Goal: Information Seeking & Learning: Learn about a topic

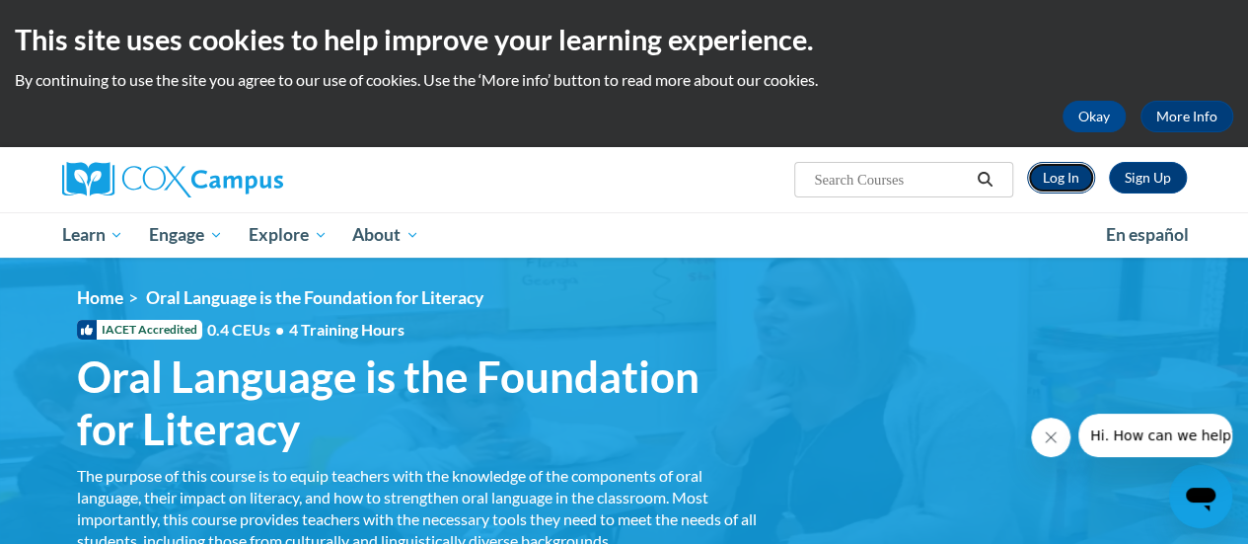
click at [1052, 187] on link "Log In" at bounding box center [1061, 178] width 68 height 32
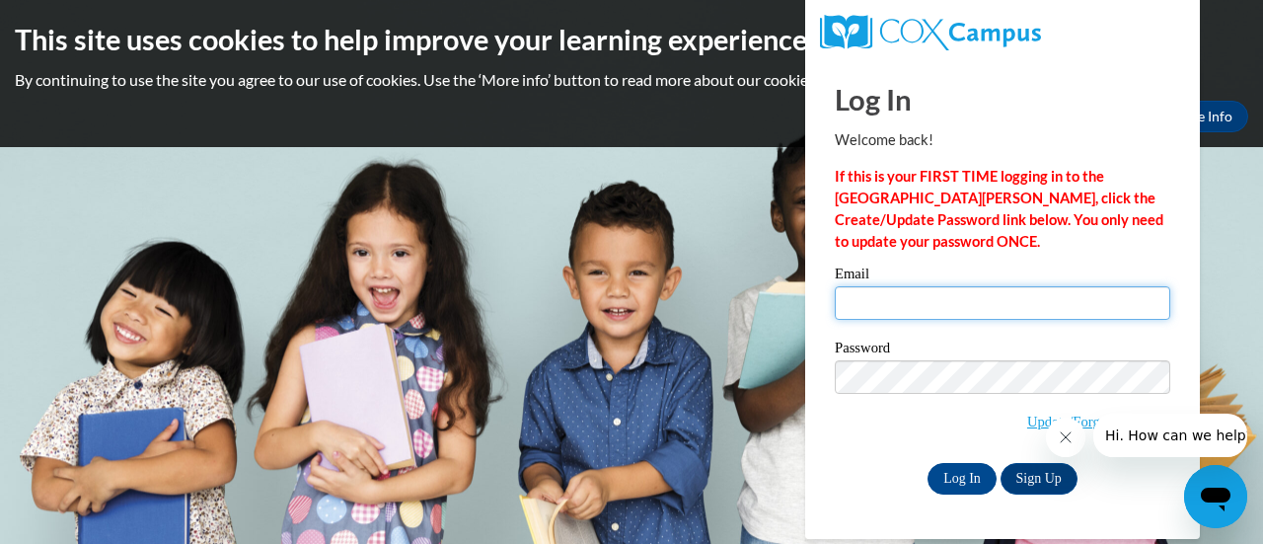
click at [923, 295] on input "Email" at bounding box center [1003, 303] width 336 height 34
type input "landerson@altoona.k12.wi.us"
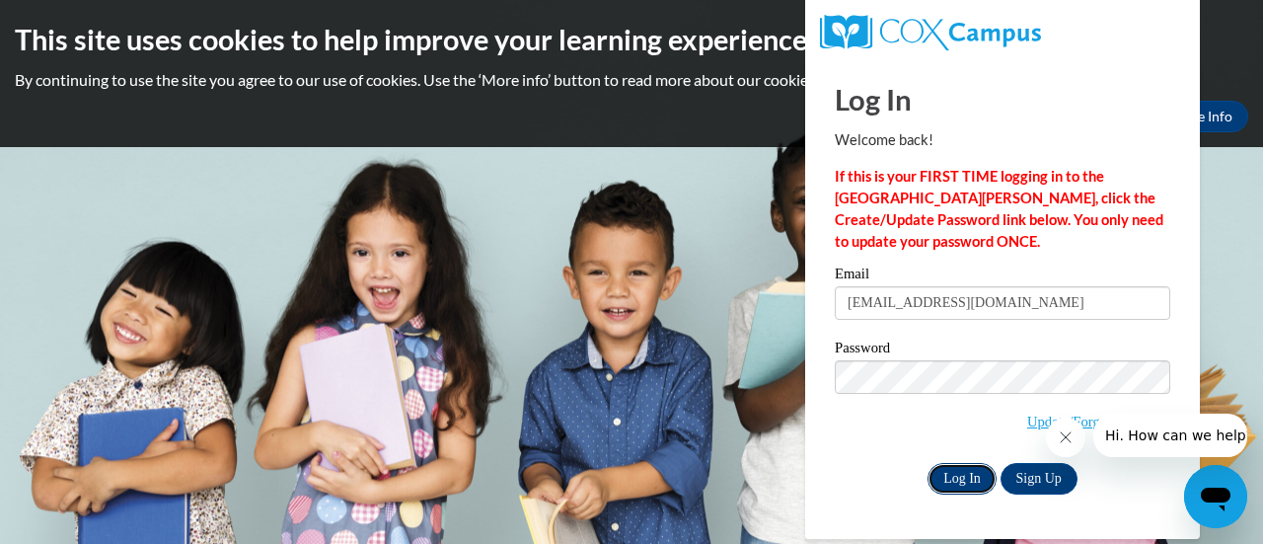
click at [955, 481] on input "Log In" at bounding box center [962, 479] width 69 height 32
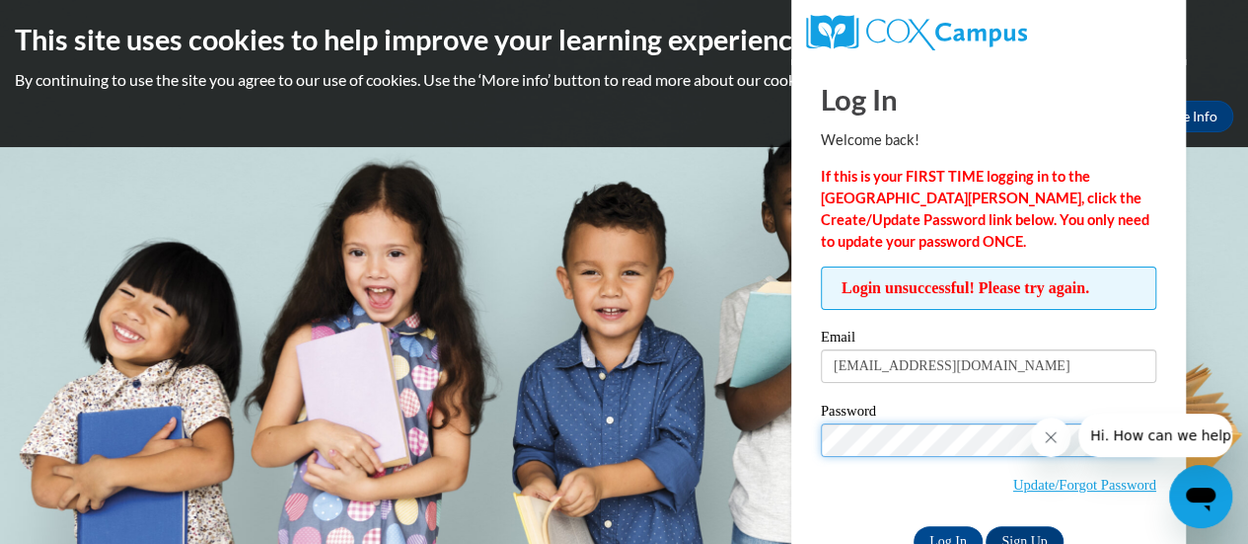
click at [914, 526] on input "Log In" at bounding box center [948, 542] width 69 height 32
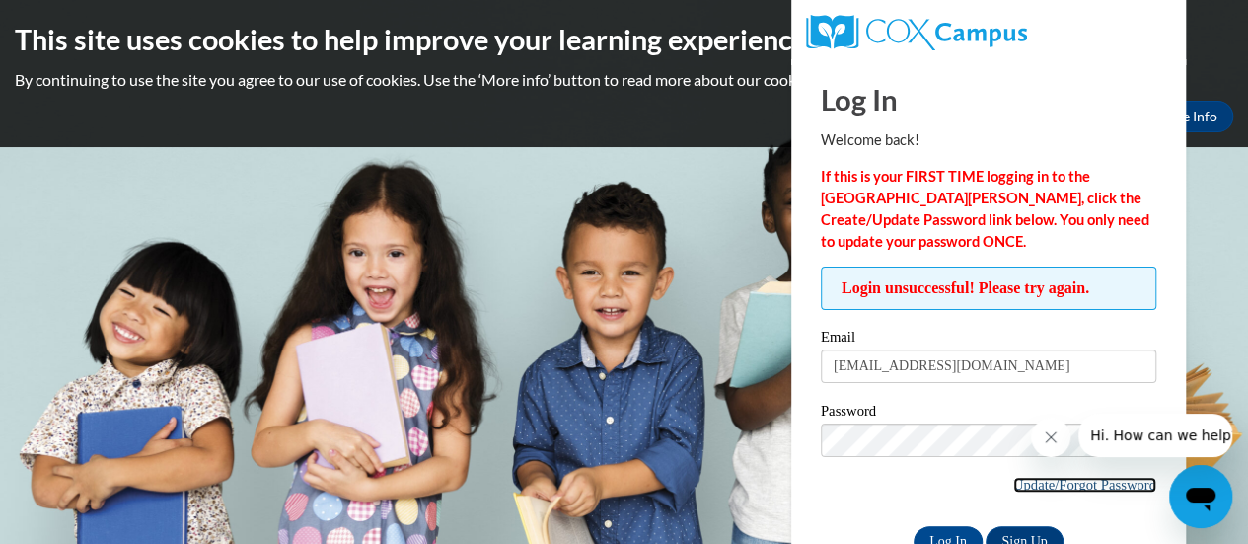
click at [1041, 486] on link "Update/Forgot Password" at bounding box center [1084, 485] width 143 height 16
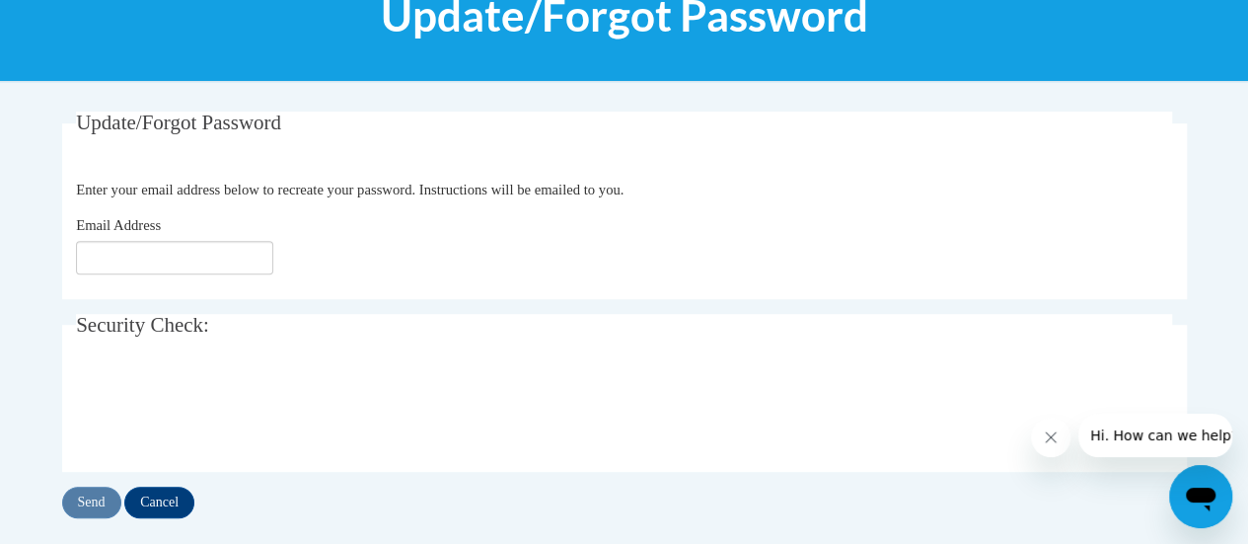
scroll to position [391, 0]
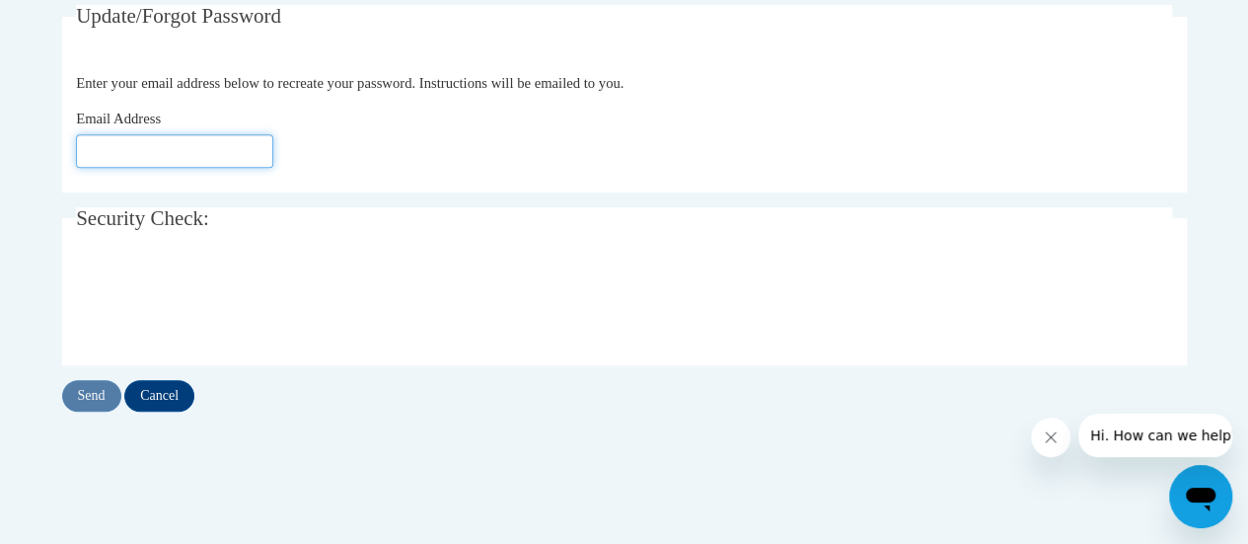
click at [219, 155] on input "Email Address" at bounding box center [174, 151] width 197 height 34
click at [260, 152] on input "[EMAIL_ADDRESS][DOMAIN_NAME]" at bounding box center [174, 151] width 197 height 34
type input "landerson@altoona.k12.wi.uss"
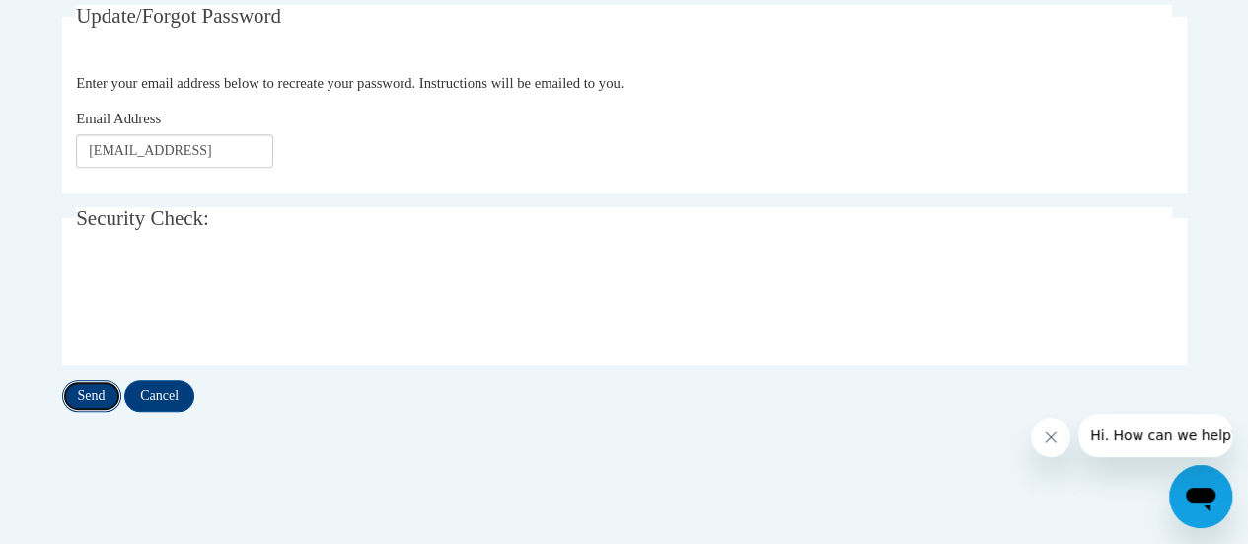
scroll to position [0, 0]
click at [106, 397] on input "Send" at bounding box center [91, 396] width 59 height 32
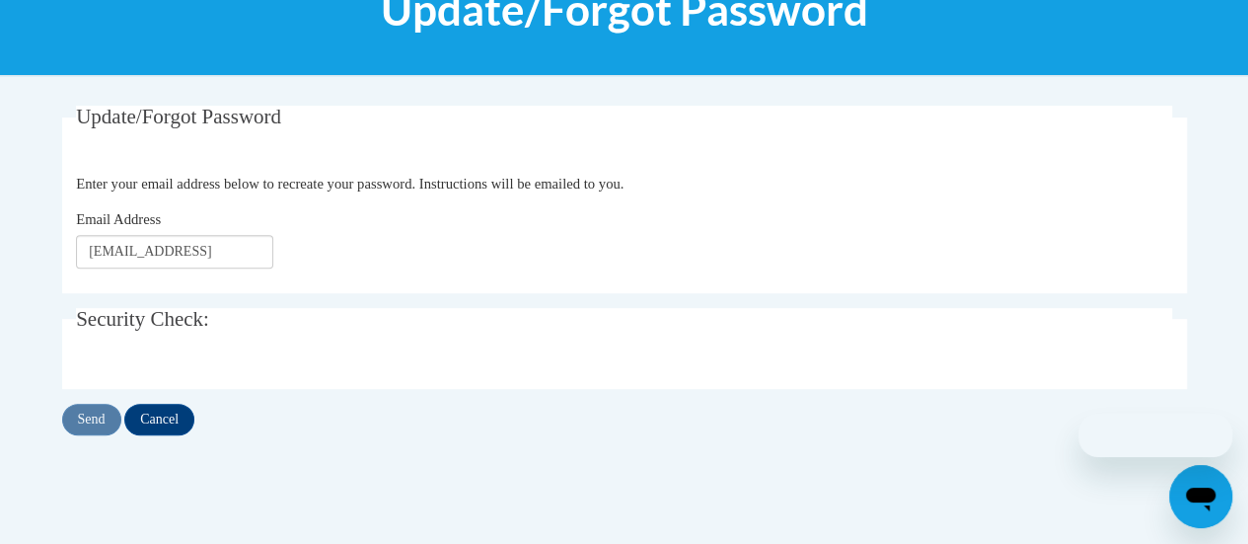
scroll to position [391, 0]
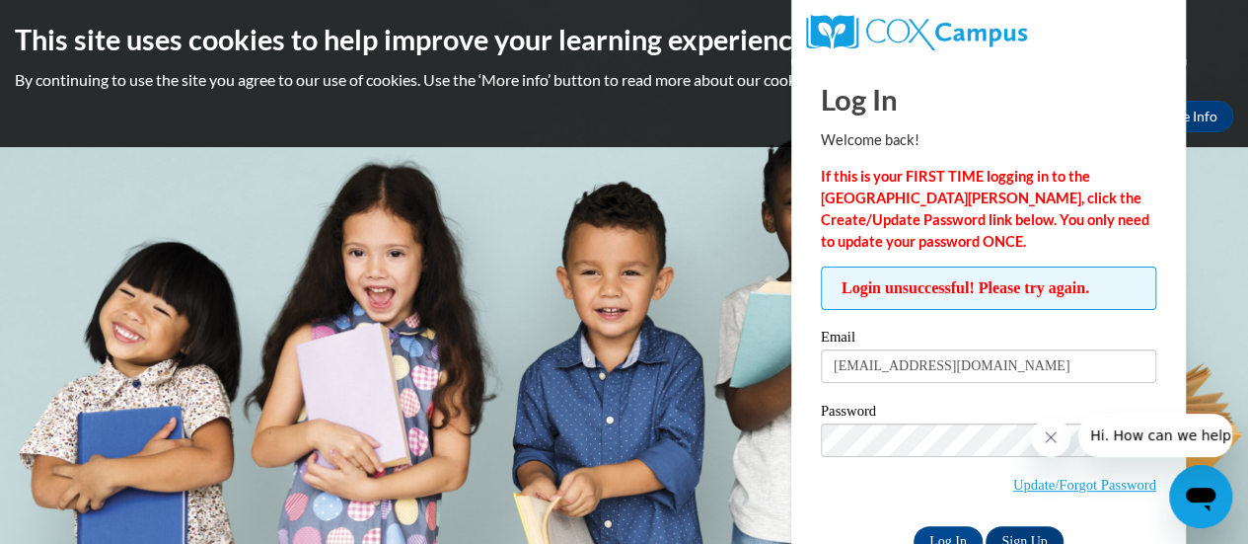
click at [1125, 240] on p "If this is your FIRST TIME logging in to the NEW Cox Campus, click the Create/U…" at bounding box center [989, 209] width 336 height 87
click at [914, 526] on input "Log In" at bounding box center [948, 542] width 69 height 32
click at [1053, 479] on link "Update/Forgot Password" at bounding box center [1084, 485] width 143 height 16
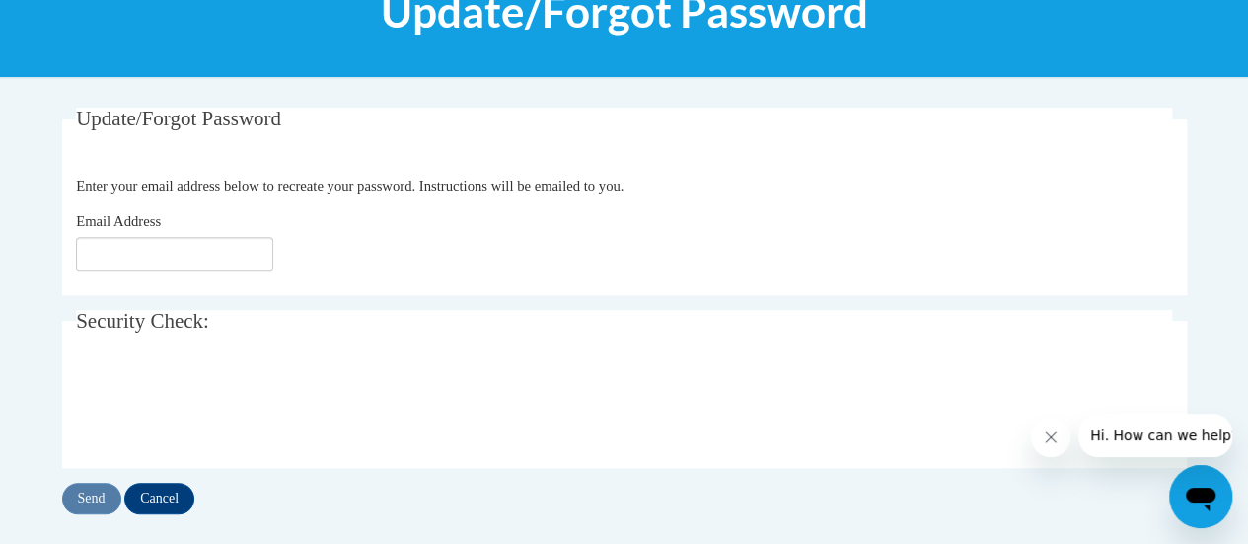
scroll to position [301, 0]
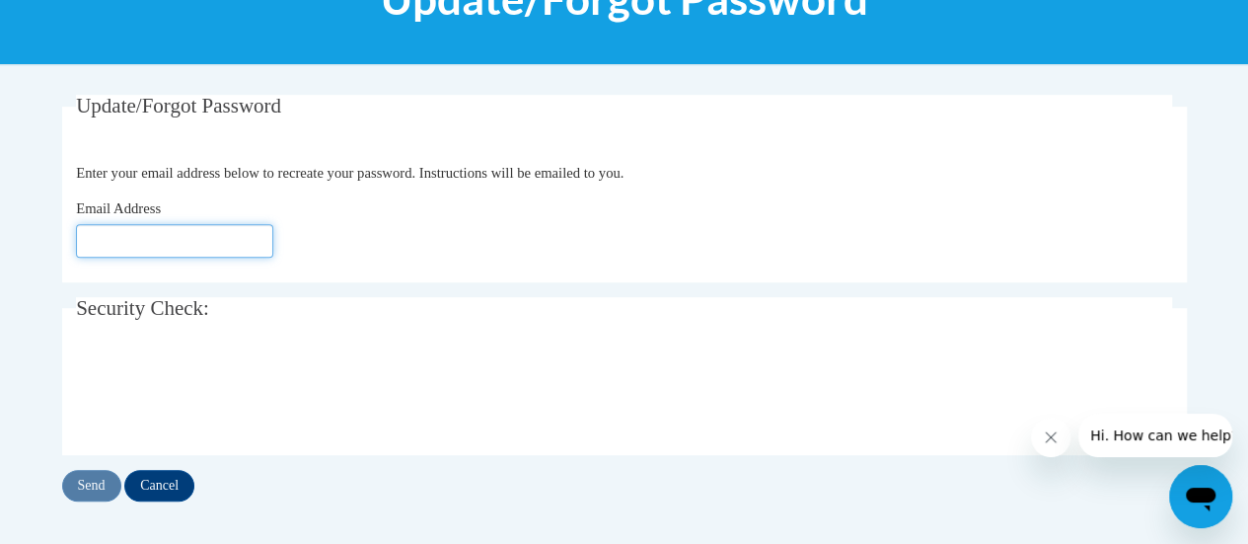
click at [231, 238] on input "Email Address" at bounding box center [174, 241] width 197 height 34
type input "[EMAIL_ADDRESS][DOMAIN_NAME]"
click at [264, 246] on input "[EMAIL_ADDRESS][DOMAIN_NAME]" at bounding box center [174, 241] width 197 height 34
click at [234, 243] on input "[EMAIL_ADDRESS][DOMAIN_NAME]" at bounding box center [174, 241] width 197 height 34
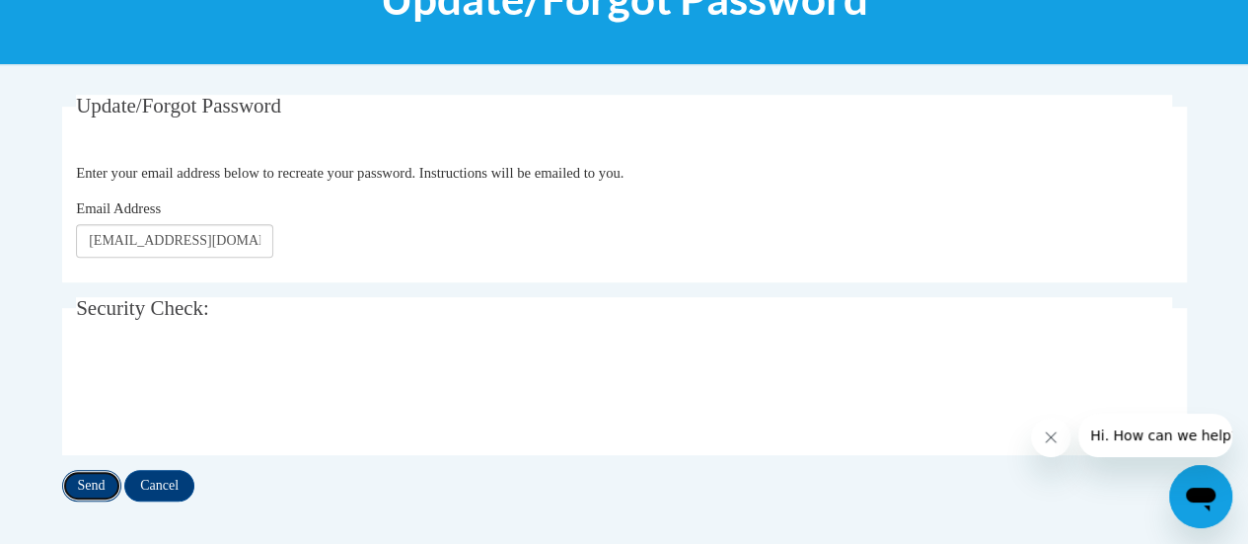
click at [91, 494] on input "Send" at bounding box center [91, 486] width 59 height 32
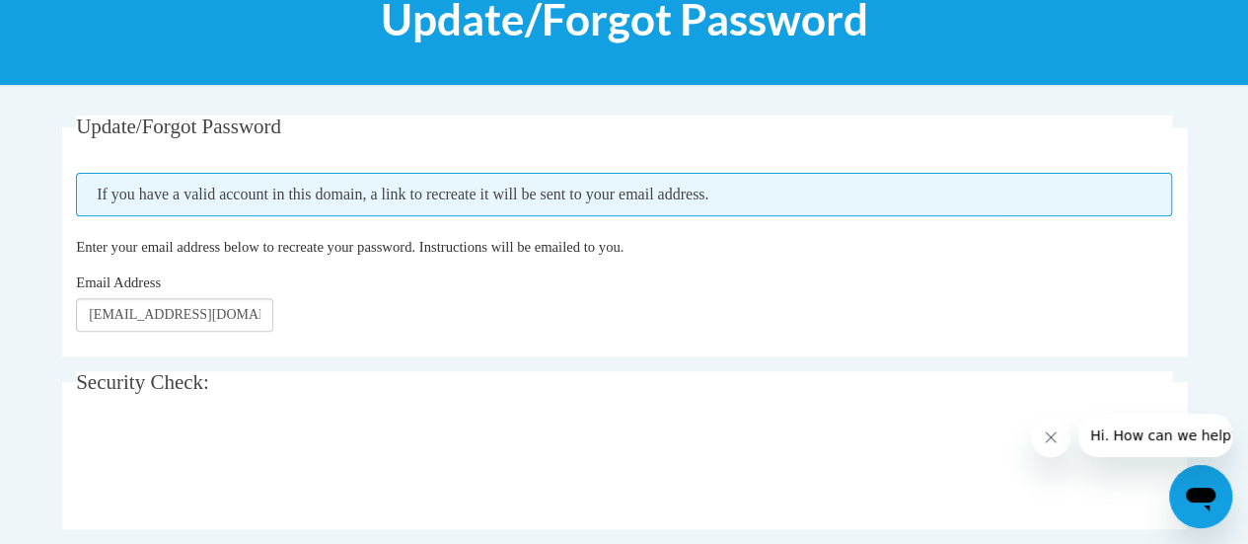
scroll to position [405, 0]
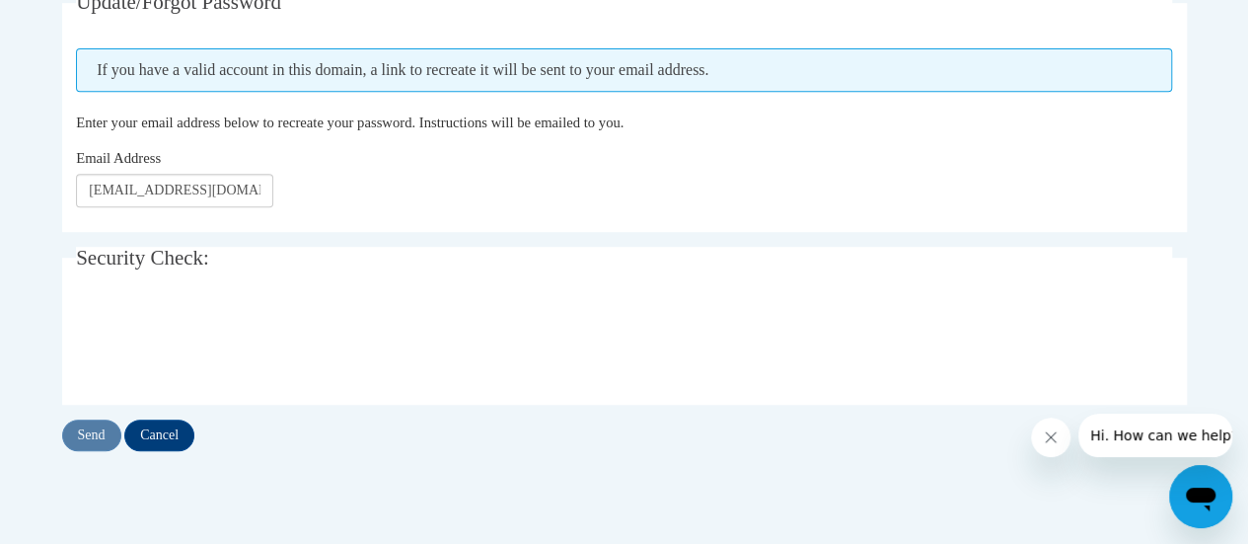
click at [109, 478] on div "Update/Forgot Password Please enter your email address If you have a valid acco…" at bounding box center [624, 240] width 1155 height 499
click at [90, 433] on input "Send" at bounding box center [91, 435] width 59 height 32
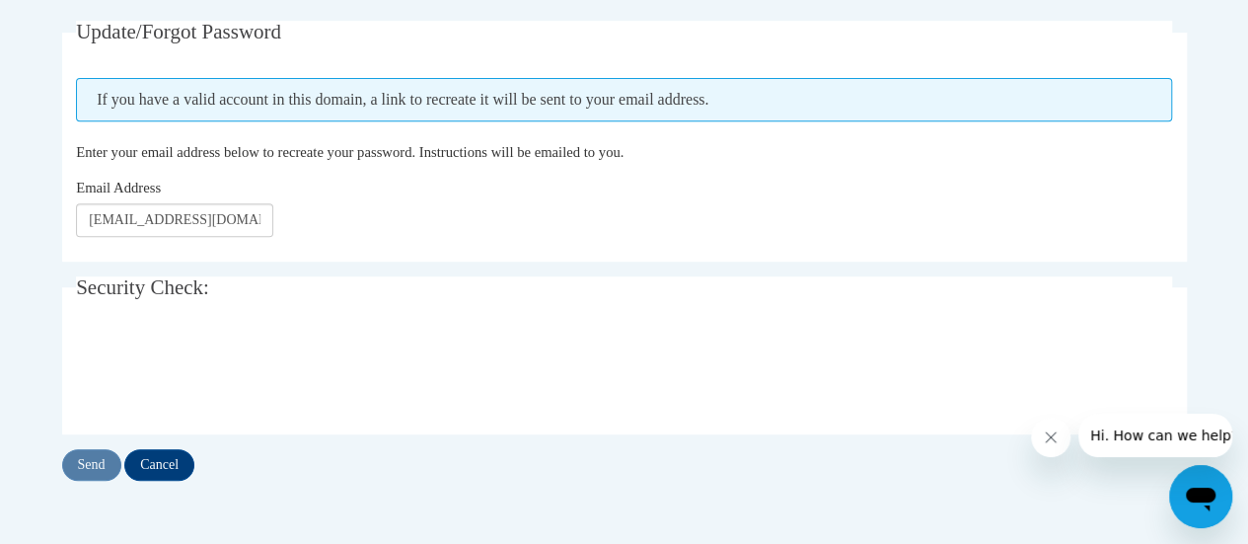
scroll to position [355, 0]
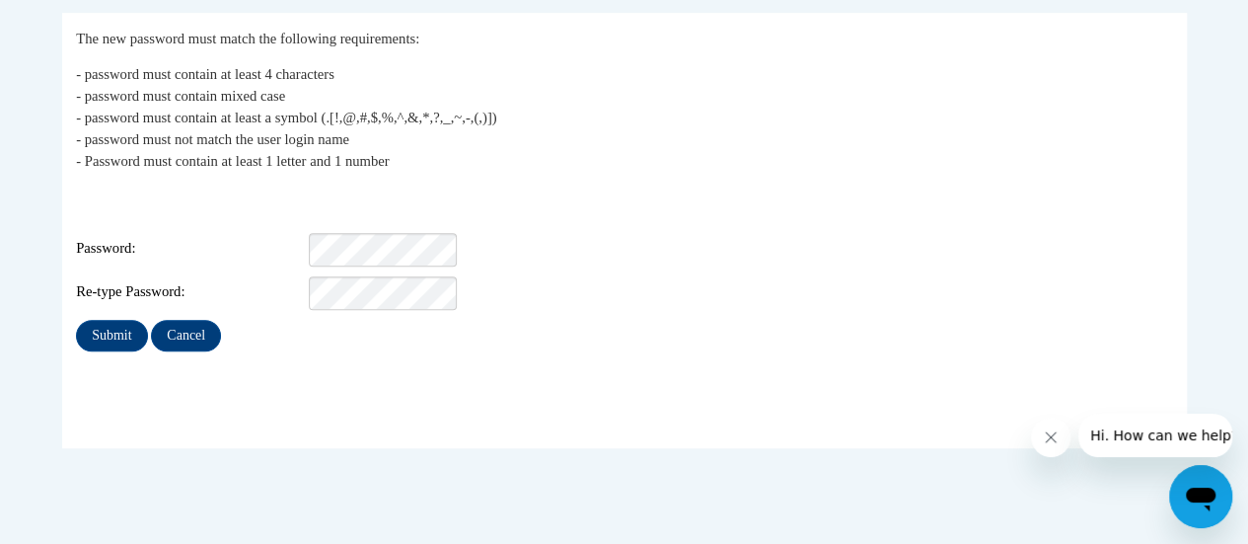
scroll to position [388, 0]
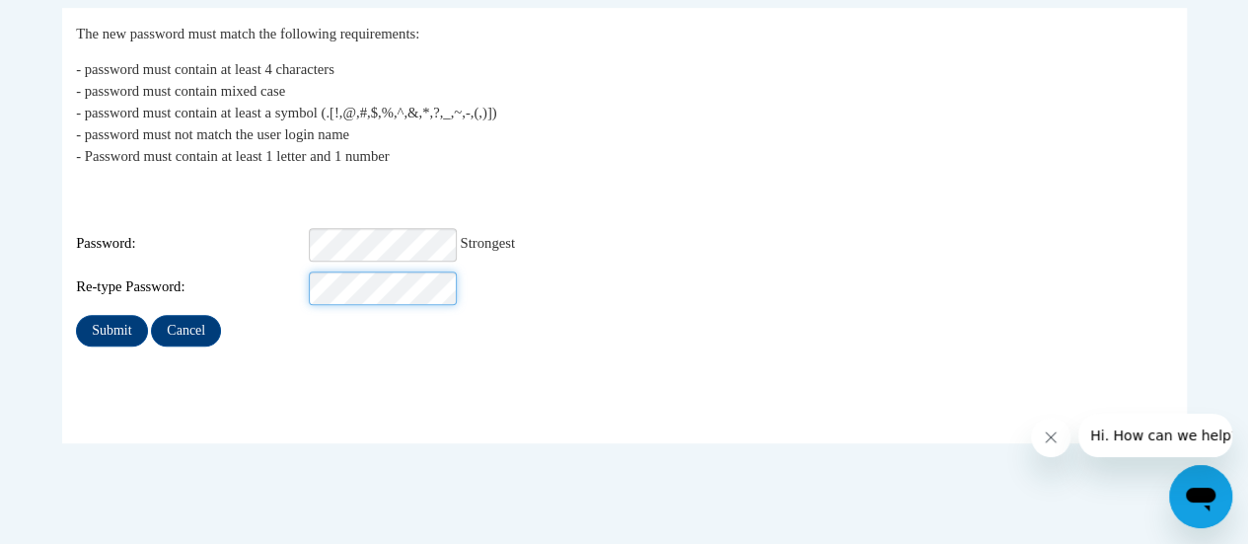
click at [76, 315] on input "Submit" at bounding box center [111, 331] width 71 height 32
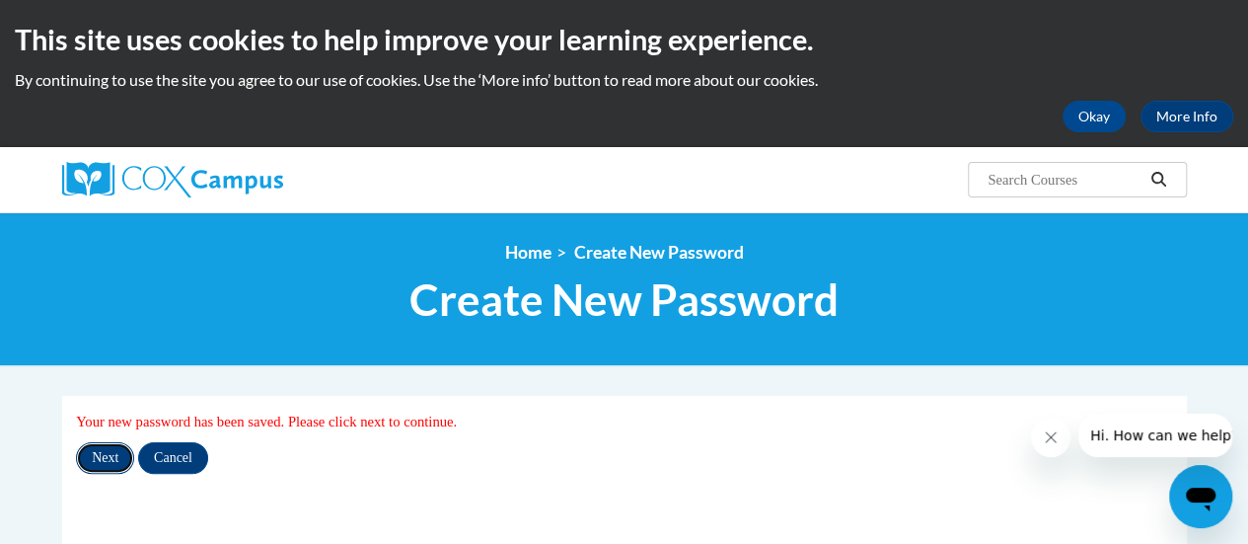
click at [95, 445] on input "Next" at bounding box center [105, 458] width 58 height 32
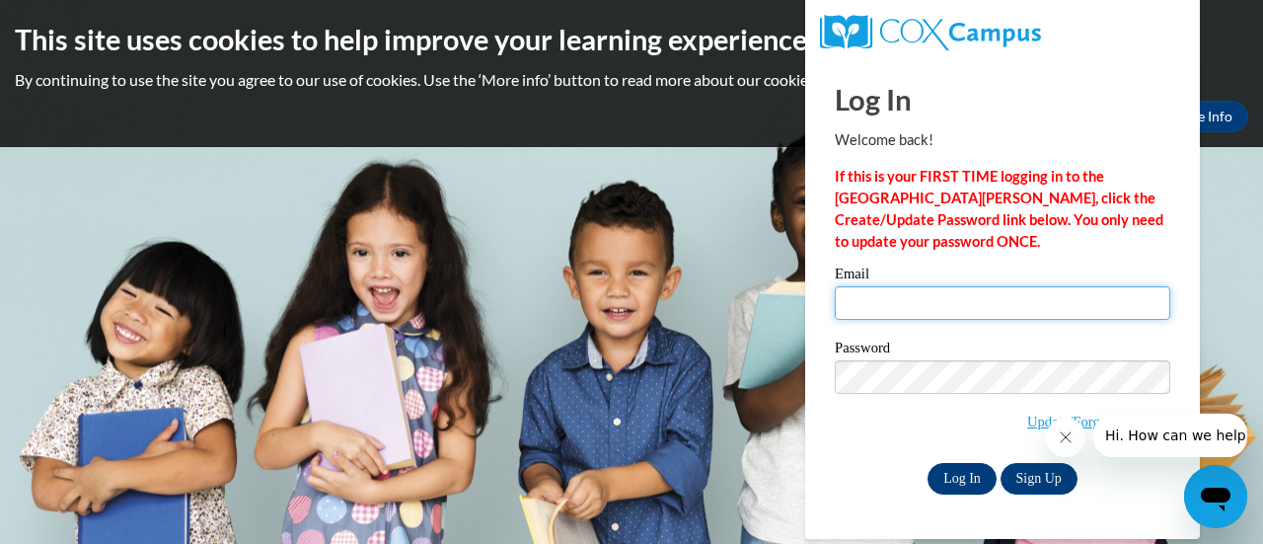
type input "[EMAIL_ADDRESS]"
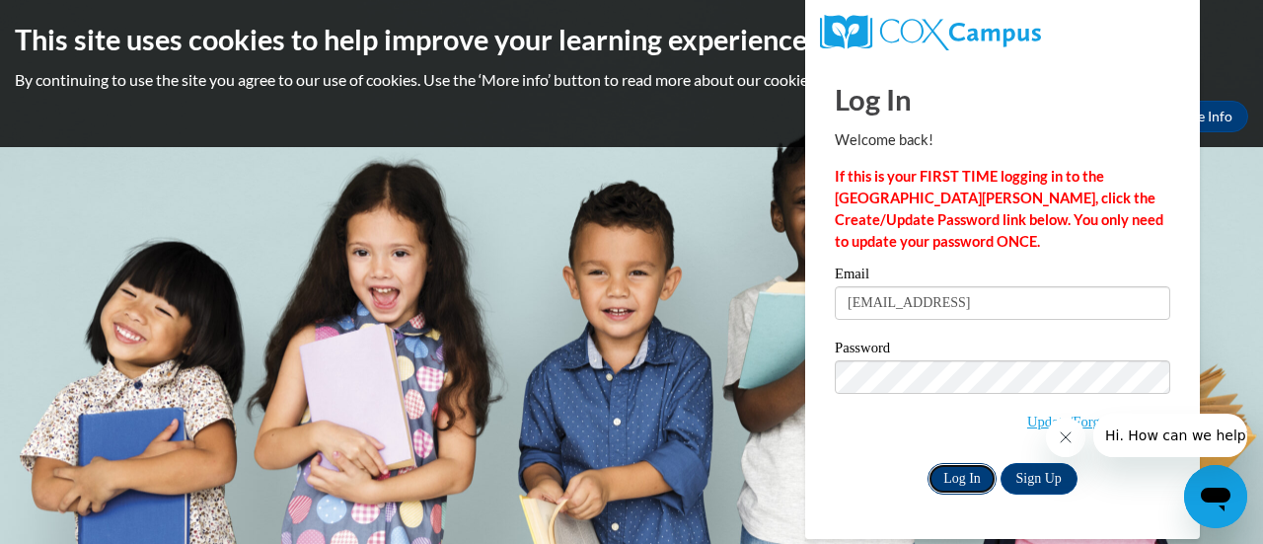
click at [961, 481] on input "Log In" at bounding box center [962, 479] width 69 height 32
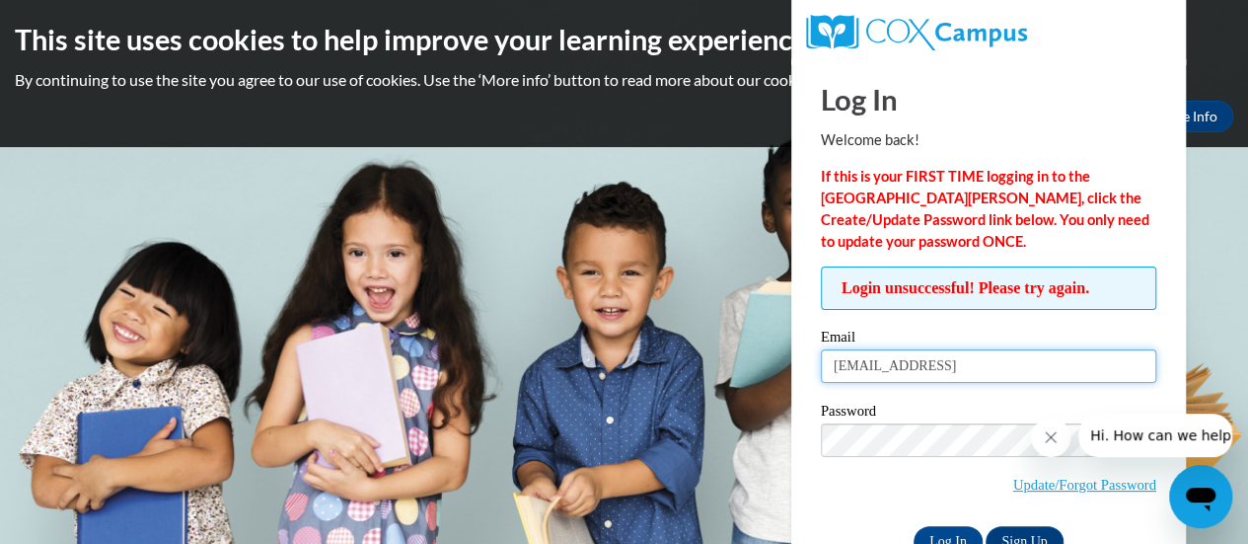
click at [1046, 360] on input "landerson@altoona.k12.wi.uss" at bounding box center [989, 366] width 336 height 34
type input "landerson@altoona.k12.wi.us"
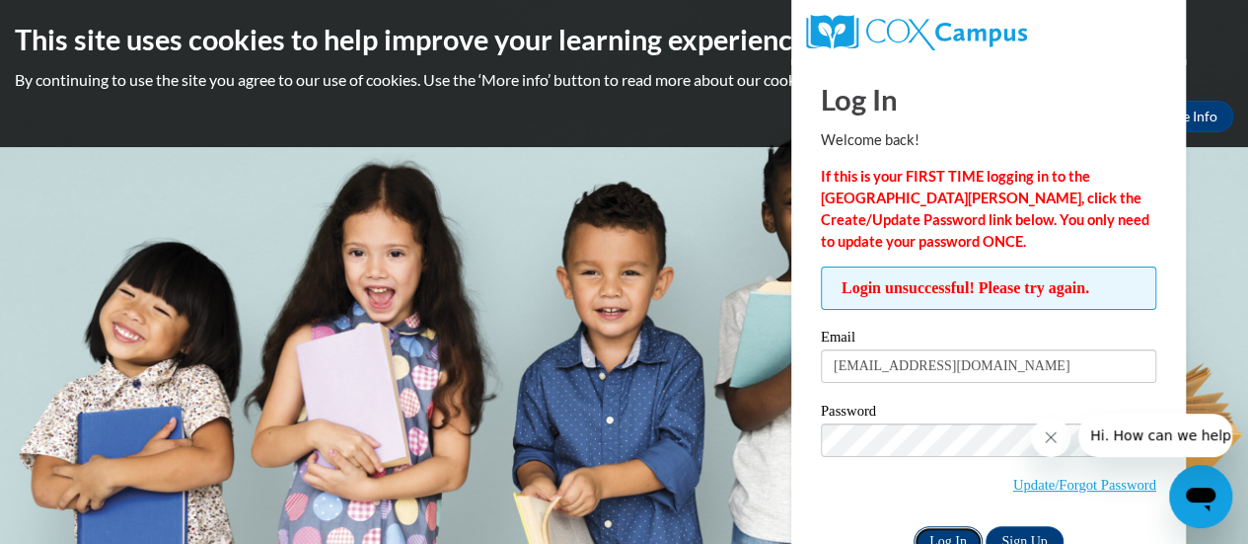
click at [942, 528] on input "Log In" at bounding box center [948, 542] width 69 height 32
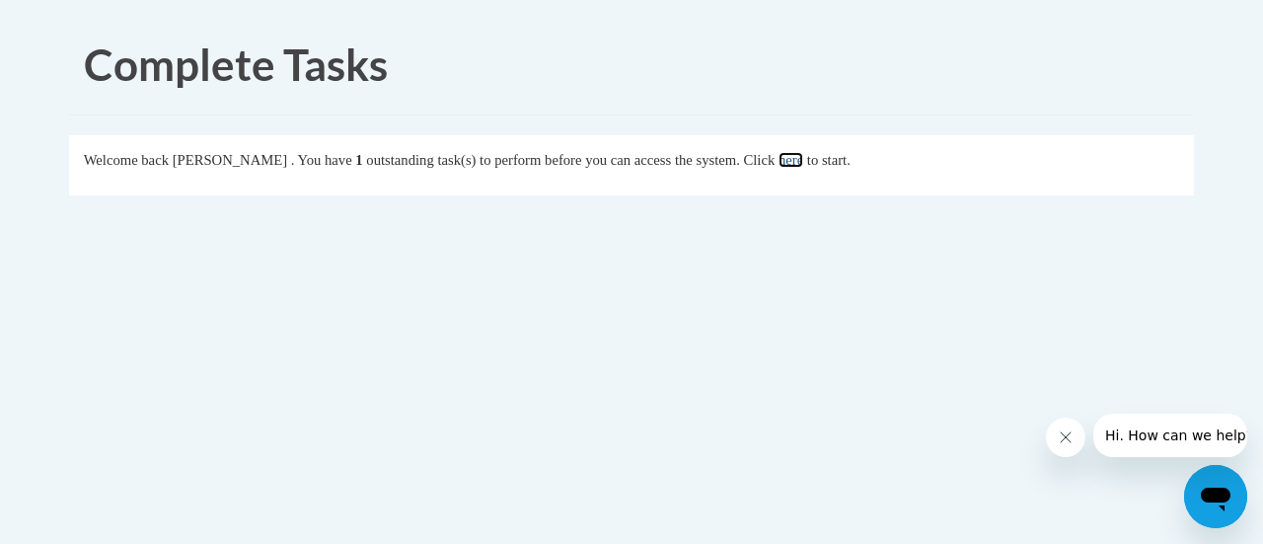
click at [803, 157] on link "here" at bounding box center [791, 160] width 25 height 16
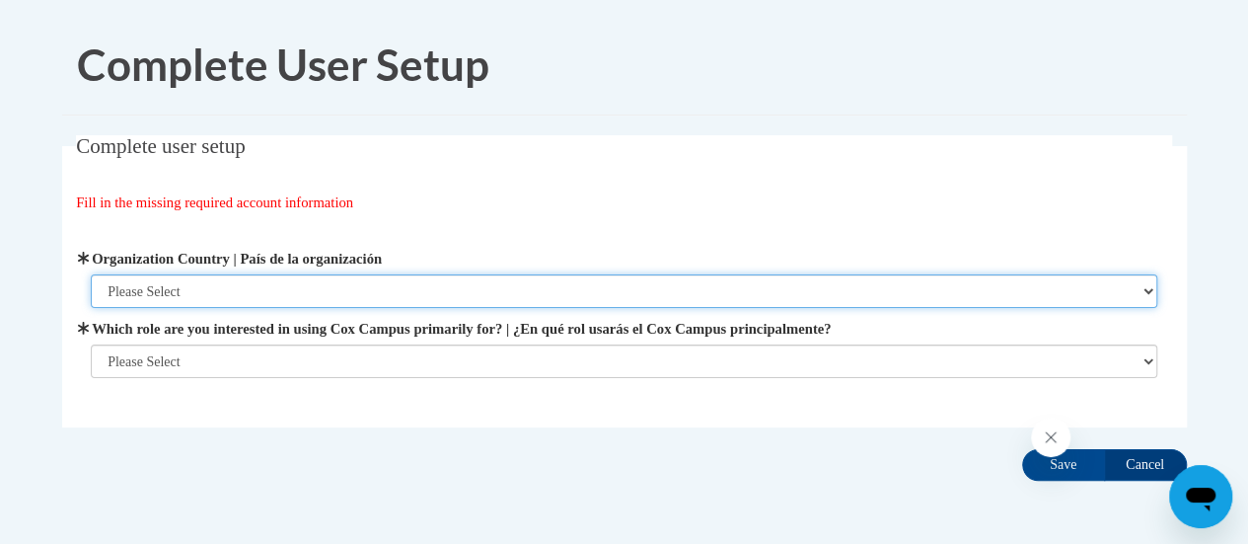
click at [227, 283] on select "Please Select [GEOGRAPHIC_DATA] | [GEOGRAPHIC_DATA] Outside of [GEOGRAPHIC_DATA…" at bounding box center [624, 291] width 1067 height 34
select select "ad49bcad-a171-4b2e-b99c-48b446064914"
click at [91, 274] on select "Please Select [GEOGRAPHIC_DATA] | [GEOGRAPHIC_DATA] Outside of [GEOGRAPHIC_DATA…" at bounding box center [624, 291] width 1067 height 34
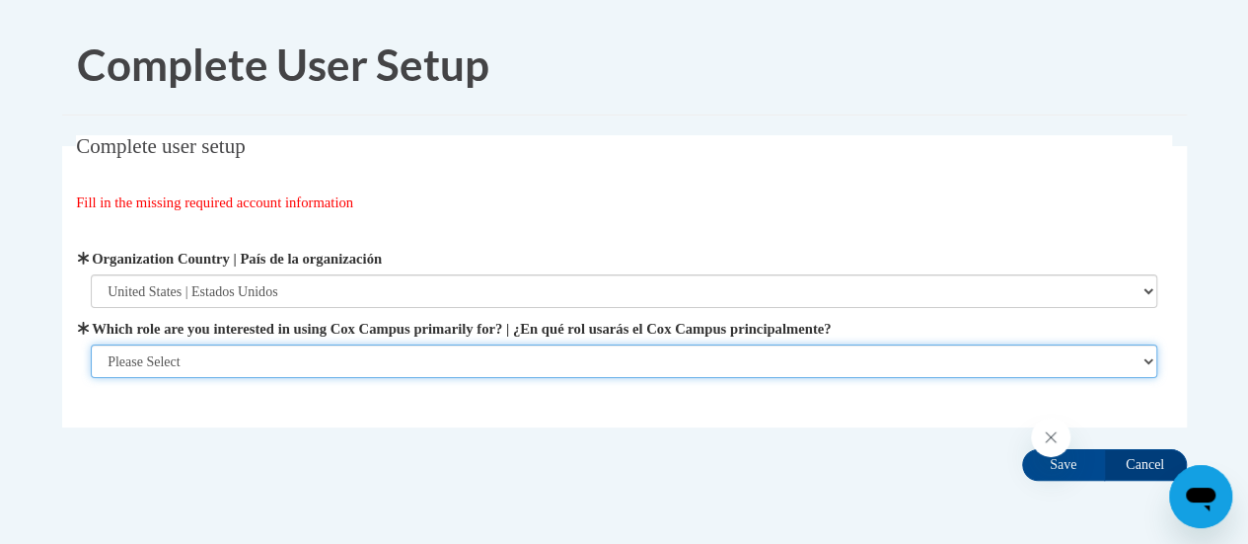
click at [187, 361] on select "Please Select College/University | Colegio/Universidad Community/Nonprofit Part…" at bounding box center [624, 361] width 1067 height 34
select select "fbf2d438-af2f-41f8-98f1-81c410e29de3"
click at [91, 378] on select "Please Select College/University | Colegio/Universidad Community/Nonprofit Part…" at bounding box center [624, 361] width 1067 height 34
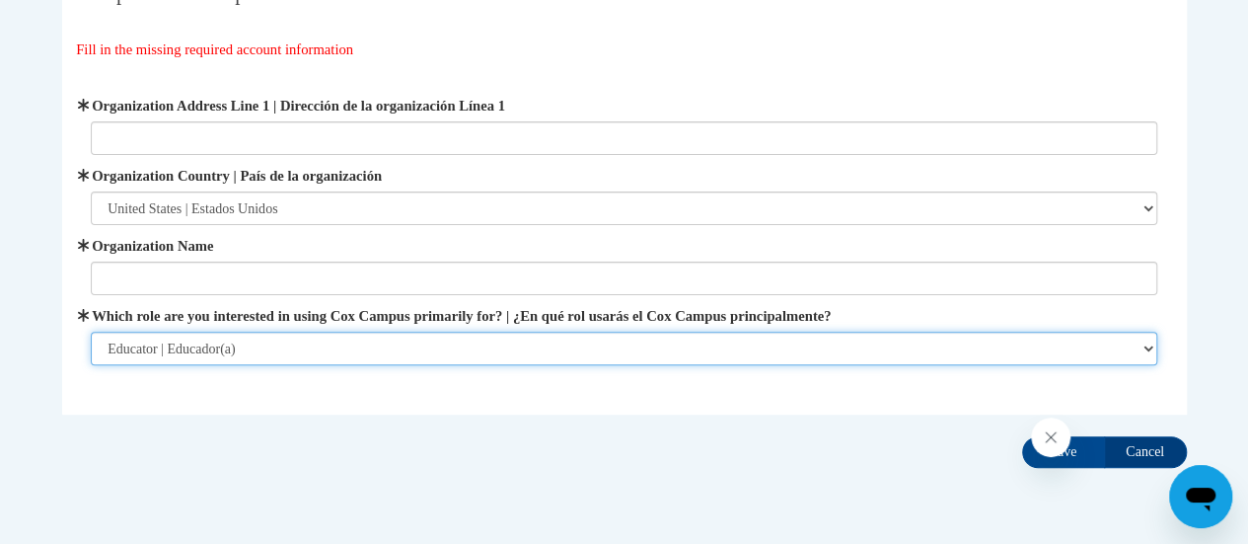
scroll to position [185, 0]
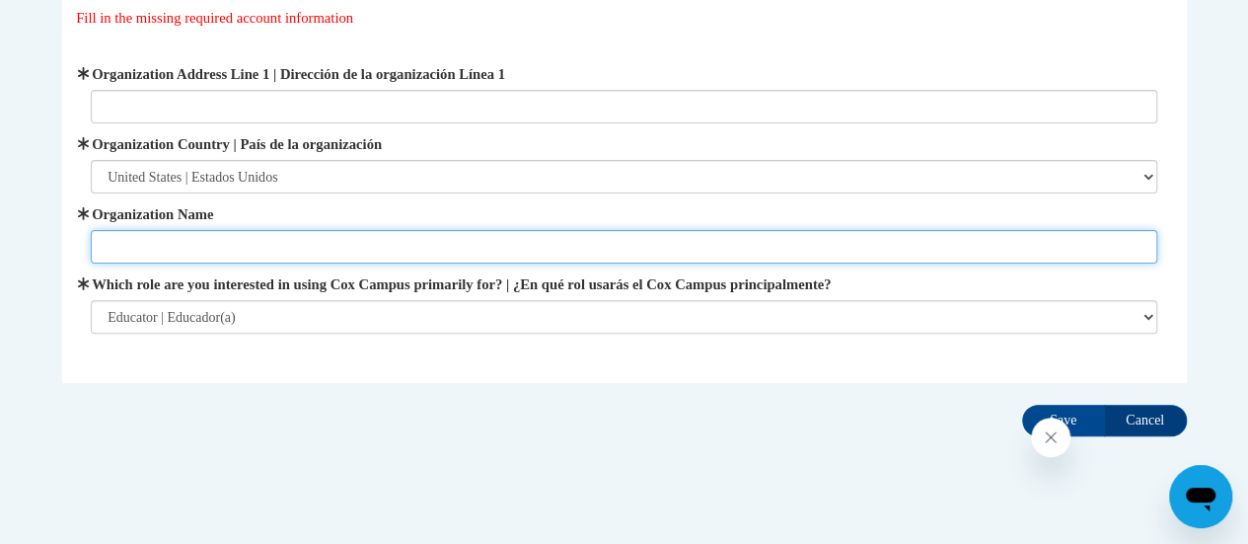
click at [343, 246] on input "Organization Name" at bounding box center [624, 247] width 1067 height 34
type input "A"
type input "School District of Altoona"
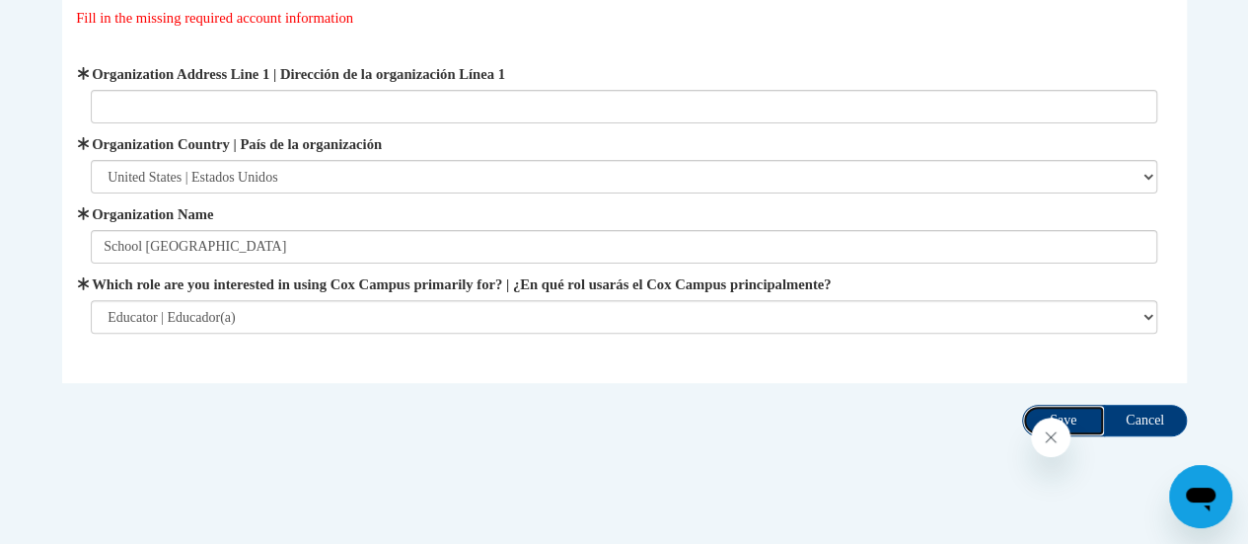
click at [1064, 411] on input "Save" at bounding box center [1063, 421] width 83 height 32
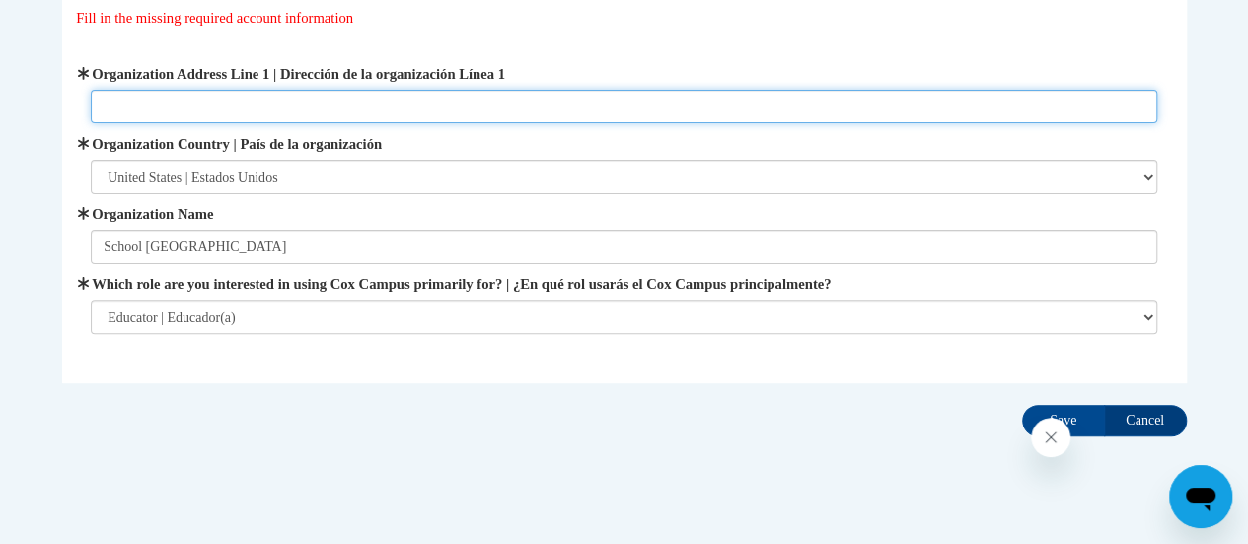
click at [332, 99] on input "Organization Address Line 1 | Dirección de la organización Línea 1" at bounding box center [624, 107] width 1067 height 34
type input "157 Bartlett Avenue"
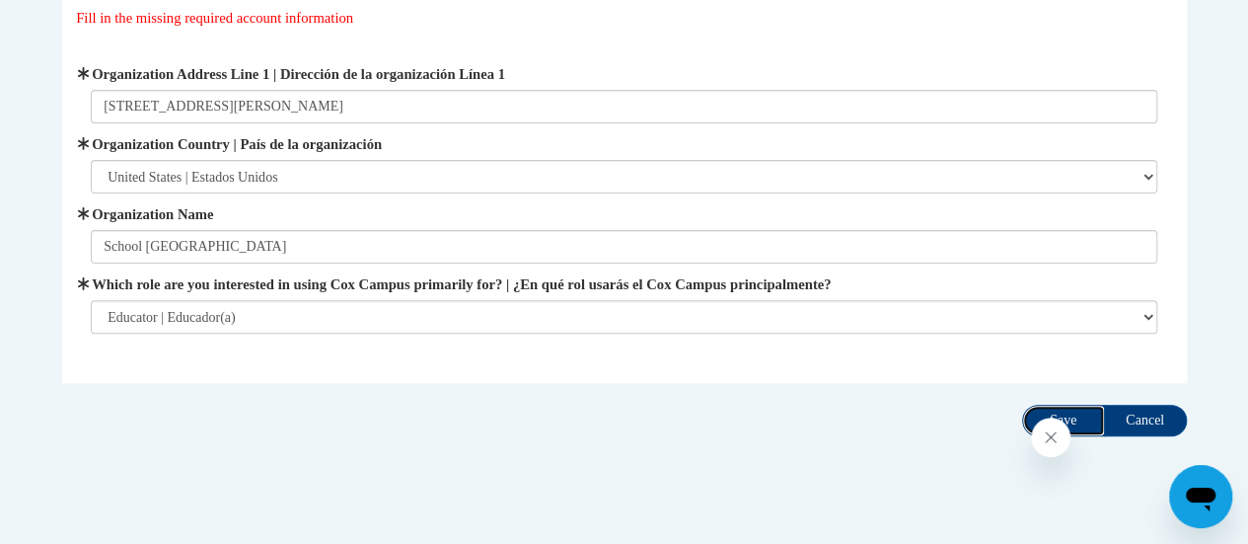
click at [1068, 412] on input "Save" at bounding box center [1063, 421] width 83 height 32
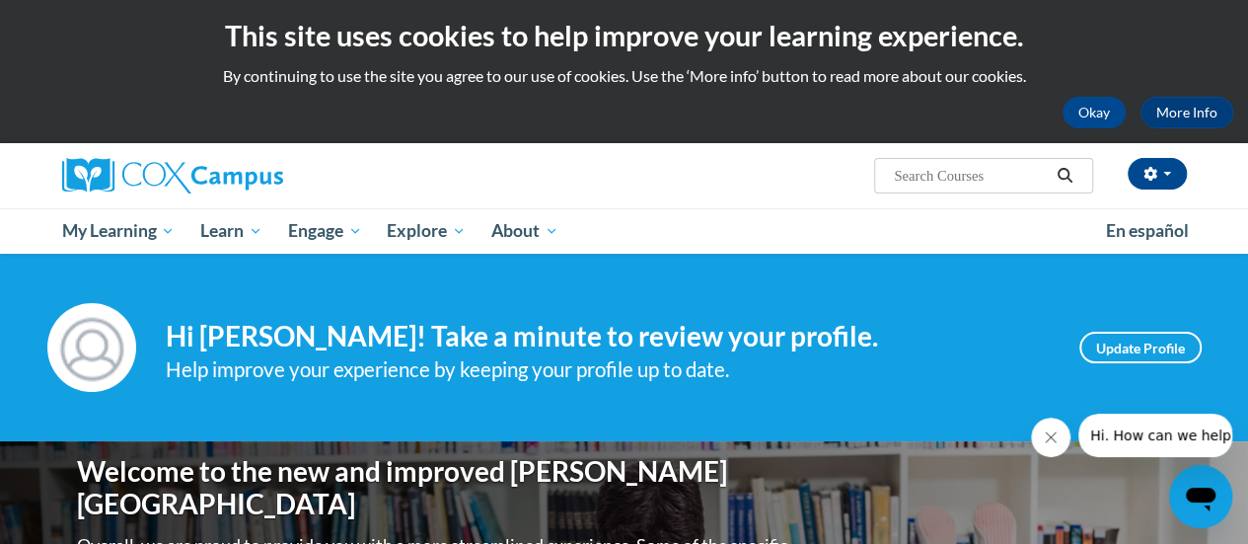
scroll to position [6, 0]
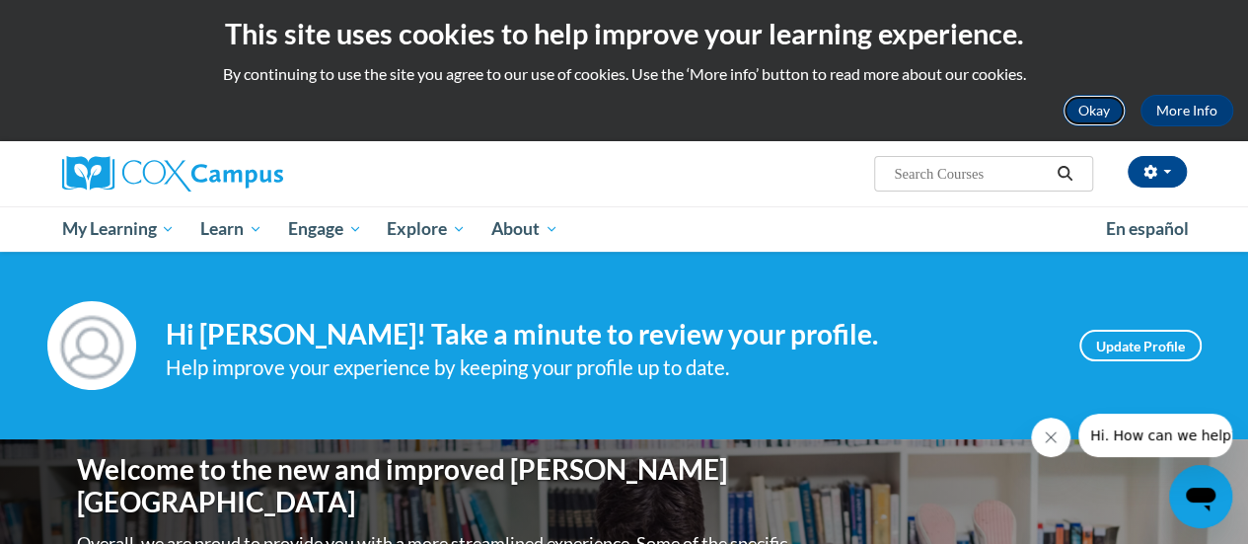
click at [1086, 112] on button "Okay" at bounding box center [1094, 111] width 63 height 32
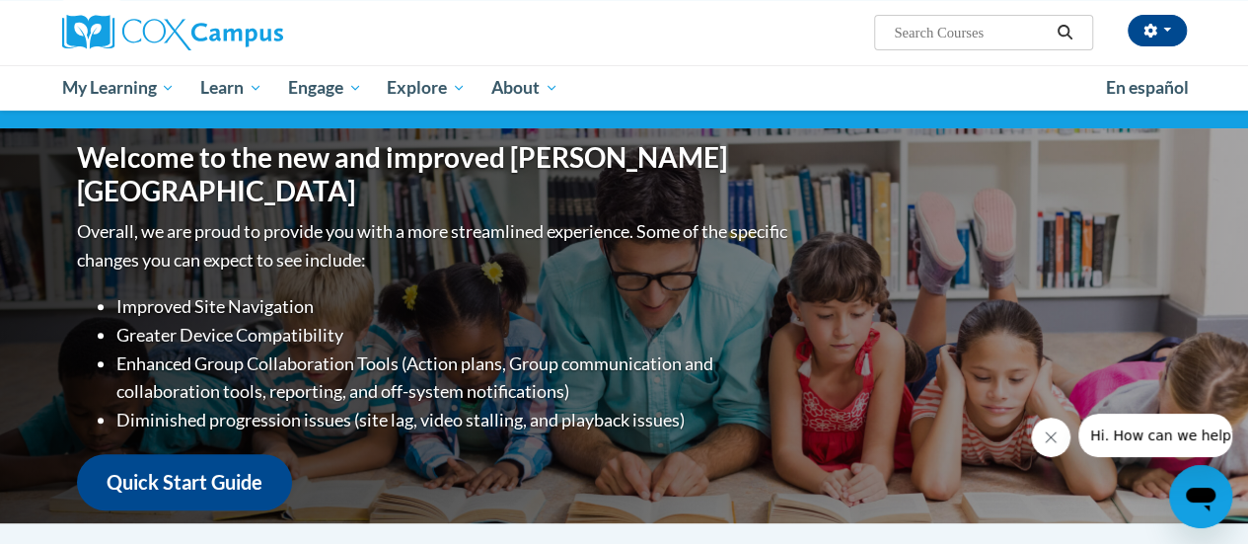
scroll to position [158, 0]
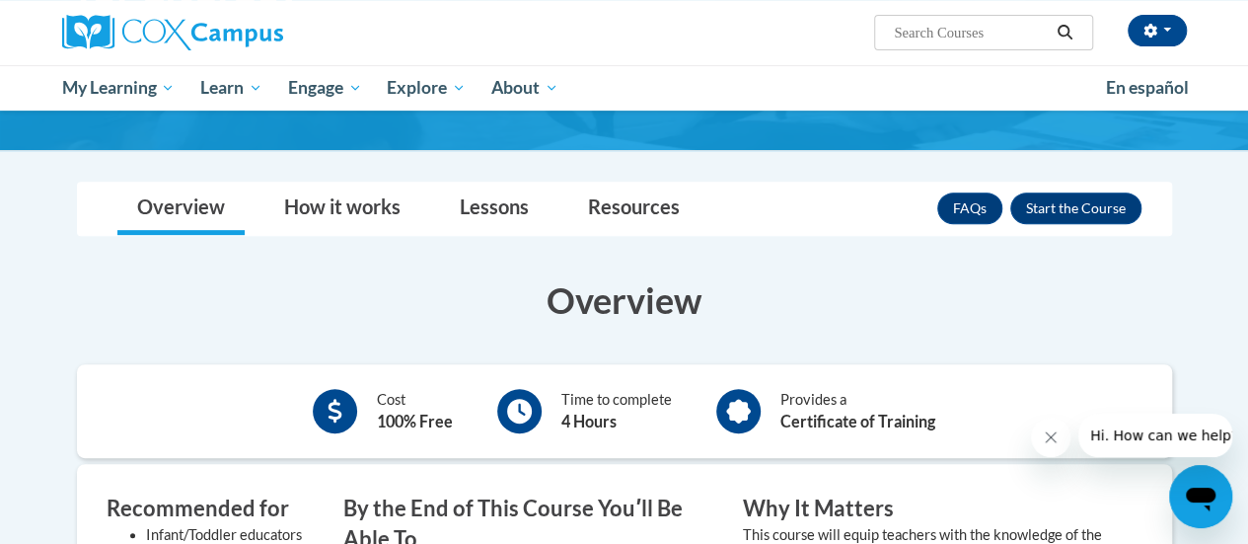
scroll to position [293, 0]
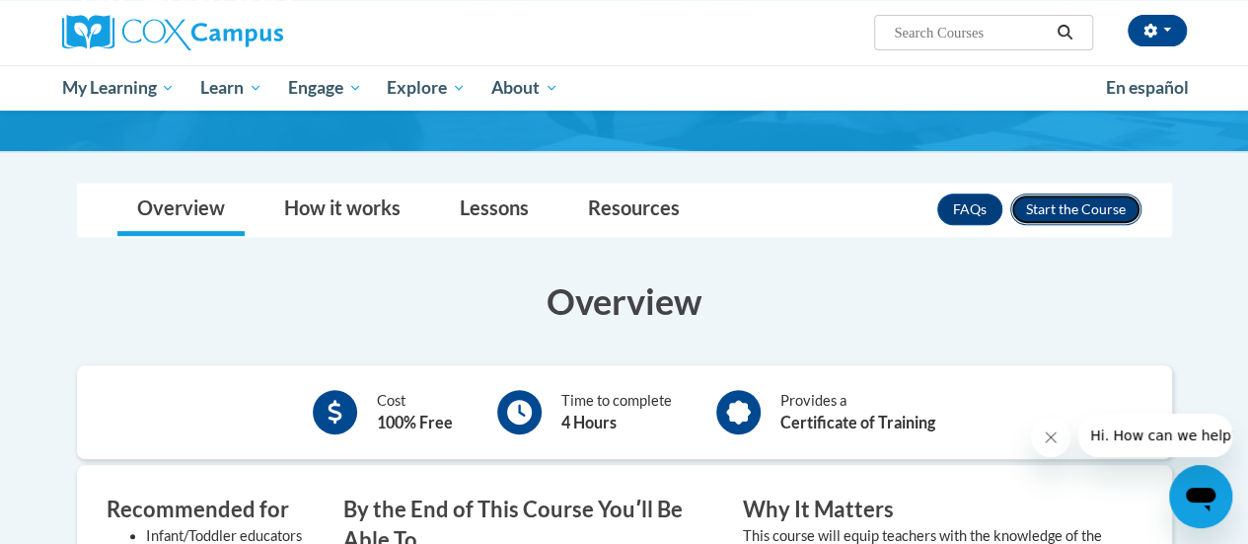
click at [1079, 204] on button "Enroll" at bounding box center [1076, 209] width 131 height 32
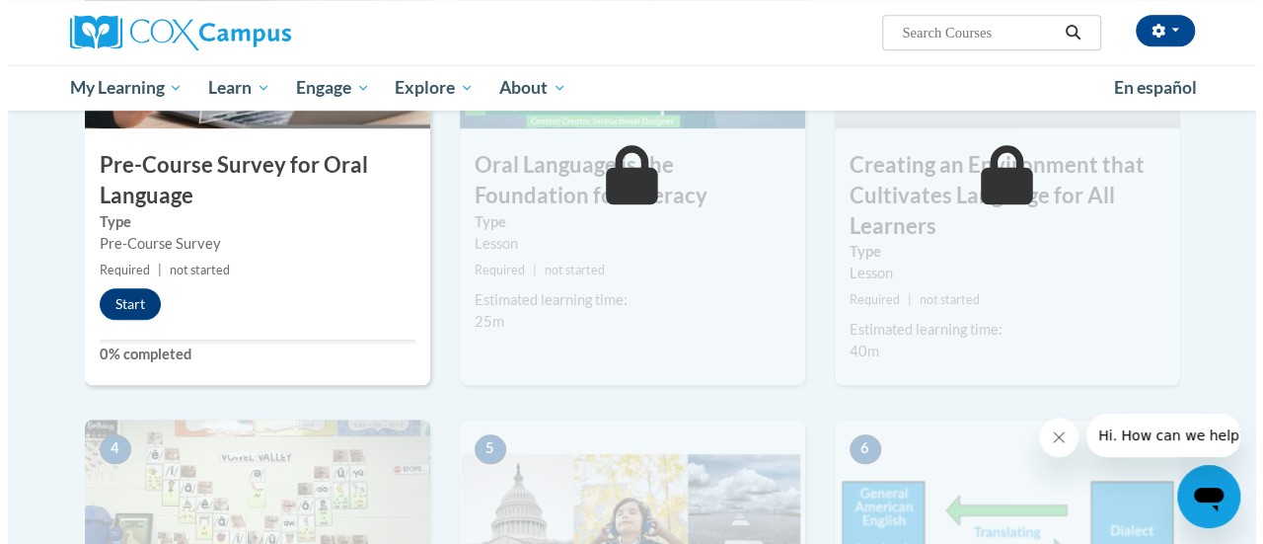
scroll to position [559, 0]
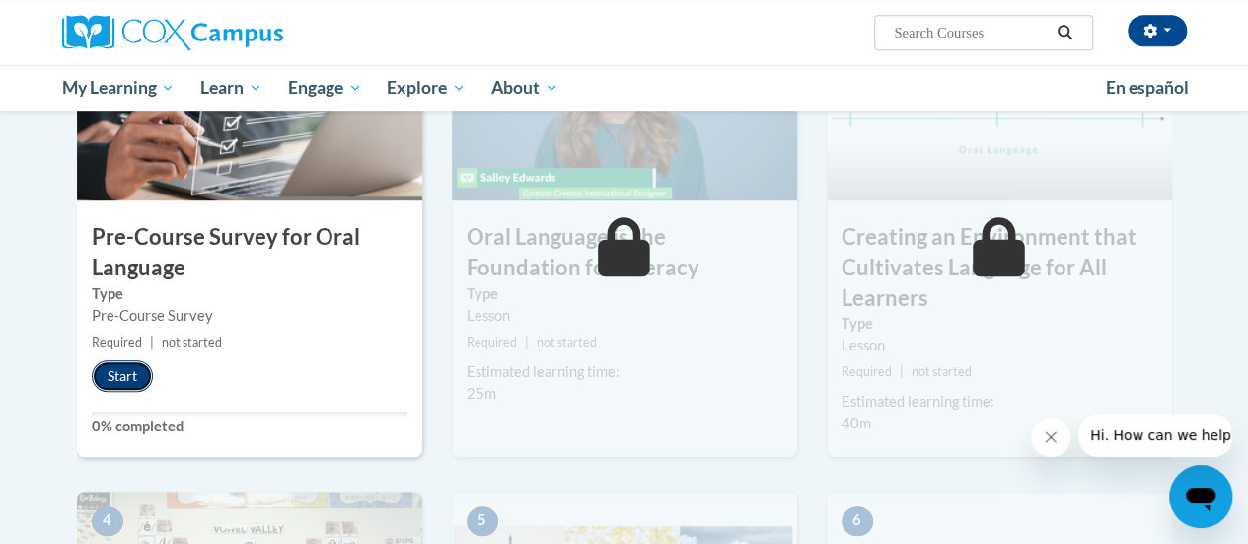
click at [118, 368] on button "Start" at bounding box center [122, 376] width 61 height 32
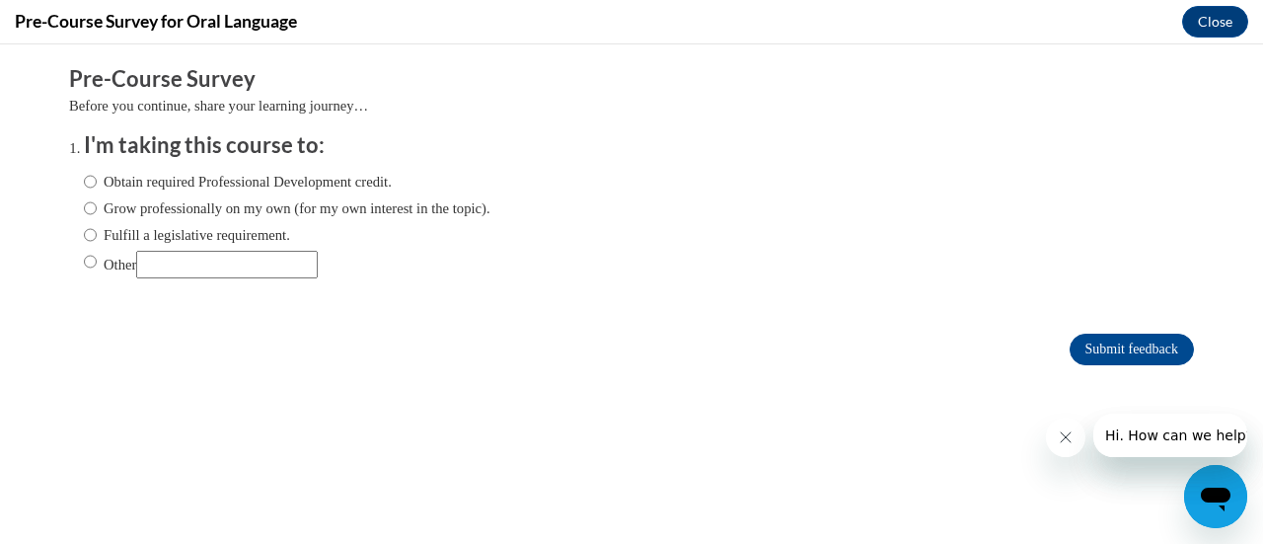
scroll to position [0, 0]
click at [84, 178] on input "Obtain required Professional Development credit." at bounding box center [90, 182] width 13 height 22
radio input "true"
click at [1123, 345] on input "Submit feedback" at bounding box center [1132, 350] width 124 height 32
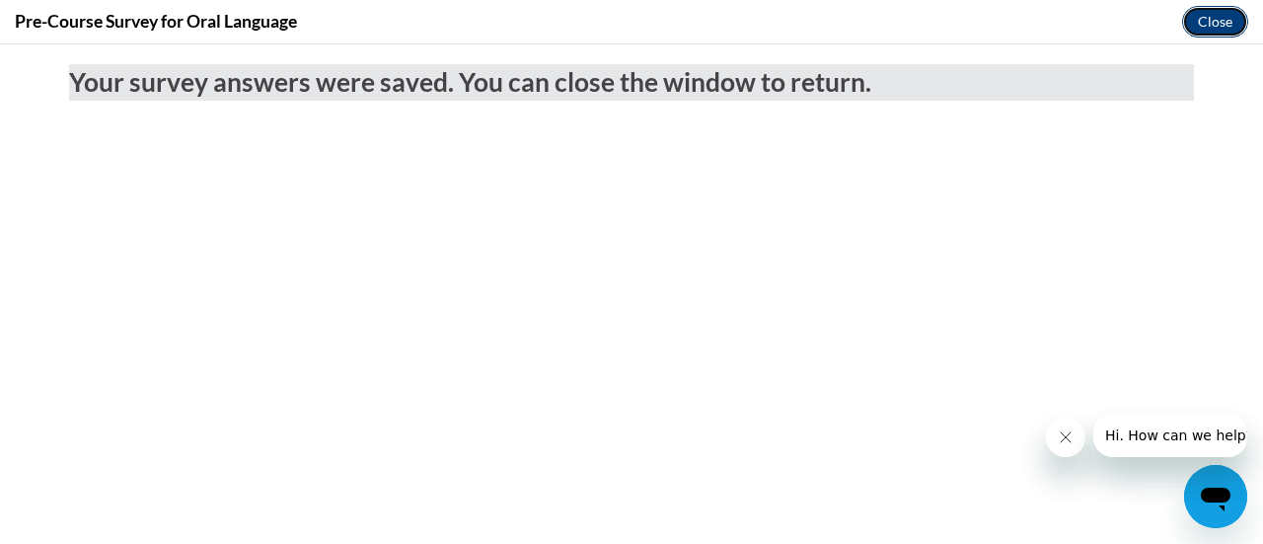
click at [1215, 17] on button "Close" at bounding box center [1215, 22] width 66 height 32
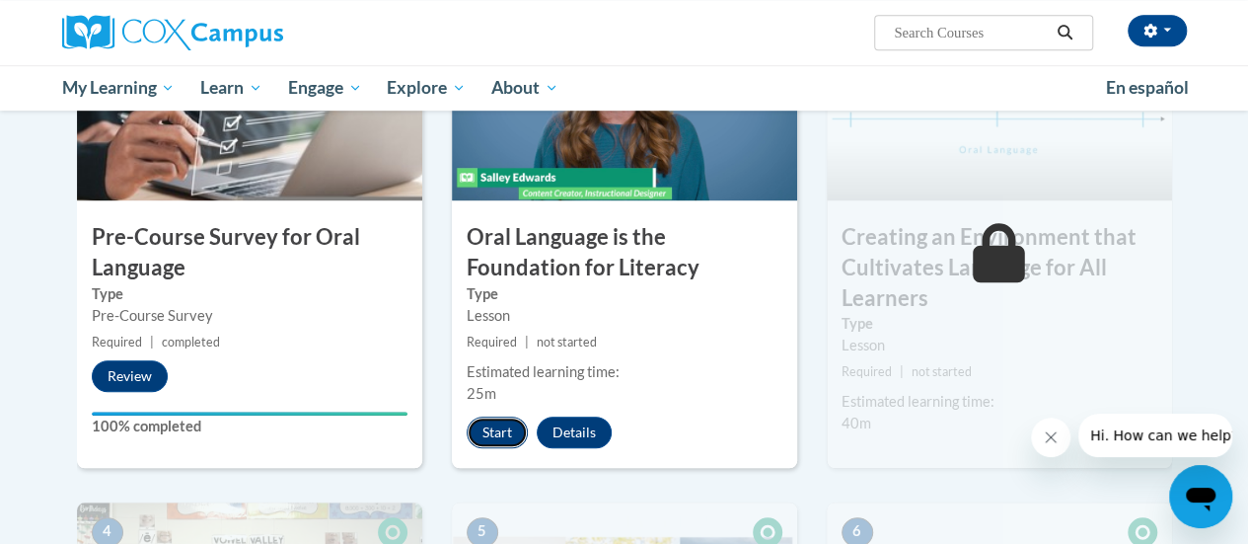
click at [501, 433] on button "Start" at bounding box center [497, 432] width 61 height 32
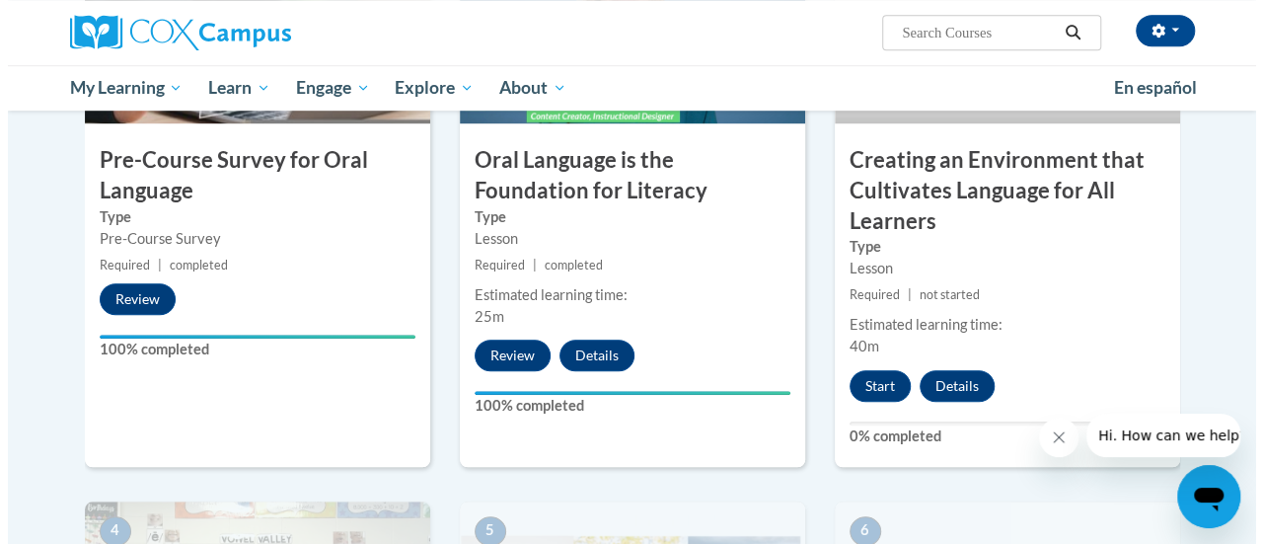
scroll to position [638, 0]
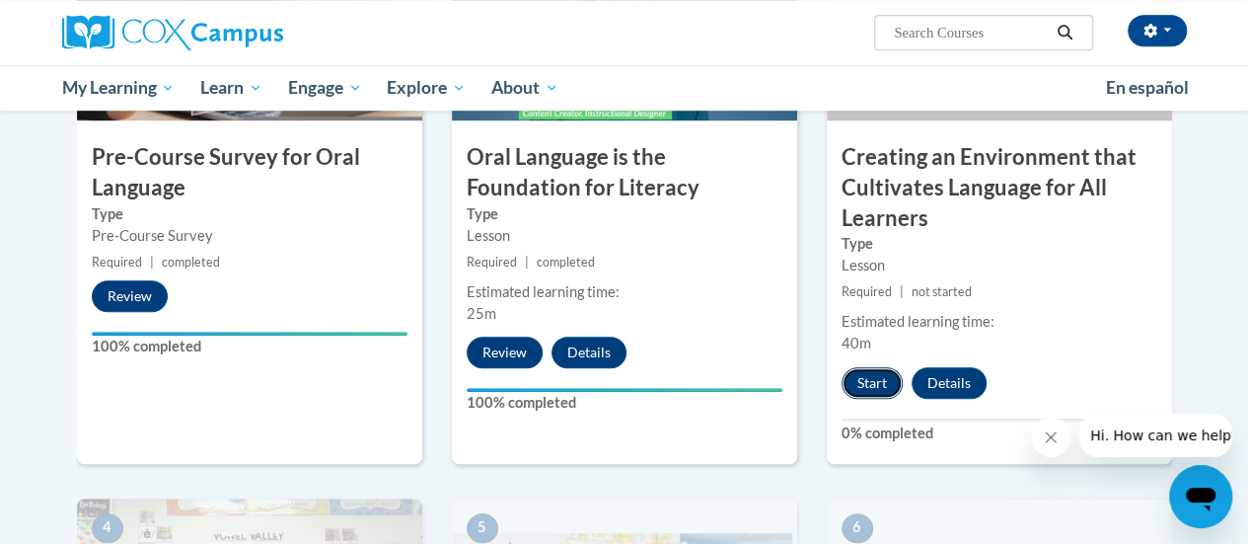
click at [880, 382] on button "Start" at bounding box center [872, 383] width 61 height 32
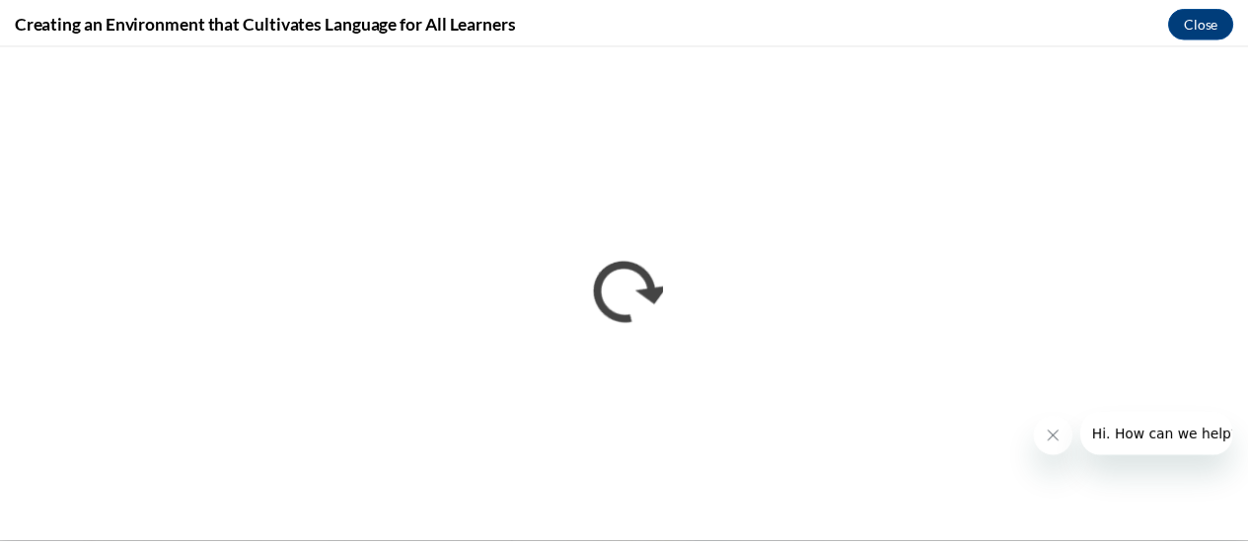
scroll to position [0, 0]
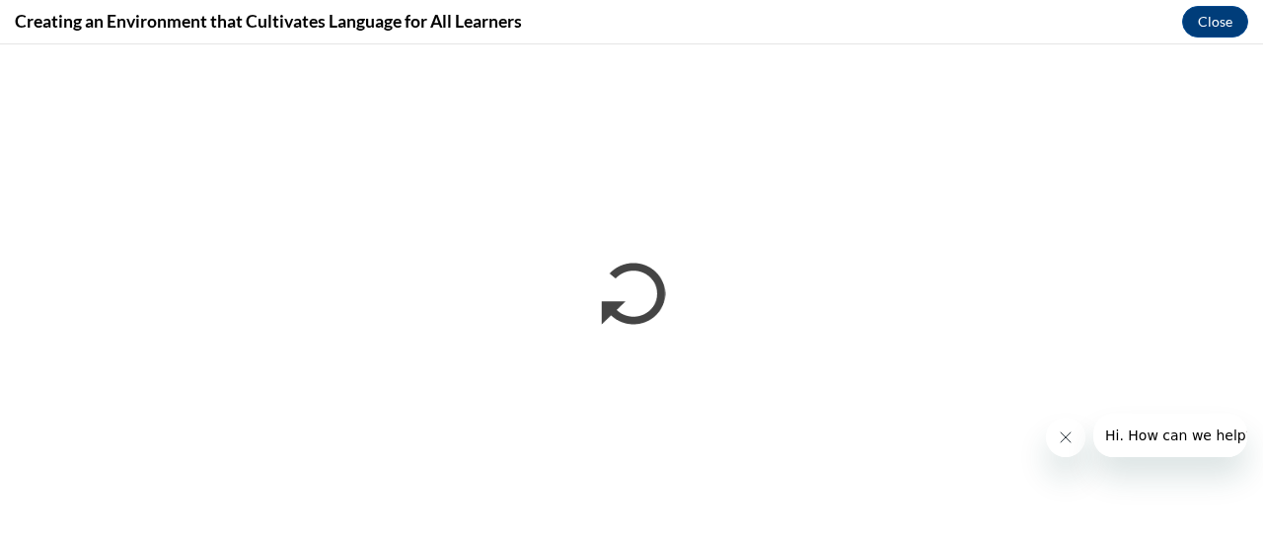
click at [1063, 436] on icon "Close message from company" at bounding box center [1065, 437] width 16 height 16
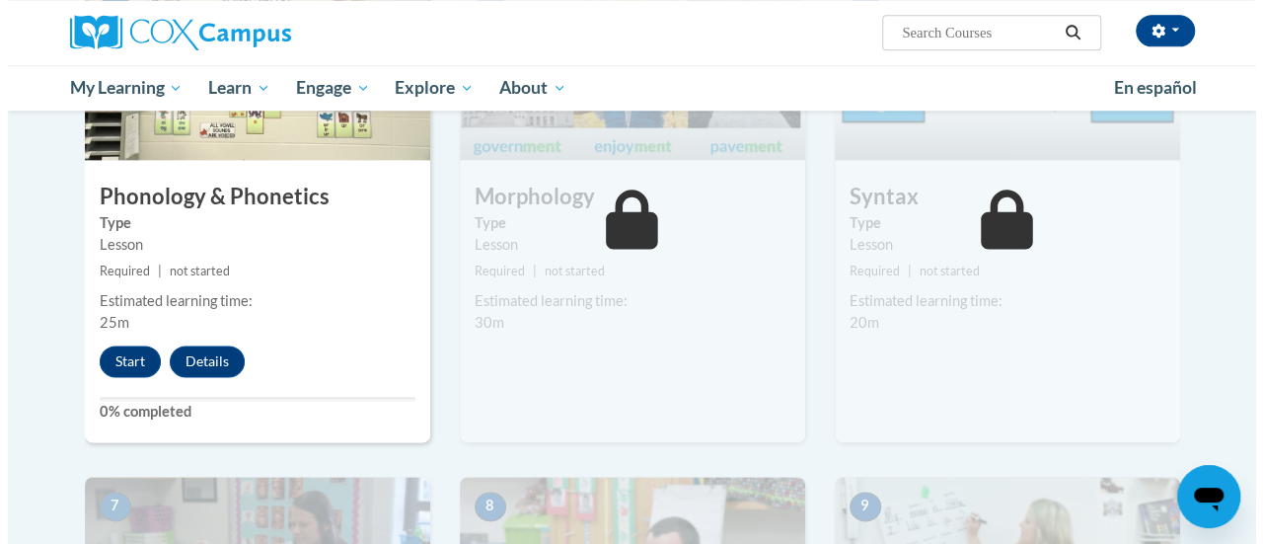
scroll to position [1176, 0]
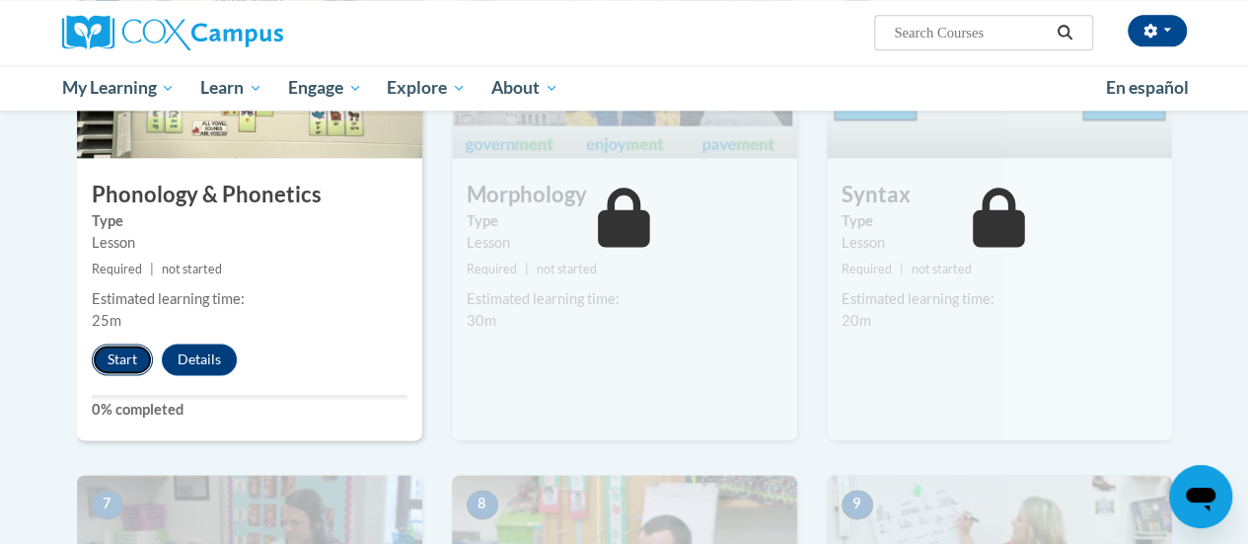
click at [110, 348] on button "Start" at bounding box center [122, 359] width 61 height 32
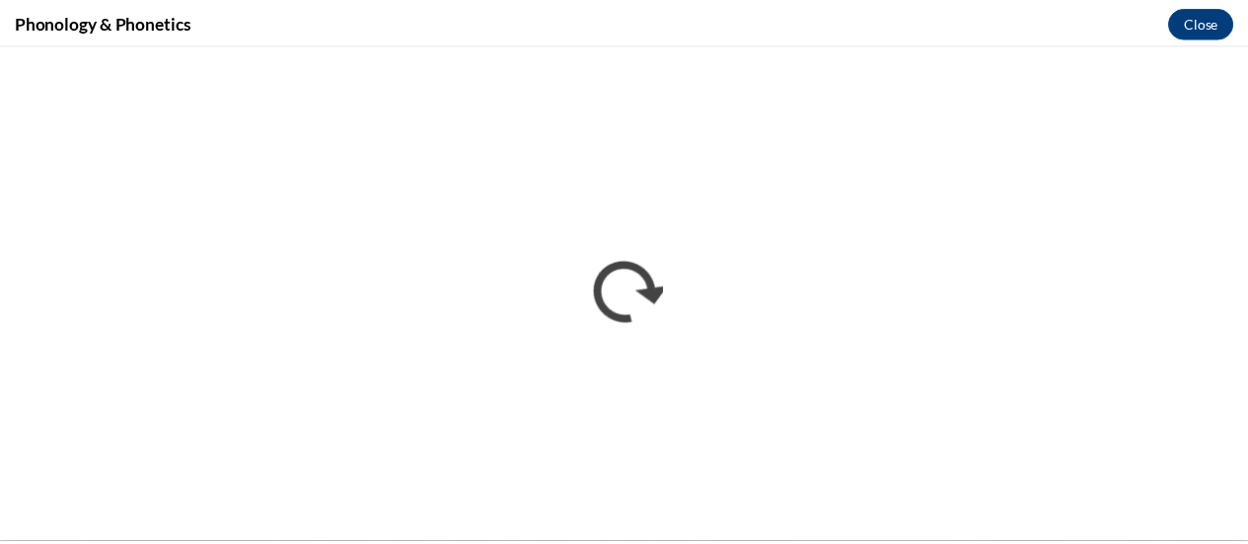
scroll to position [0, 0]
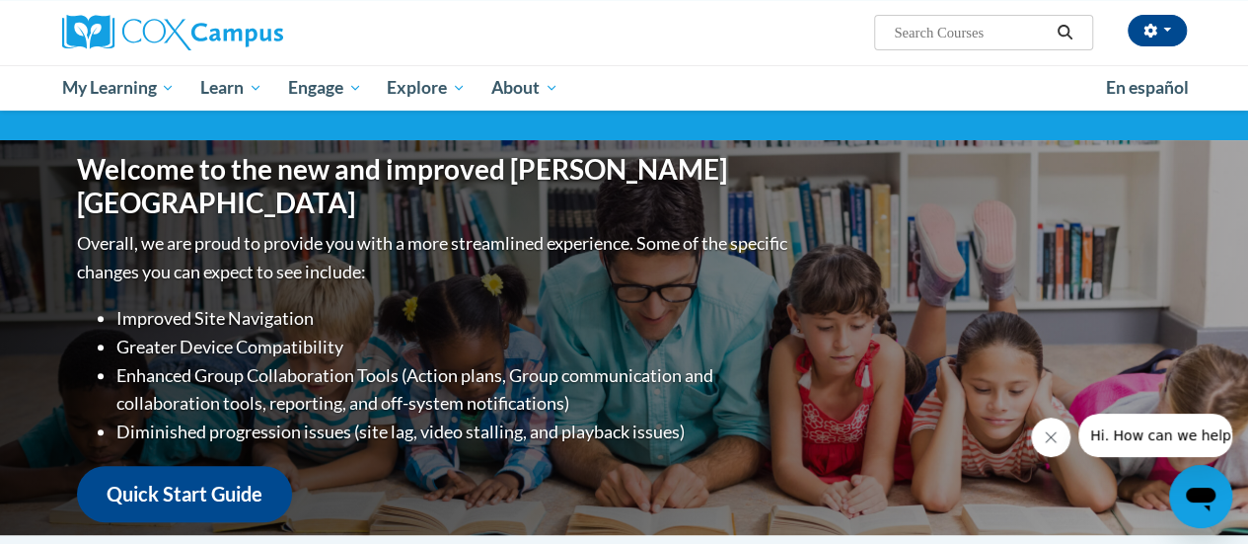
scroll to position [158, 0]
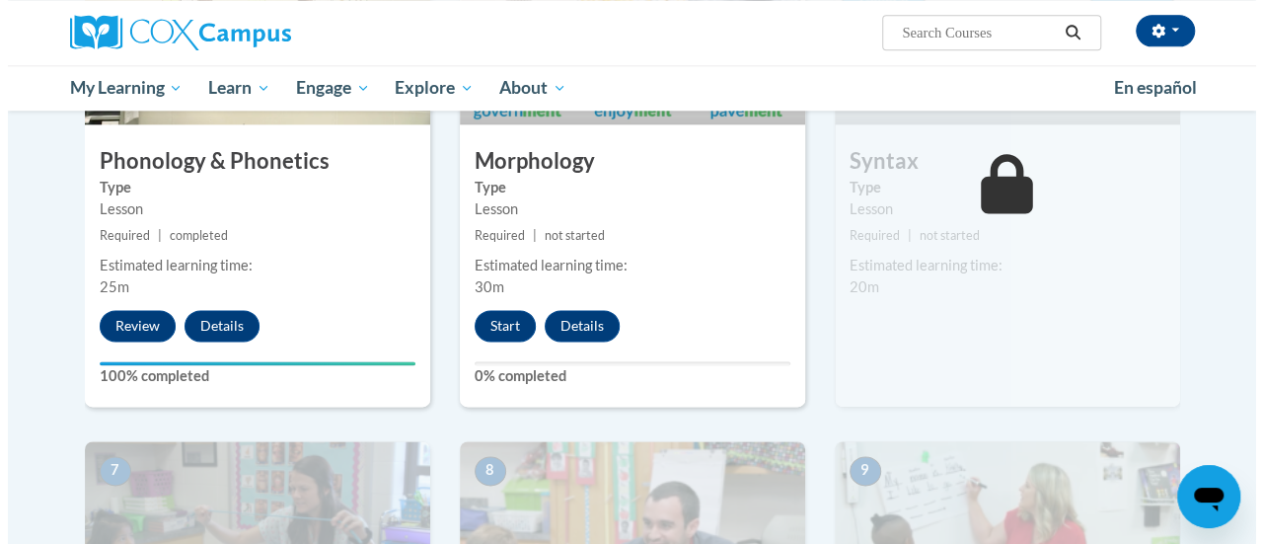
scroll to position [1220, 0]
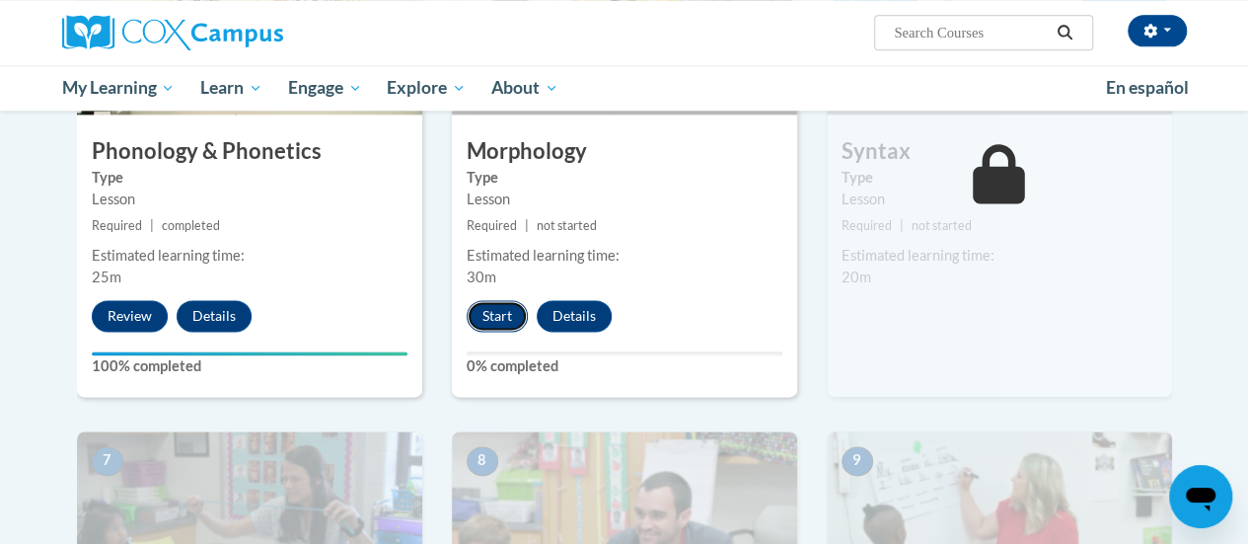
click at [495, 314] on button "Start" at bounding box center [497, 316] width 61 height 32
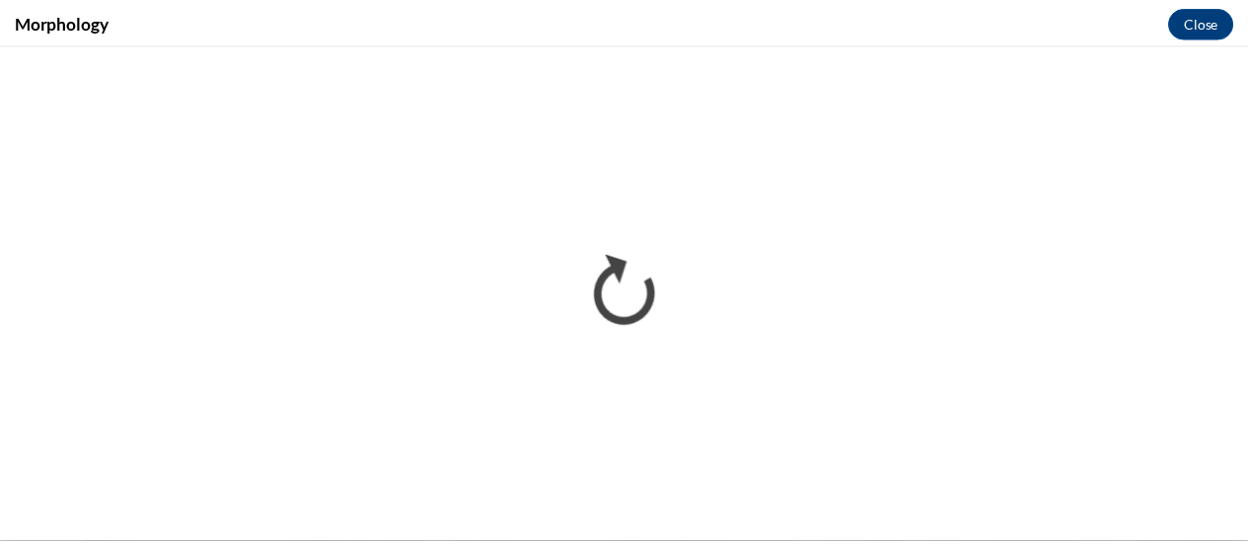
scroll to position [0, 0]
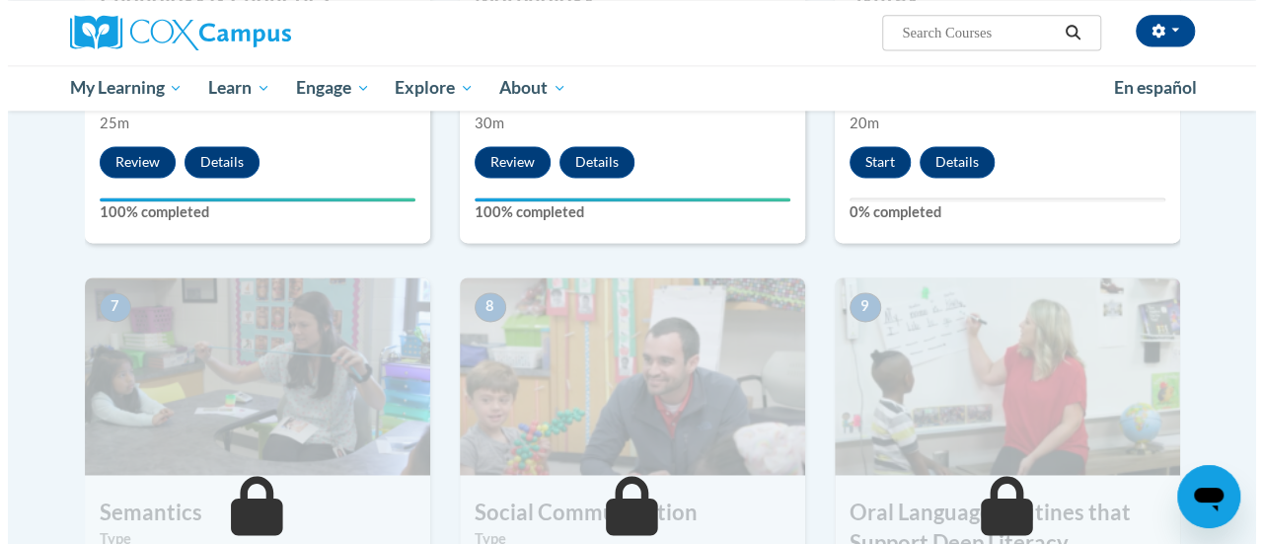
scroll to position [1352, 0]
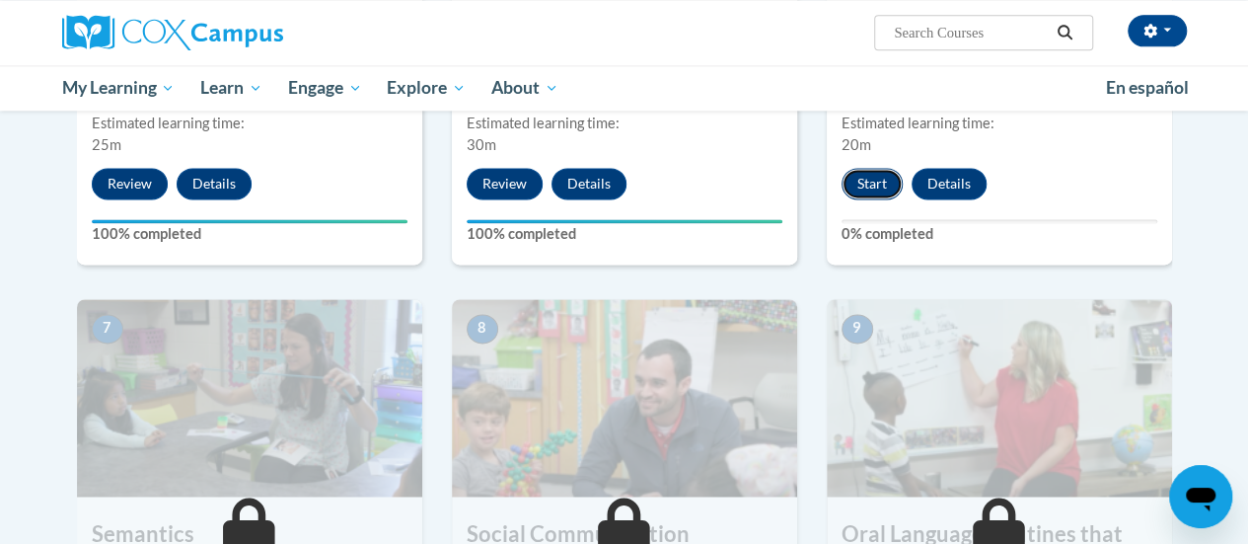
click at [877, 183] on button "Start" at bounding box center [872, 184] width 61 height 32
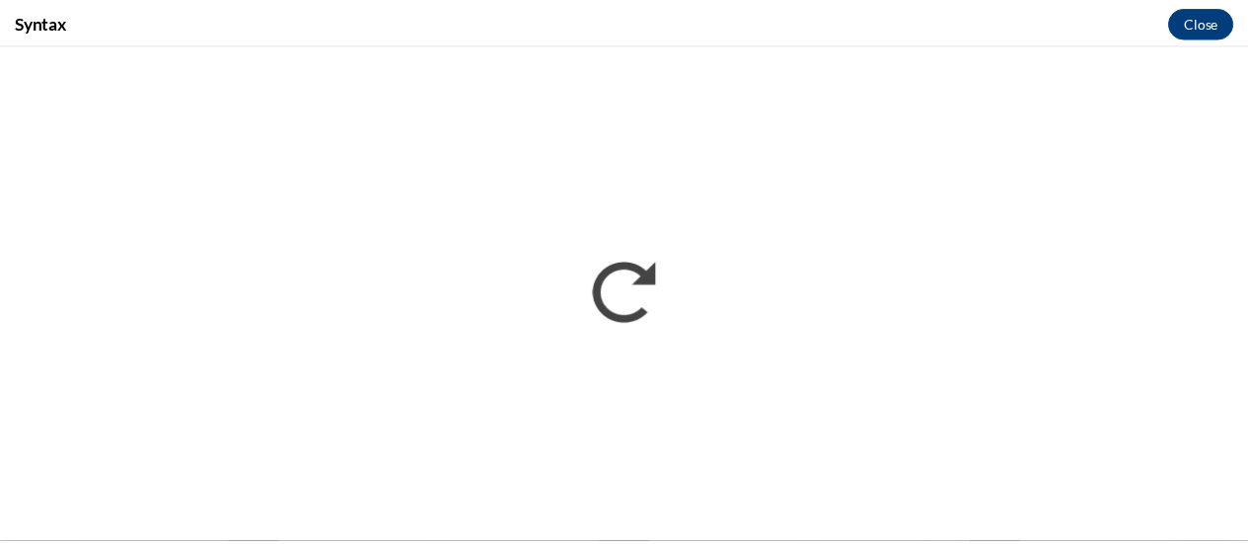
scroll to position [0, 0]
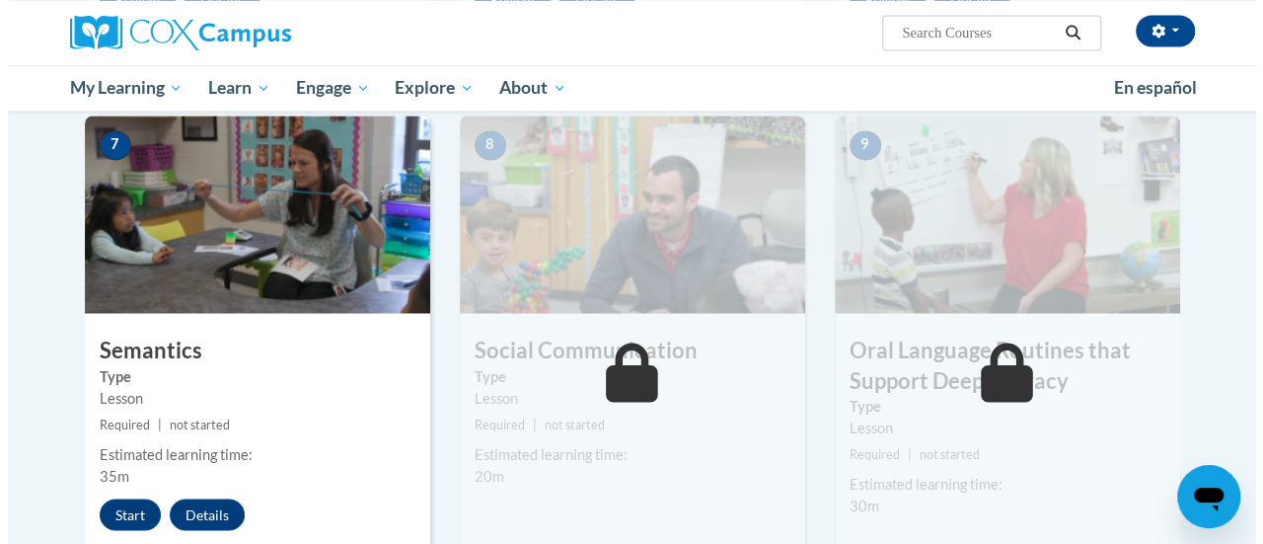
scroll to position [1713, 0]
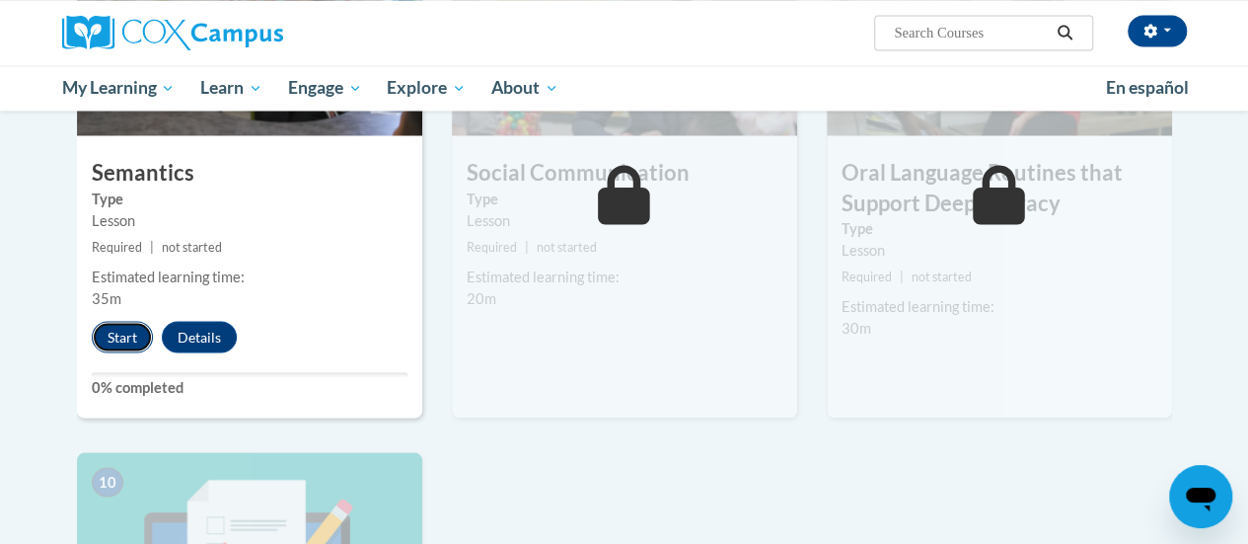
click at [120, 329] on button "Start" at bounding box center [122, 337] width 61 height 32
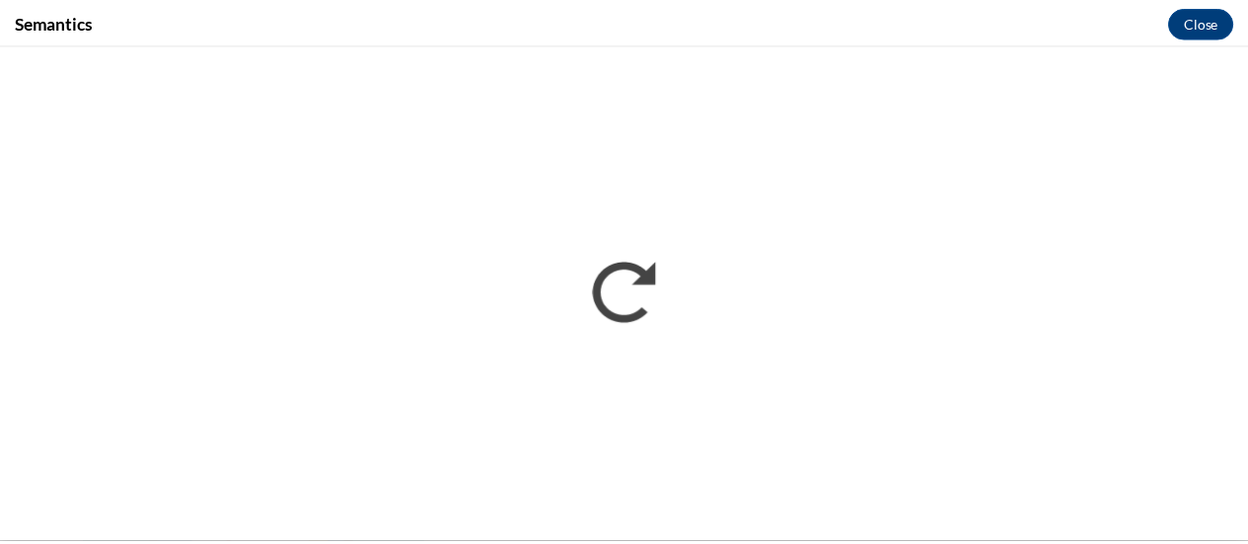
scroll to position [0, 0]
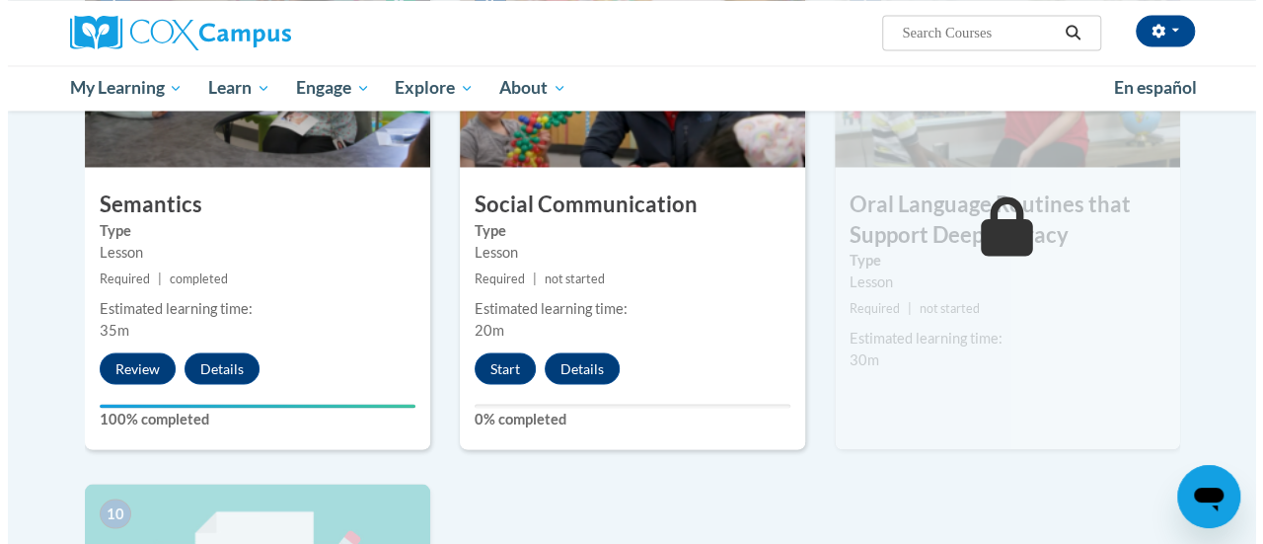
scroll to position [1688, 0]
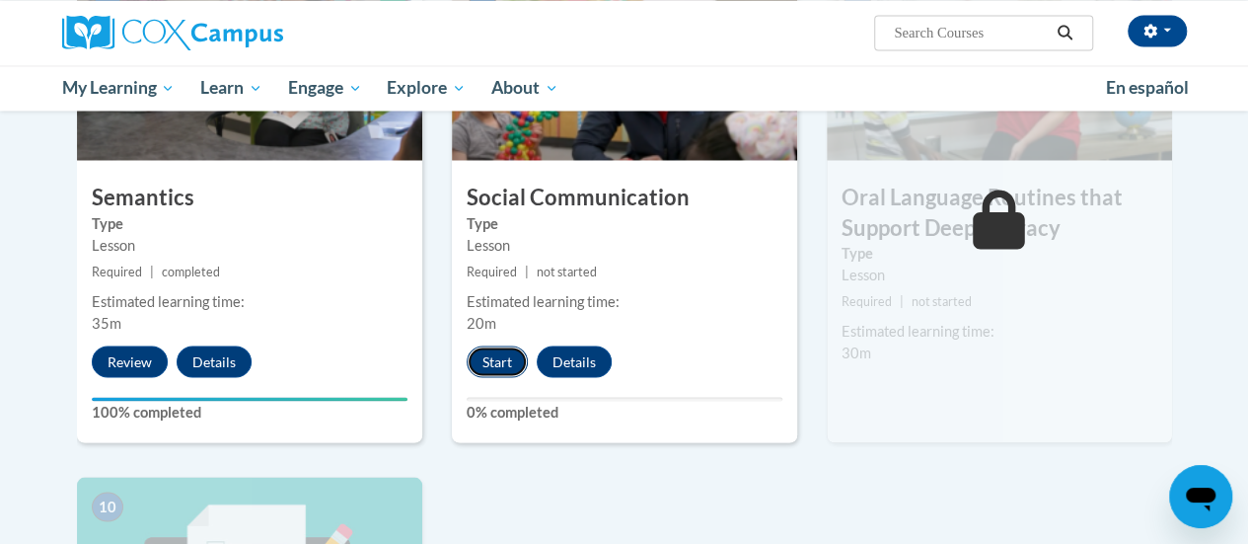
click at [492, 347] on button "Start" at bounding box center [497, 361] width 61 height 32
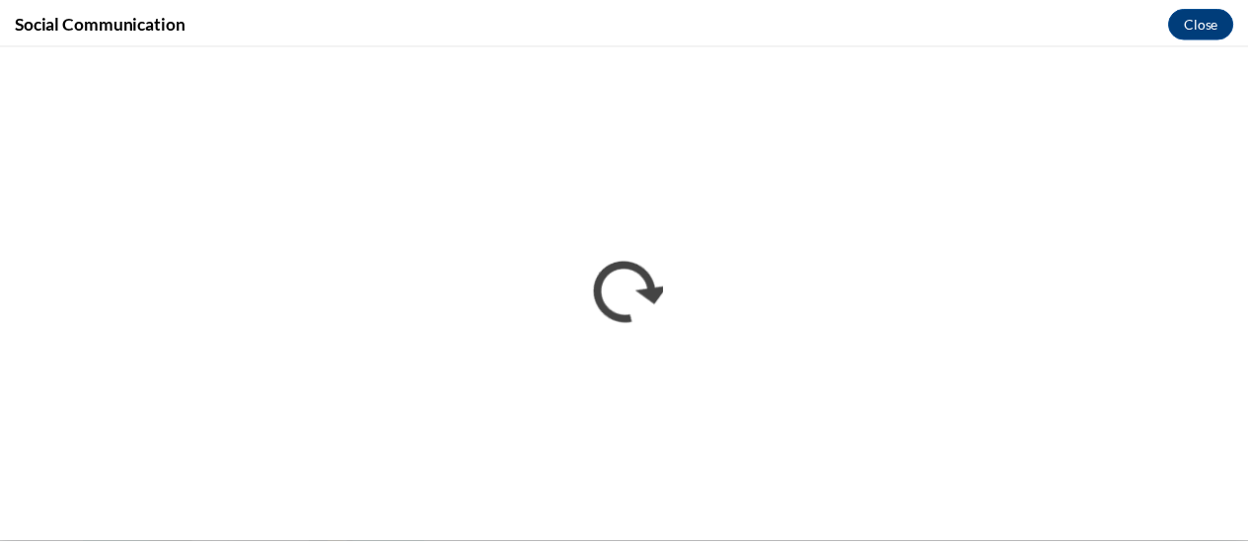
scroll to position [0, 0]
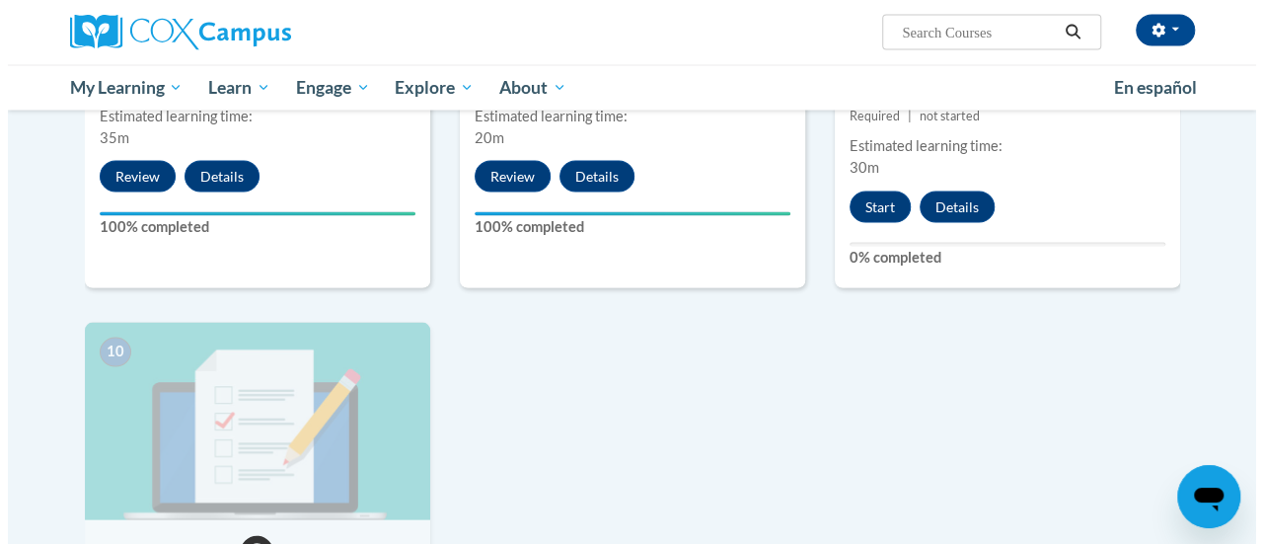
scroll to position [1851, 0]
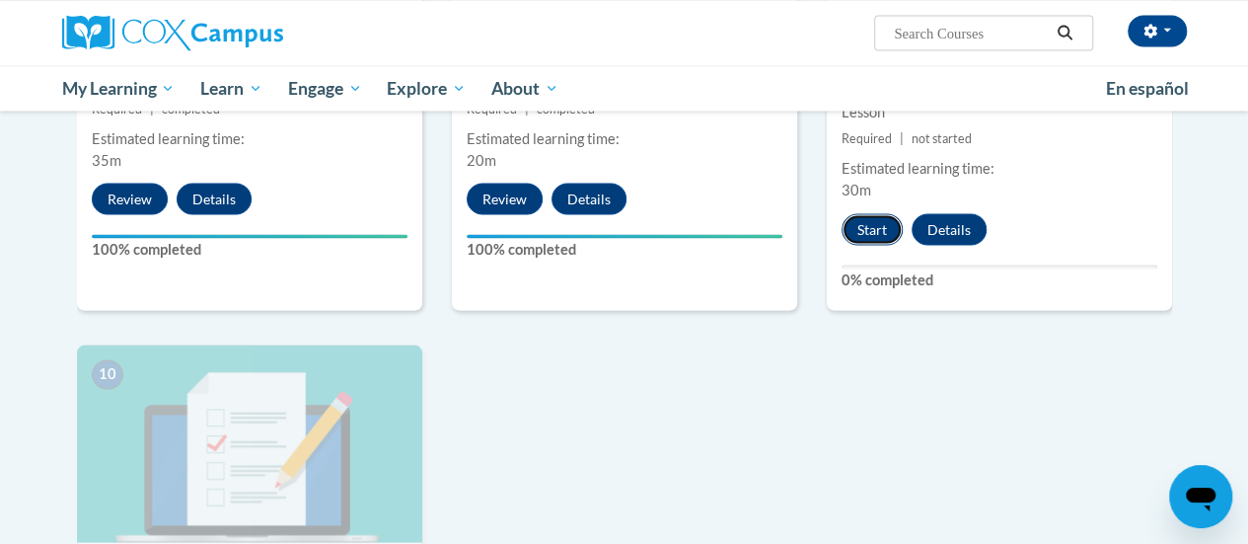
click at [867, 226] on button "Start" at bounding box center [872, 229] width 61 height 32
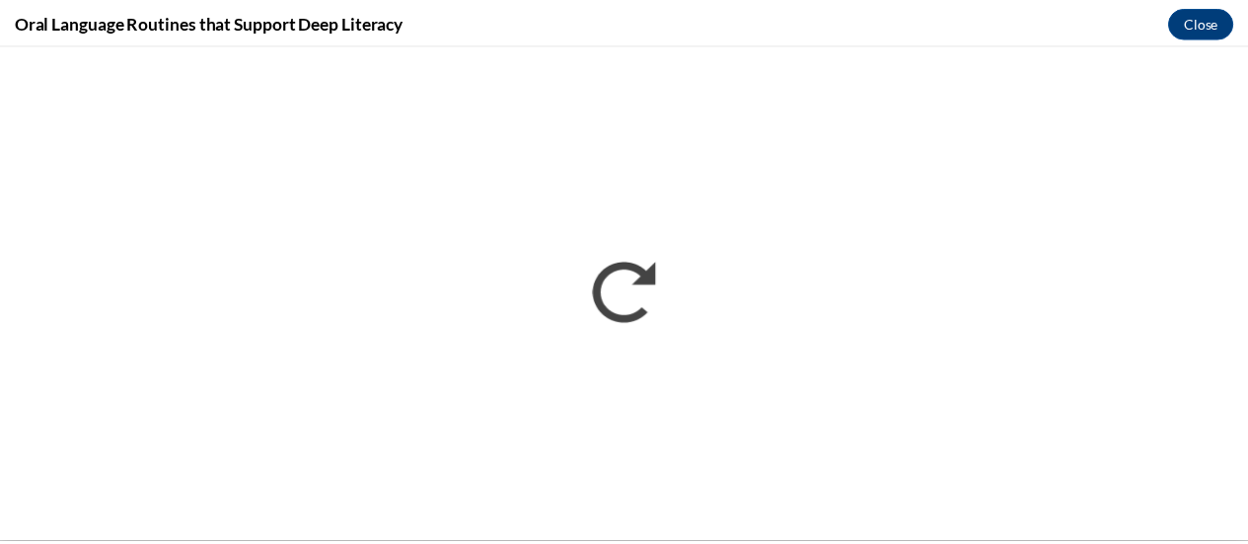
scroll to position [0, 0]
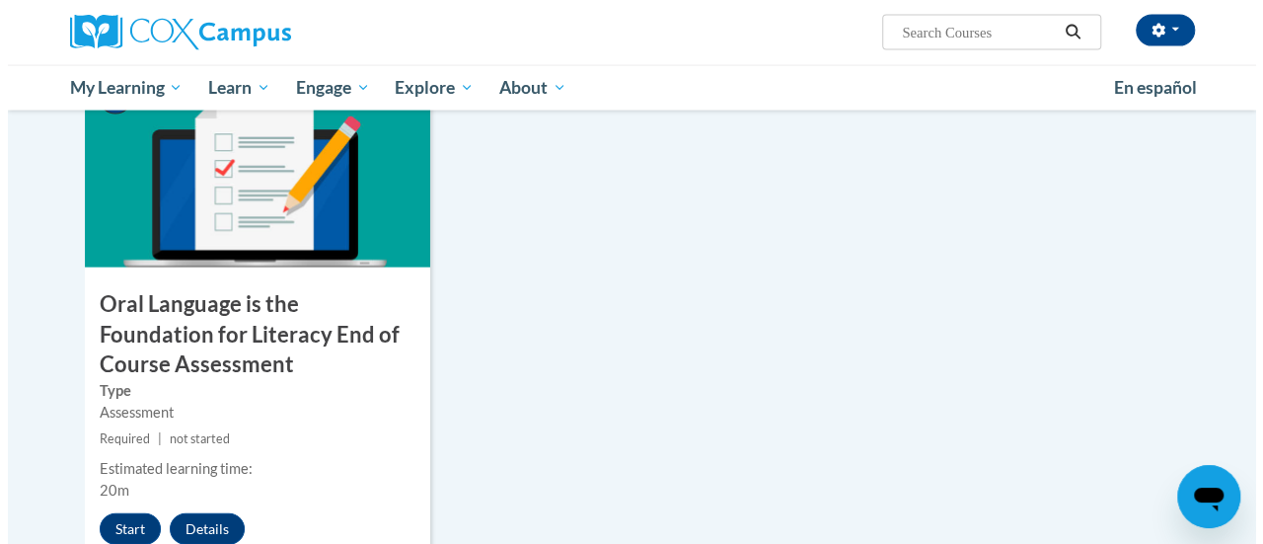
scroll to position [2128, 0]
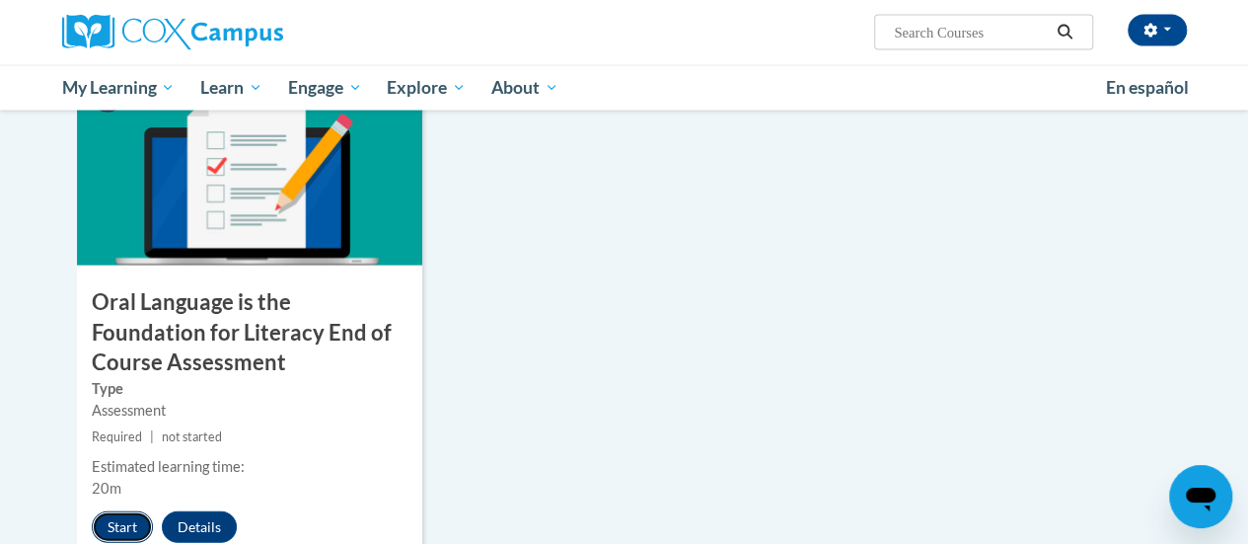
click at [119, 526] on button "Start" at bounding box center [122, 527] width 61 height 32
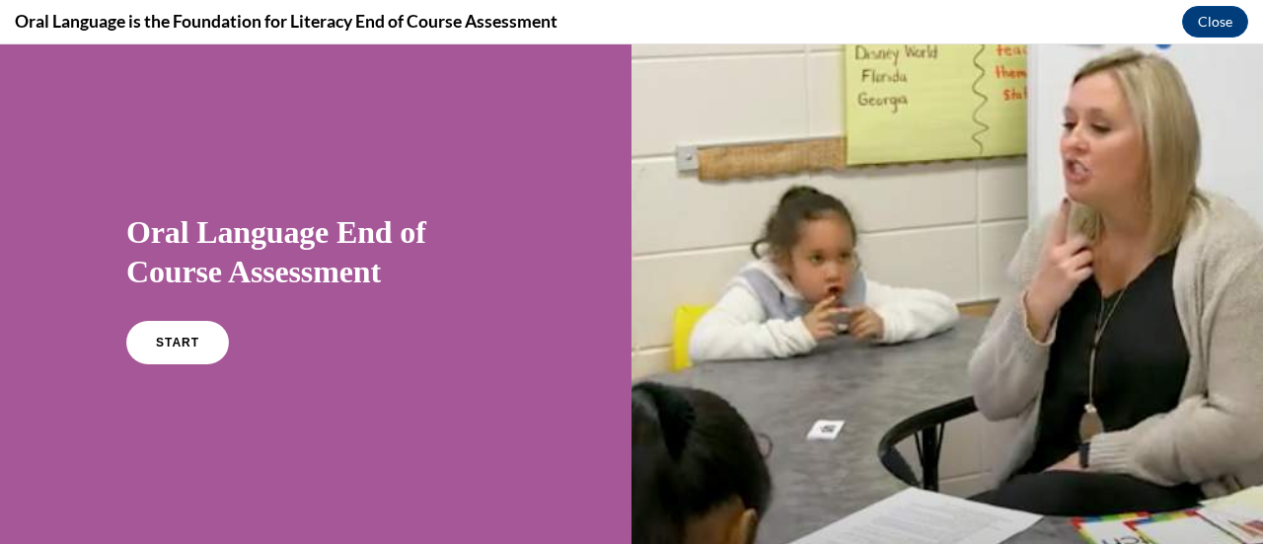
scroll to position [26, 0]
click at [176, 344] on span "START" at bounding box center [177, 344] width 45 height 15
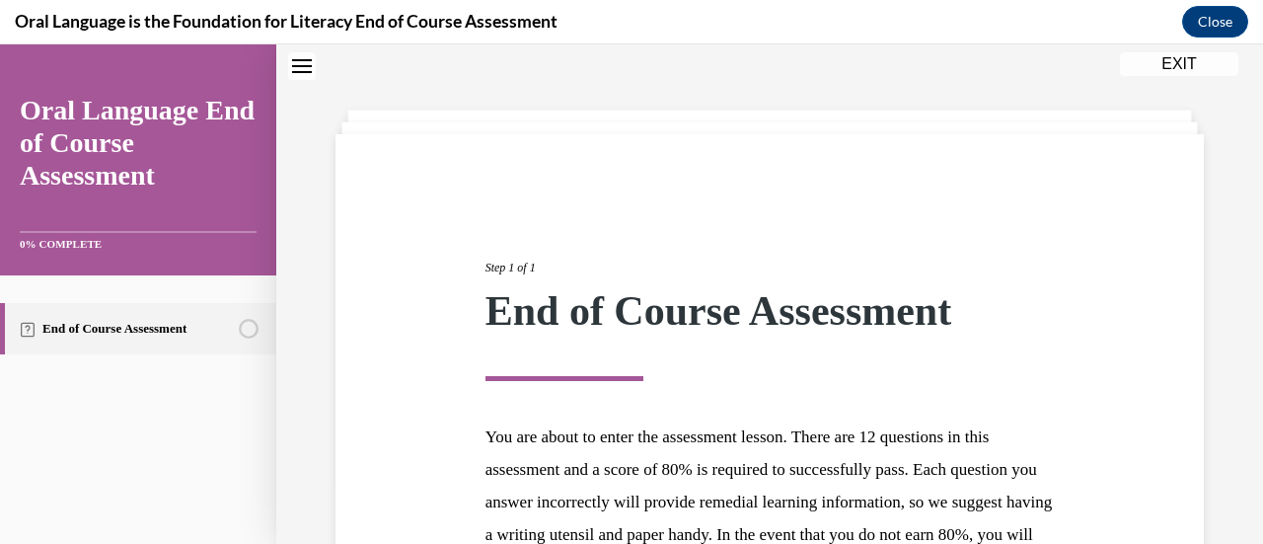
scroll to position [361, 0]
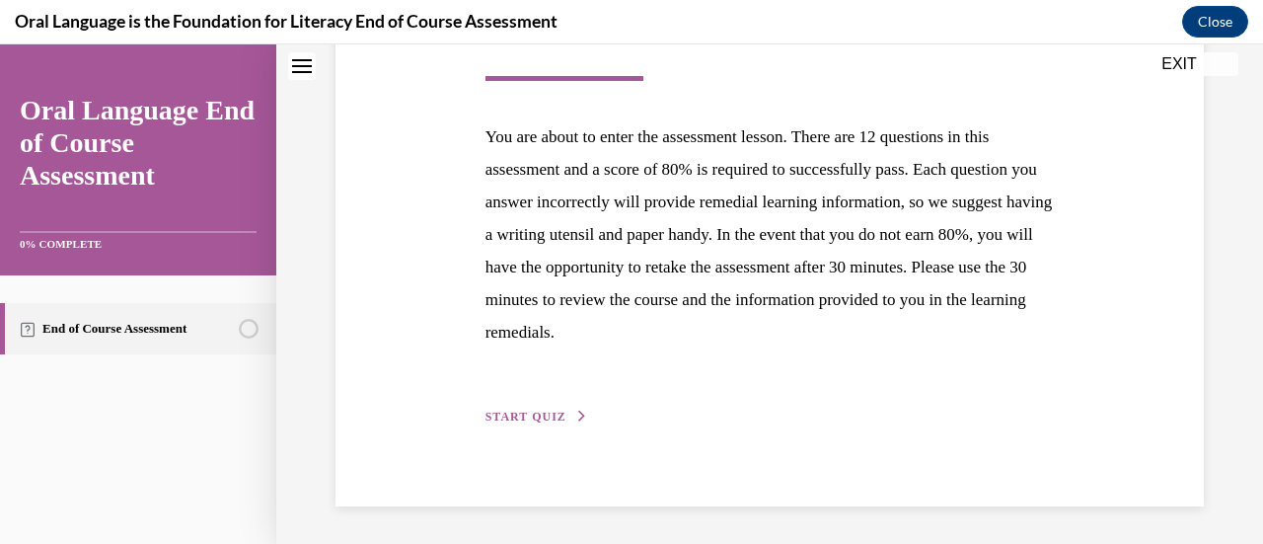
click at [529, 408] on button "START QUIZ" at bounding box center [537, 417] width 103 height 18
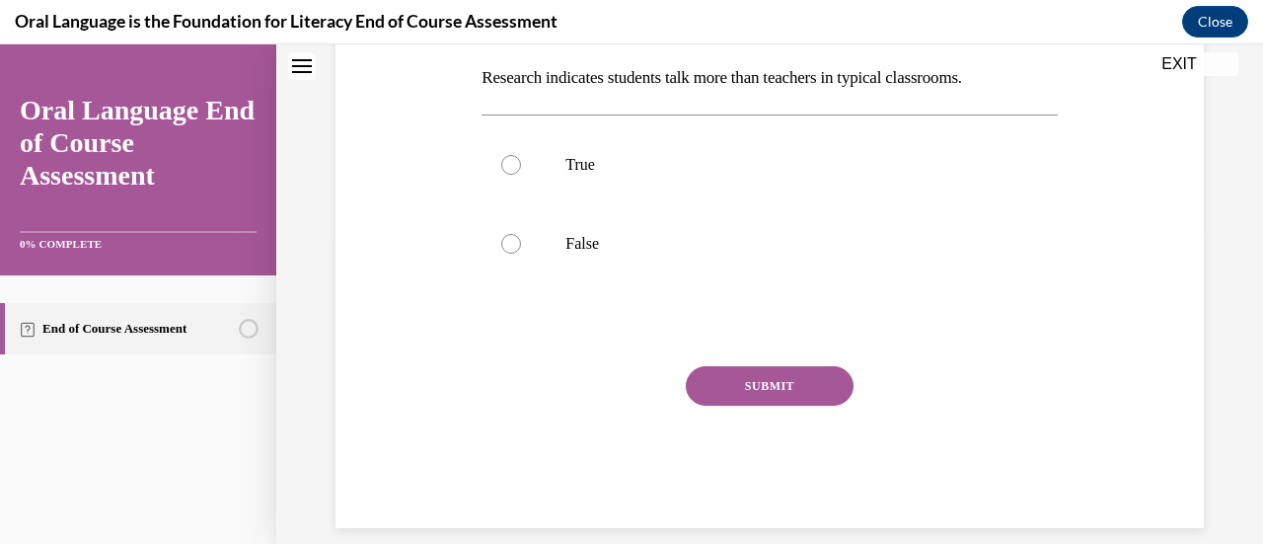
scroll to position [316, 0]
click at [578, 227] on label "False" at bounding box center [769, 242] width 575 height 79
click at [521, 233] on input "False" at bounding box center [511, 243] width 20 height 20
radio input "true"
click at [737, 376] on button "SUBMIT" at bounding box center [770, 384] width 168 height 39
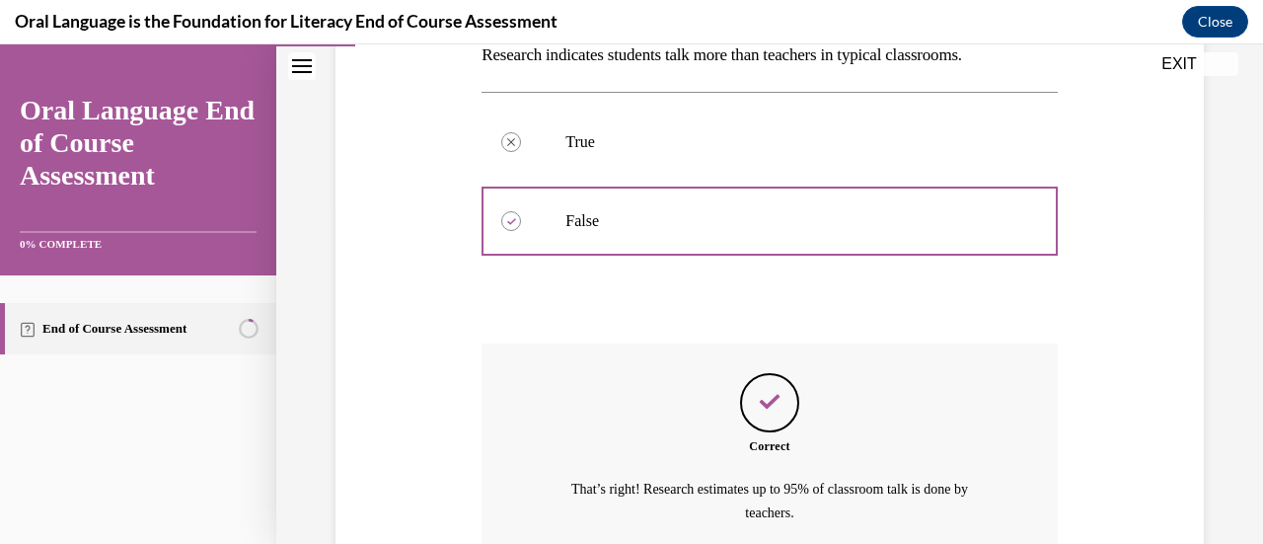
scroll to position [520, 0]
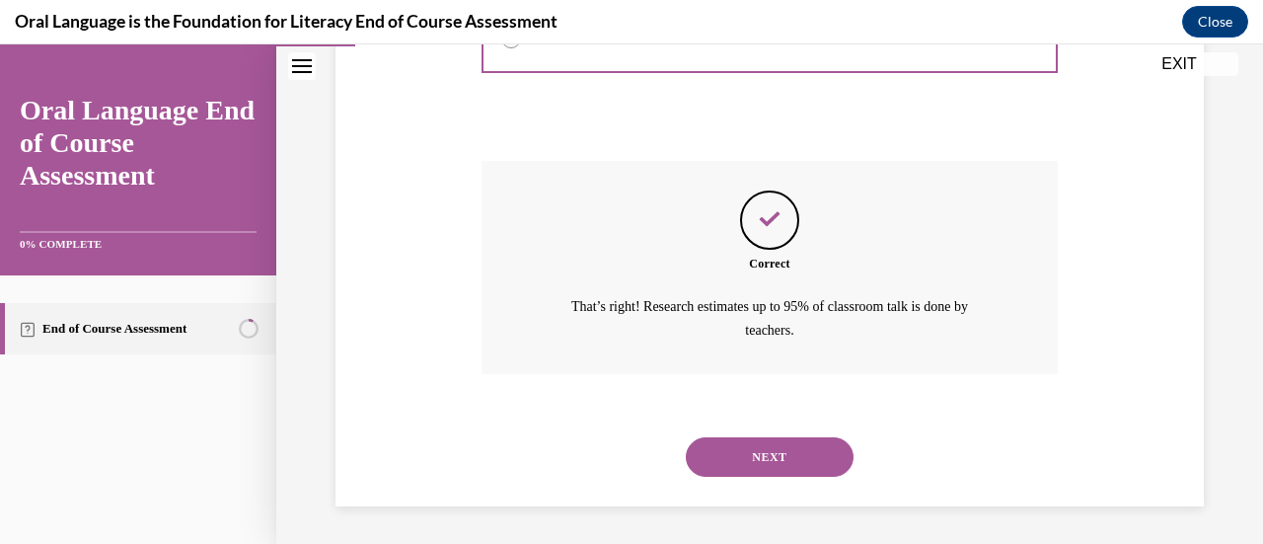
click at [730, 472] on button "NEXT" at bounding box center [770, 456] width 168 height 39
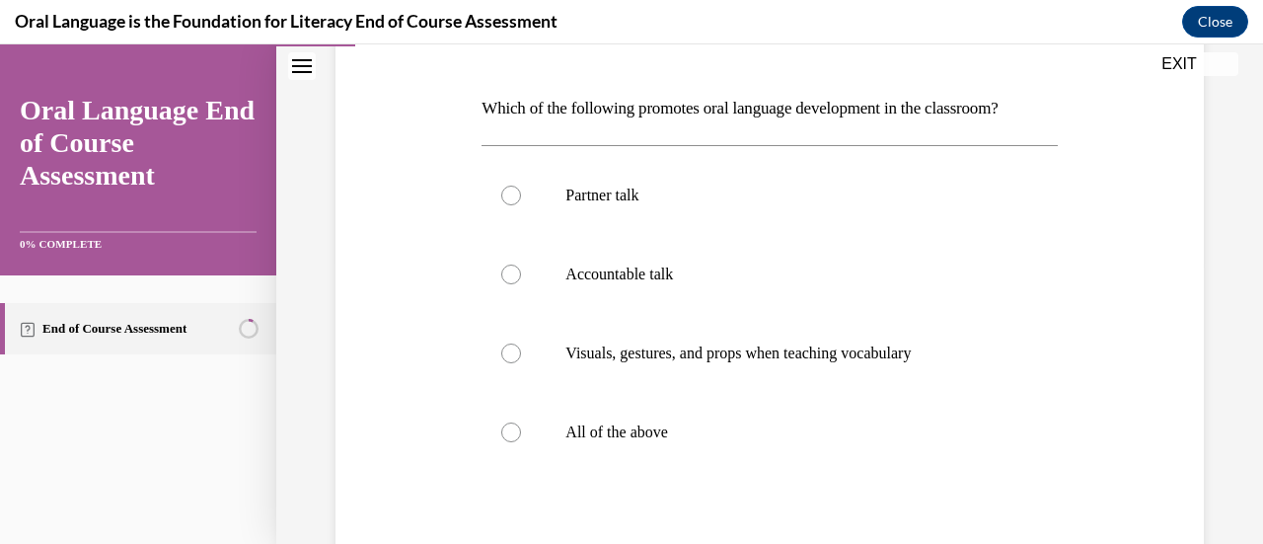
scroll to position [290, 0]
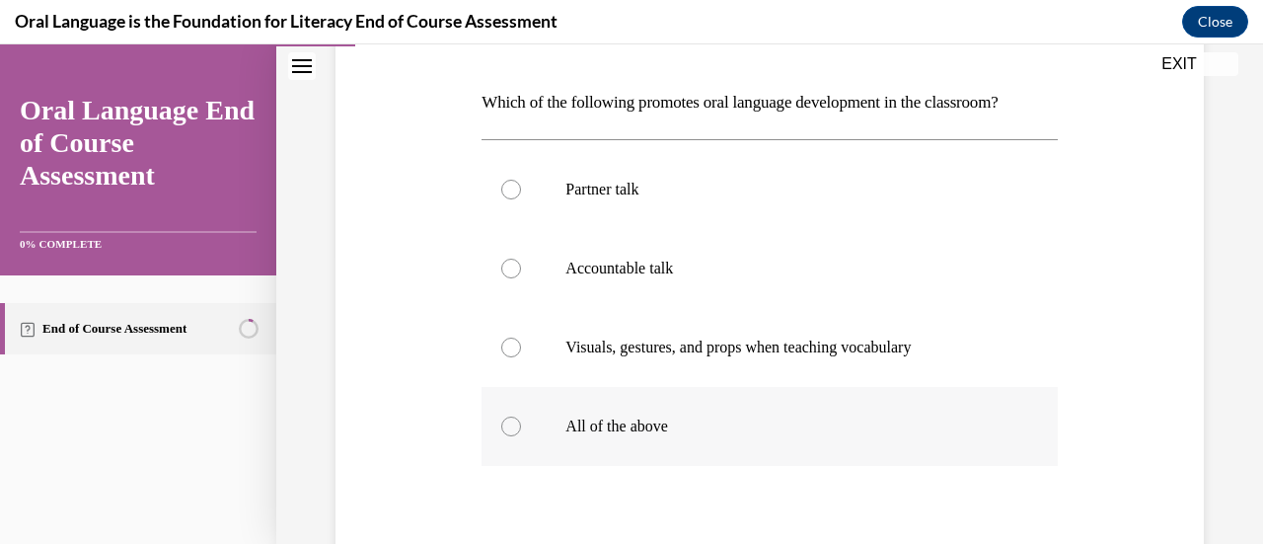
click at [589, 408] on label "All of the above" at bounding box center [769, 426] width 575 height 79
click at [521, 416] on input "All of the above" at bounding box center [511, 426] width 20 height 20
radio input "true"
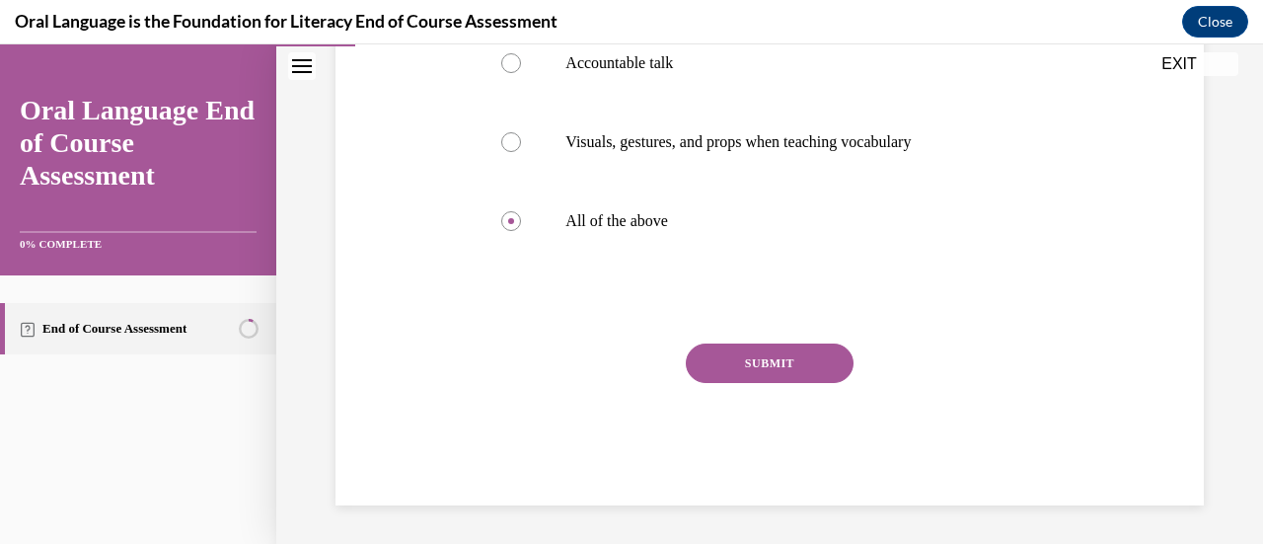
click at [697, 360] on button "SUBMIT" at bounding box center [770, 362] width 168 height 39
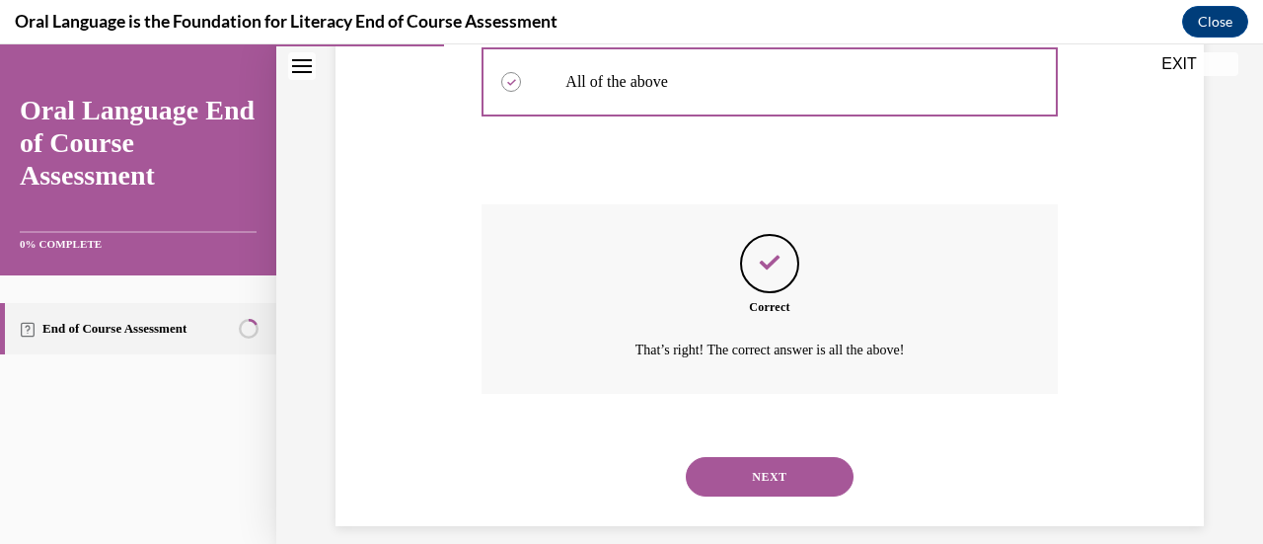
scroll to position [655, 0]
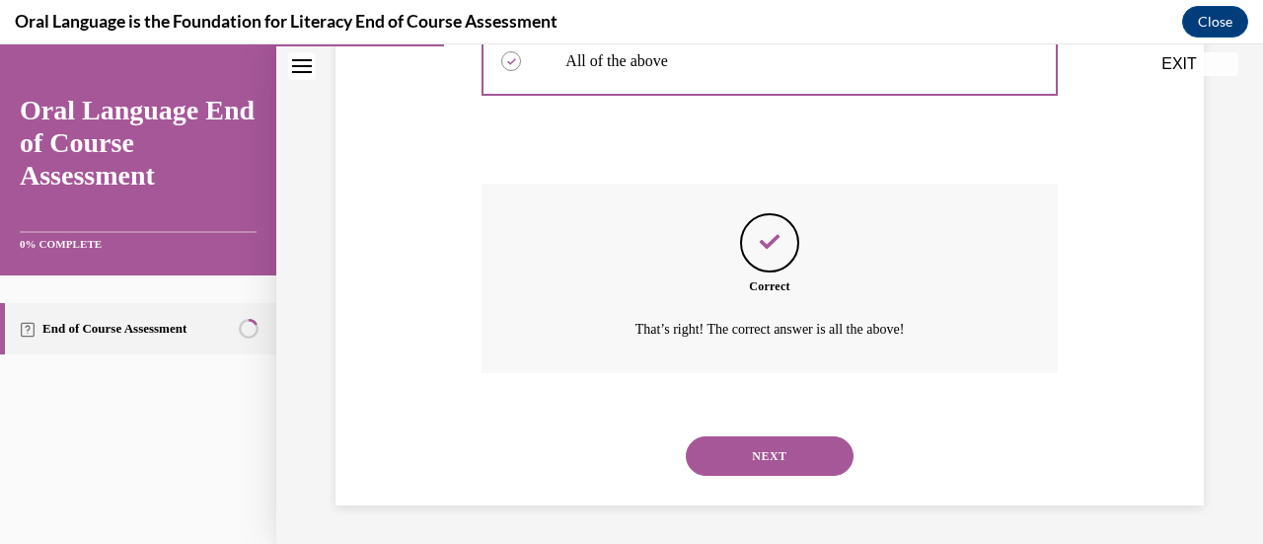
click at [711, 449] on button "NEXT" at bounding box center [770, 455] width 168 height 39
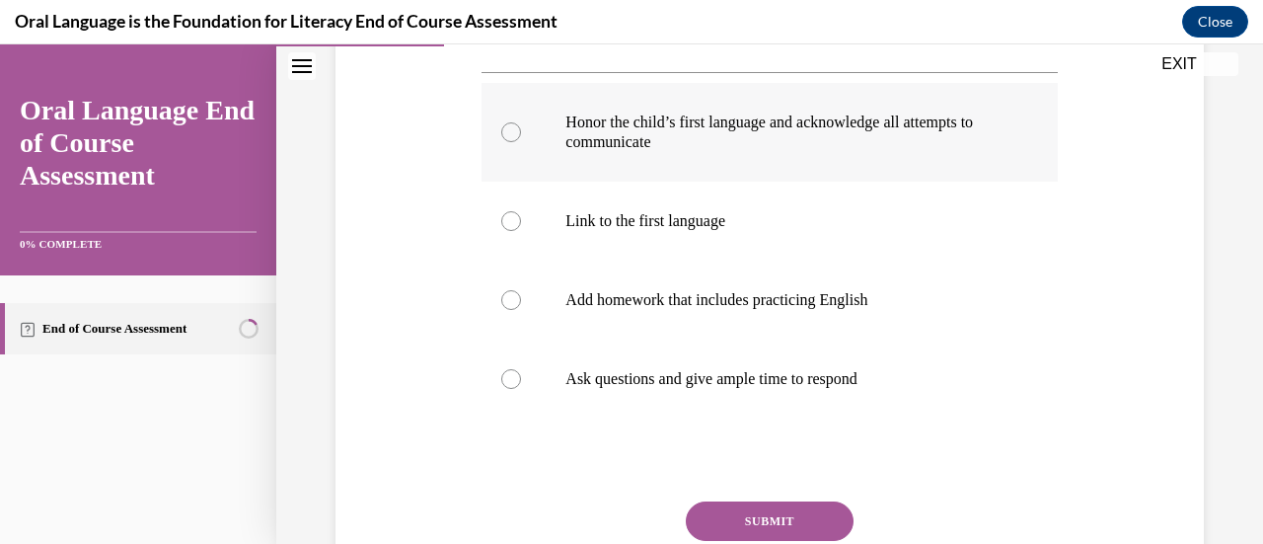
scroll to position [393, 0]
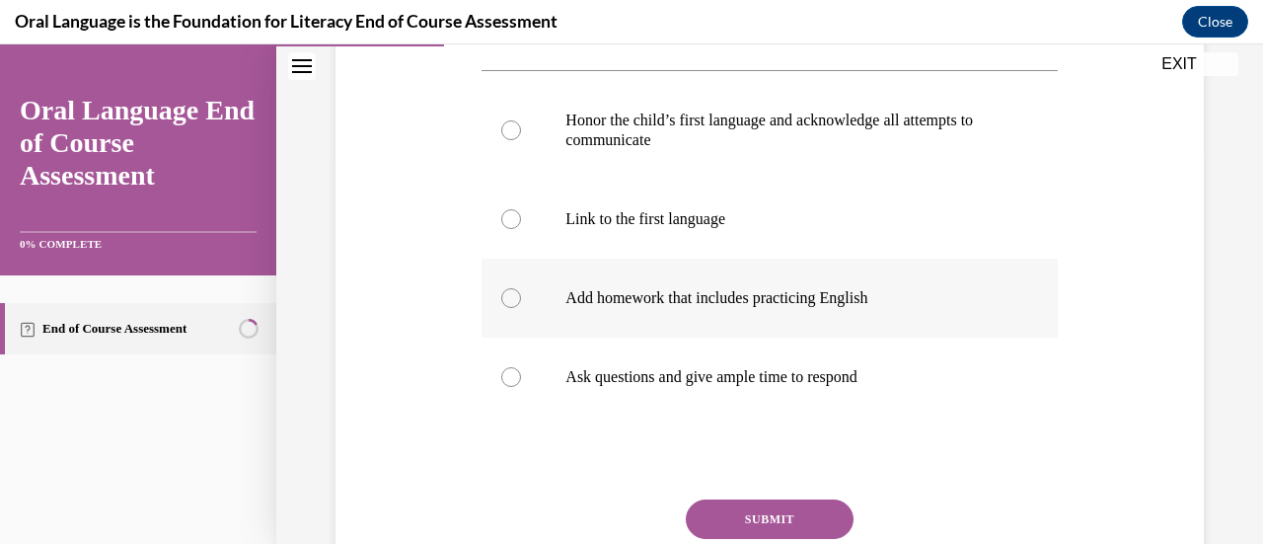
click at [700, 294] on p "Add homework that includes practicing English" at bounding box center [786, 298] width 442 height 20
click at [521, 294] on input "Add homework that includes practicing English" at bounding box center [511, 298] width 20 height 20
radio input "true"
click at [742, 524] on button "SUBMIT" at bounding box center [770, 518] width 168 height 39
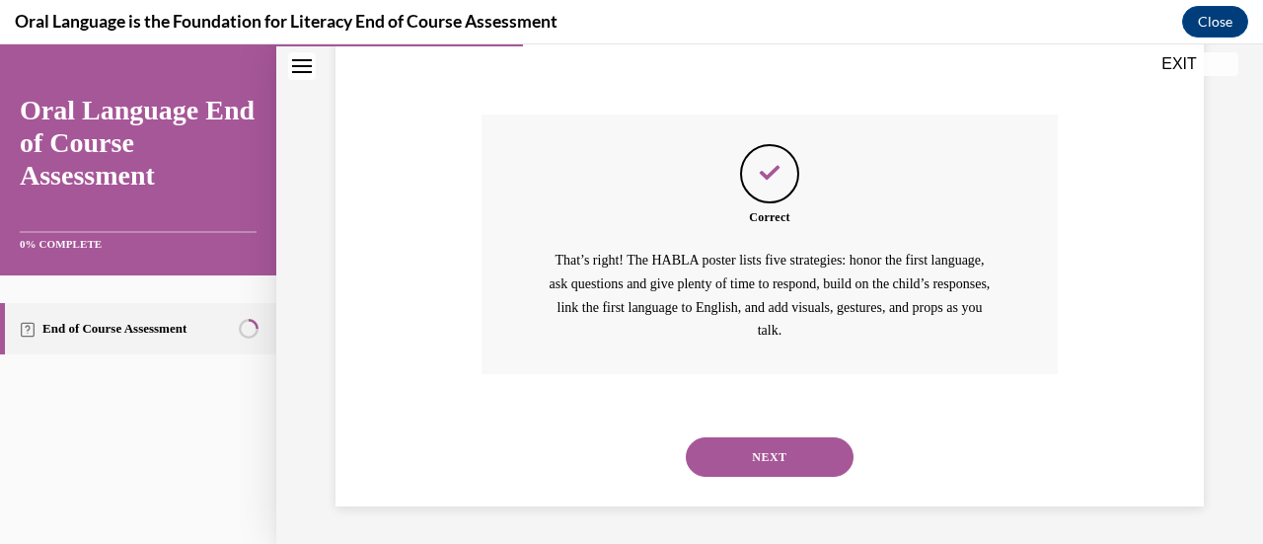
scroll to position [779, 0]
click at [730, 459] on button "NEXT" at bounding box center [770, 455] width 168 height 39
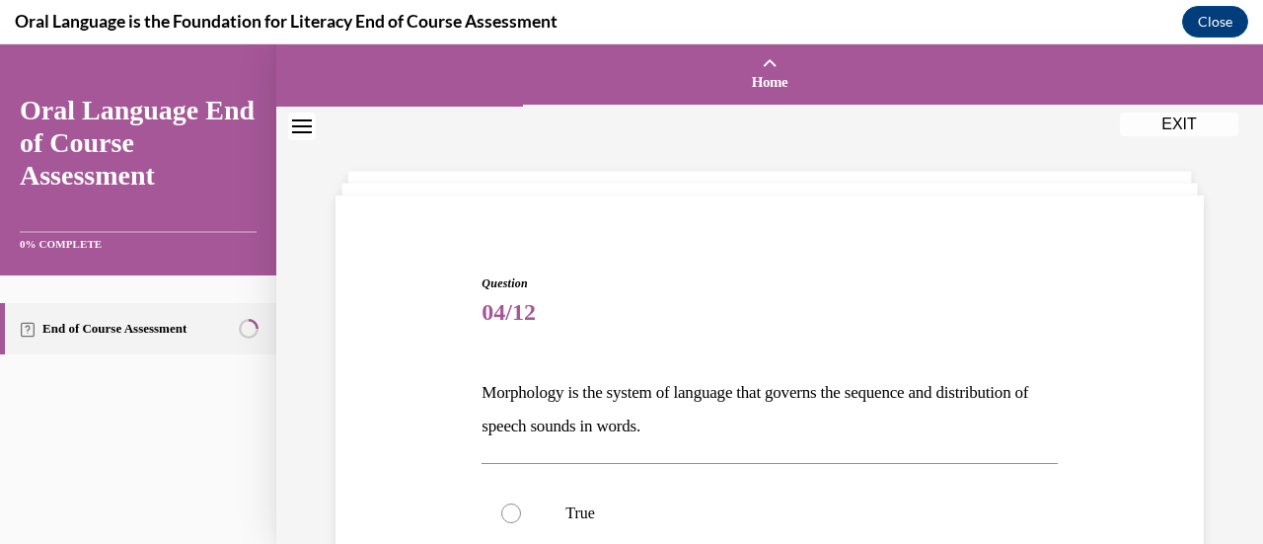
scroll to position [371, 0]
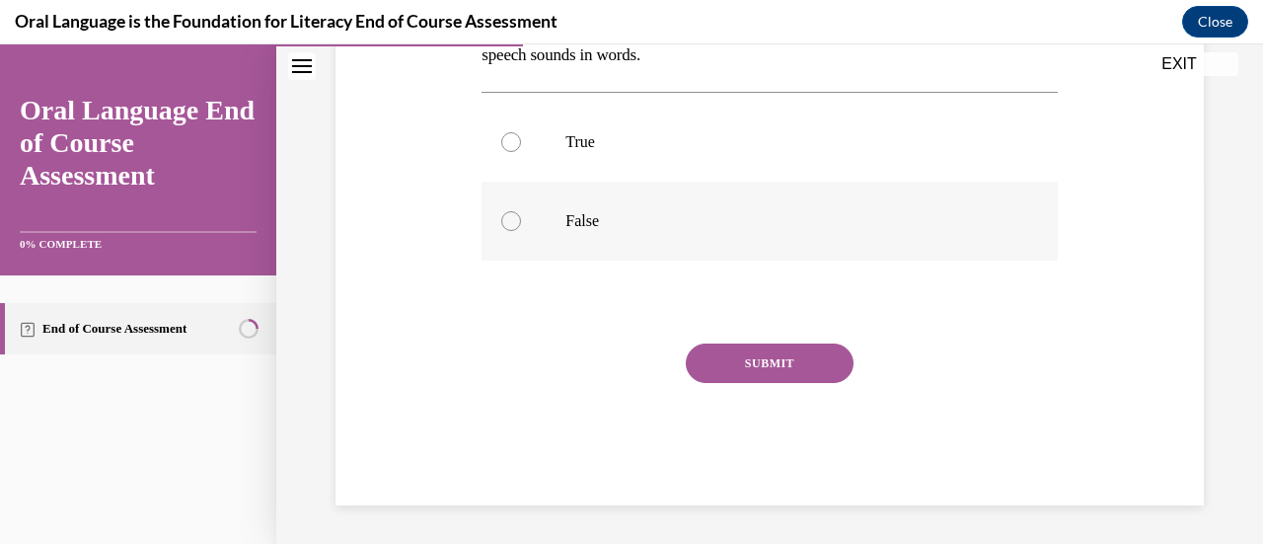
click at [582, 220] on p "False" at bounding box center [786, 221] width 442 height 20
click at [521, 220] on input "False" at bounding box center [511, 221] width 20 height 20
radio input "true"
click at [729, 366] on button "SUBMIT" at bounding box center [770, 362] width 168 height 39
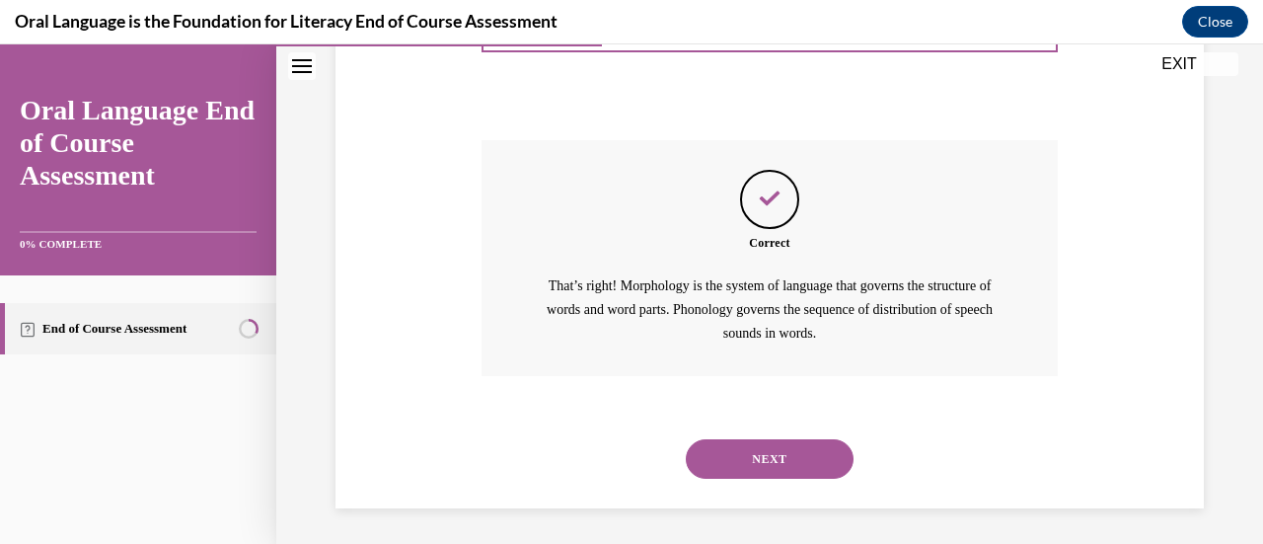
scroll to position [577, 0]
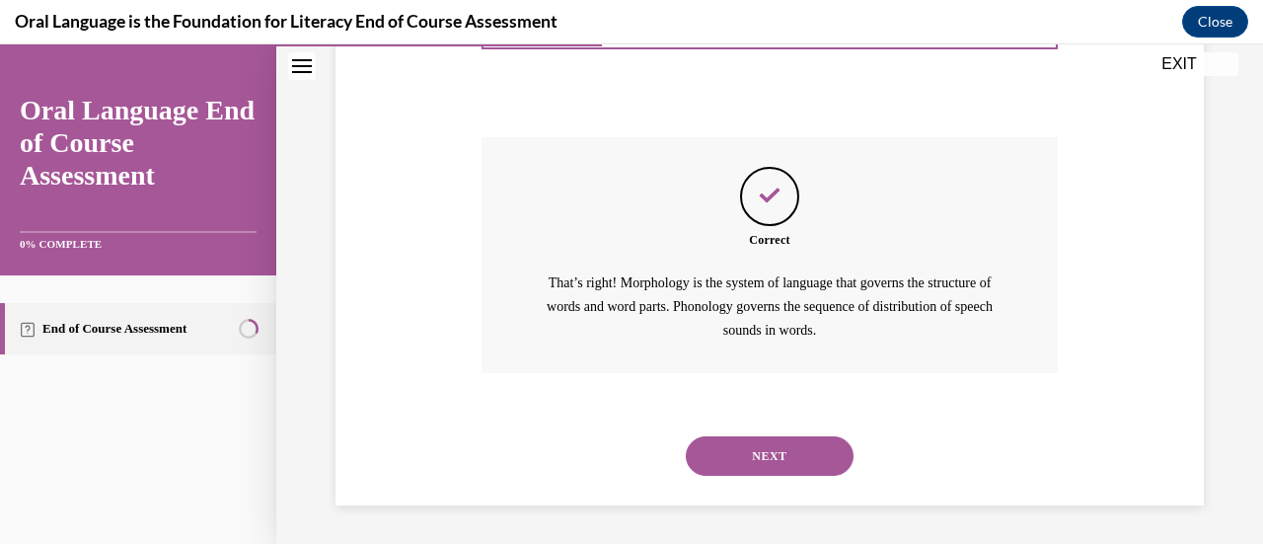
click at [742, 452] on button "NEXT" at bounding box center [770, 455] width 168 height 39
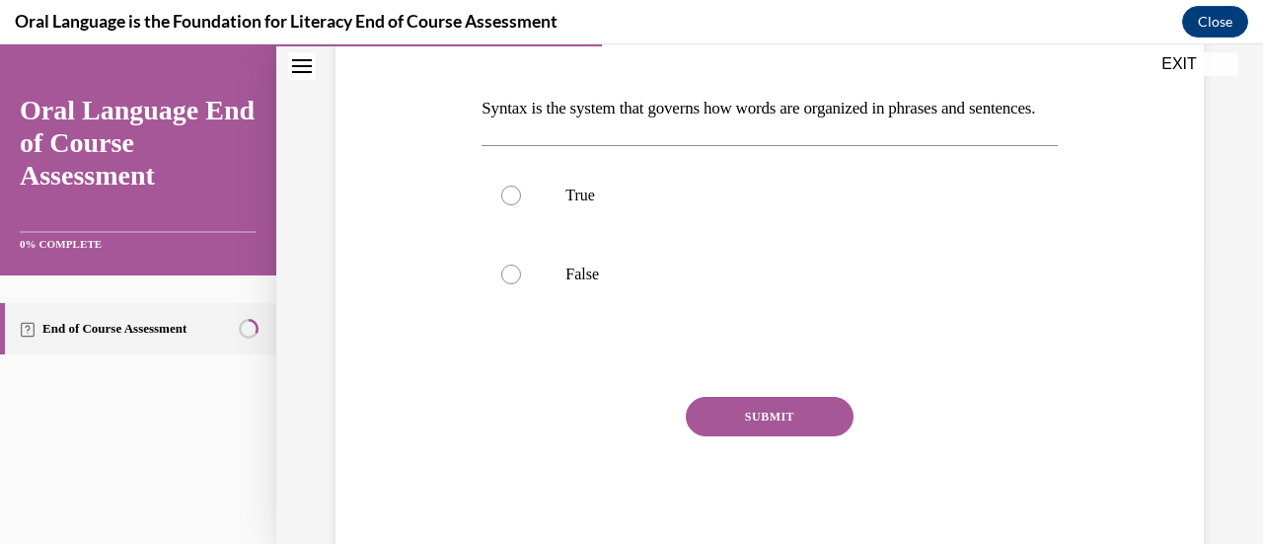
scroll to position [287, 0]
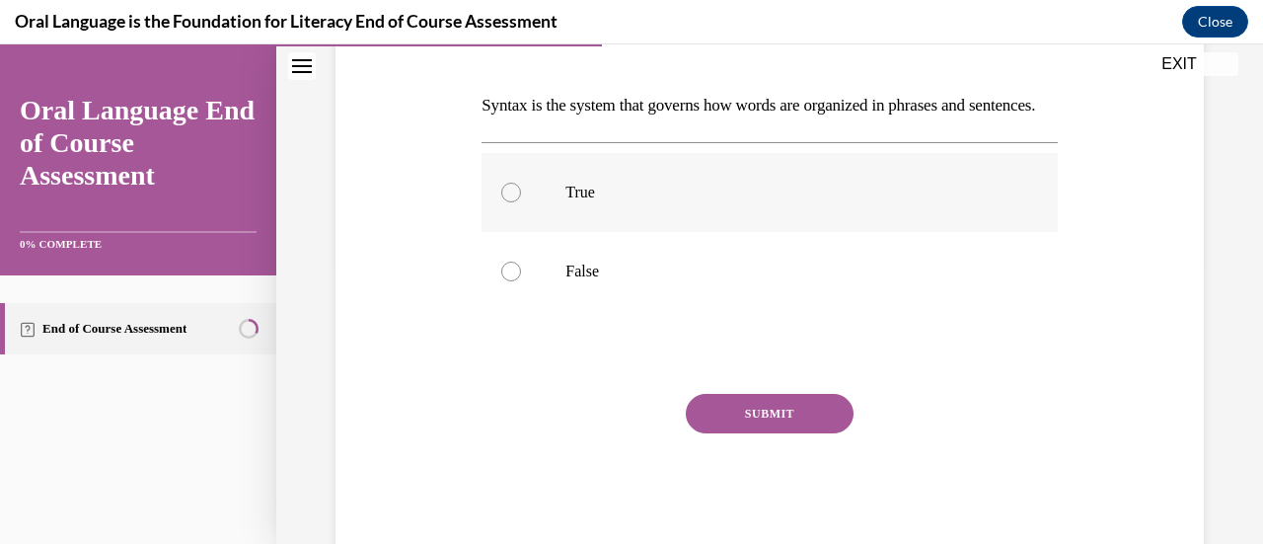
click at [603, 202] on p "True" at bounding box center [786, 193] width 442 height 20
click at [521, 202] on input "True" at bounding box center [511, 193] width 20 height 20
radio input "true"
click at [711, 433] on button "SUBMIT" at bounding box center [770, 413] width 168 height 39
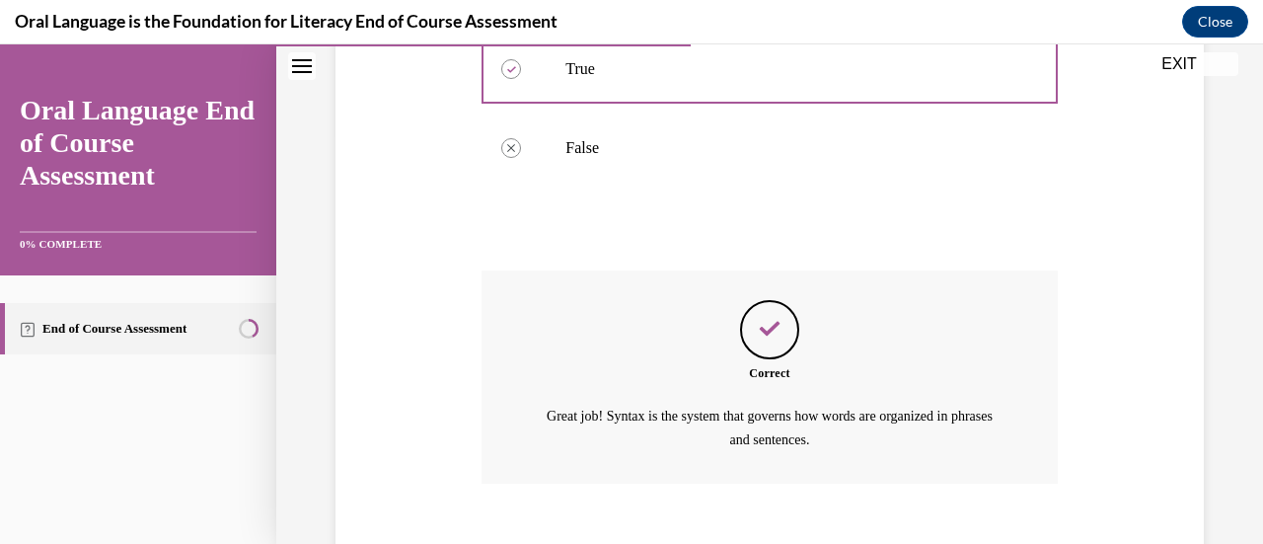
scroll to position [554, 0]
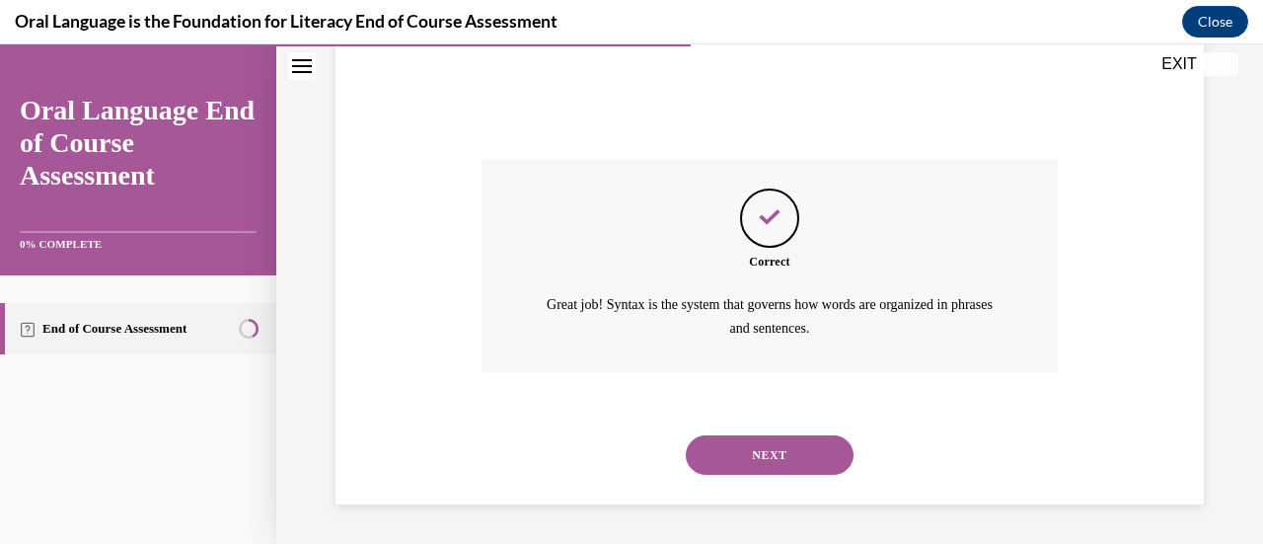
click at [711, 458] on button "NEXT" at bounding box center [770, 454] width 168 height 39
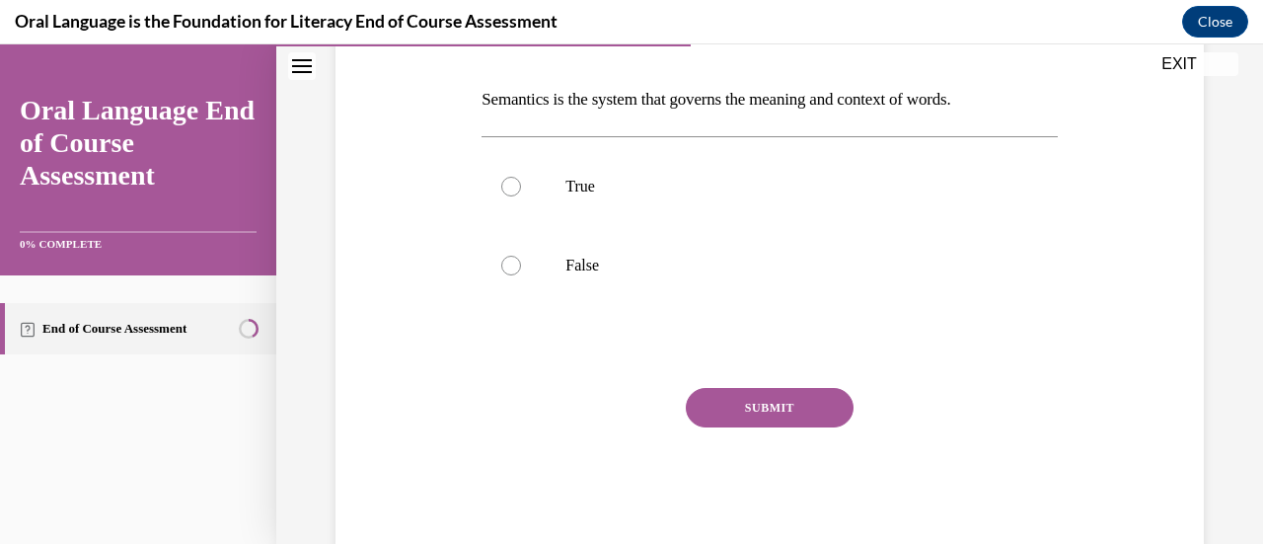
scroll to position [294, 0]
click at [618, 200] on label "True" at bounding box center [769, 185] width 575 height 79
click at [521, 195] on input "True" at bounding box center [511, 186] width 20 height 20
radio input "true"
click at [716, 416] on button "SUBMIT" at bounding box center [770, 406] width 168 height 39
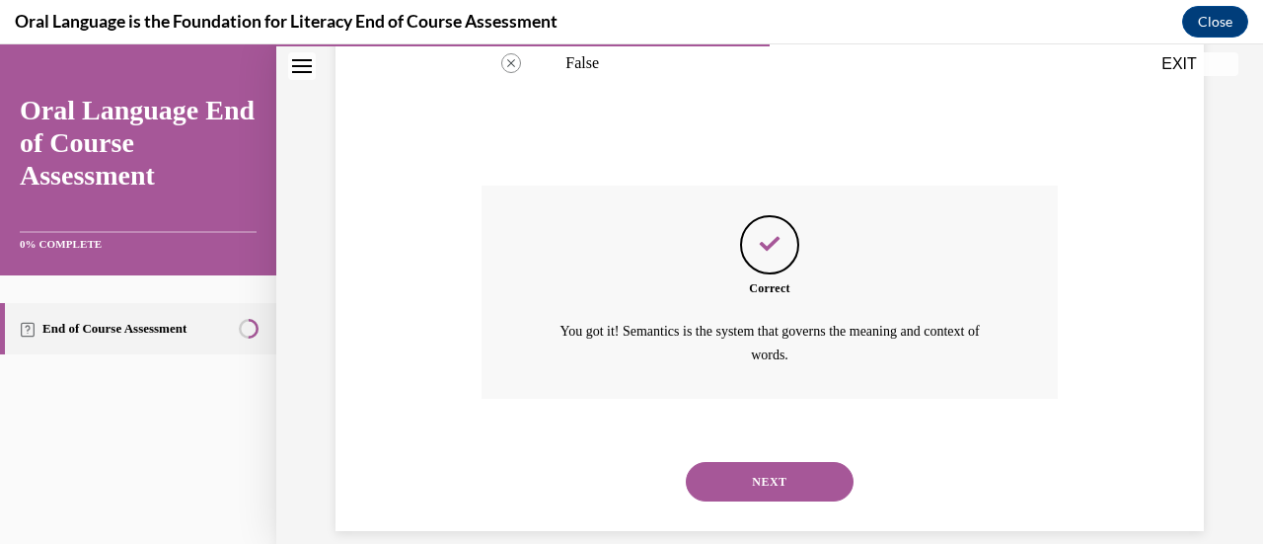
scroll to position [520, 0]
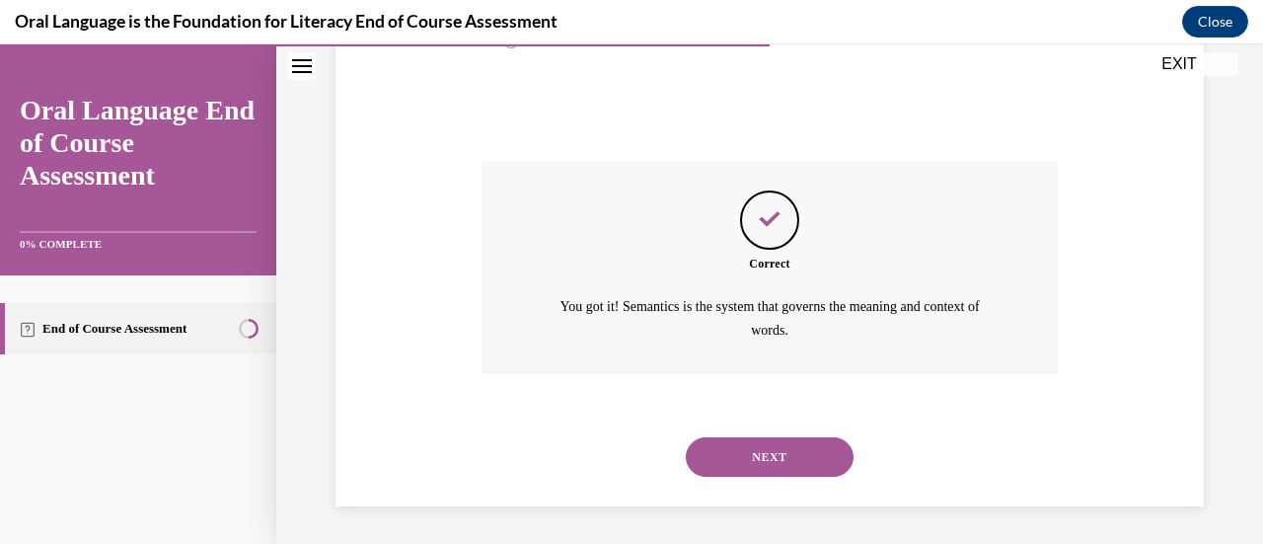
click at [718, 462] on button "NEXT" at bounding box center [770, 456] width 168 height 39
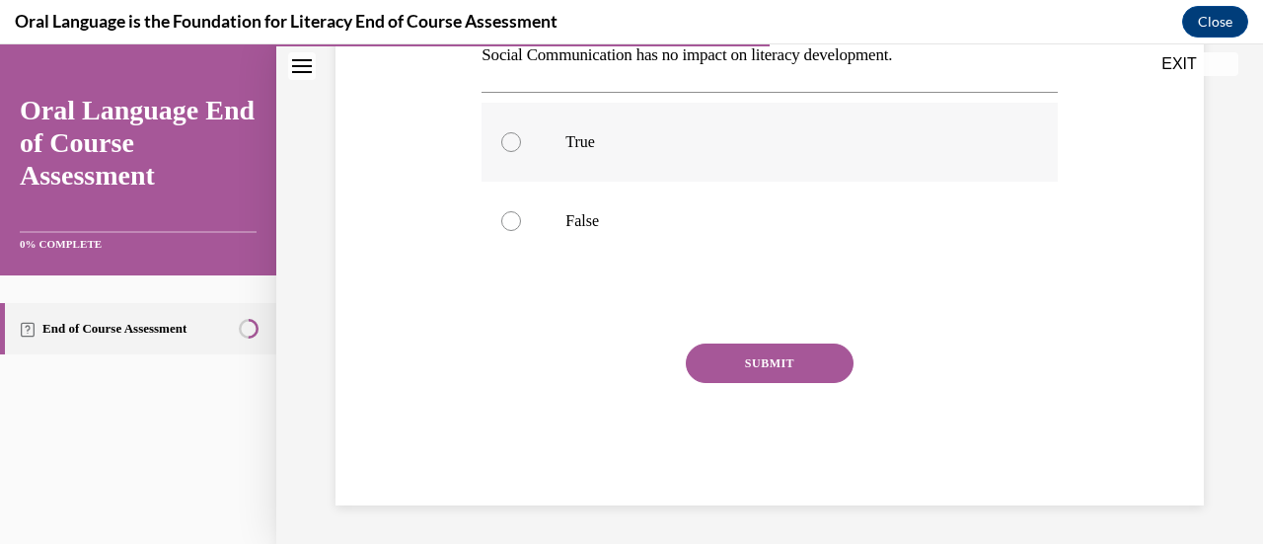
click at [609, 127] on label "True" at bounding box center [769, 142] width 575 height 79
click at [521, 132] on input "True" at bounding box center [511, 142] width 20 height 20
radio input "true"
click at [619, 190] on label "False" at bounding box center [769, 221] width 575 height 79
click at [521, 211] on input "False" at bounding box center [511, 221] width 20 height 20
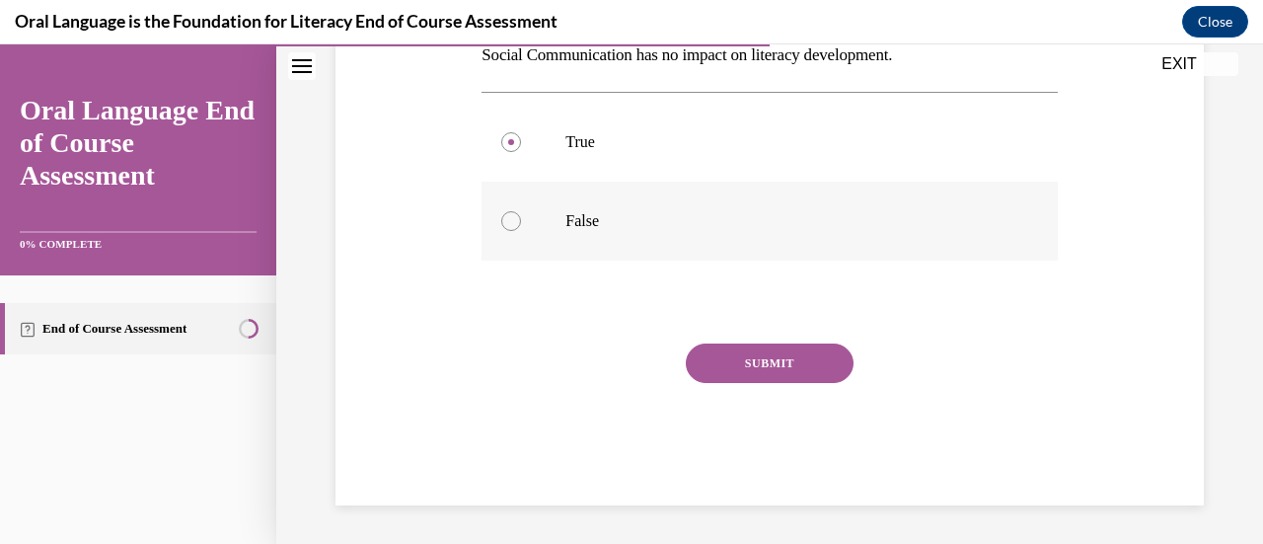
radio input "true"
click at [723, 352] on button "SUBMIT" at bounding box center [770, 362] width 168 height 39
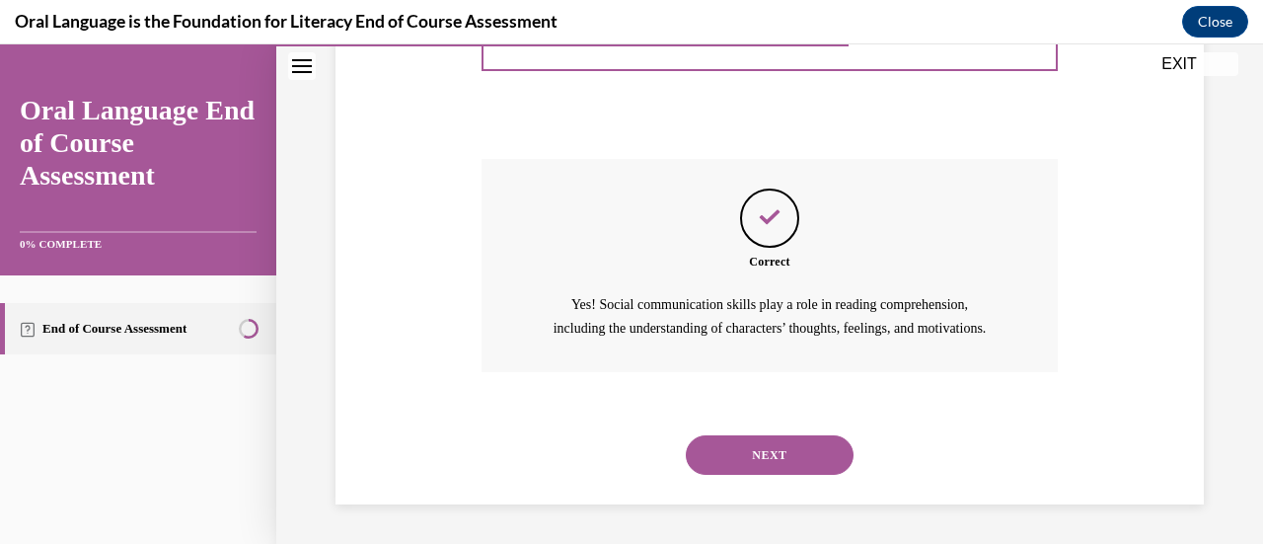
scroll to position [544, 0]
click at [735, 466] on button "NEXT" at bounding box center [770, 454] width 168 height 39
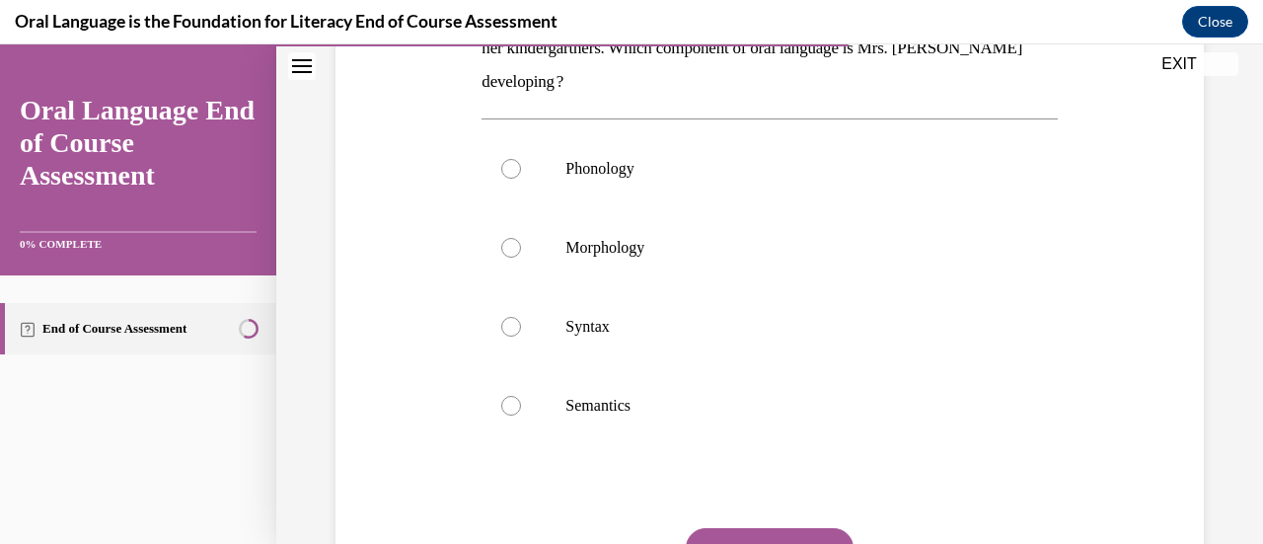
scroll to position [382, 0]
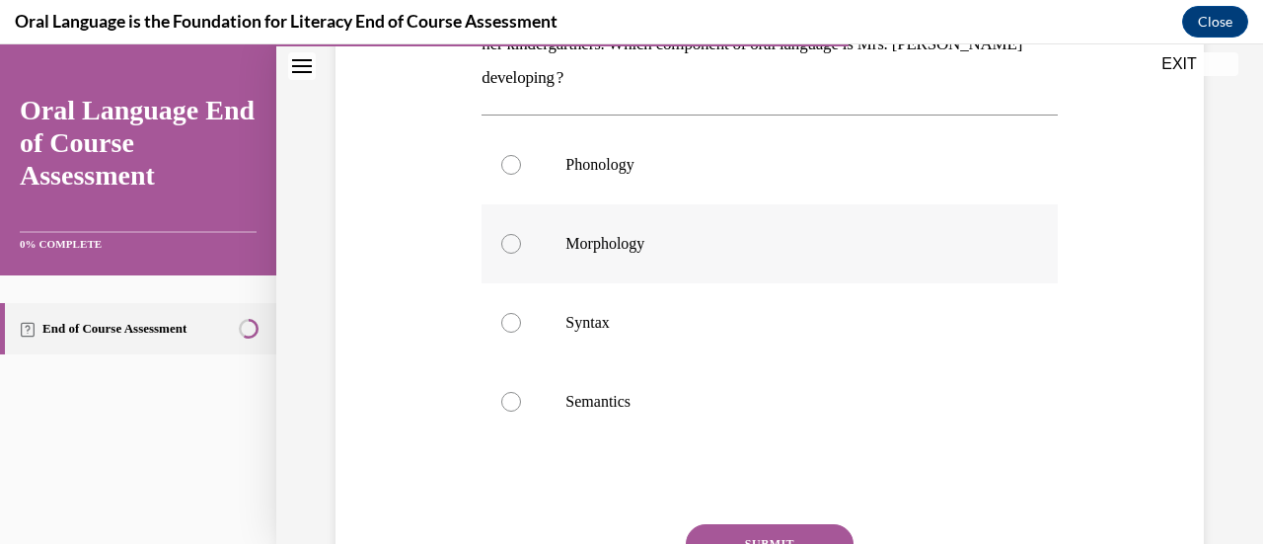
click at [676, 242] on p "Morphology" at bounding box center [786, 244] width 442 height 20
click at [521, 242] on input "Morphology" at bounding box center [511, 244] width 20 height 20
radio input "true"
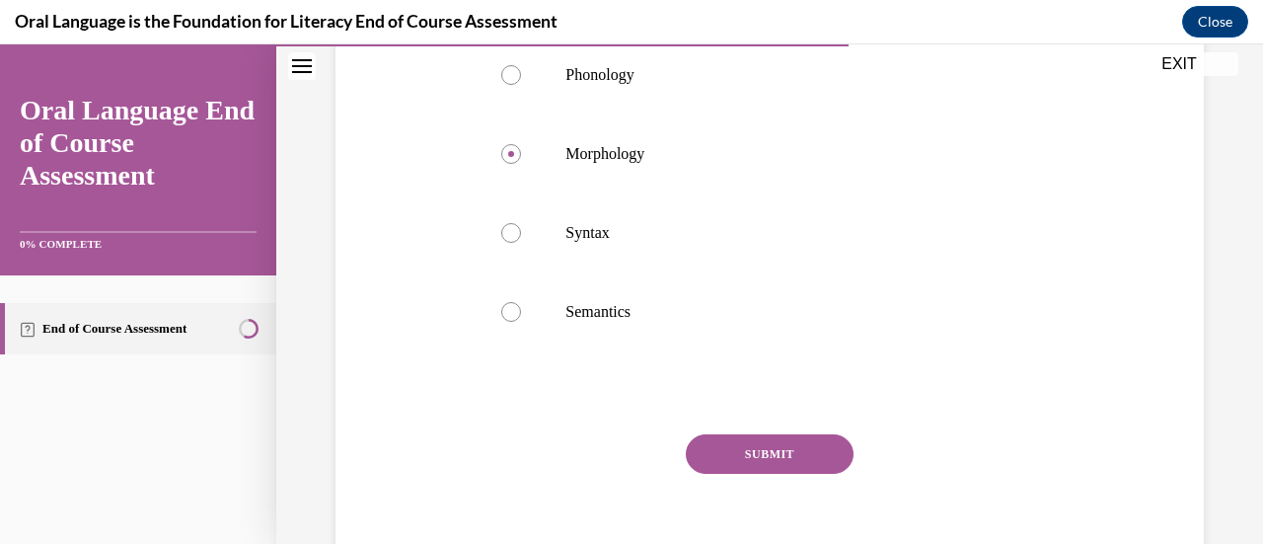
click at [758, 461] on button "SUBMIT" at bounding box center [770, 453] width 168 height 39
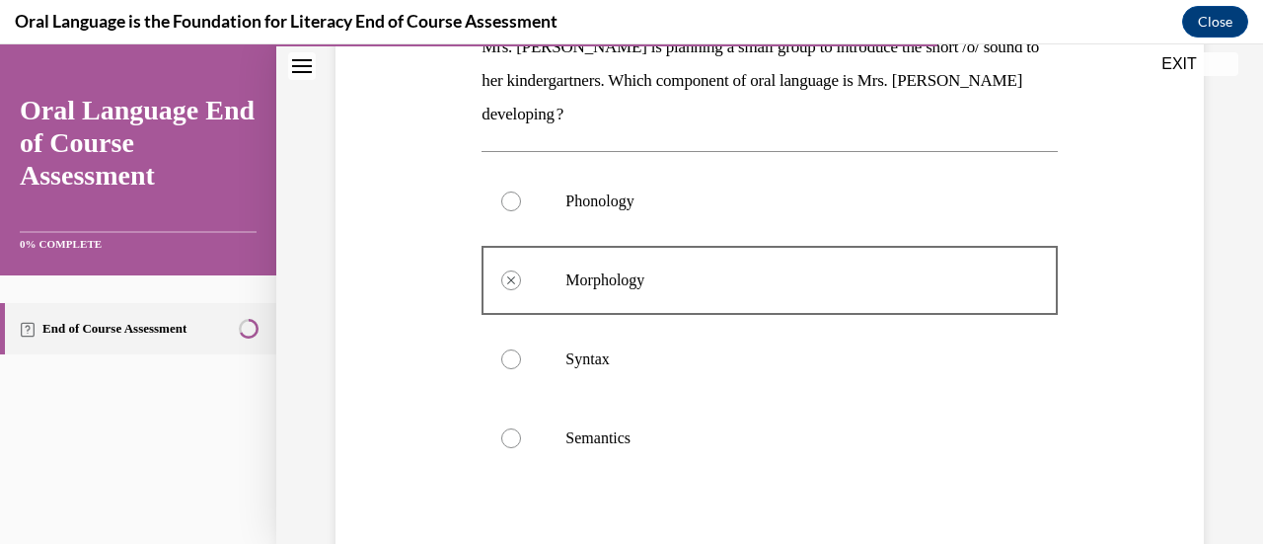
scroll to position [347, 0]
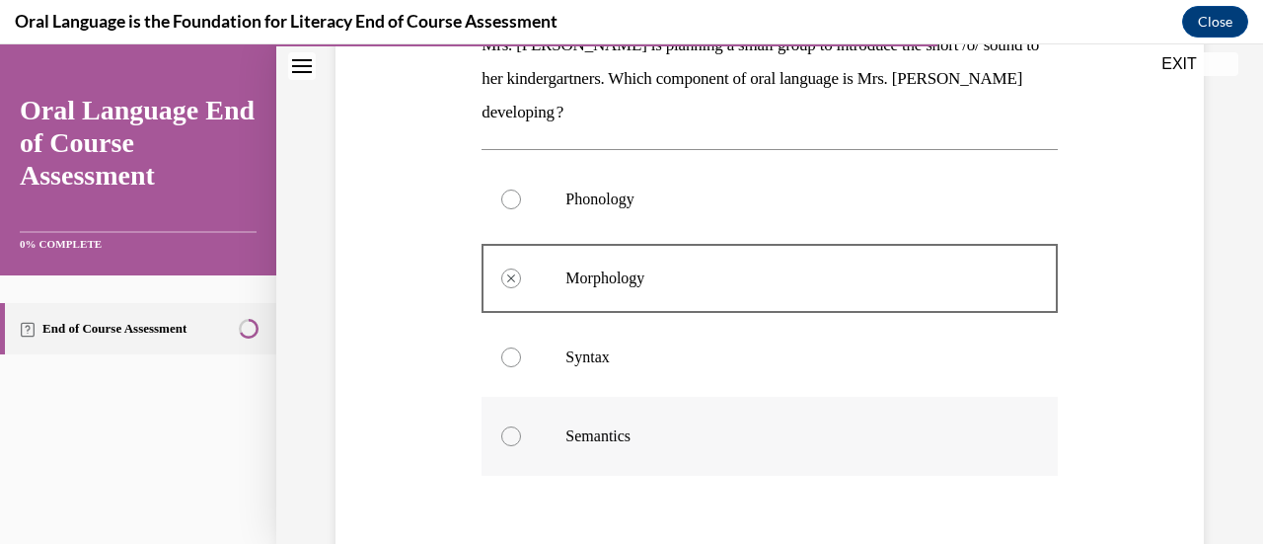
click at [600, 429] on p "Semantics" at bounding box center [786, 436] width 442 height 20
click at [632, 214] on label "Phonology" at bounding box center [769, 199] width 575 height 79
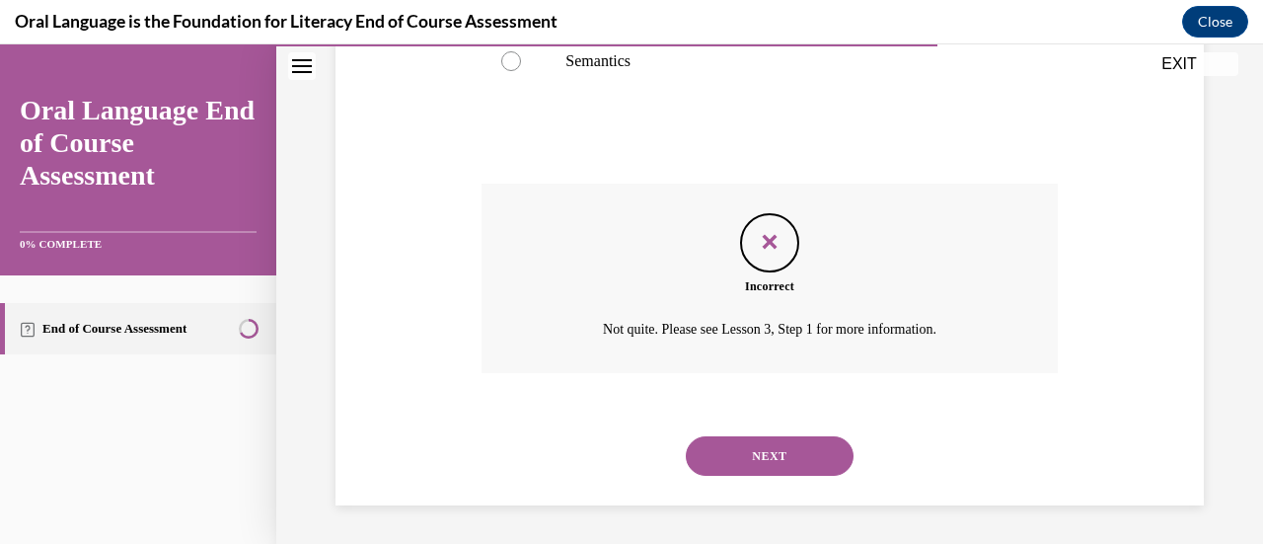
click at [737, 459] on button "NEXT" at bounding box center [770, 455] width 168 height 39
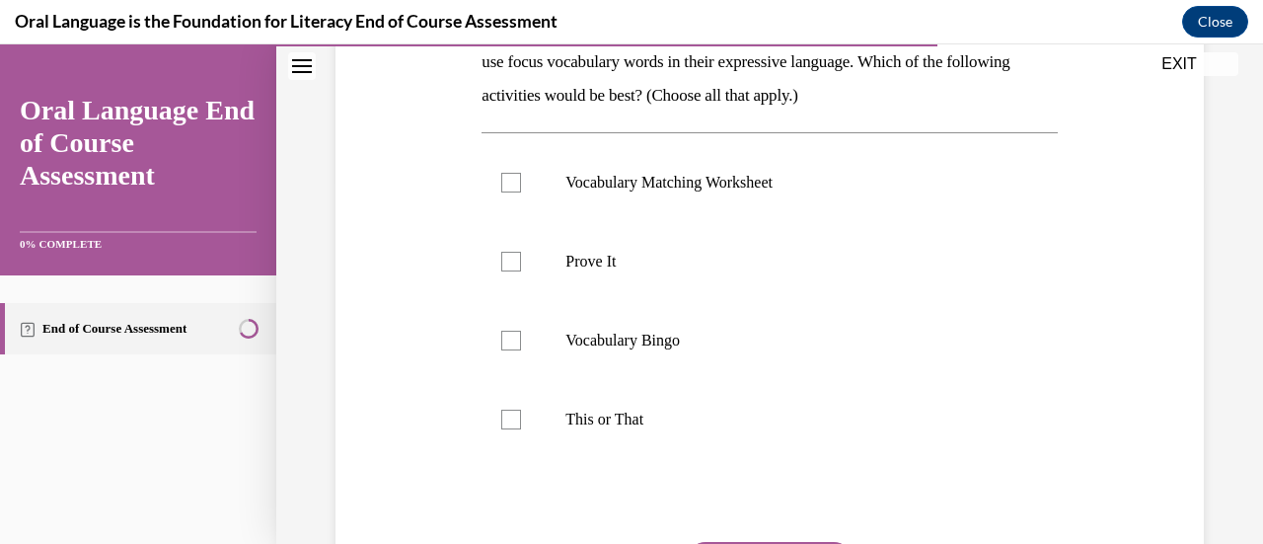
scroll to position [373, 0]
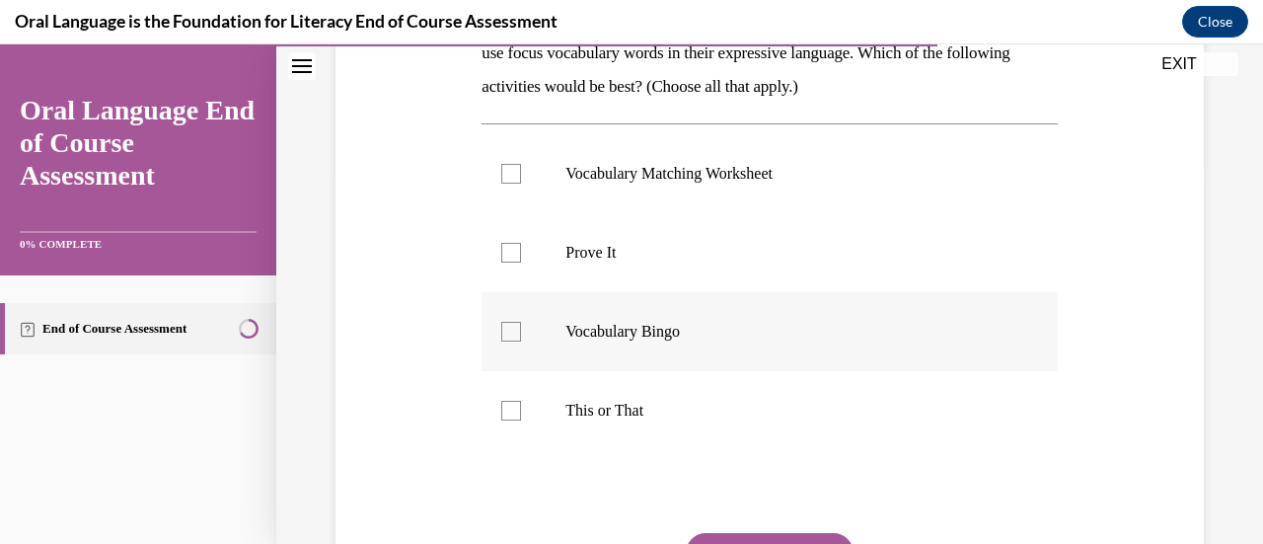
click at [636, 333] on p "Vocabulary Bingo" at bounding box center [786, 332] width 442 height 20
click at [521, 333] on input "Vocabulary Bingo" at bounding box center [511, 332] width 20 height 20
checkbox input "true"
click at [654, 174] on p "Vocabulary Matching Worksheet" at bounding box center [786, 174] width 442 height 20
click at [521, 174] on input "Vocabulary Matching Worksheet" at bounding box center [511, 174] width 20 height 20
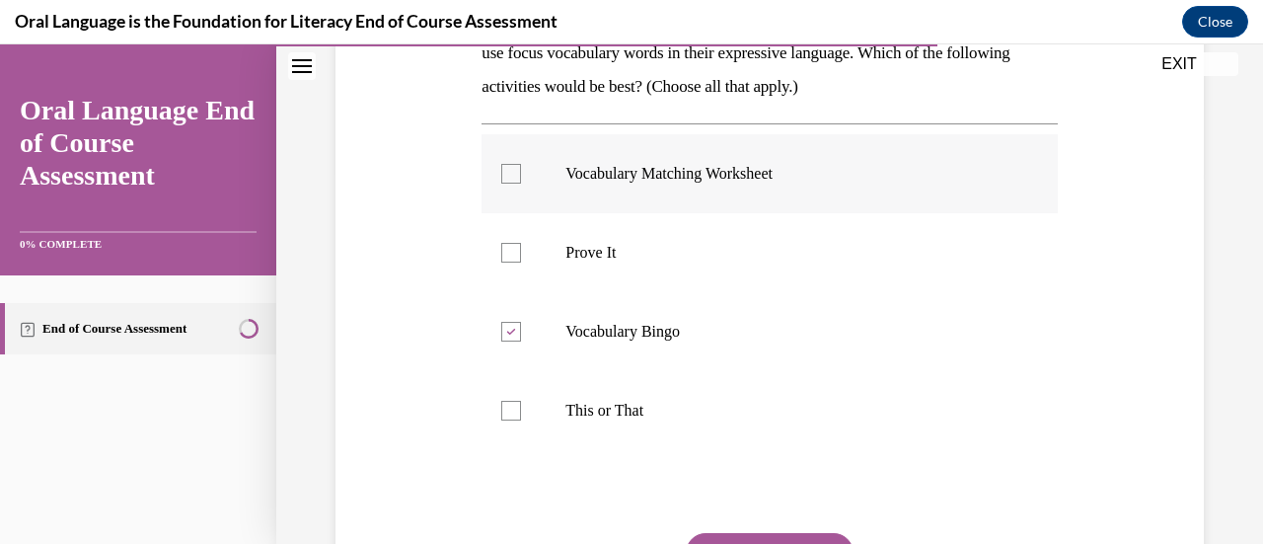
checkbox input "true"
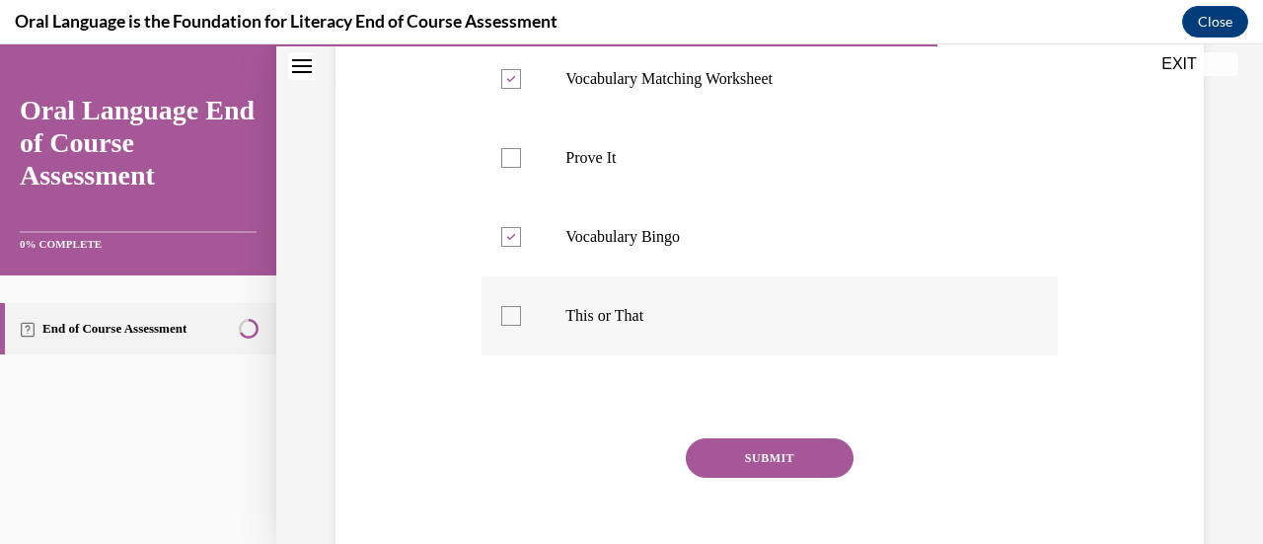
scroll to position [474, 0]
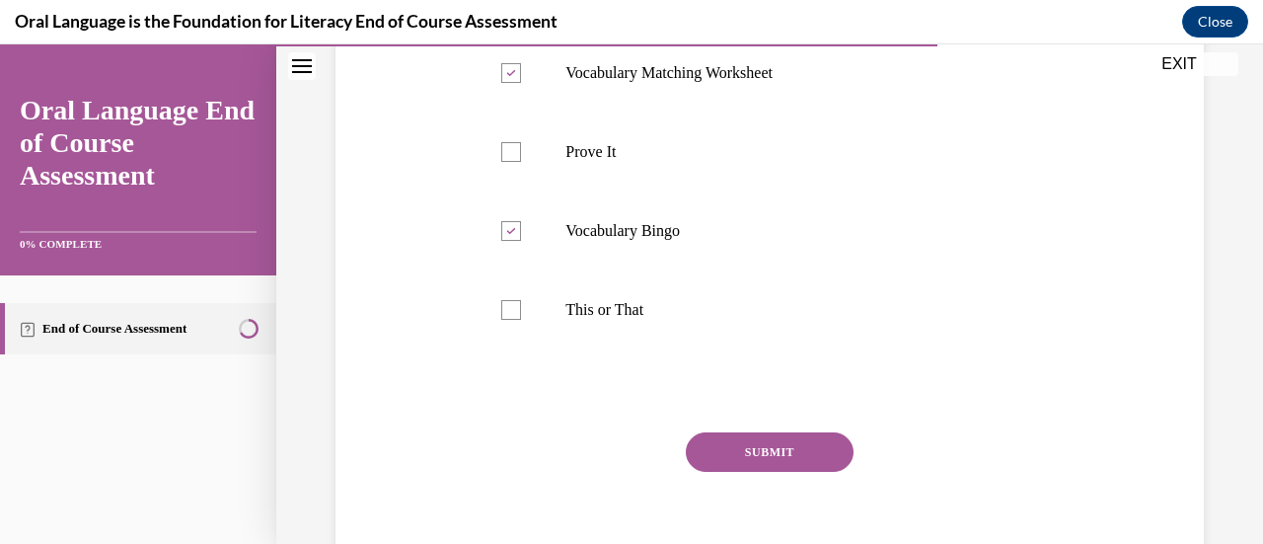
click at [741, 443] on button "SUBMIT" at bounding box center [770, 451] width 168 height 39
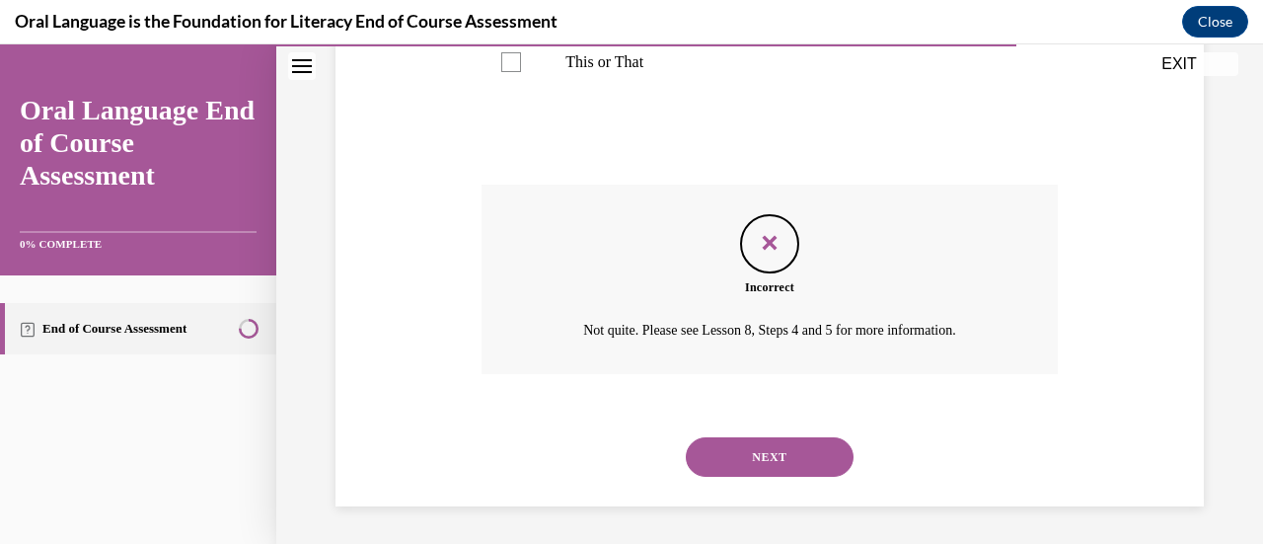
scroll to position [722, 0]
click at [772, 453] on button "NEXT" at bounding box center [770, 455] width 168 height 39
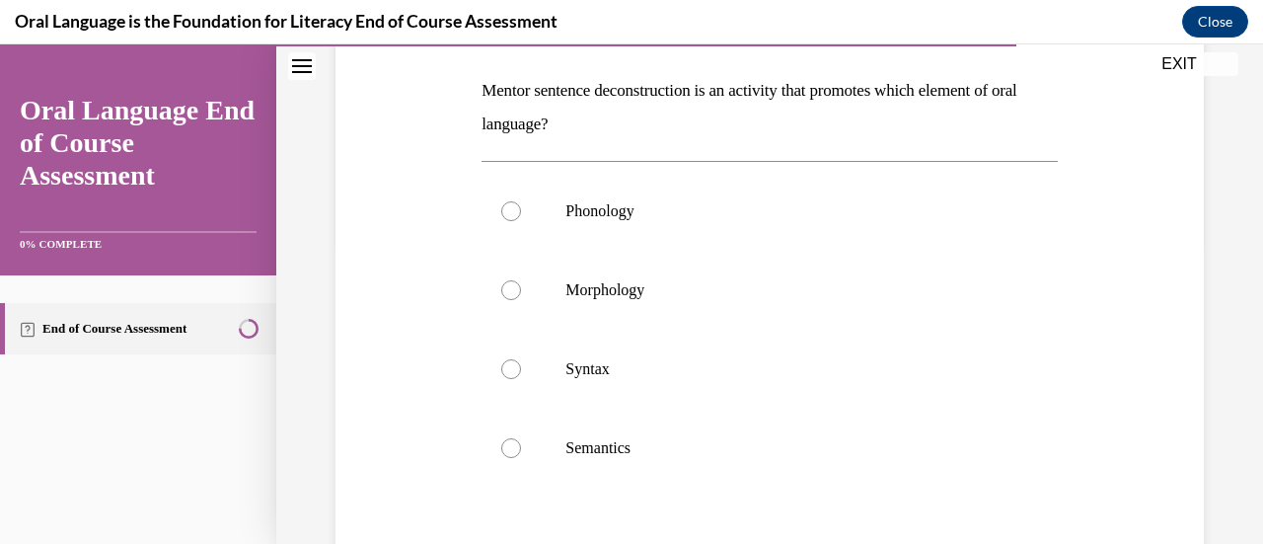
scroll to position [304, 0]
click at [514, 87] on p "Mentor sentence deconstruction is an activity that promotes which element of or…" at bounding box center [769, 105] width 575 height 67
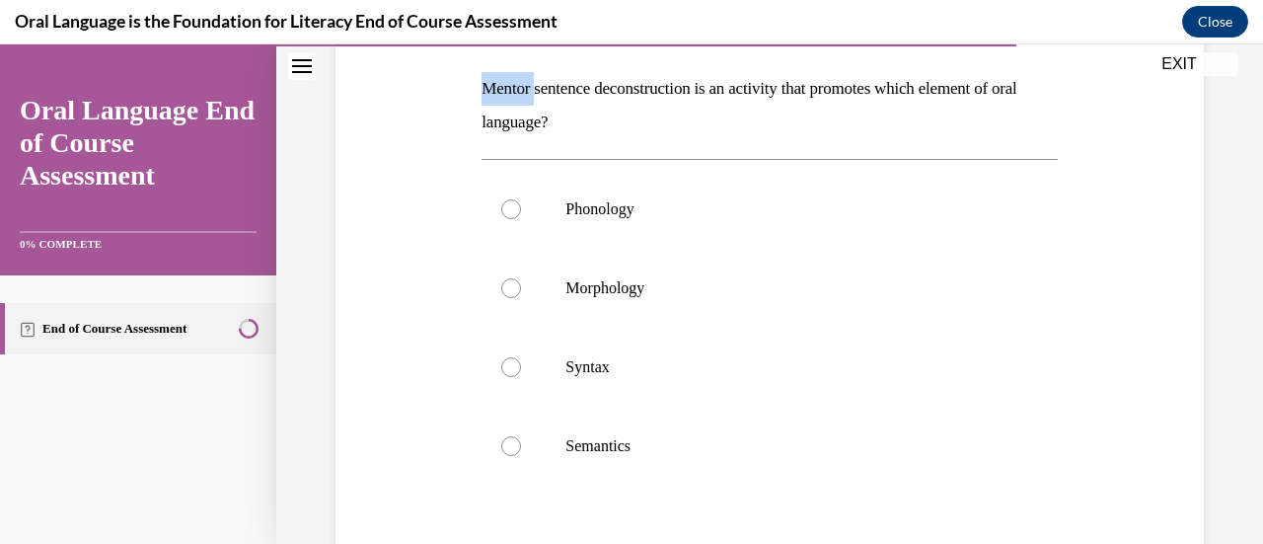
click at [514, 87] on p "Mentor sentence deconstruction is an activity that promotes which element of or…" at bounding box center [769, 105] width 575 height 67
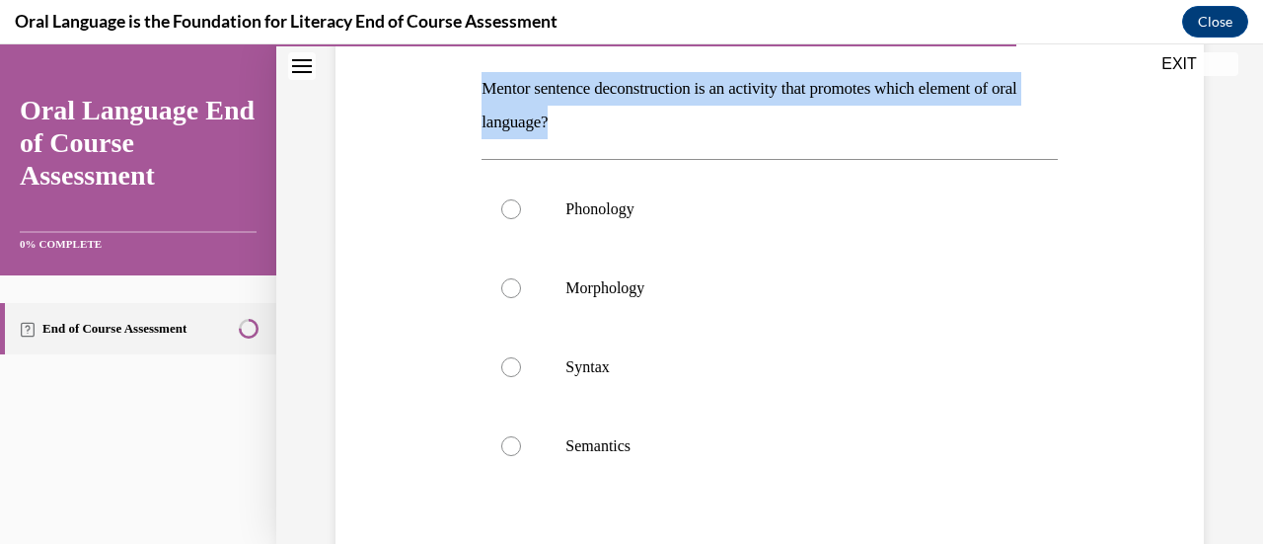
click at [514, 87] on p "Mentor sentence deconstruction is an activity that promotes which element of or…" at bounding box center [769, 105] width 575 height 67
copy p "Mentor sentence deconstruction is an activity that promotes which element of or…"
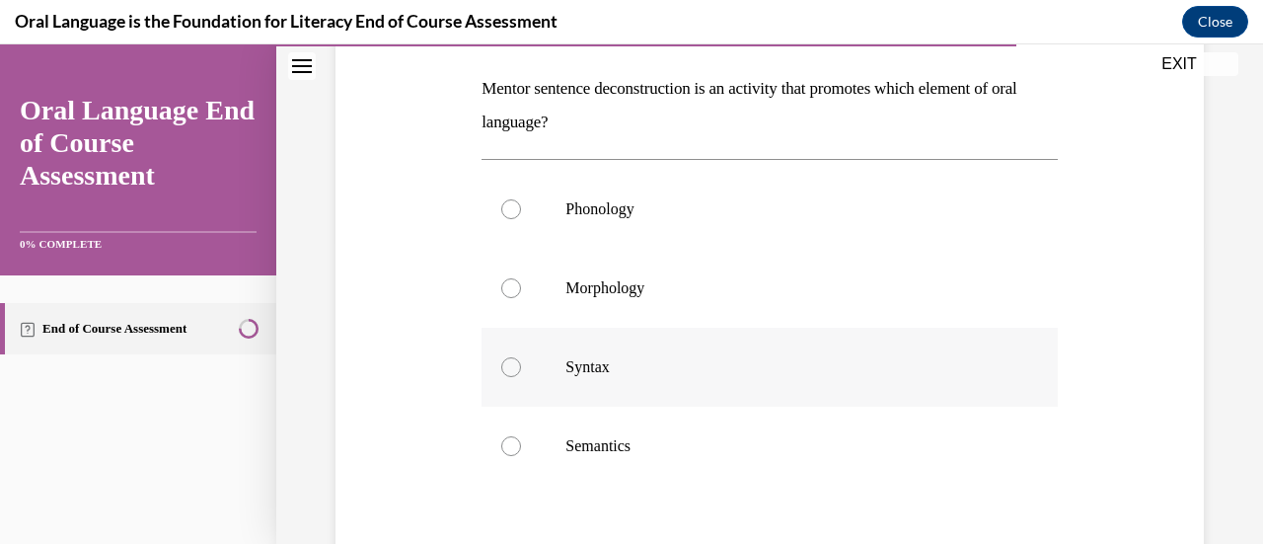
click at [583, 381] on label "Syntax" at bounding box center [769, 367] width 575 height 79
click at [521, 377] on input "Syntax" at bounding box center [511, 367] width 20 height 20
radio input "true"
click at [583, 381] on label "Syntax" at bounding box center [769, 367] width 575 height 79
click at [521, 377] on input "Syntax" at bounding box center [511, 367] width 20 height 20
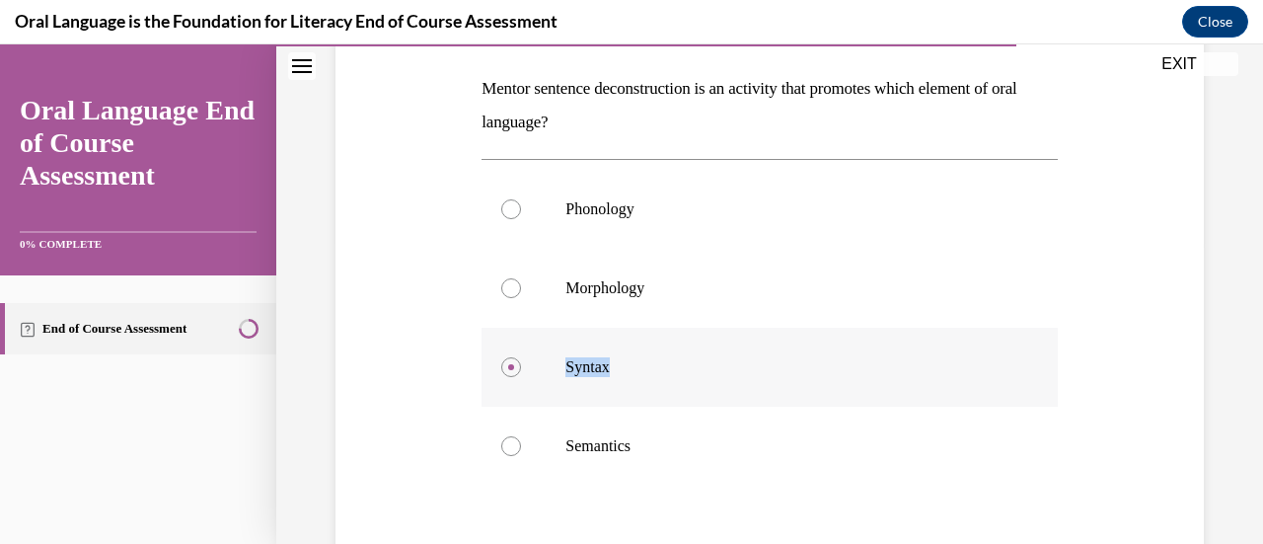
scroll to position [529, 0]
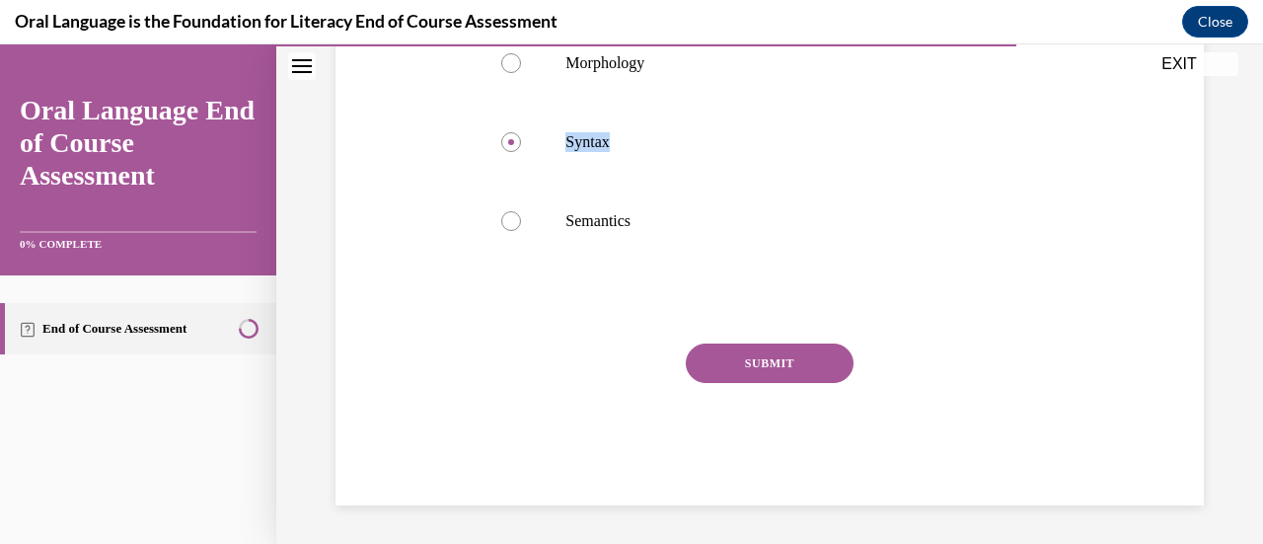
click at [724, 367] on button "SUBMIT" at bounding box center [770, 362] width 168 height 39
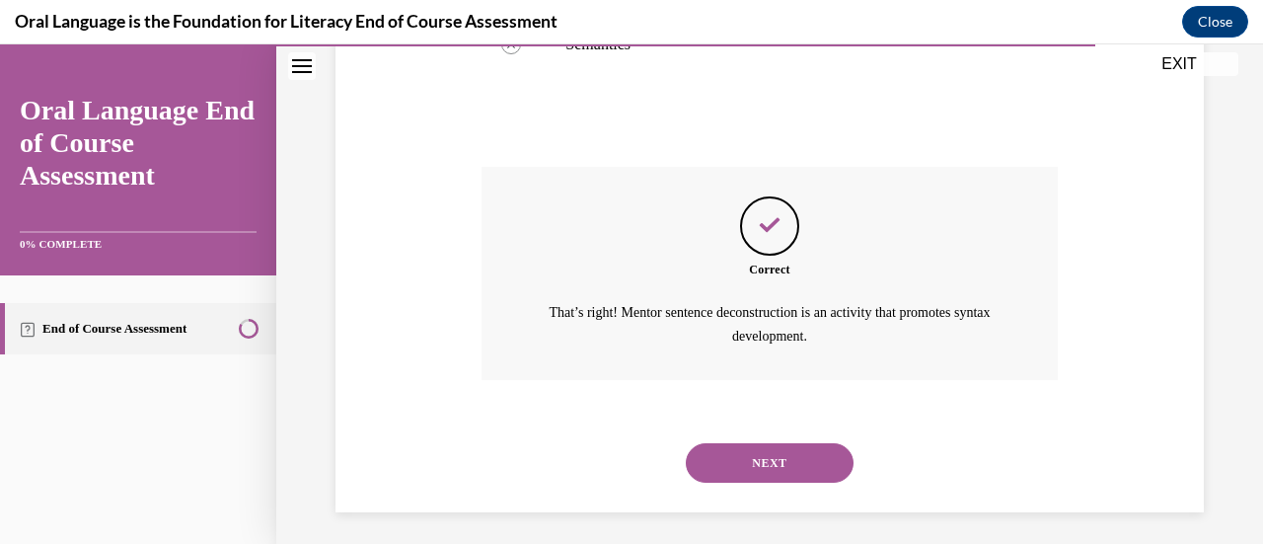
scroll to position [712, 0]
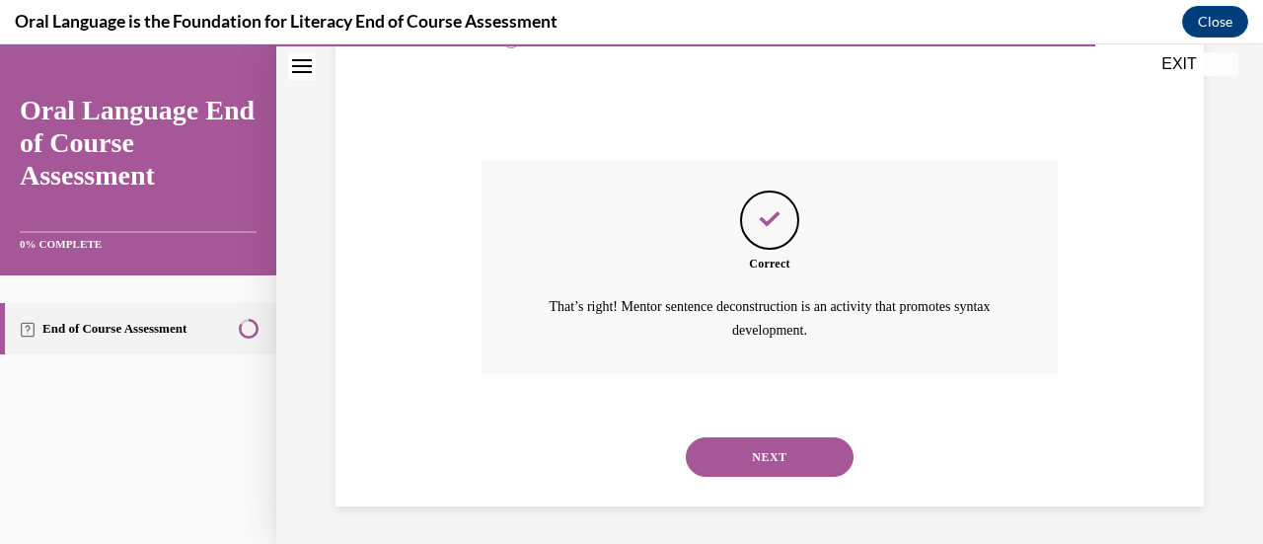
click at [734, 454] on button "NEXT" at bounding box center [770, 456] width 168 height 39
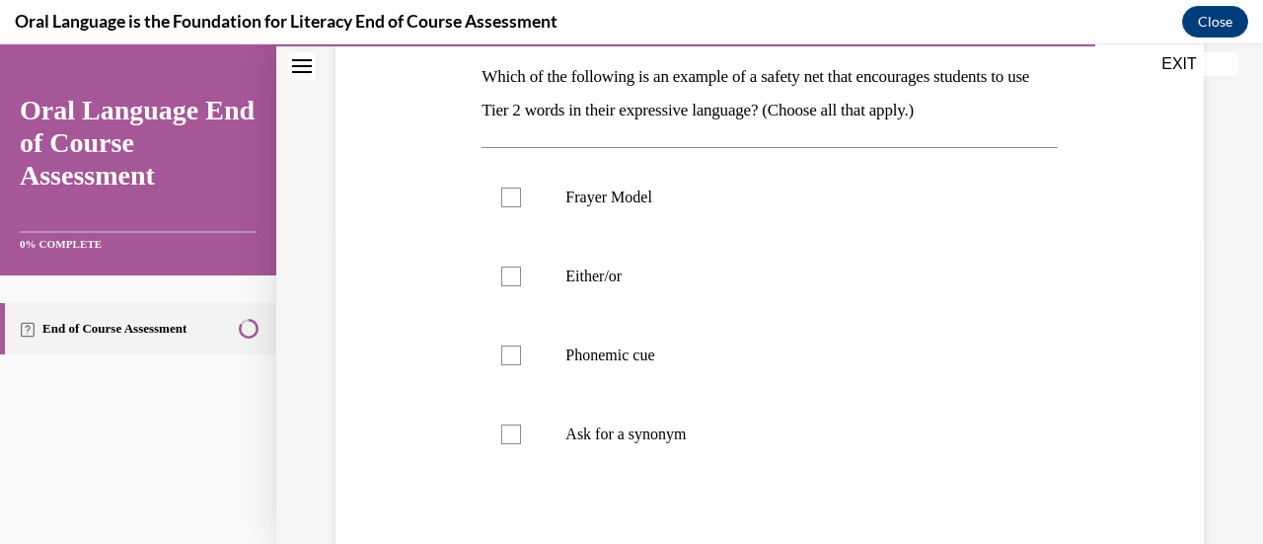
scroll to position [313, 0]
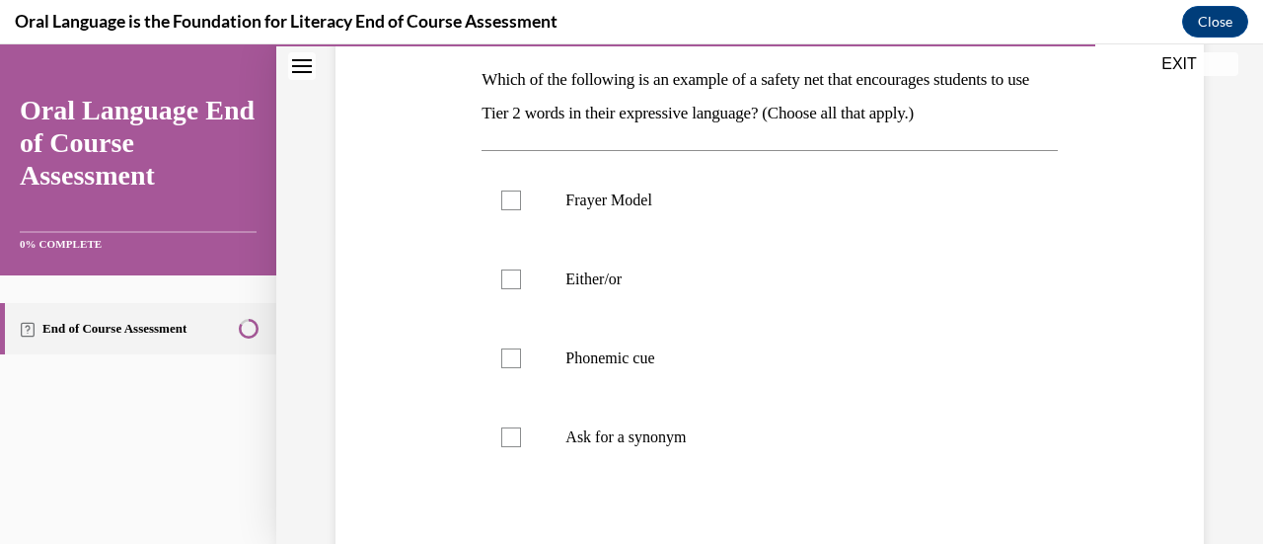
click at [742, 91] on p "Which of the following is an example of a safety net that encourages students t…" at bounding box center [769, 96] width 575 height 67
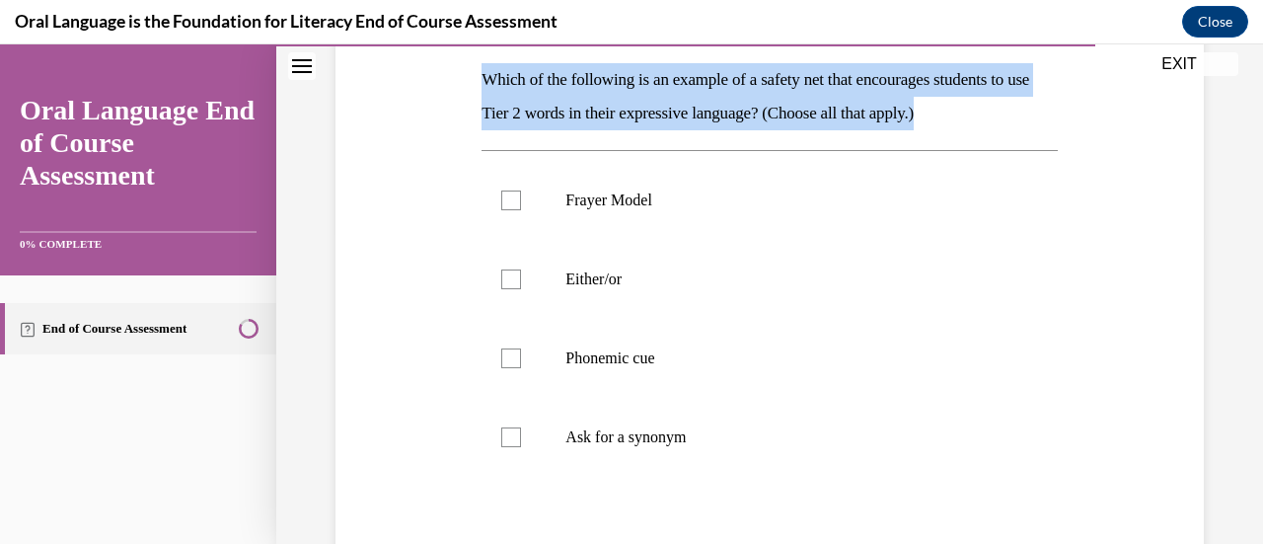
click at [742, 91] on p "Which of the following is an example of a safety net that encourages students t…" at bounding box center [769, 96] width 575 height 67
copy p "Which of the following is an example of a safety net that encourages students t…"
click at [991, 121] on p "Which of the following is an example of a safety net that encourages students t…" at bounding box center [769, 96] width 575 height 67
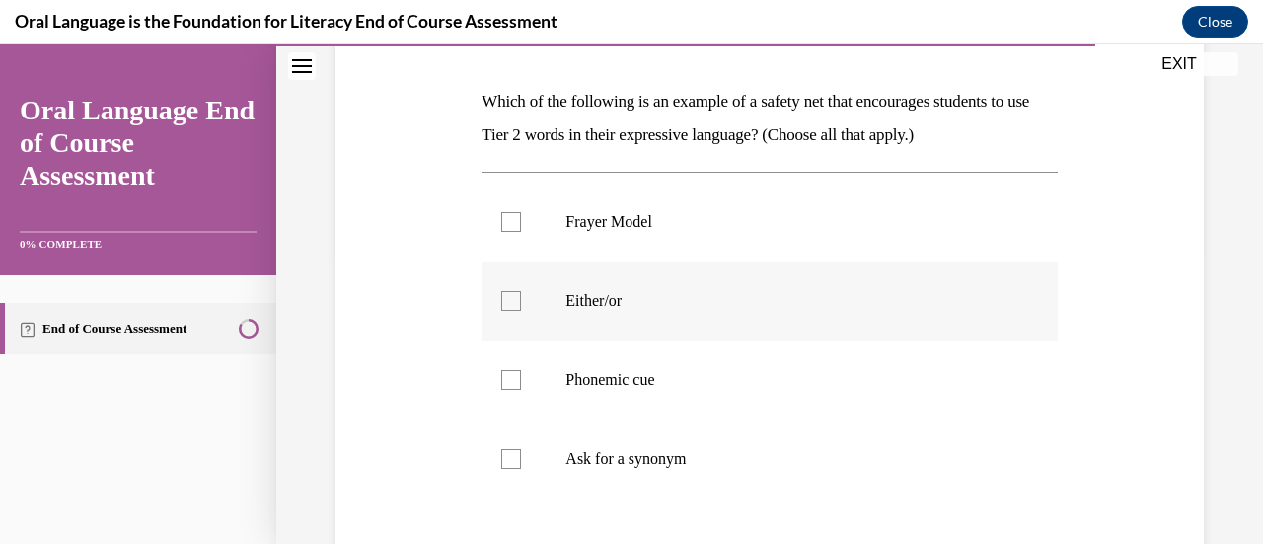
scroll to position [372, 0]
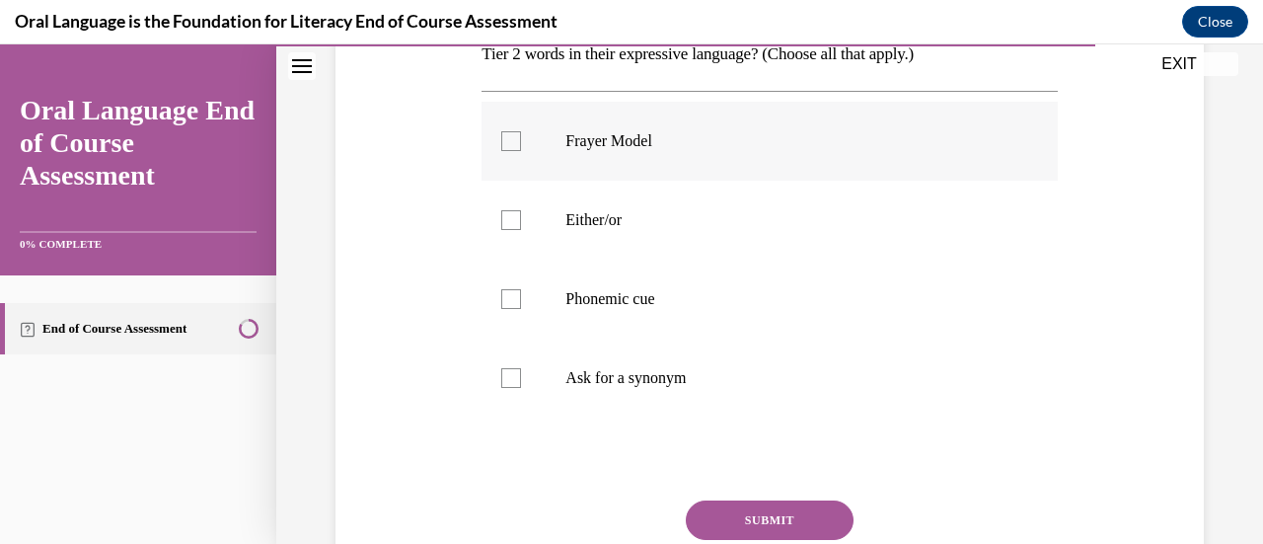
click at [724, 152] on label "Frayer Model" at bounding box center [769, 141] width 575 height 79
click at [521, 151] on input "Frayer Model" at bounding box center [511, 141] width 20 height 20
checkbox input "true"
click at [677, 384] on p "Ask for a synonym" at bounding box center [786, 378] width 442 height 20
click at [521, 384] on input "Ask for a synonym" at bounding box center [511, 378] width 20 height 20
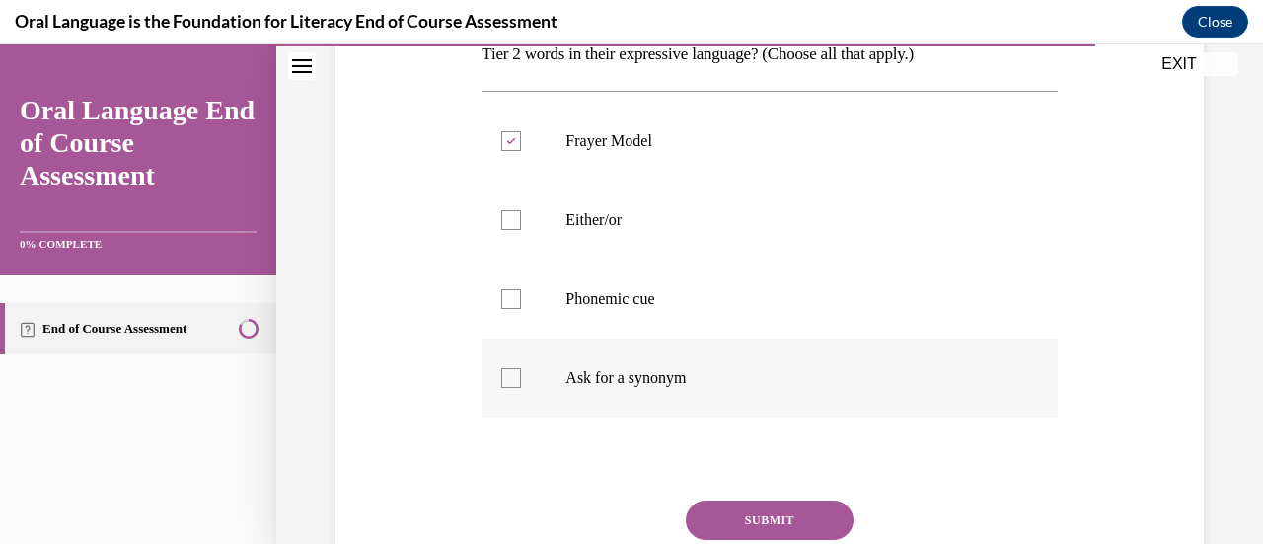
checkbox input "true"
click at [597, 218] on p "Either/or" at bounding box center [786, 220] width 442 height 20
click at [521, 218] on input "Either/or" at bounding box center [511, 220] width 20 height 20
checkbox input "true"
click at [728, 518] on button "SUBMIT" at bounding box center [770, 519] width 168 height 39
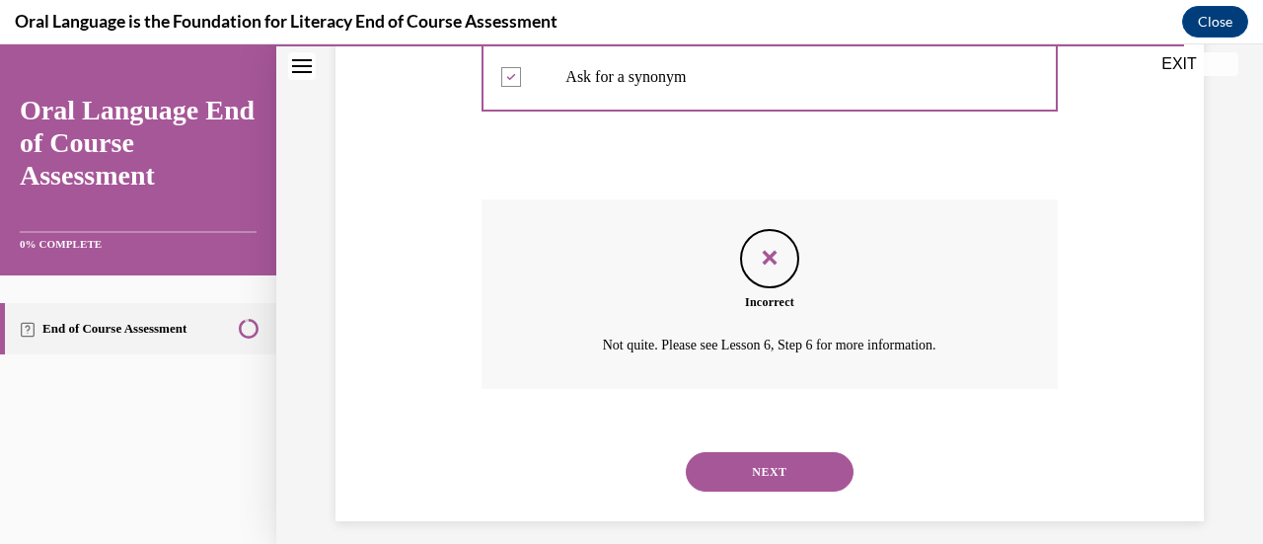
scroll to position [689, 0]
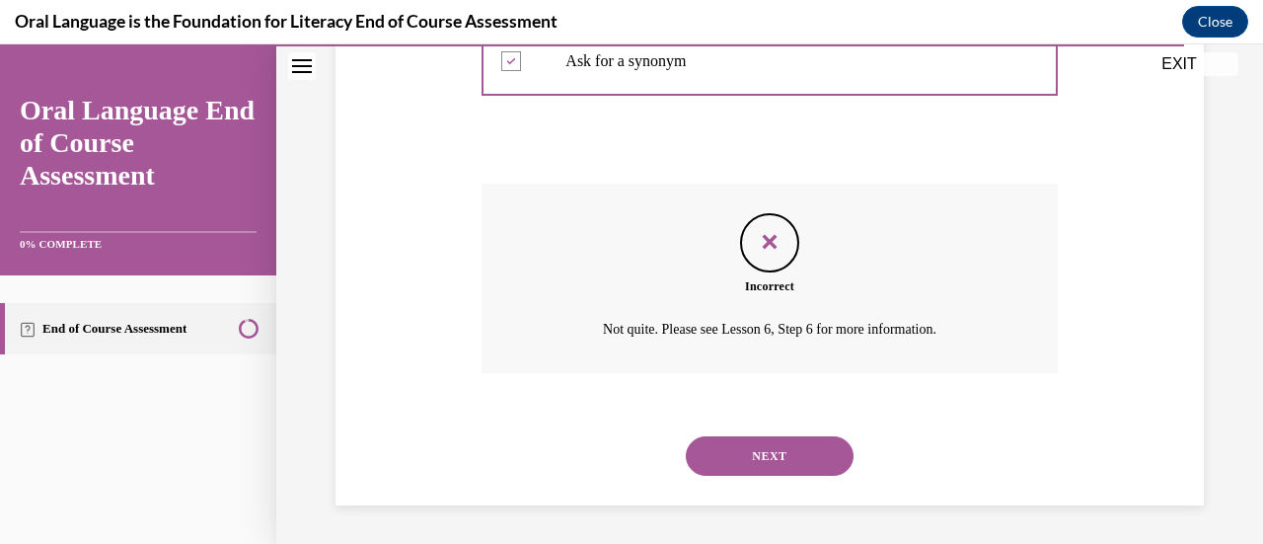
click at [756, 436] on button "NEXT" at bounding box center [770, 455] width 168 height 39
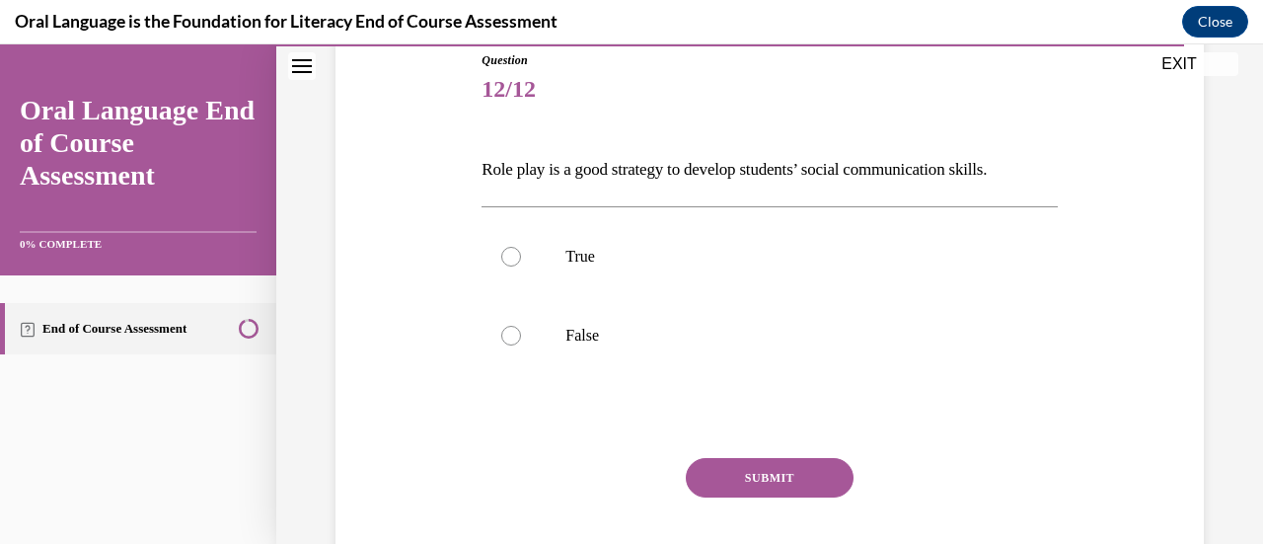
scroll to position [226, 0]
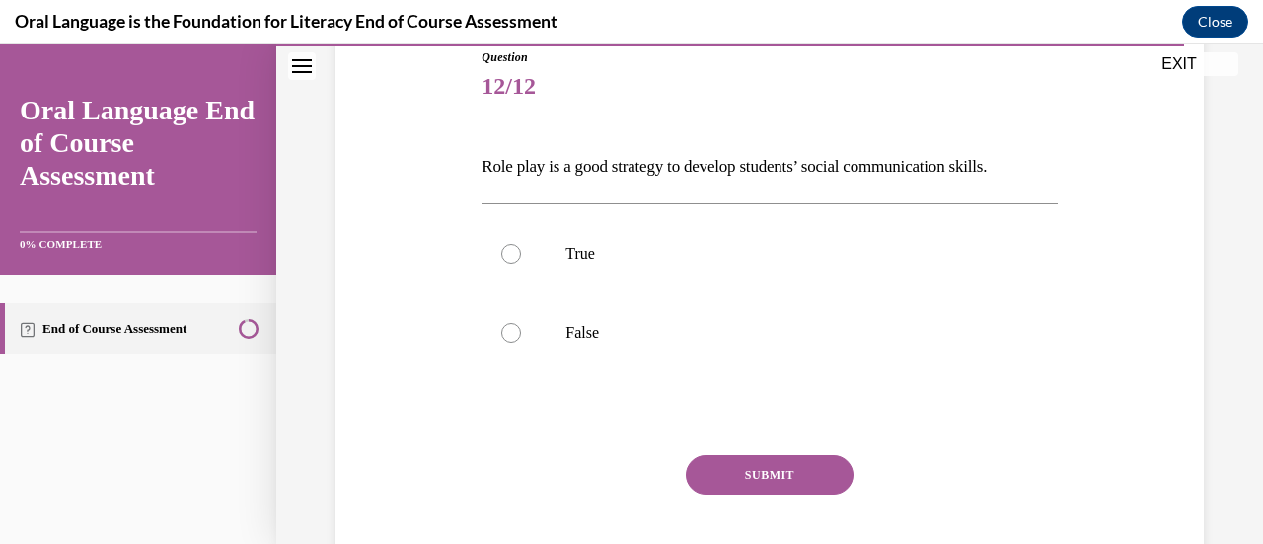
click at [866, 161] on p "Role play is a good strategy to develop students’ social communication skills." at bounding box center [769, 167] width 575 height 34
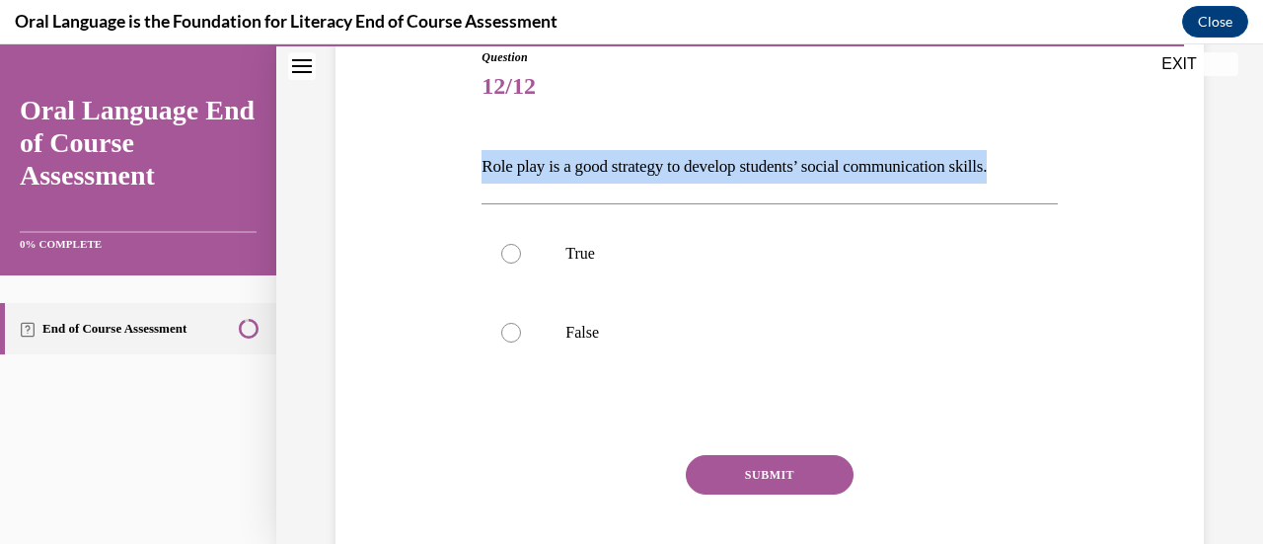
click at [866, 161] on p "Role play is a good strategy to develop students’ social communication skills." at bounding box center [769, 167] width 575 height 34
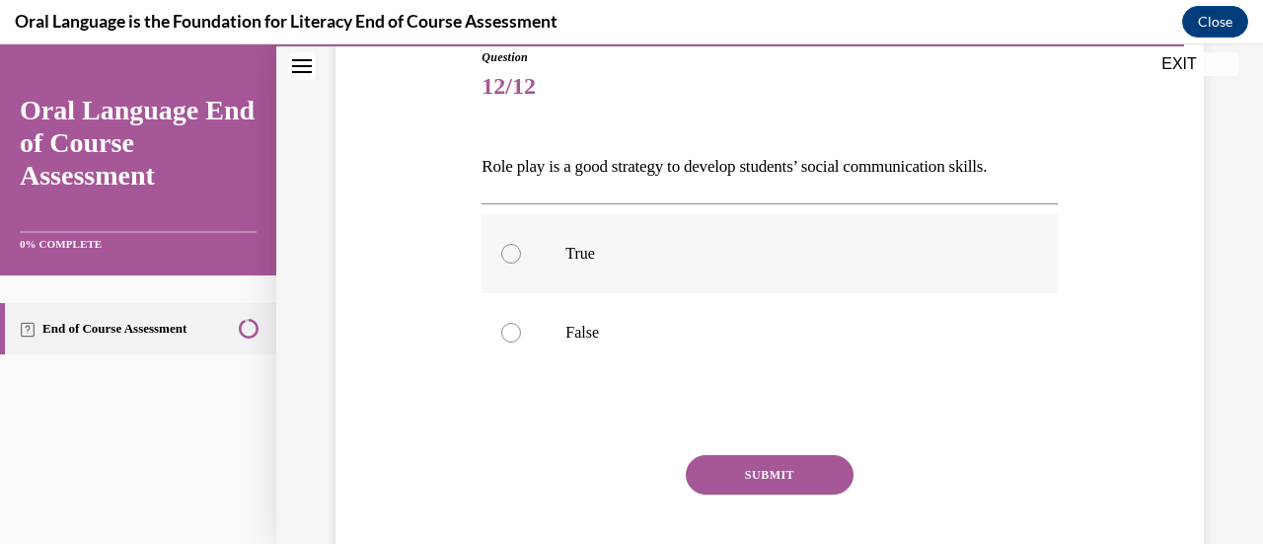
click at [614, 252] on p "True" at bounding box center [786, 254] width 442 height 20
click at [521, 252] on input "True" at bounding box center [511, 254] width 20 height 20
radio input "true"
click at [722, 478] on button "SUBMIT" at bounding box center [770, 474] width 168 height 39
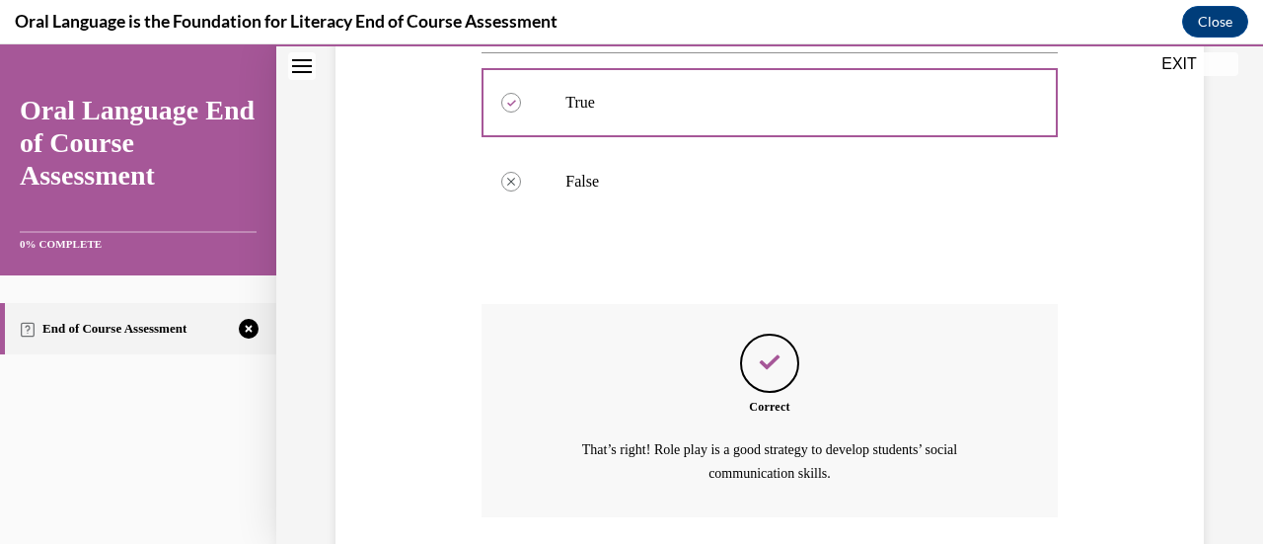
scroll to position [520, 0]
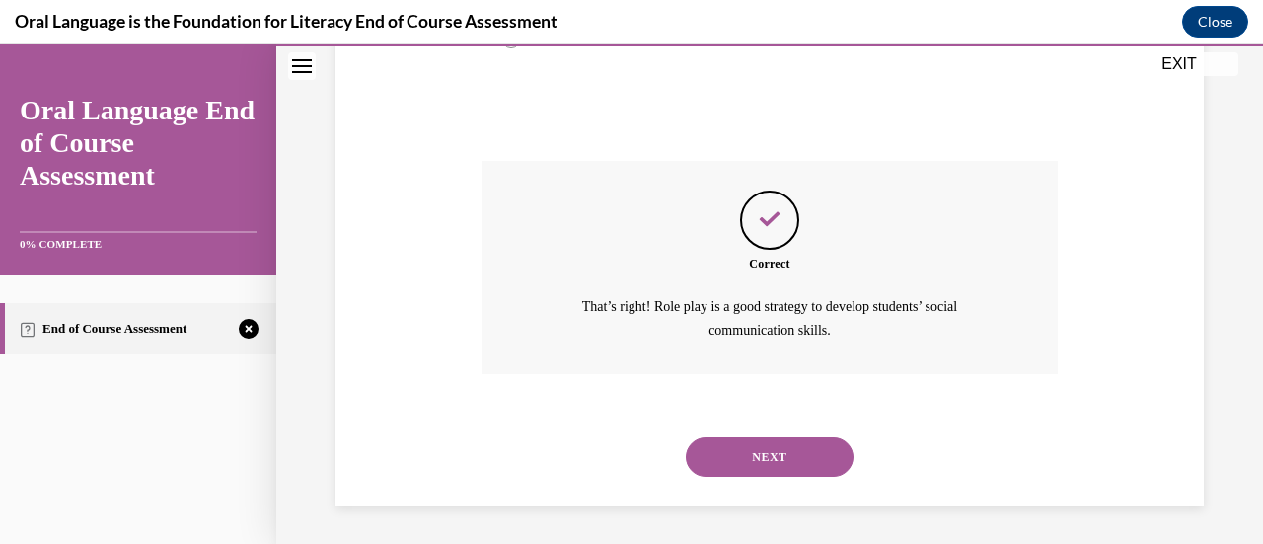
click at [748, 463] on button "NEXT" at bounding box center [770, 456] width 168 height 39
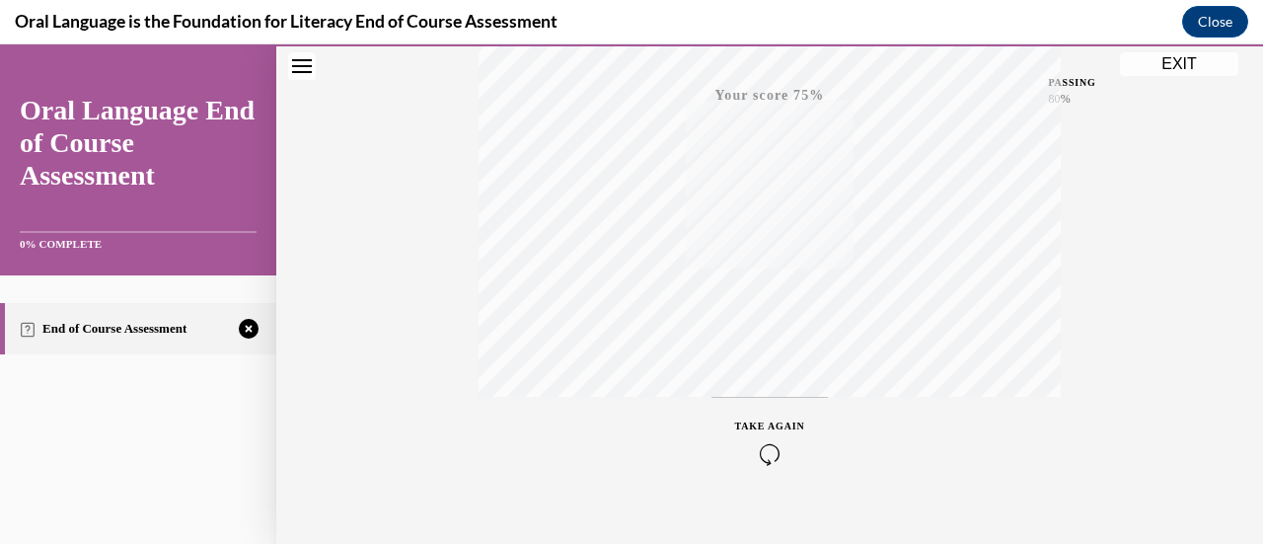
scroll to position [511, 0]
click at [766, 413] on icon "button" at bounding box center [770, 424] width 70 height 22
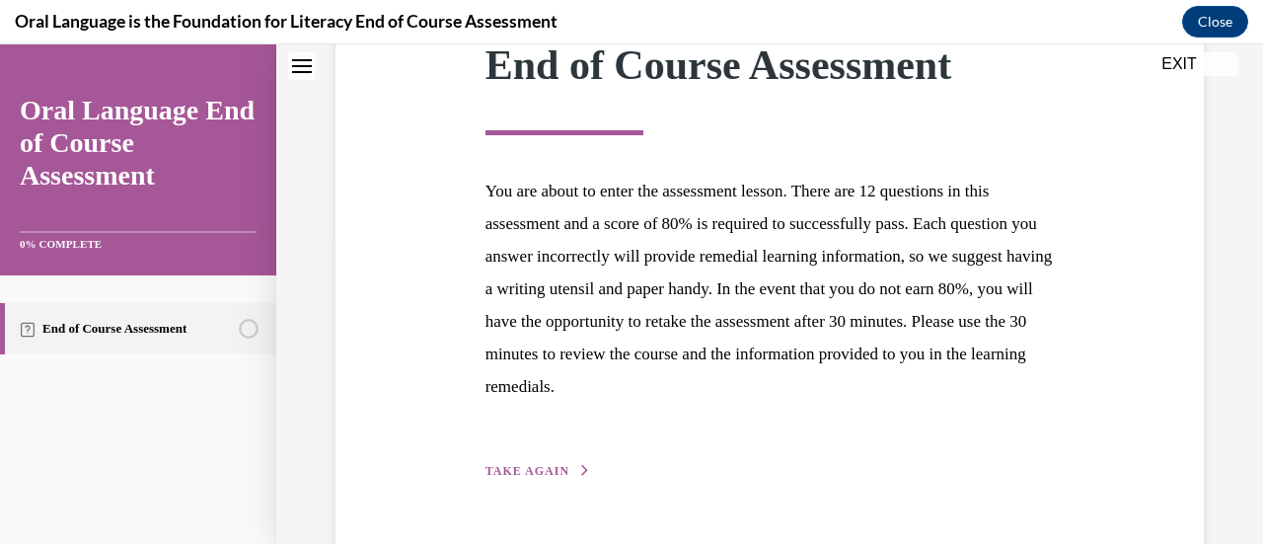
scroll to position [361, 0]
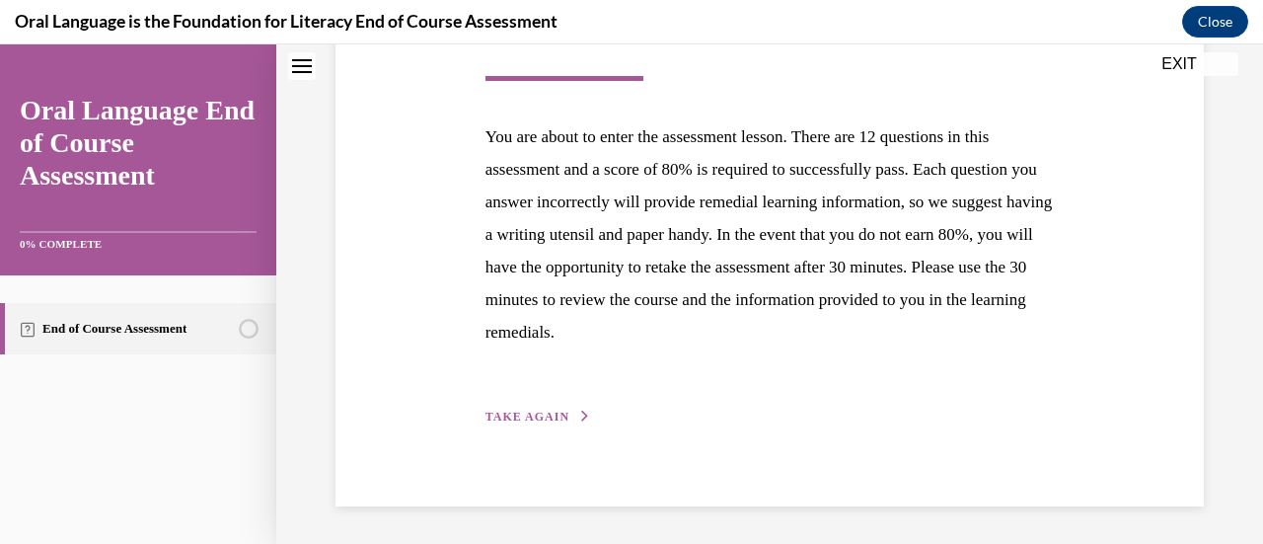
click at [539, 417] on span "TAKE AGAIN" at bounding box center [528, 417] width 84 height 14
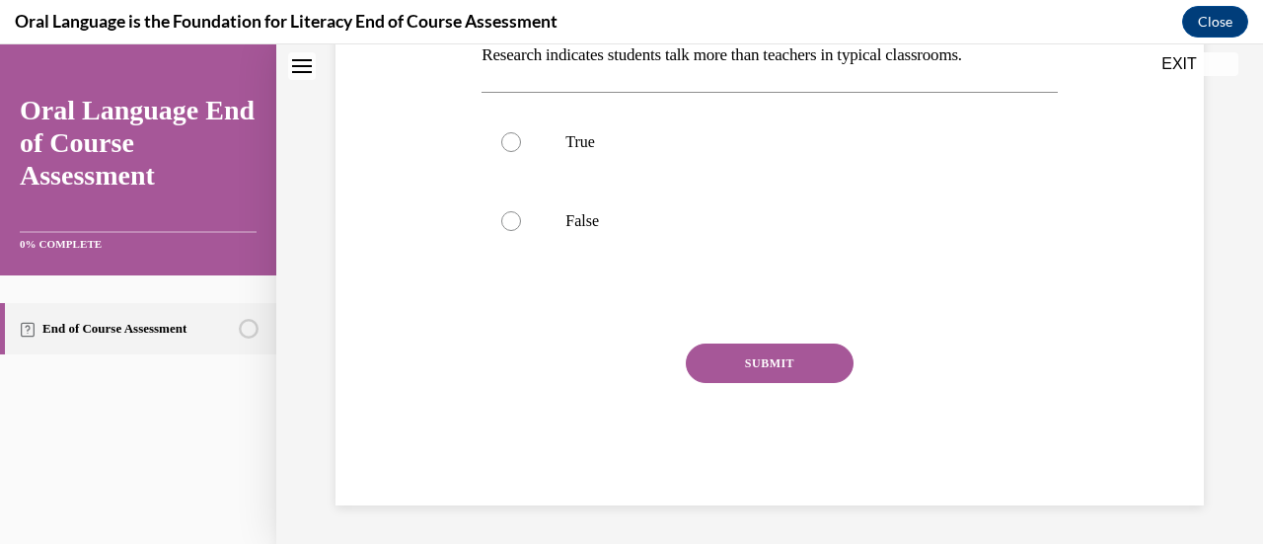
scroll to position [166, 0]
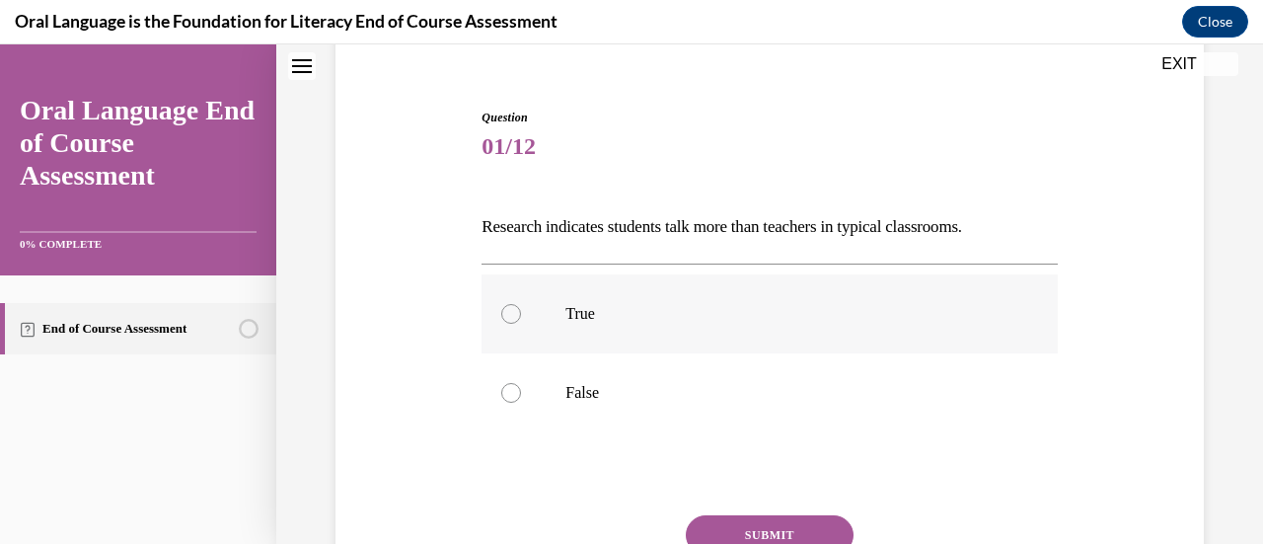
click at [610, 329] on label "True" at bounding box center [769, 313] width 575 height 79
click at [521, 324] on input "True" at bounding box center [511, 314] width 20 height 20
radio input "true"
click at [774, 529] on button "SUBMIT" at bounding box center [770, 534] width 168 height 39
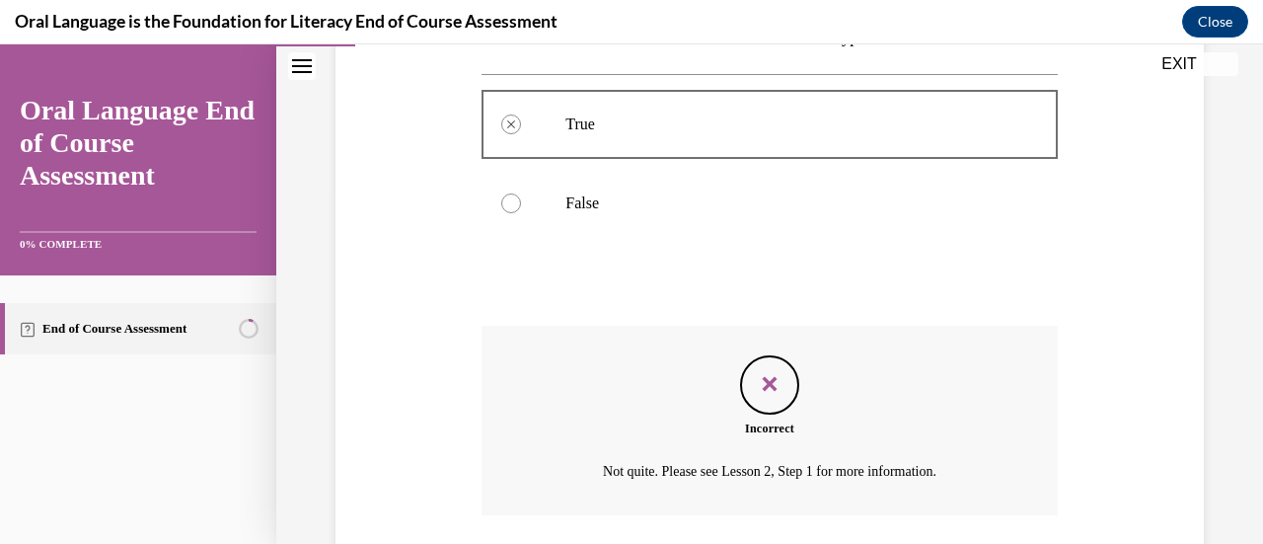
scroll to position [497, 0]
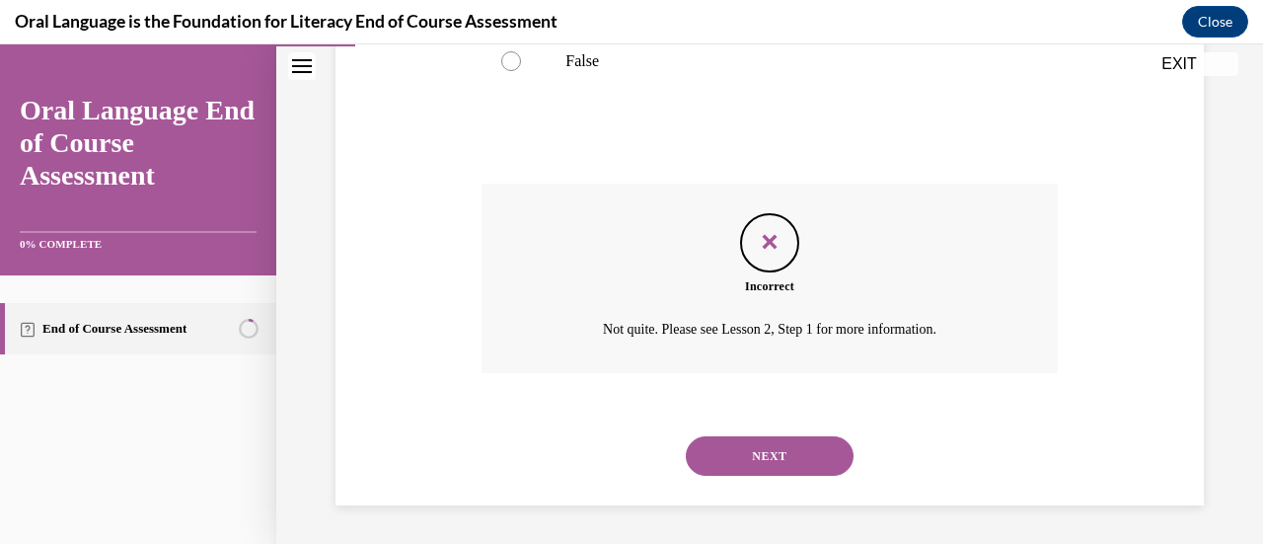
click at [807, 445] on button "NEXT" at bounding box center [770, 455] width 168 height 39
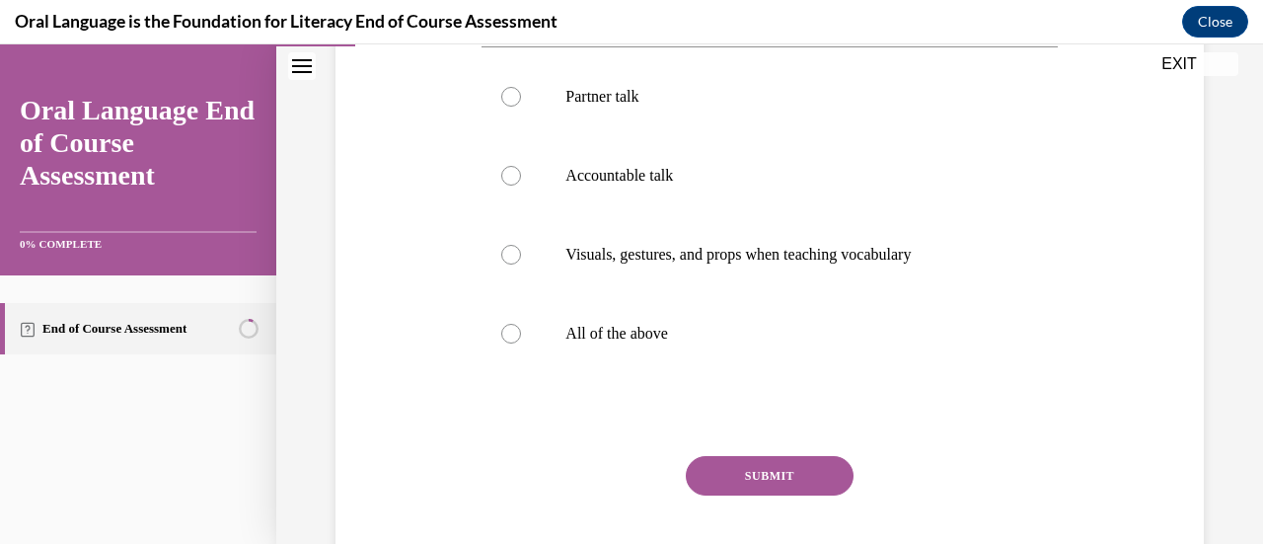
scroll to position [373, 0]
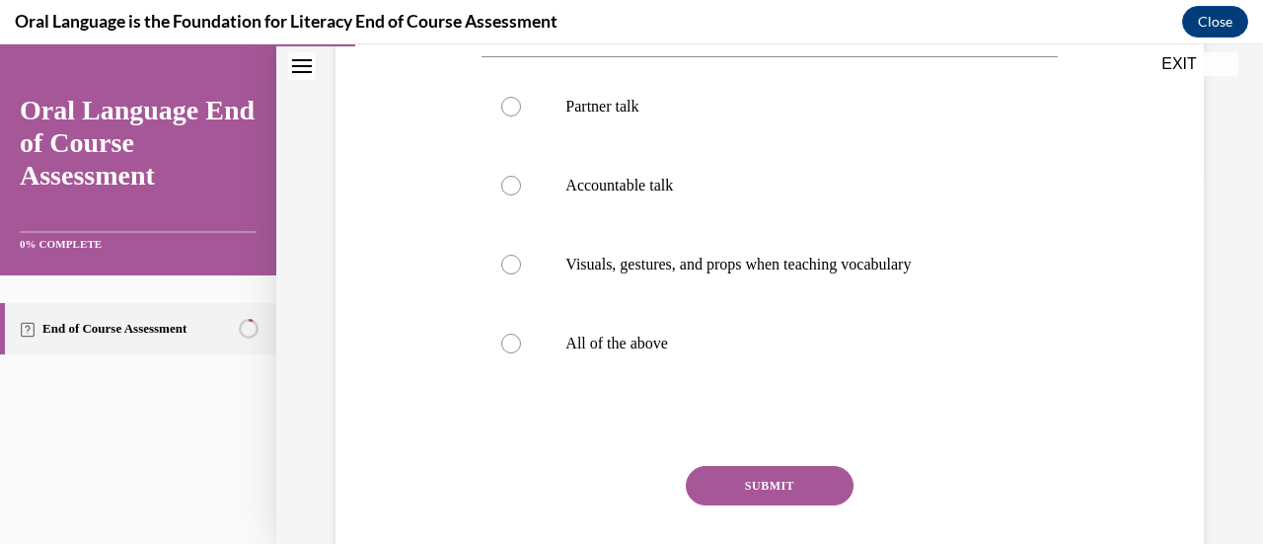
click at [815, 307] on label "All of the above" at bounding box center [769, 343] width 575 height 79
click at [521, 334] on input "All of the above" at bounding box center [511, 344] width 20 height 20
radio input "true"
click at [771, 506] on div "SUBMIT" at bounding box center [769, 515] width 575 height 99
click at [792, 494] on button "SUBMIT" at bounding box center [770, 485] width 168 height 39
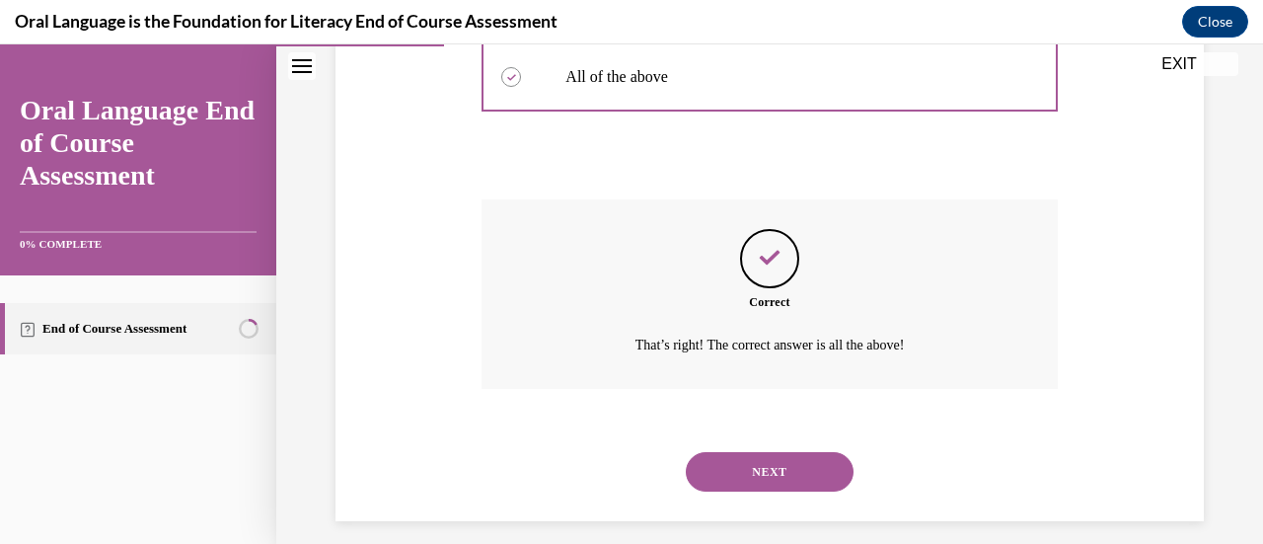
scroll to position [655, 0]
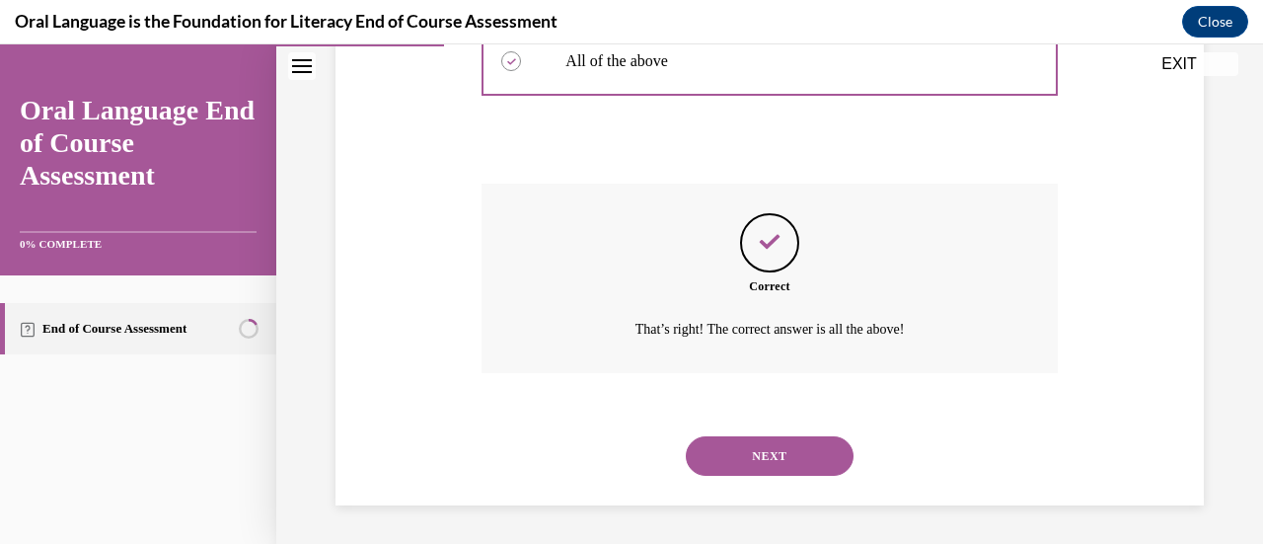
click at [745, 449] on button "NEXT" at bounding box center [770, 455] width 168 height 39
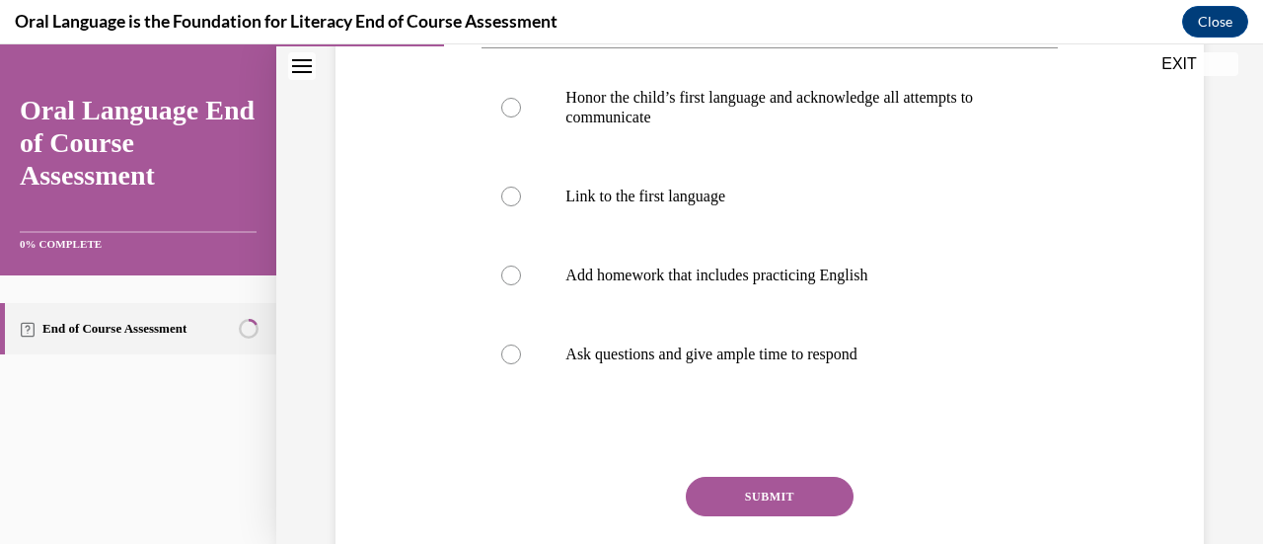
scroll to position [416, 0]
click at [770, 108] on p "Honor the child’s first language and acknowledge all attempts to communicate" at bounding box center [786, 106] width 442 height 39
click at [521, 108] on input "Honor the child’s first language and acknowledge all attempts to communicate" at bounding box center [511, 107] width 20 height 20
radio input "true"
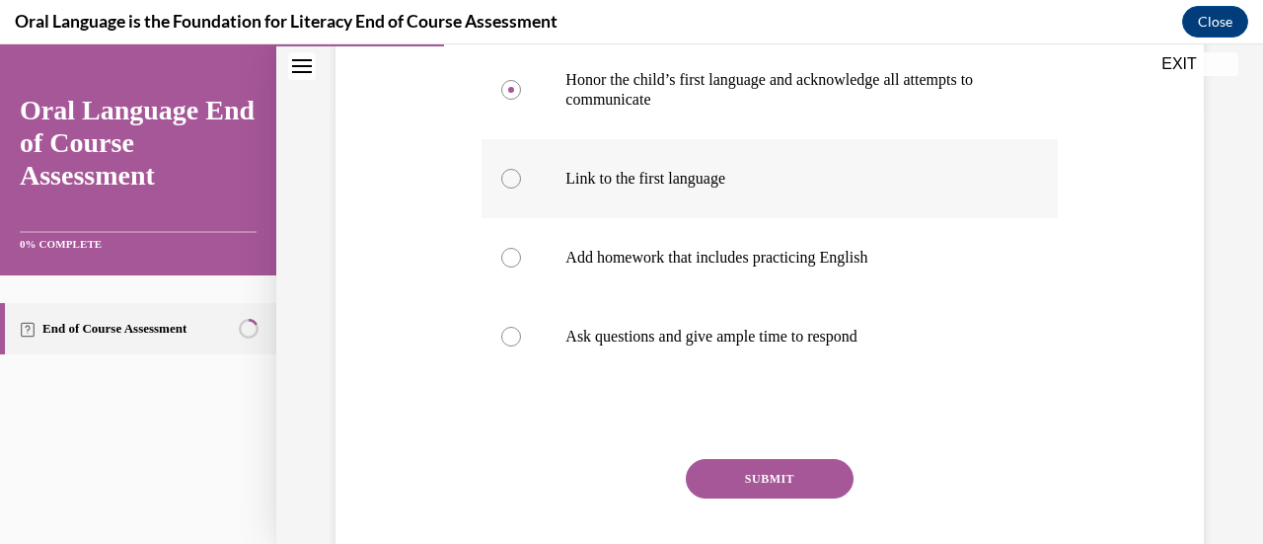
scroll to position [435, 0]
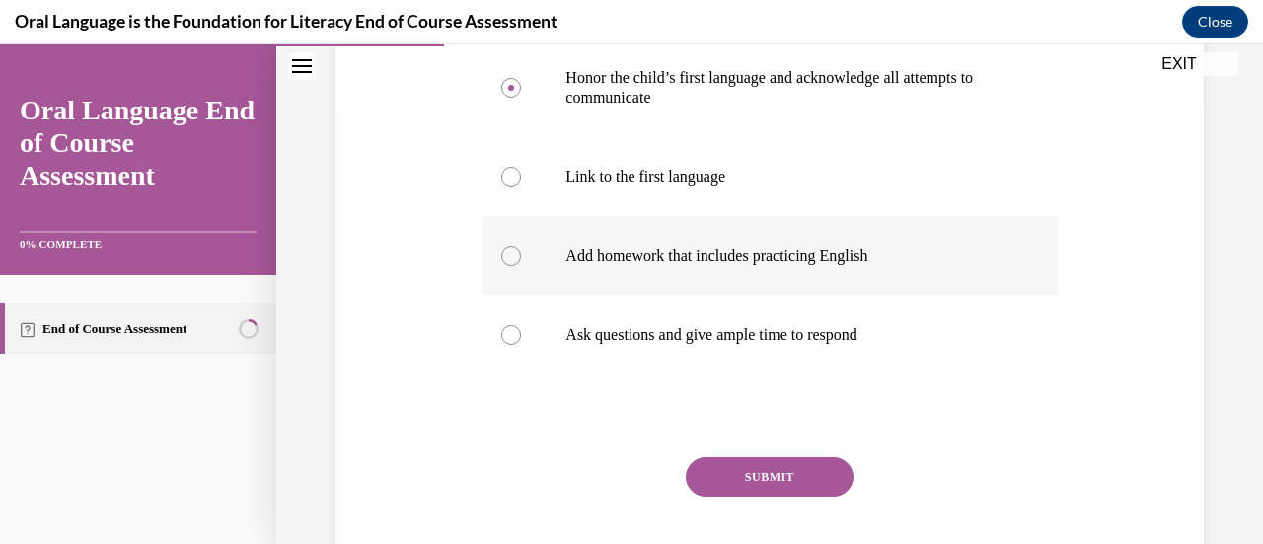
click at [687, 262] on p "Add homework that includes practicing English" at bounding box center [786, 256] width 442 height 20
click at [521, 262] on input "Add homework that includes practicing English" at bounding box center [511, 256] width 20 height 20
radio input "true"
click at [722, 469] on button "SUBMIT" at bounding box center [770, 476] width 168 height 39
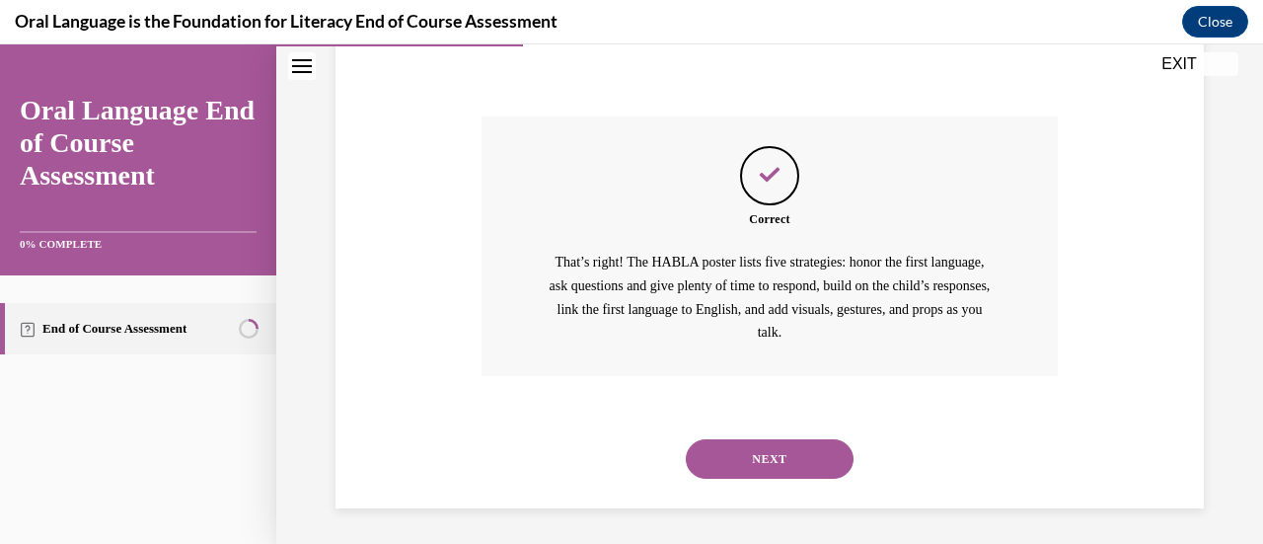
scroll to position [779, 0]
click at [722, 469] on button "NEXT" at bounding box center [770, 455] width 168 height 39
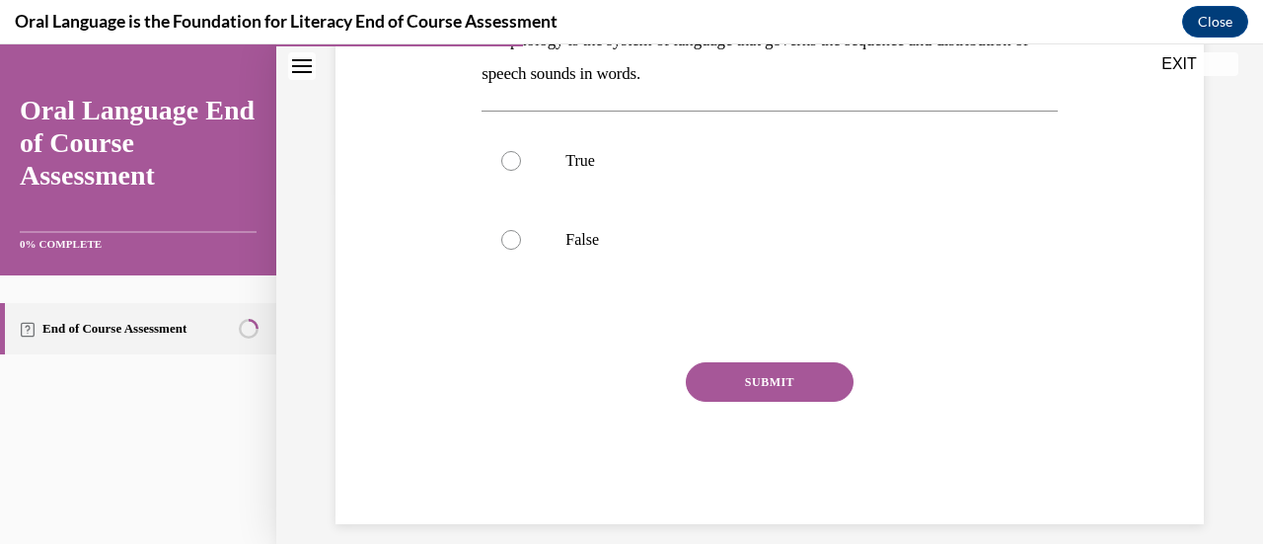
scroll to position [273, 0]
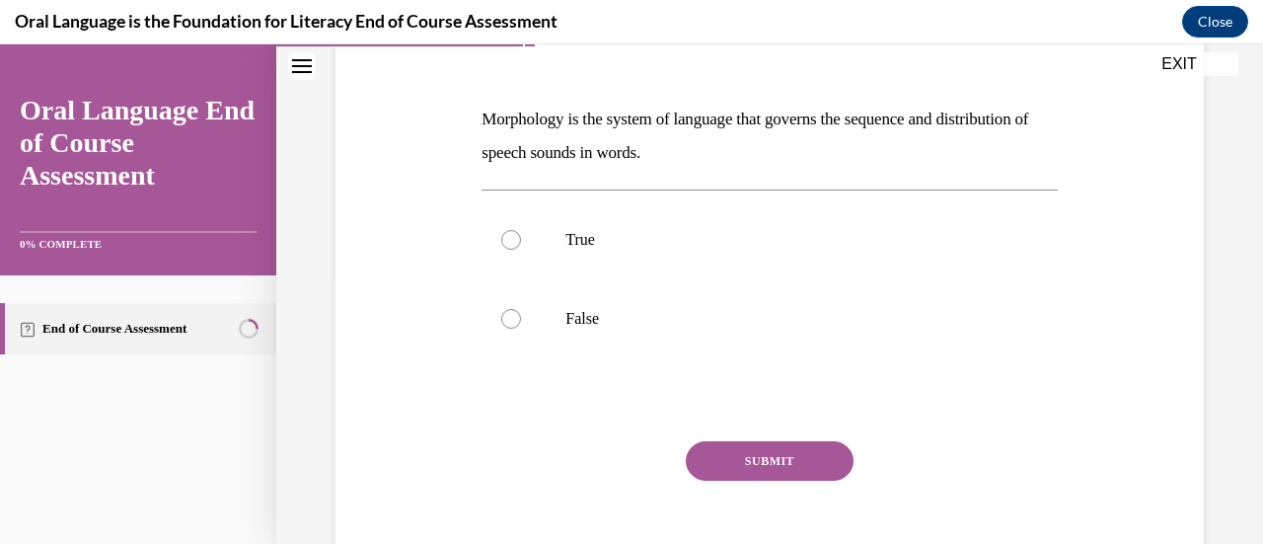
click at [580, 139] on p "Morphology is the system of language that governs the sequence and distribution…" at bounding box center [769, 136] width 575 height 67
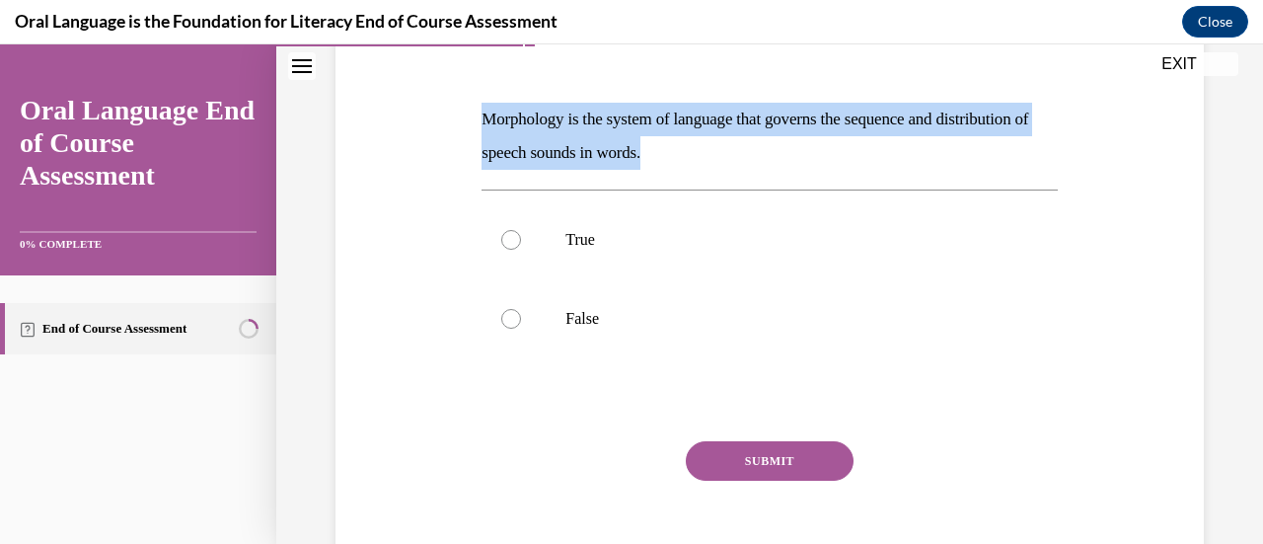
click at [580, 139] on p "Morphology is the system of language that governs the sequence and distribution…" at bounding box center [769, 136] width 575 height 67
copy p "Morphology is the system of language that governs the sequence and distribution…"
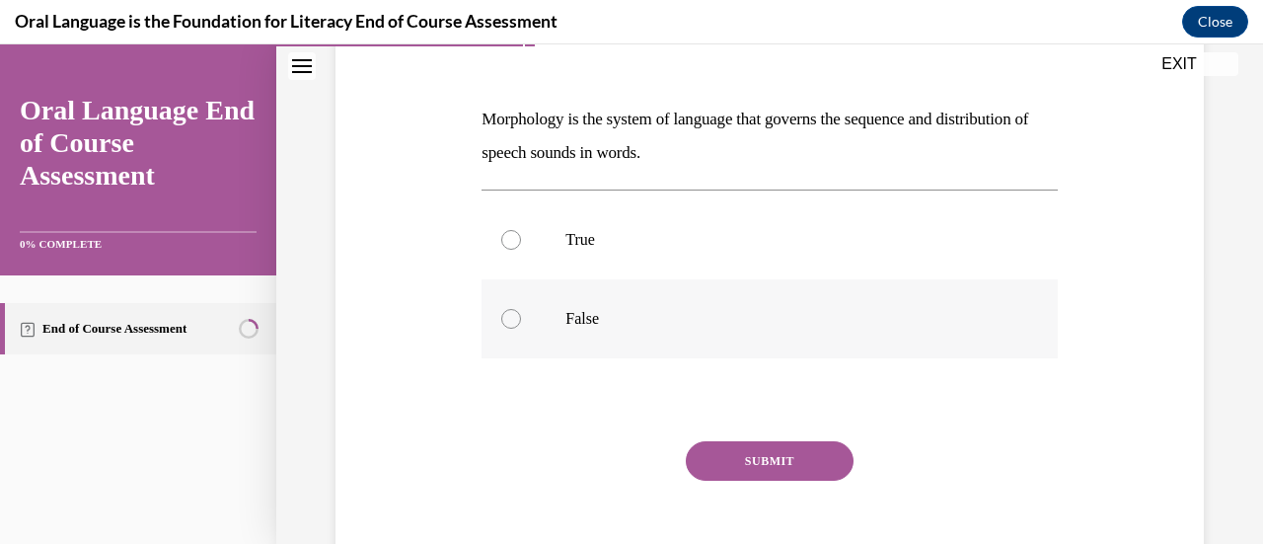
click at [573, 305] on label "False" at bounding box center [769, 318] width 575 height 79
click at [521, 309] on input "False" at bounding box center [511, 319] width 20 height 20
radio input "true"
click at [744, 480] on div "SUBMIT" at bounding box center [769, 490] width 575 height 99
click at [774, 462] on button "SUBMIT" at bounding box center [770, 460] width 168 height 39
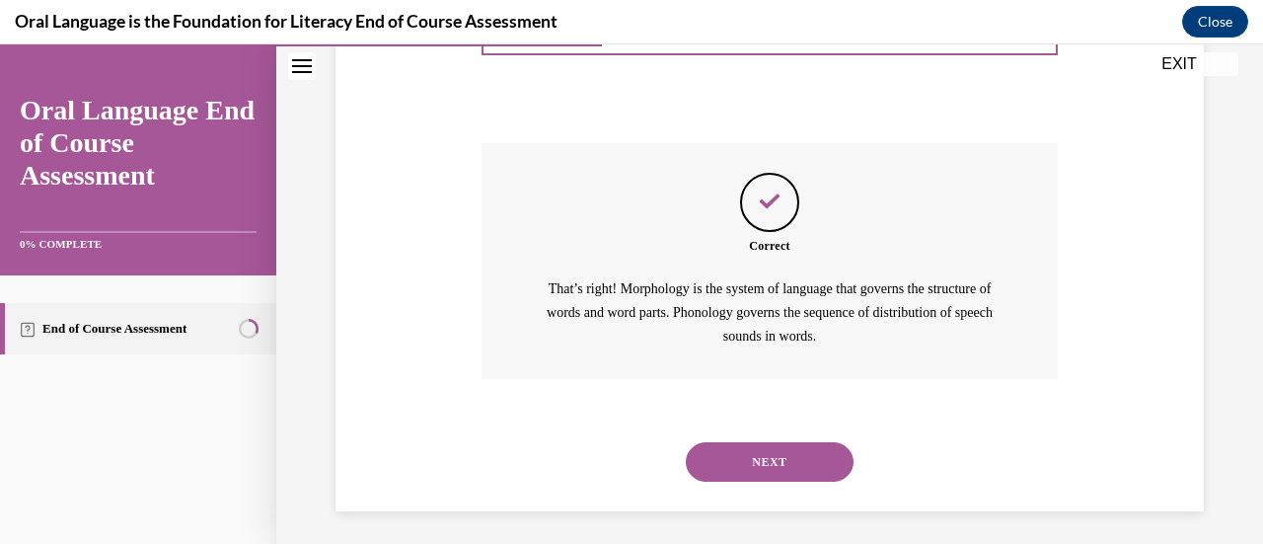
scroll to position [577, 0]
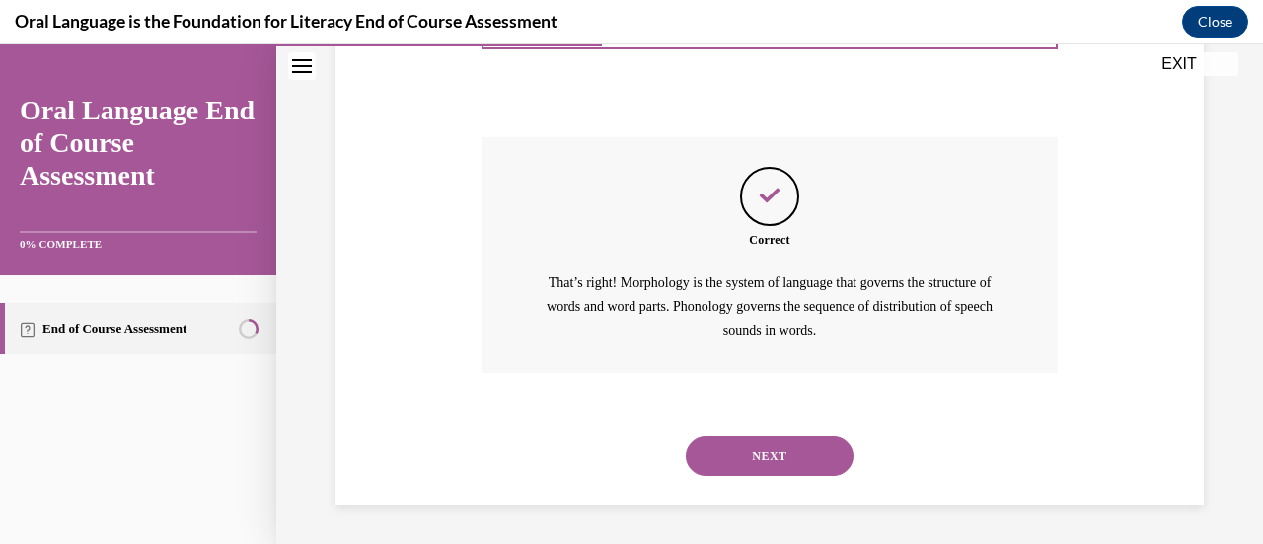
click at [774, 462] on button "NEXT" at bounding box center [770, 455] width 168 height 39
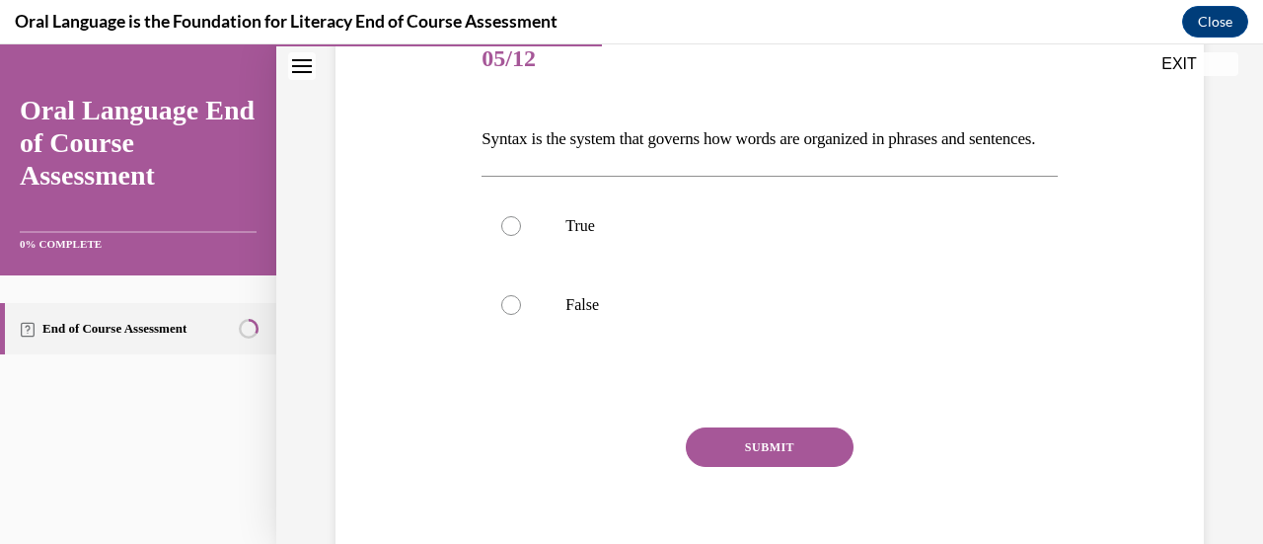
scroll to position [255, 0]
click at [789, 140] on p "Syntax is the system that governs how words are organized in phrases and senten…" at bounding box center [769, 138] width 575 height 34
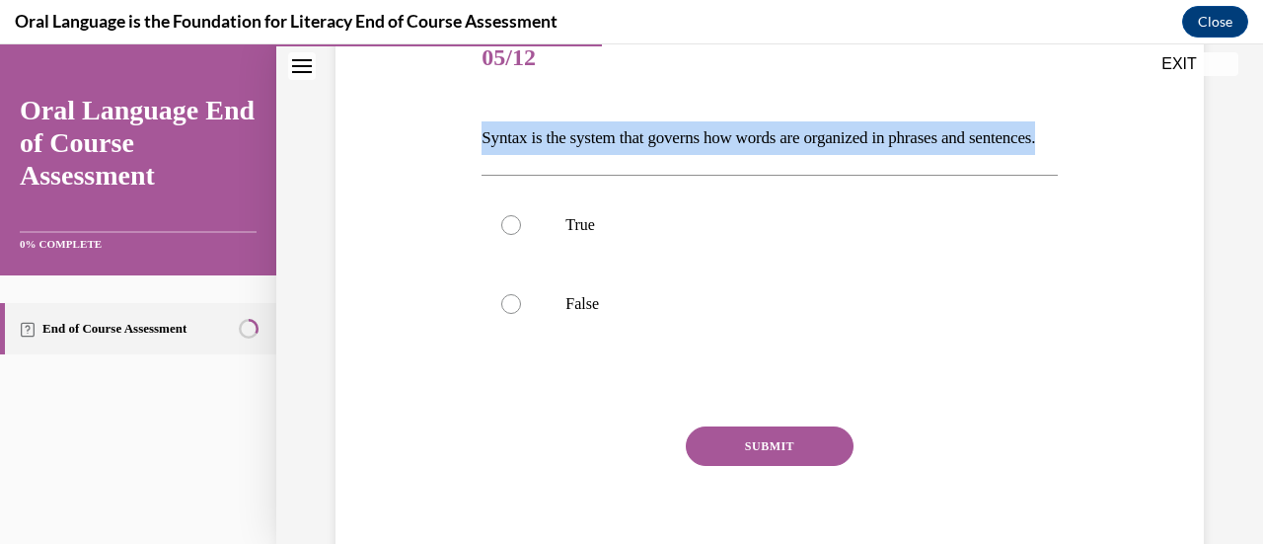
click at [789, 140] on p "Syntax is the system that governs how words are organized in phrases and senten…" at bounding box center [769, 138] width 575 height 34
copy p "Syntax is the system that governs how words are organized in phrases and senten…"
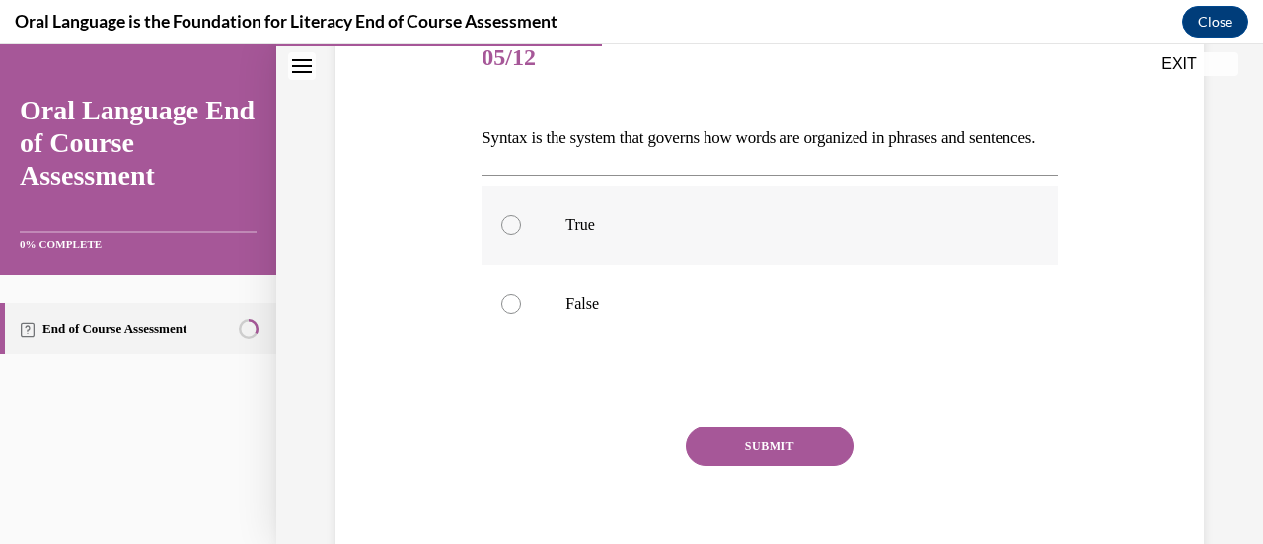
click at [578, 235] on p "True" at bounding box center [786, 225] width 442 height 20
click at [521, 235] on input "True" at bounding box center [511, 225] width 20 height 20
radio input "true"
click at [771, 466] on button "SUBMIT" at bounding box center [770, 445] width 168 height 39
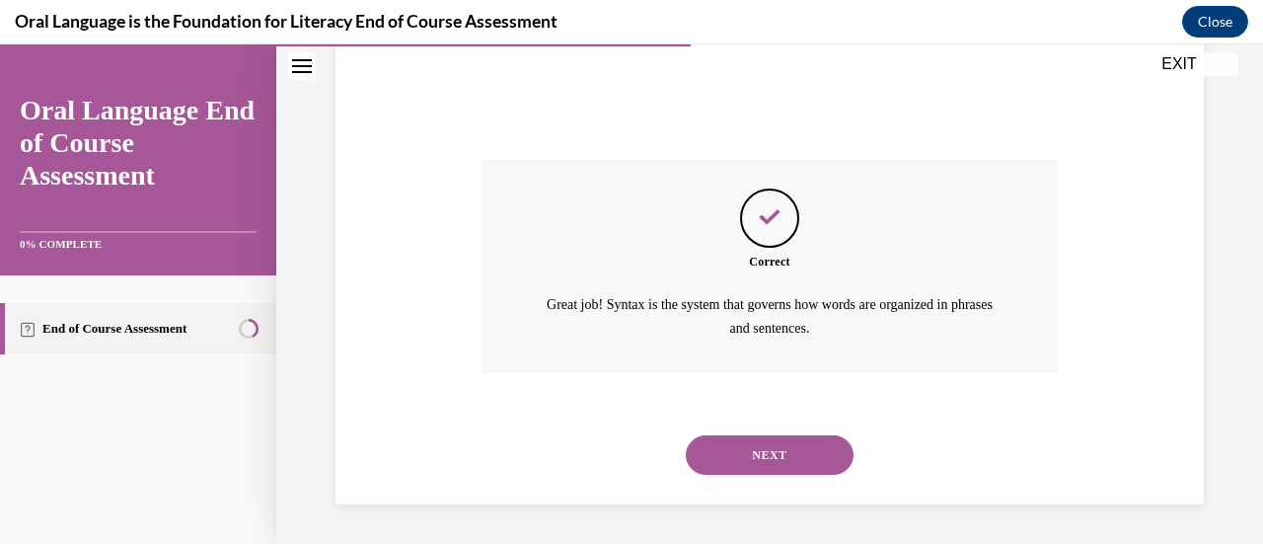
scroll to position [554, 0]
click at [748, 451] on button "NEXT" at bounding box center [770, 454] width 168 height 39
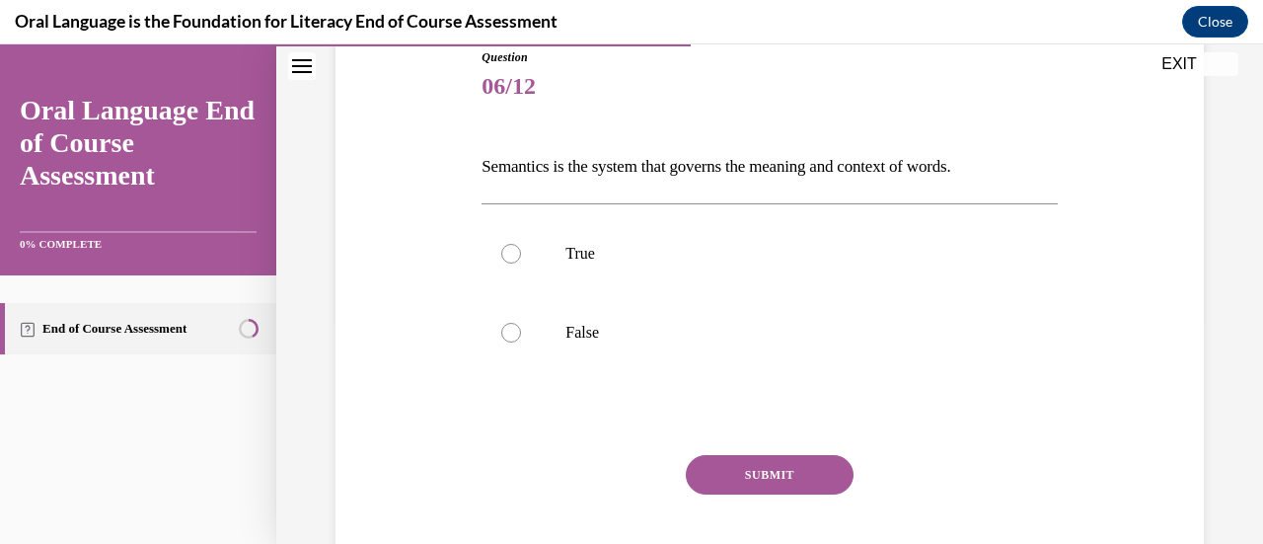
scroll to position [261, 0]
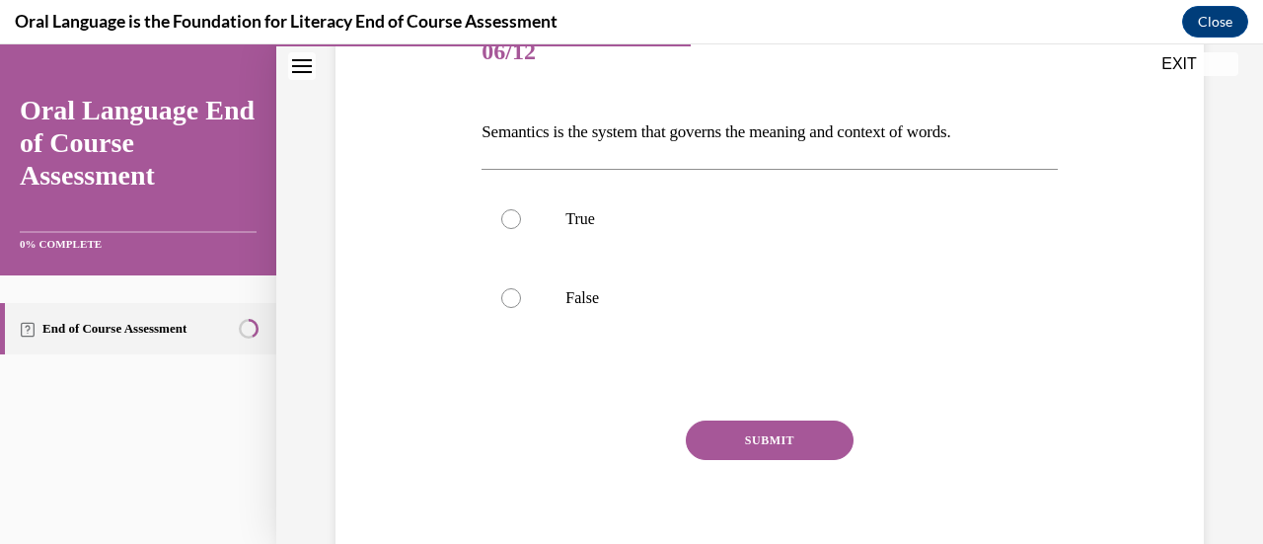
click at [844, 127] on p "Semantics is the system that governs the meaning and context of words." at bounding box center [769, 132] width 575 height 34
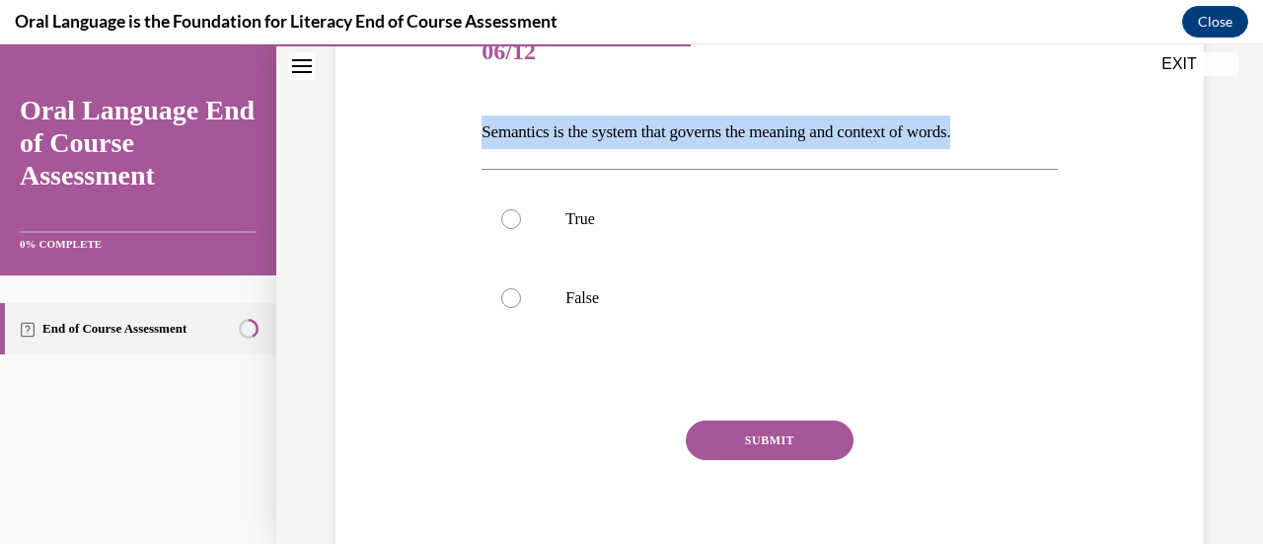
click at [844, 127] on p "Semantics is the system that governs the meaning and context of words." at bounding box center [769, 132] width 575 height 34
copy p "Semantics is the system that governs the meaning and context of words."
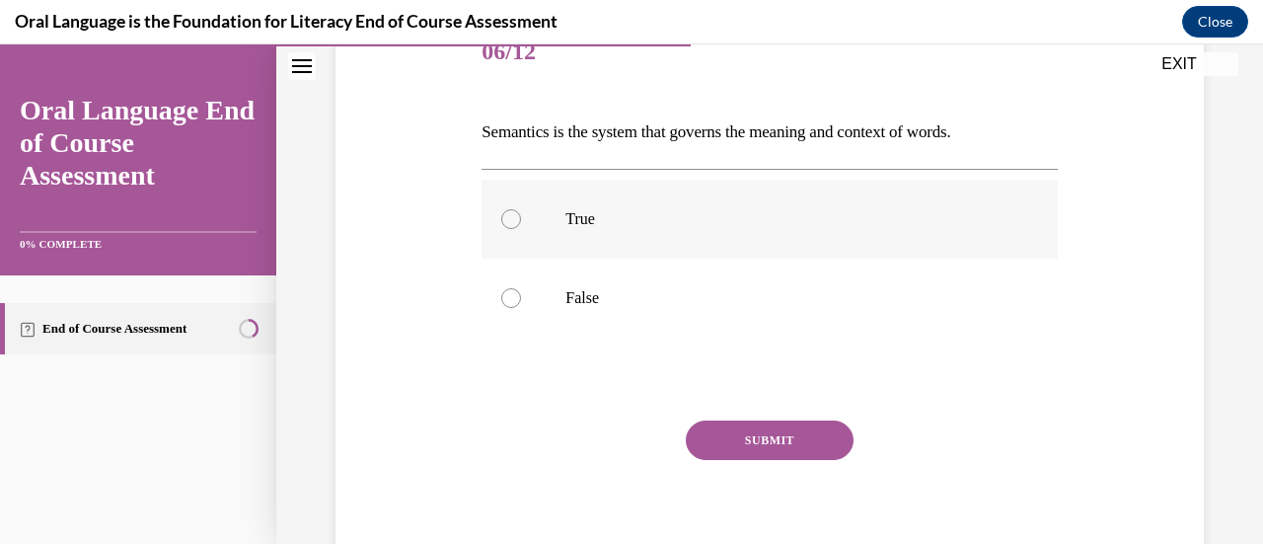
click at [651, 216] on p "True" at bounding box center [786, 219] width 442 height 20
click at [521, 216] on input "True" at bounding box center [511, 219] width 20 height 20
radio input "true"
click at [759, 438] on button "SUBMIT" at bounding box center [770, 439] width 168 height 39
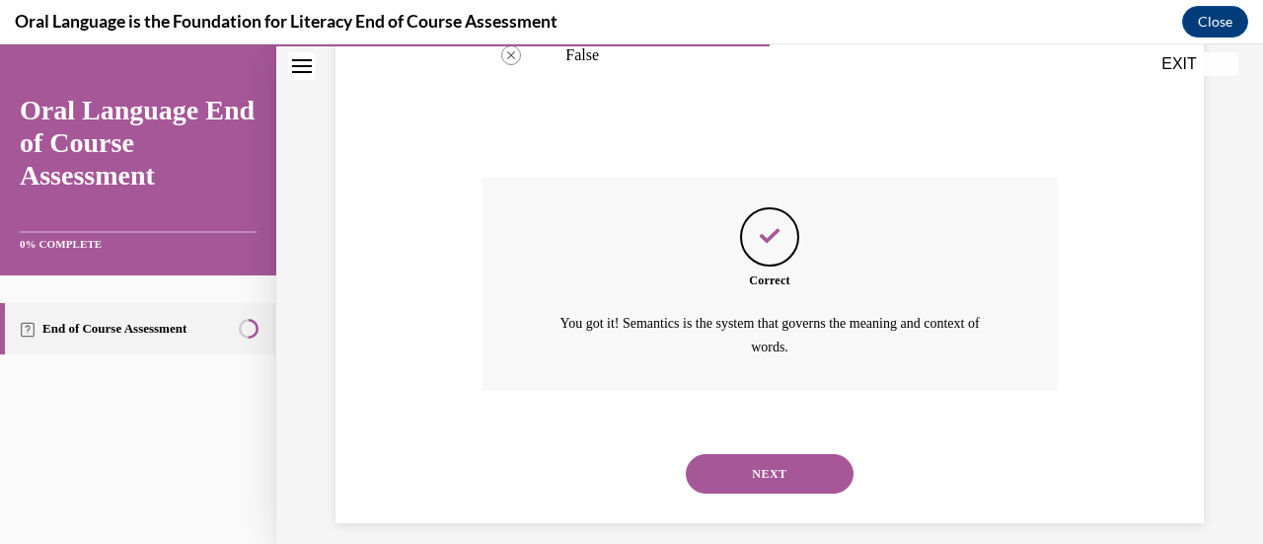
scroll to position [520, 0]
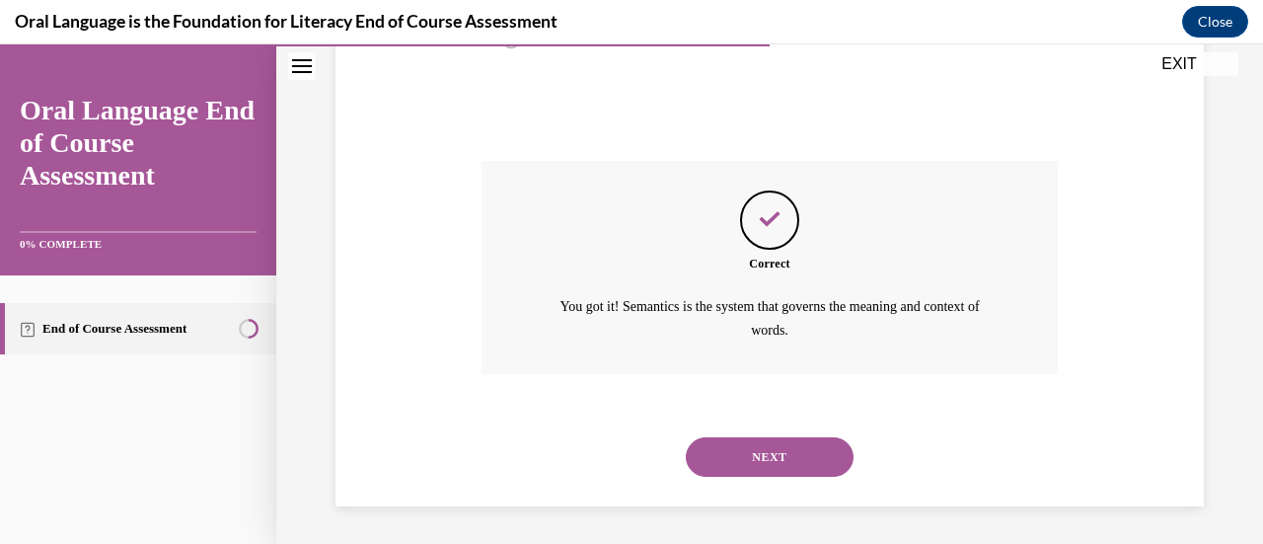
click at [756, 454] on button "NEXT" at bounding box center [770, 456] width 168 height 39
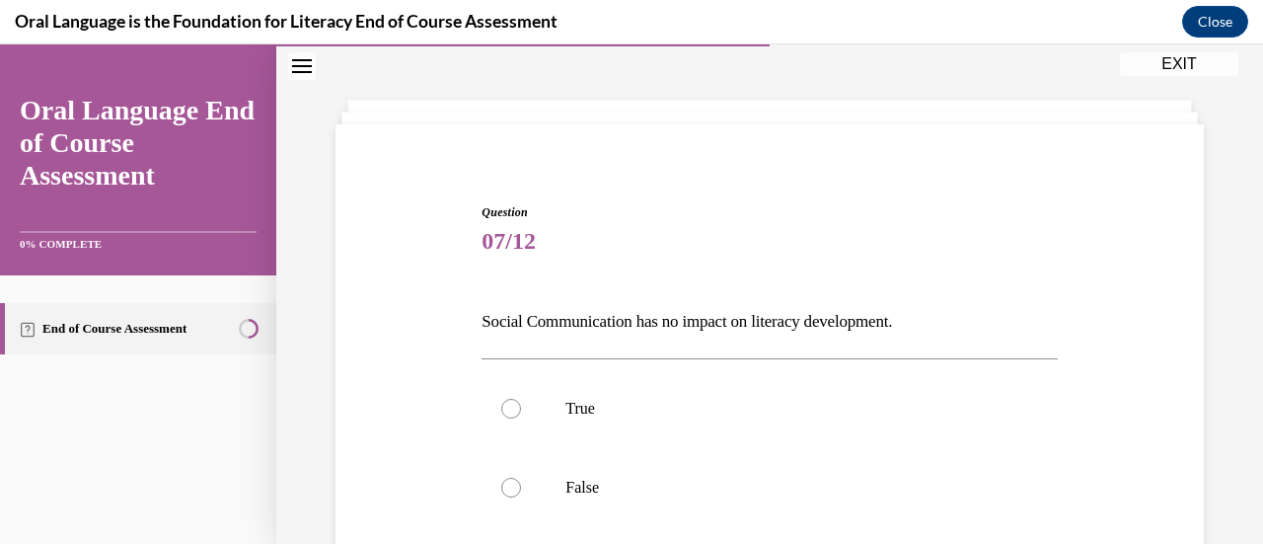
scroll to position [244, 0]
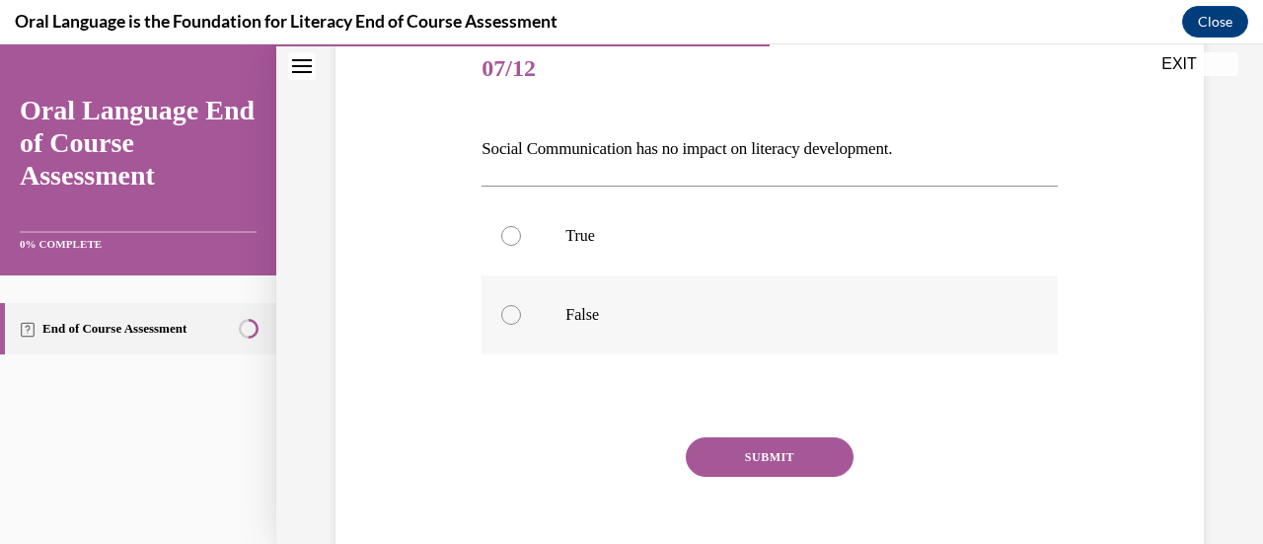
click at [659, 313] on p "False" at bounding box center [786, 315] width 442 height 20
click at [521, 313] on input "False" at bounding box center [511, 315] width 20 height 20
radio input "true"
click at [774, 453] on button "SUBMIT" at bounding box center [770, 456] width 168 height 39
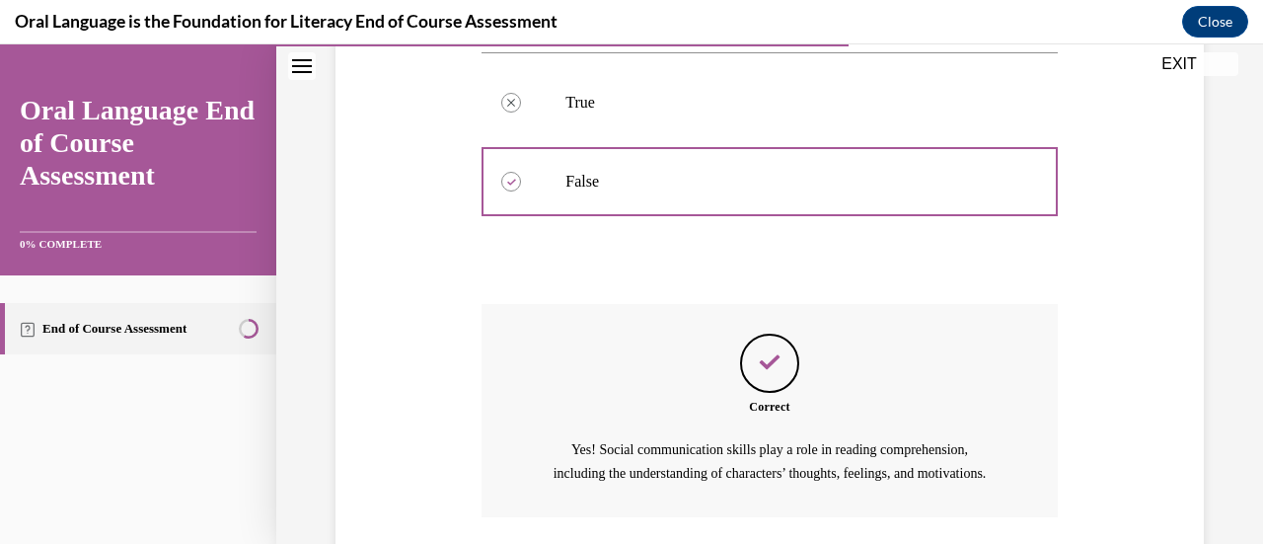
scroll to position [544, 0]
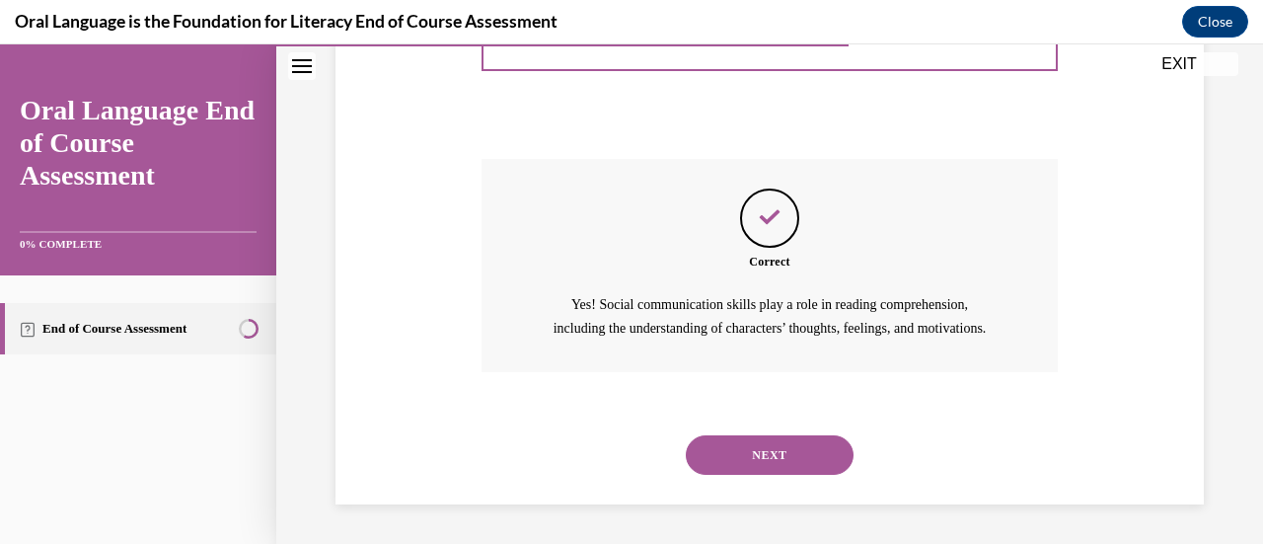
click at [748, 459] on button "NEXT" at bounding box center [770, 454] width 168 height 39
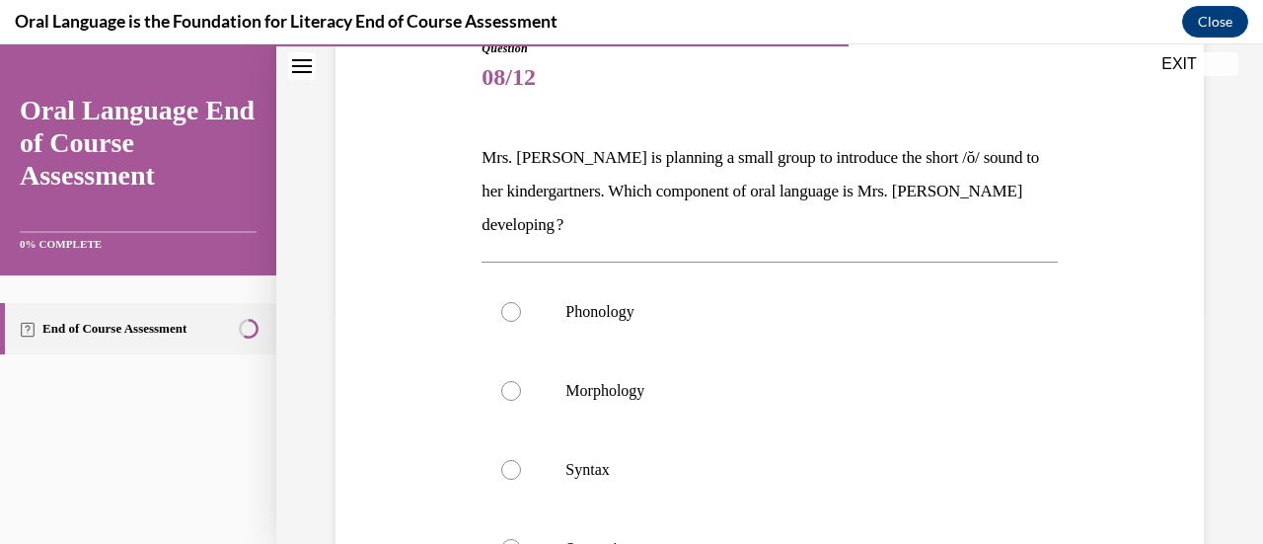
scroll to position [236, 0]
click at [746, 171] on p "Mrs. [PERSON_NAME] is planning a small group to introduce the short /ŏ/ sound t…" at bounding box center [769, 190] width 575 height 101
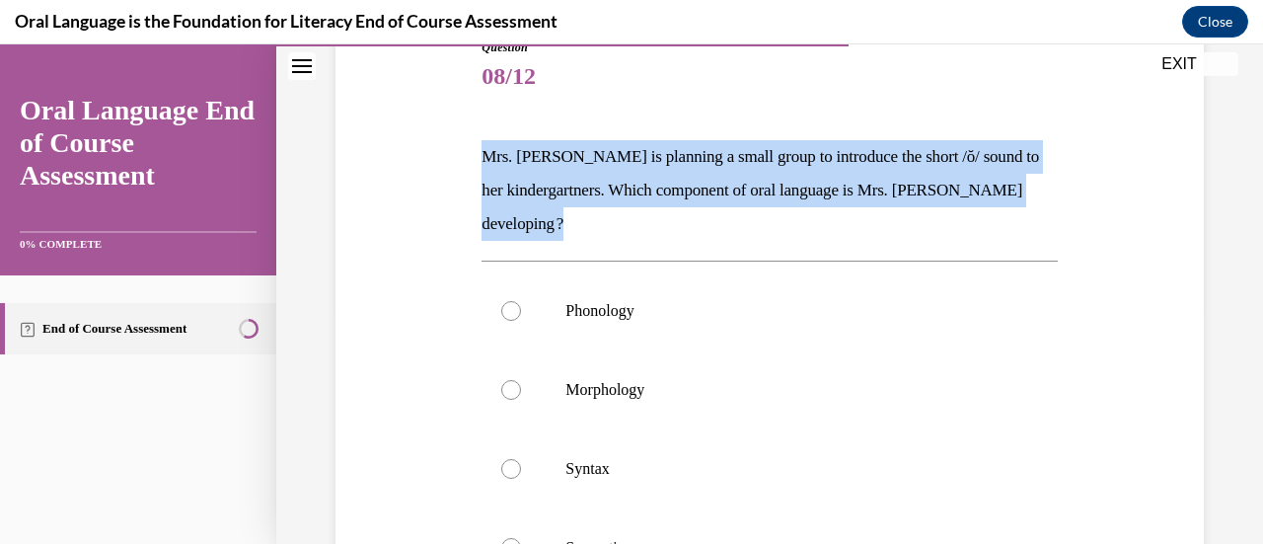
click at [746, 171] on p "Mrs. [PERSON_NAME] is planning a small group to introduce the short /ŏ/ sound t…" at bounding box center [769, 190] width 575 height 101
copy p "Mrs. [PERSON_NAME] is planning a small group to introduce the short /ŏ/ sound t…"
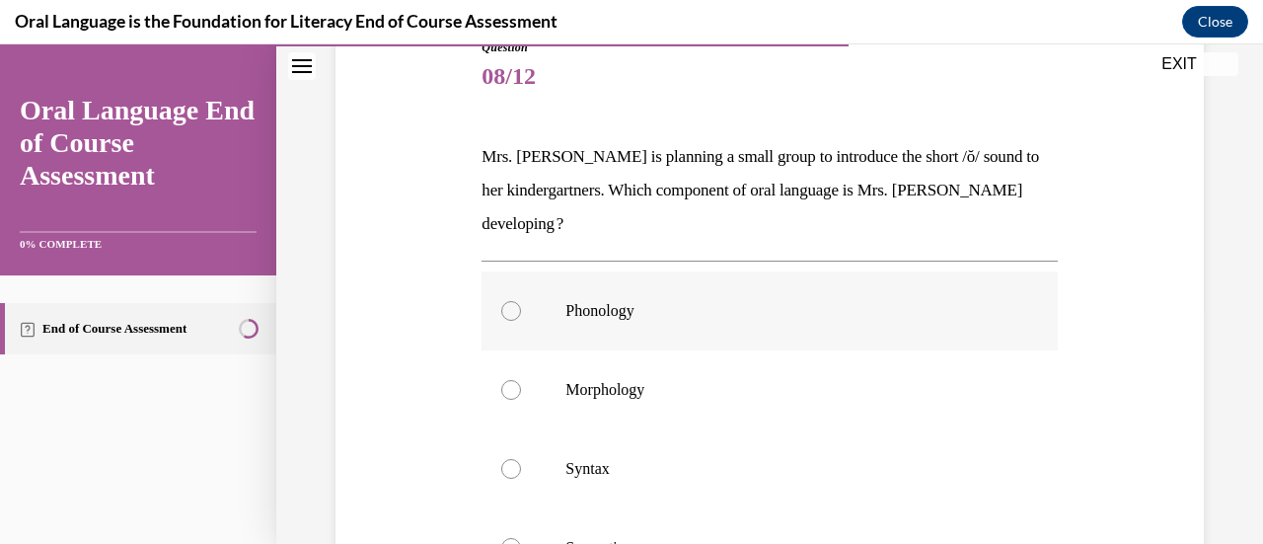
click at [584, 301] on p "Phonology" at bounding box center [786, 311] width 442 height 20
click at [521, 301] on input "Phonology" at bounding box center [511, 311] width 20 height 20
radio input "true"
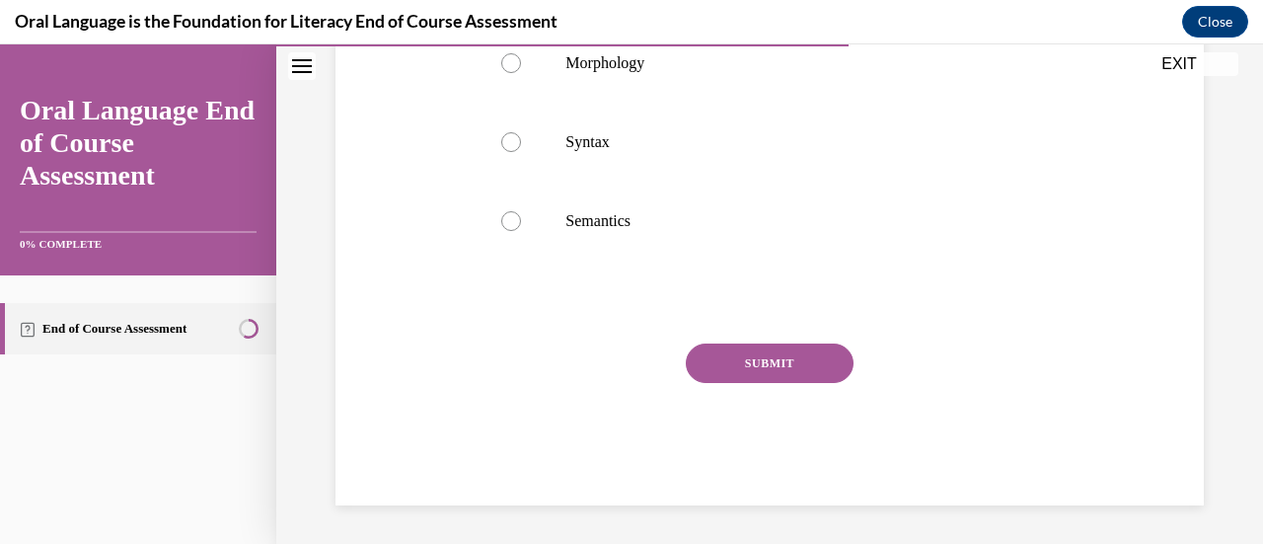
click at [714, 382] on div "SUBMIT" at bounding box center [769, 392] width 575 height 99
click at [753, 365] on button "SUBMIT" at bounding box center [770, 362] width 168 height 39
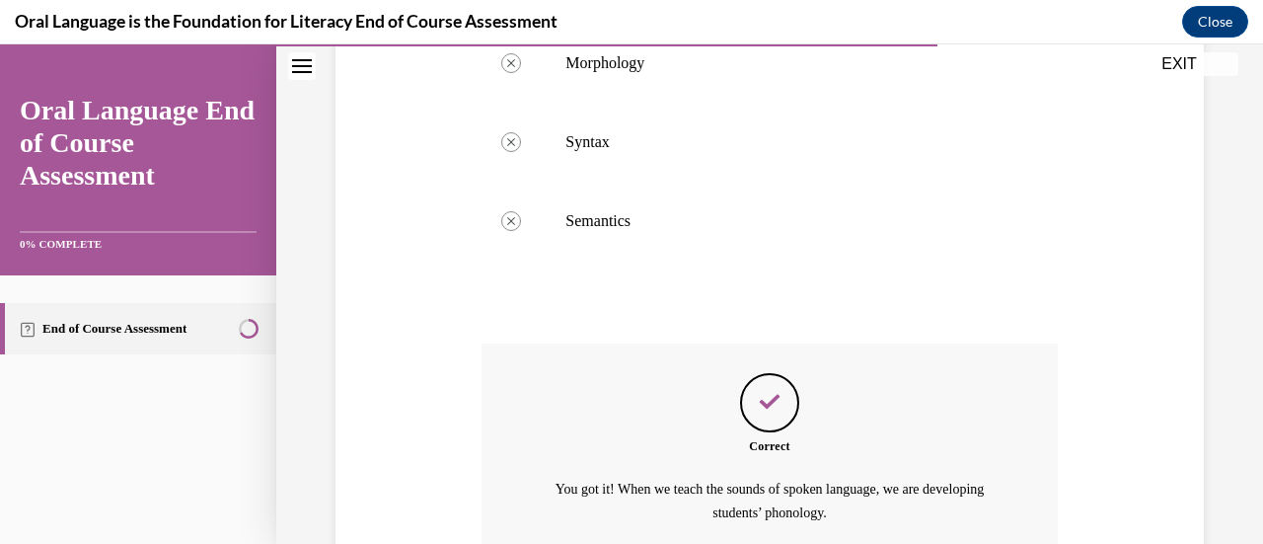
scroll to position [745, 0]
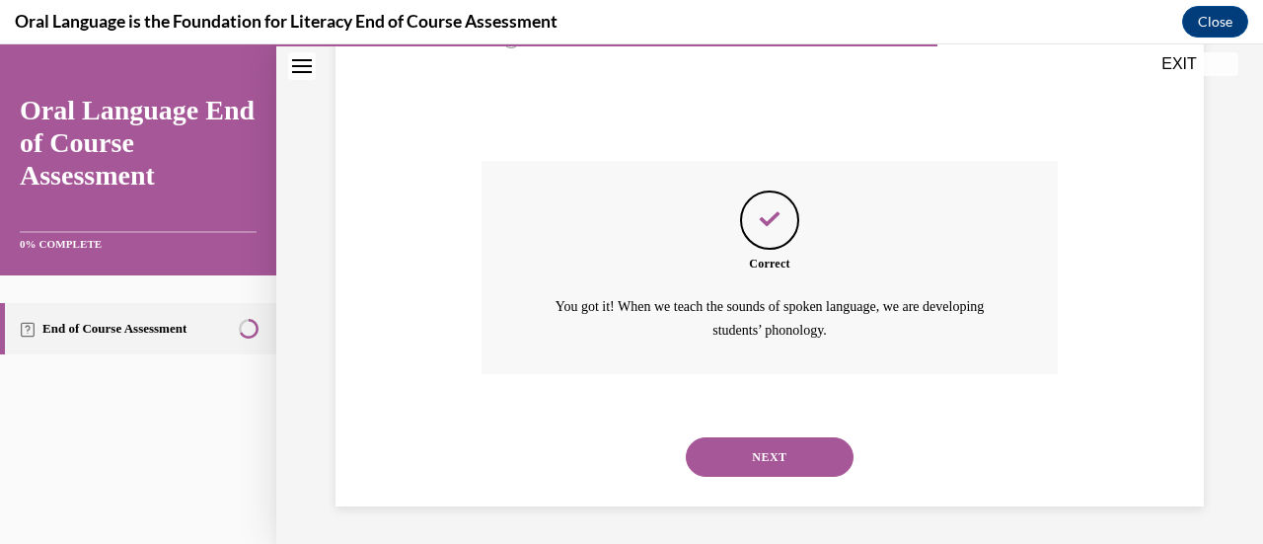
click at [727, 470] on button "NEXT" at bounding box center [770, 456] width 168 height 39
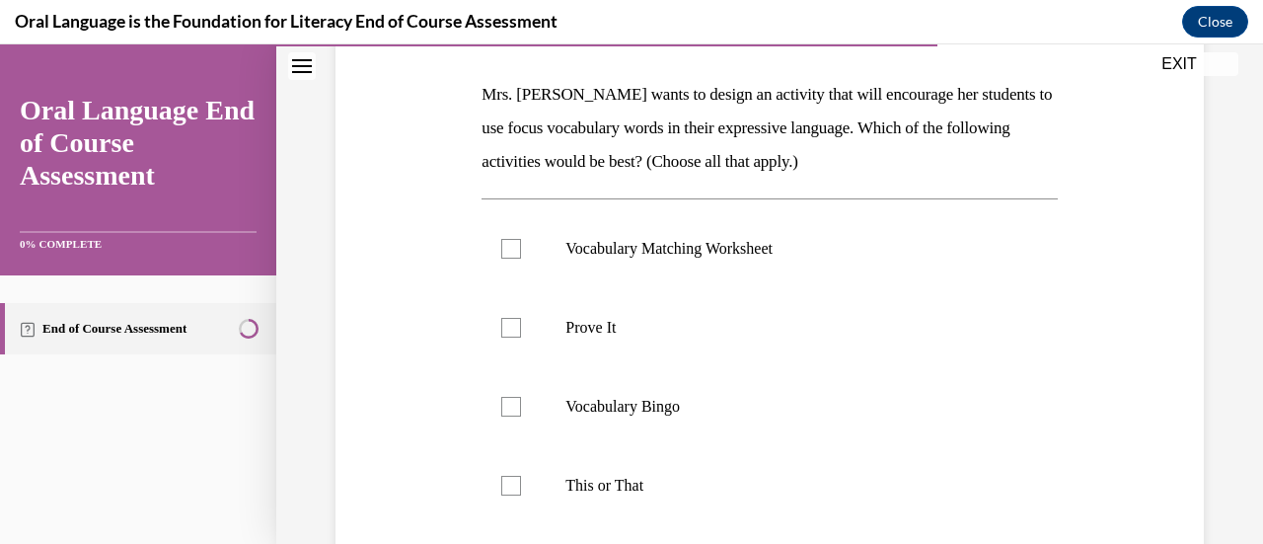
scroll to position [239, 0]
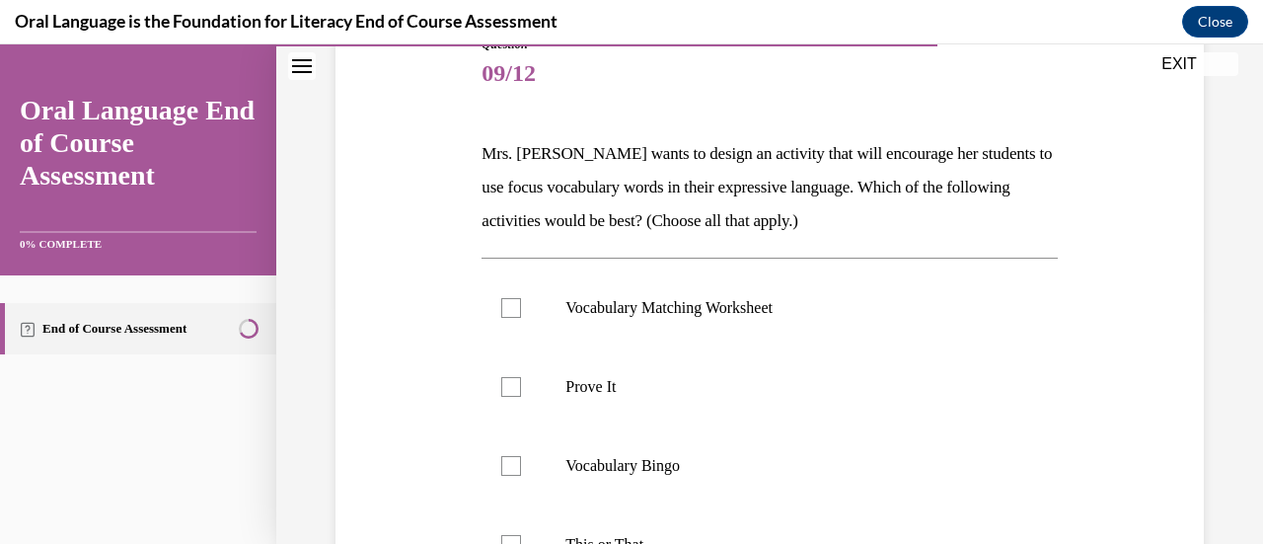
click at [738, 170] on p "Mrs. [PERSON_NAME] wants to design an activity that will encourage her students…" at bounding box center [769, 187] width 575 height 101
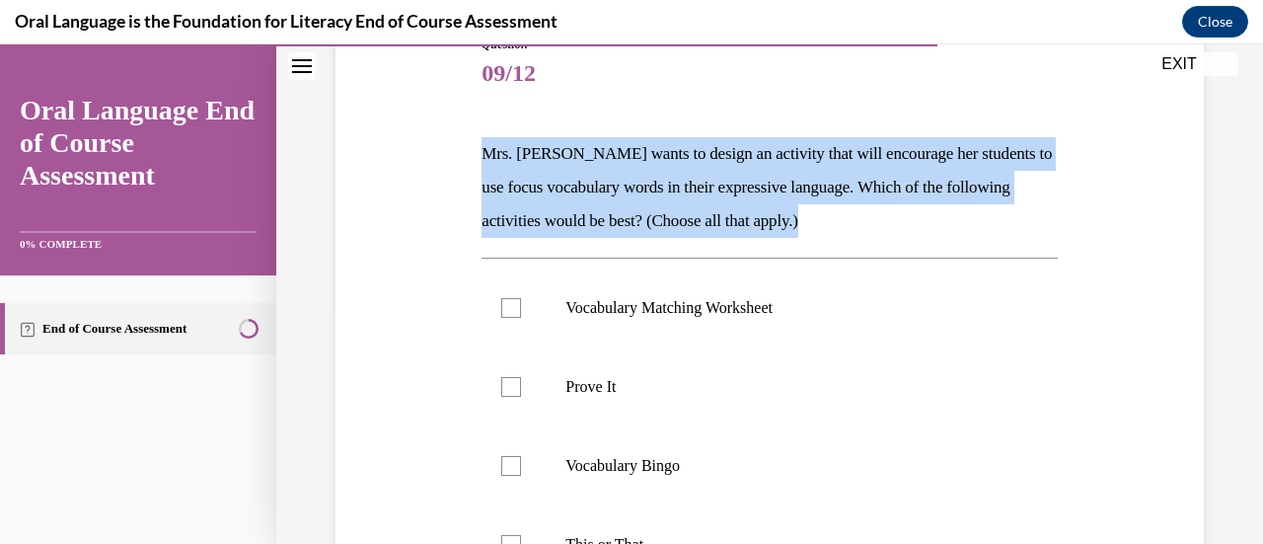
click at [738, 170] on p "Mrs. [PERSON_NAME] wants to design an activity that will encourage her students…" at bounding box center [769, 187] width 575 height 101
copy p "Mrs. [PERSON_NAME] wants to design an activity that will encourage her students…"
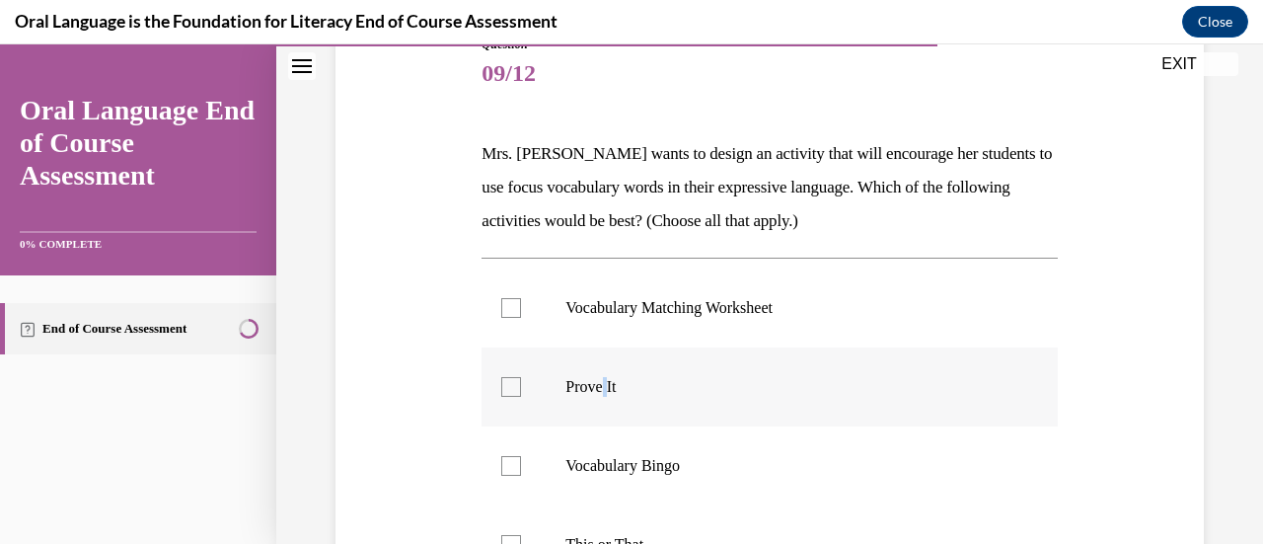
drag, startPoint x: 624, startPoint y: 388, endPoint x: 606, endPoint y: 386, distance: 17.9
click at [606, 386] on p "Prove It" at bounding box center [786, 387] width 442 height 20
click at [505, 394] on div at bounding box center [511, 387] width 20 height 20
click at [505, 394] on input "Prove It" at bounding box center [511, 387] width 20 height 20
checkbox input "true"
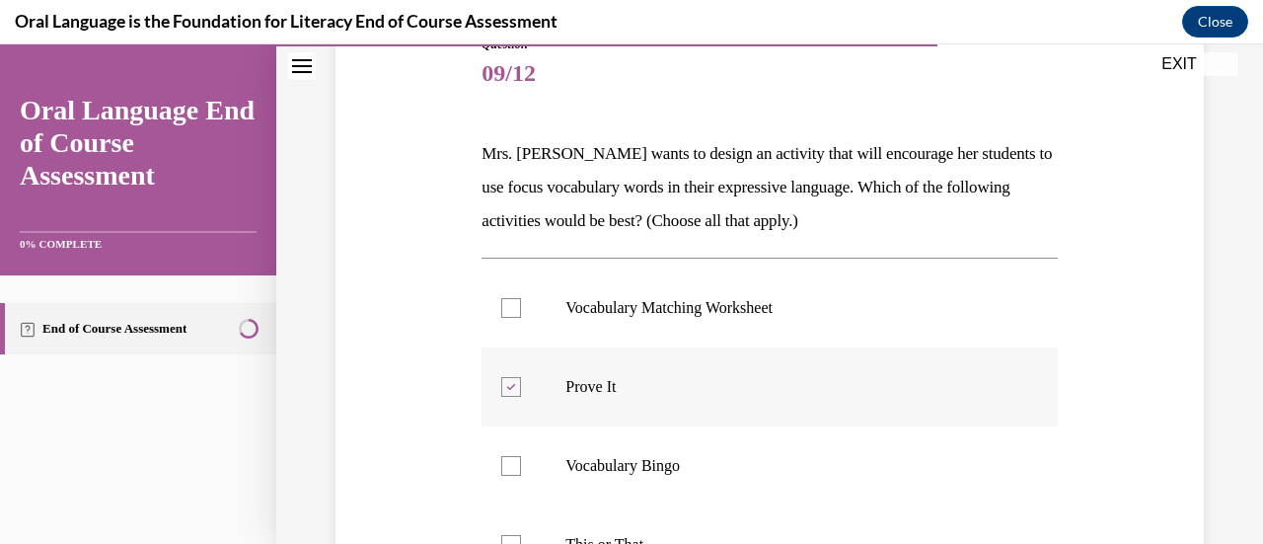
scroll to position [382, 0]
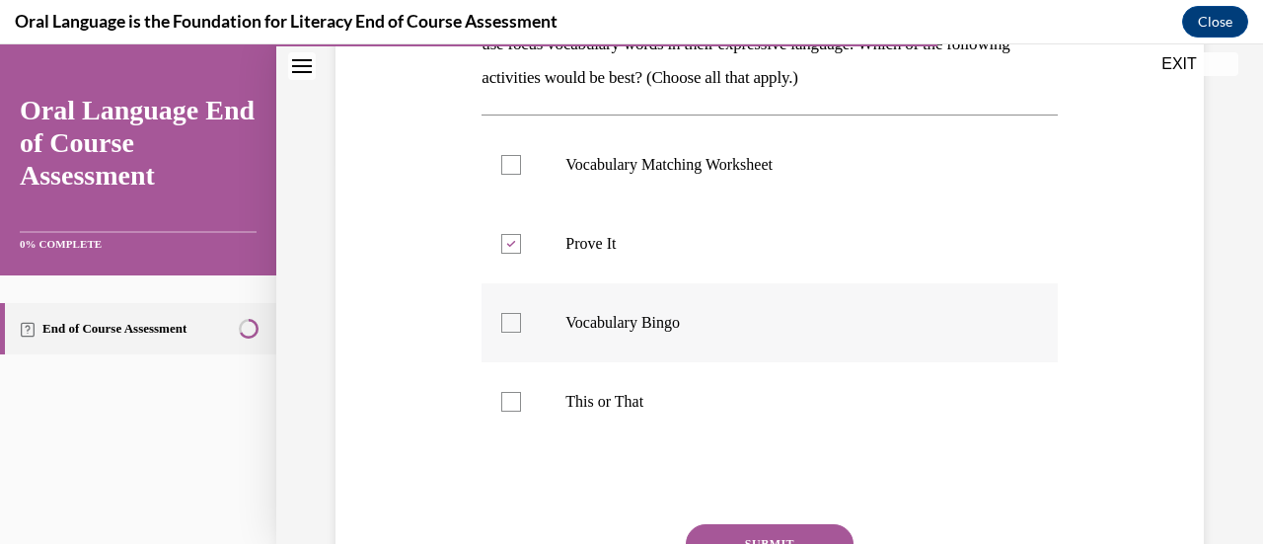
click at [511, 319] on div at bounding box center [511, 323] width 20 height 20
click at [511, 319] on input "Vocabulary Bingo" at bounding box center [511, 323] width 20 height 20
checkbox input "true"
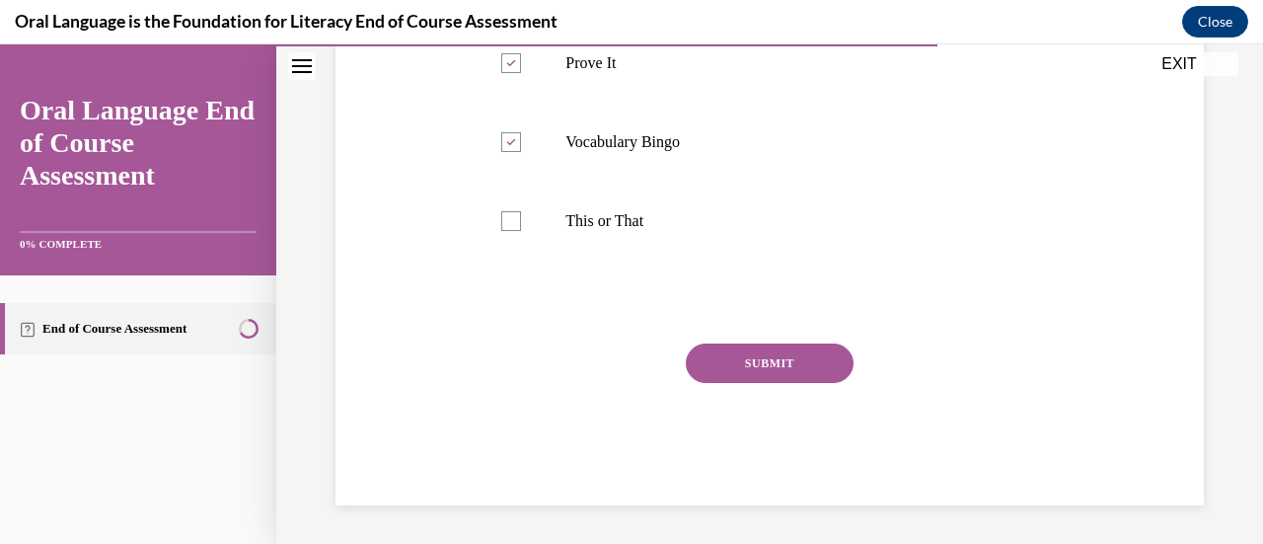
click at [754, 358] on button "SUBMIT" at bounding box center [770, 362] width 168 height 39
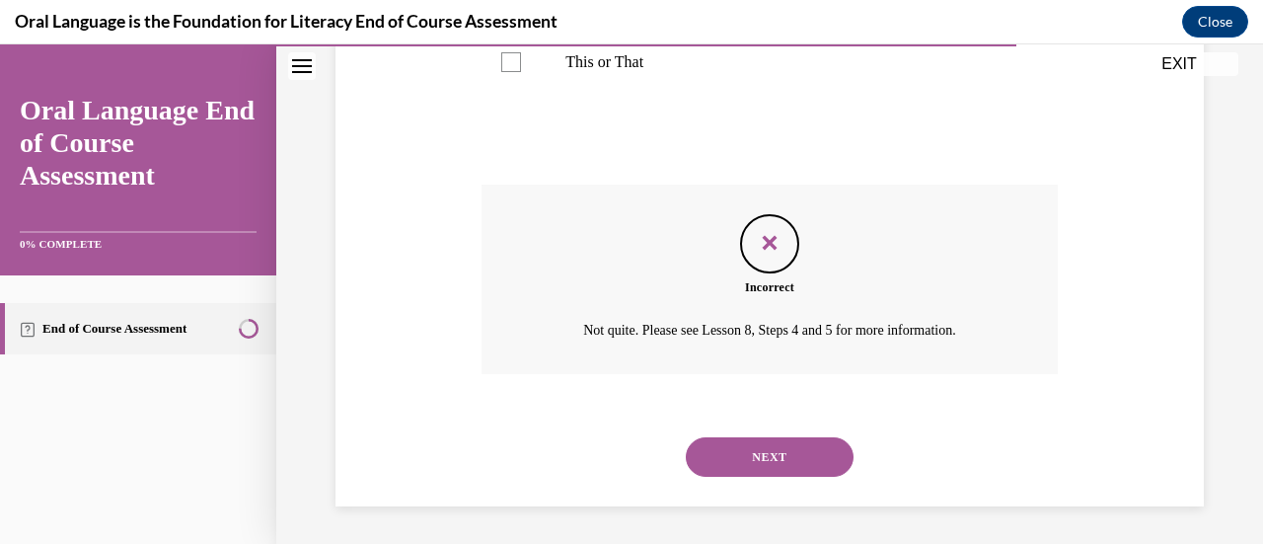
scroll to position [722, 0]
click at [734, 454] on button "NEXT" at bounding box center [770, 455] width 168 height 39
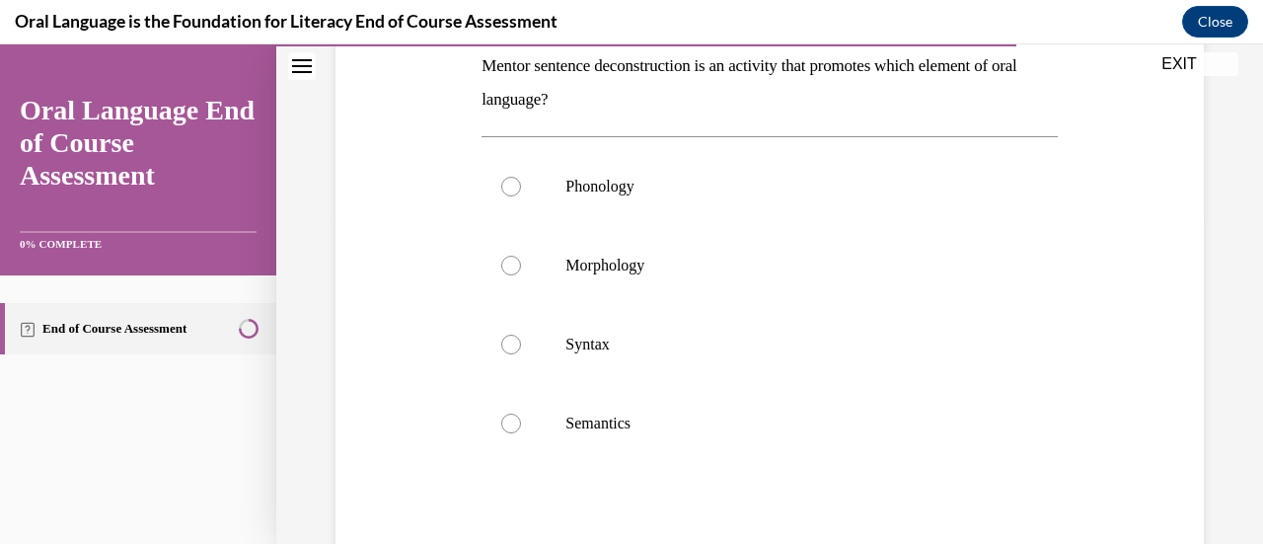
scroll to position [232, 0]
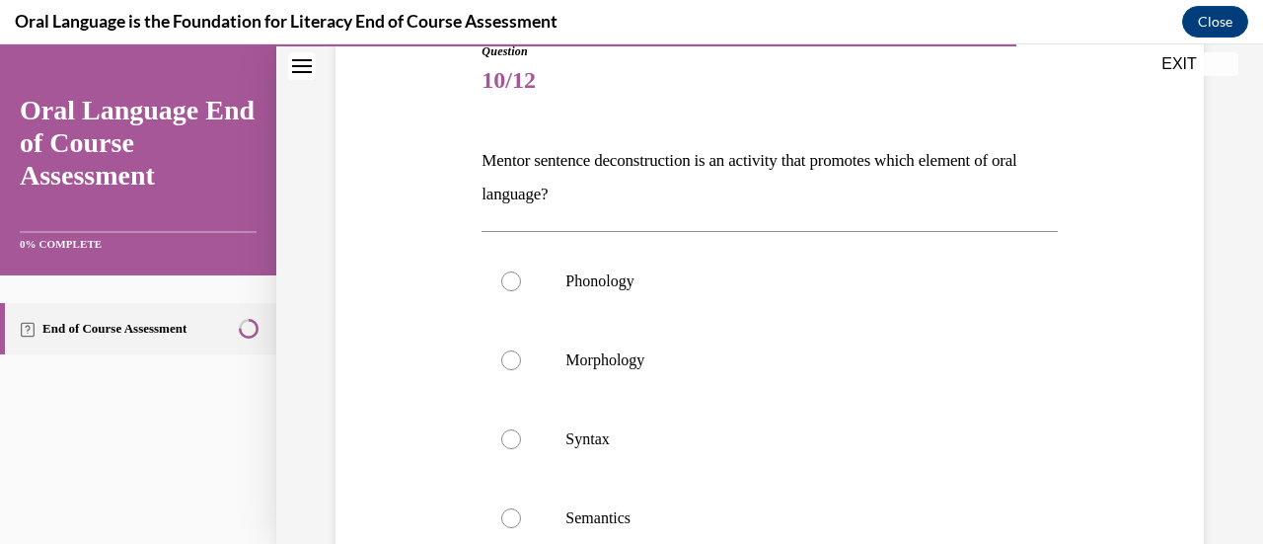
click at [599, 161] on p "Mentor sentence deconstruction is an activity that promotes which element of or…" at bounding box center [769, 177] width 575 height 67
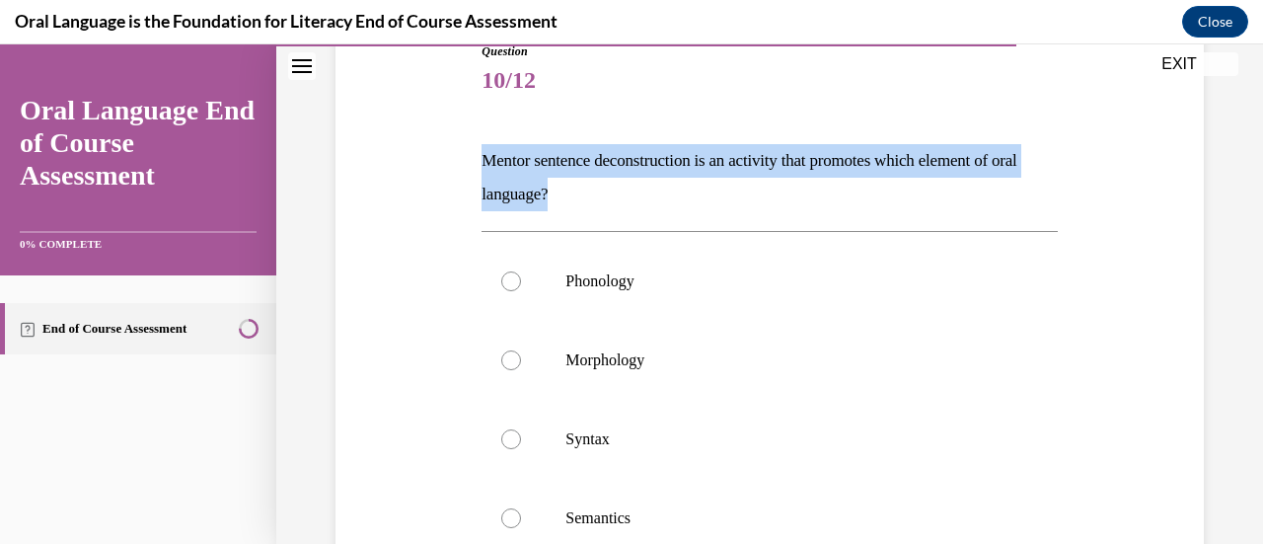
click at [599, 161] on p "Mentor sentence deconstruction is an activity that promotes which element of or…" at bounding box center [769, 177] width 575 height 67
copy p "Mentor sentence deconstruction is an activity that promotes which element of or…"
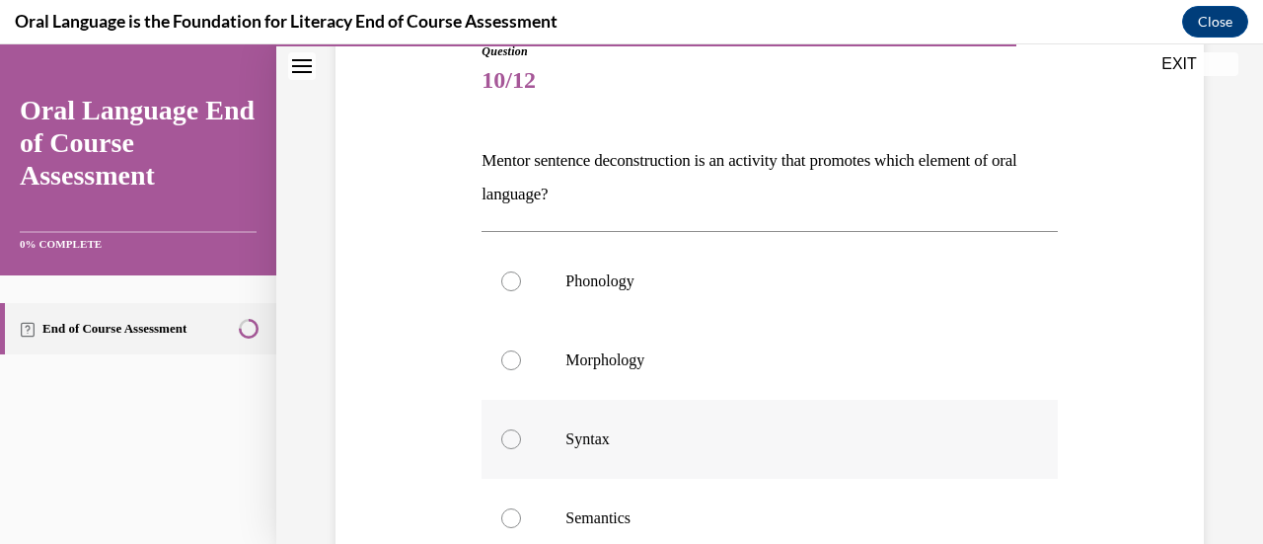
click at [612, 409] on label "Syntax" at bounding box center [769, 439] width 575 height 79
click at [521, 429] on input "Syntax" at bounding box center [511, 439] width 20 height 20
radio input "true"
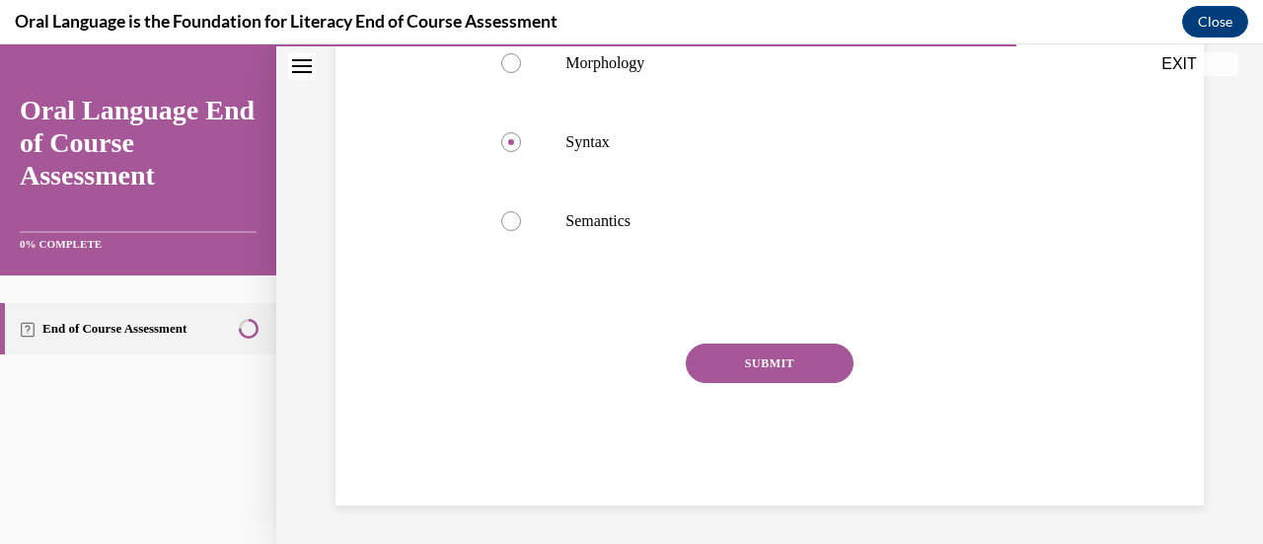
click at [745, 357] on button "SUBMIT" at bounding box center [770, 362] width 168 height 39
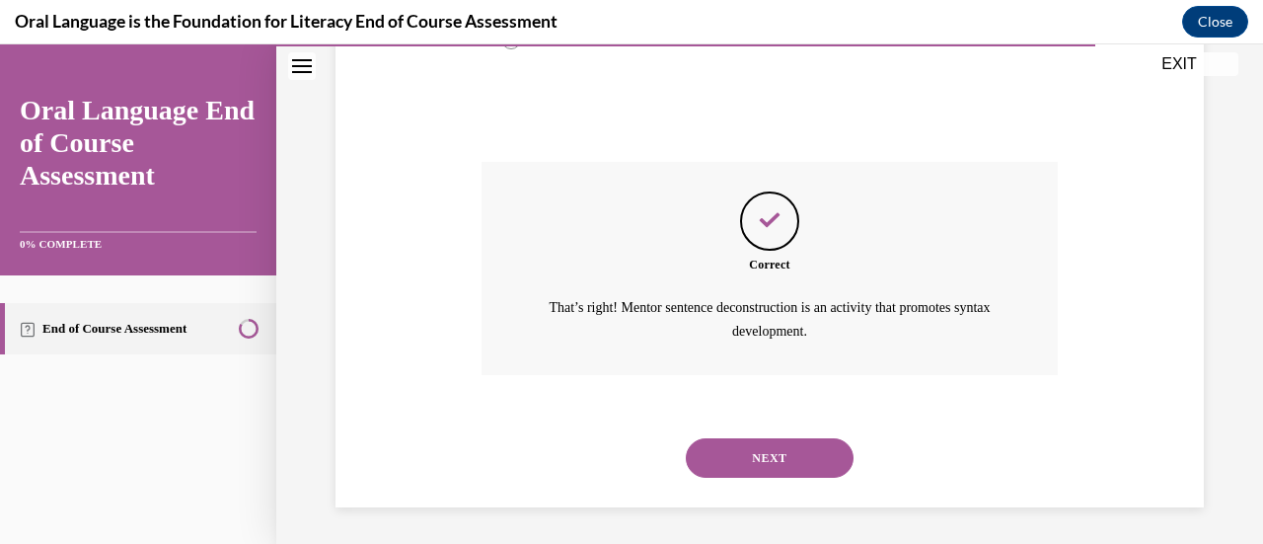
scroll to position [712, 0]
click at [734, 449] on button "NEXT" at bounding box center [770, 456] width 168 height 39
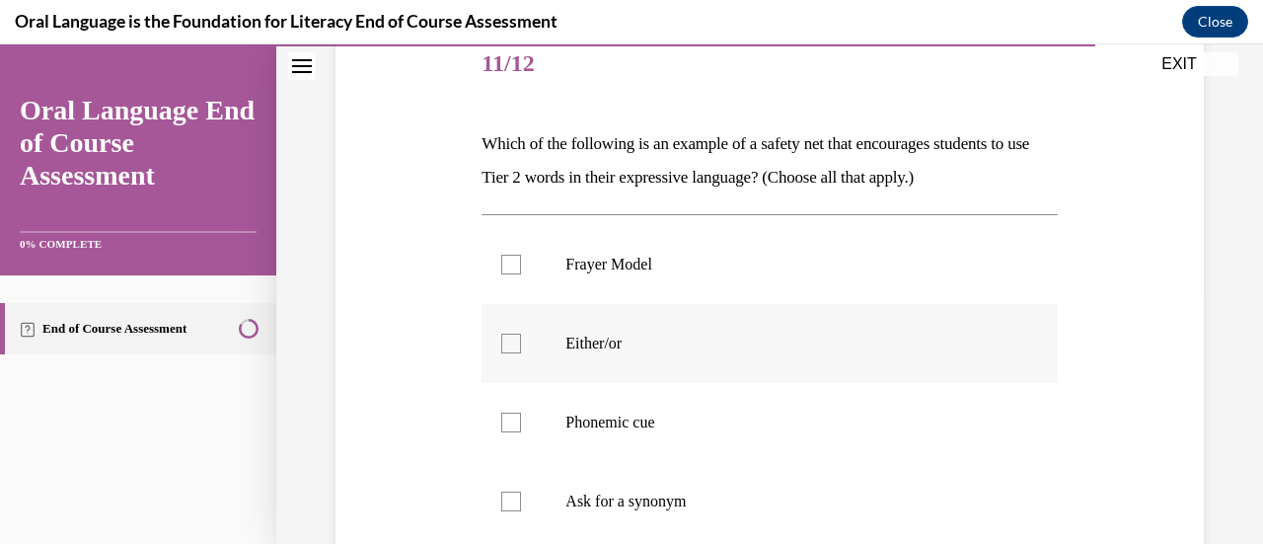
scroll to position [247, 0]
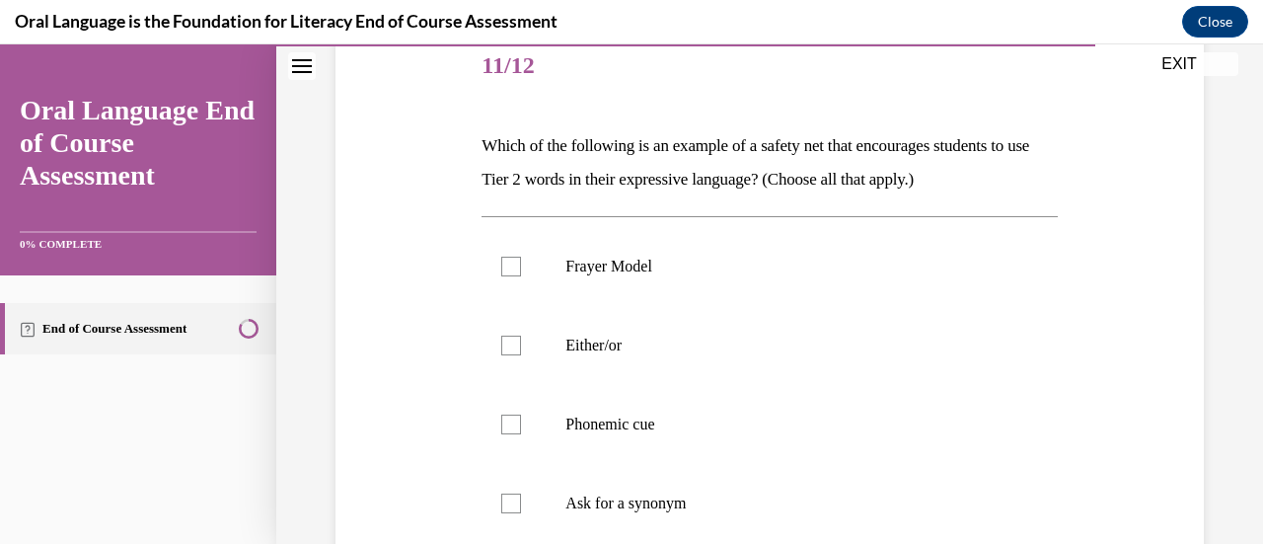
click at [691, 137] on p "Which of the following is an example of a safety net that encourages students t…" at bounding box center [769, 162] width 575 height 67
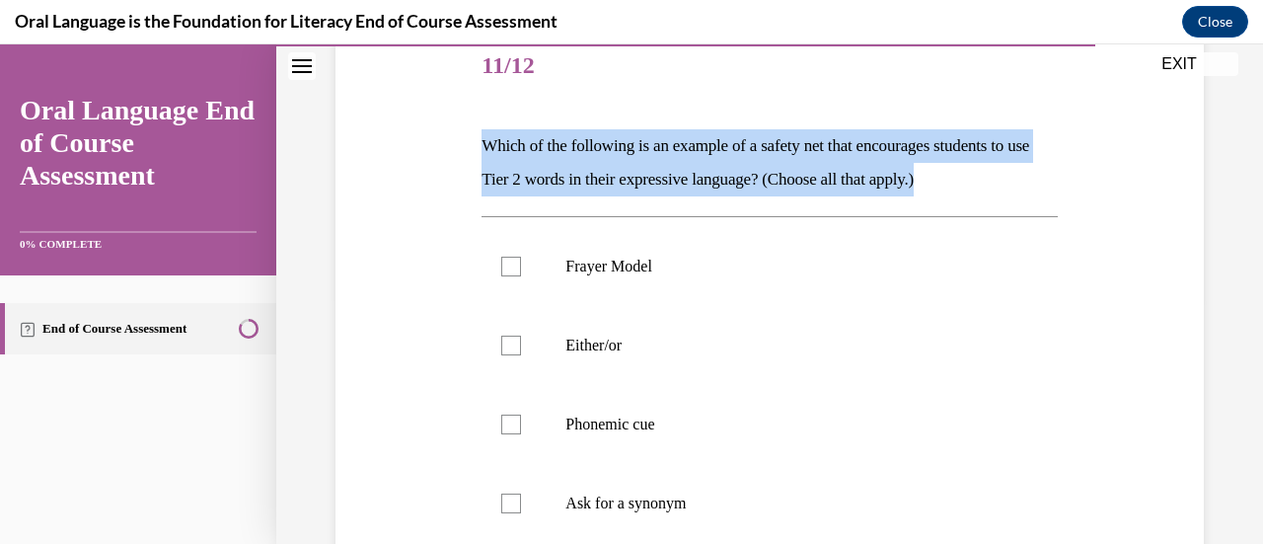
click at [691, 137] on p "Which of the following is an example of a safety net that encourages students t…" at bounding box center [769, 162] width 575 height 67
copy p "Which of the following is an example of a safety net that encourages students t…"
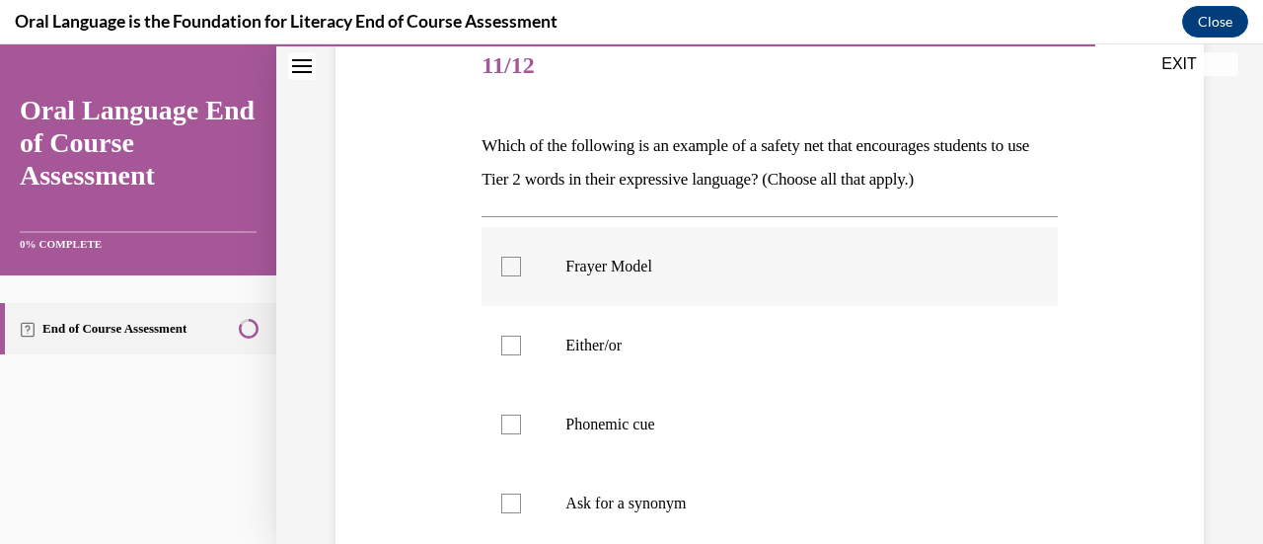
drag, startPoint x: 555, startPoint y: 268, endPoint x: 508, endPoint y: 273, distance: 46.6
click at [508, 273] on div at bounding box center [511, 267] width 20 height 20
click at [508, 273] on input "Frayer Model" at bounding box center [511, 267] width 20 height 20
checkbox input "true"
click at [513, 348] on div at bounding box center [511, 346] width 20 height 20
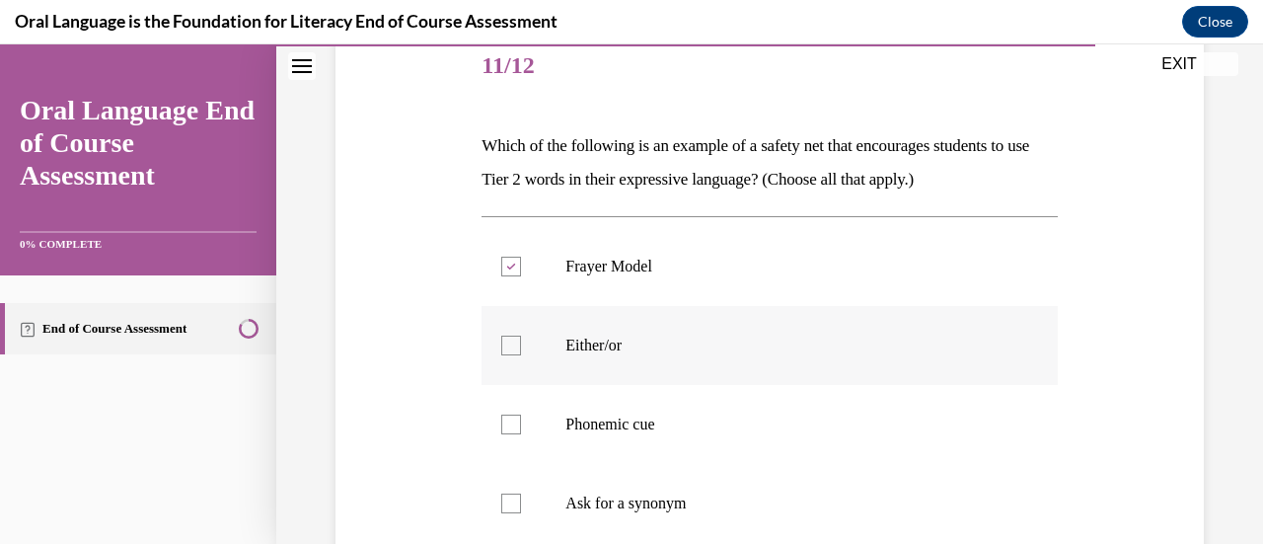
click at [513, 348] on input "Either/or" at bounding box center [511, 346] width 20 height 20
checkbox input "true"
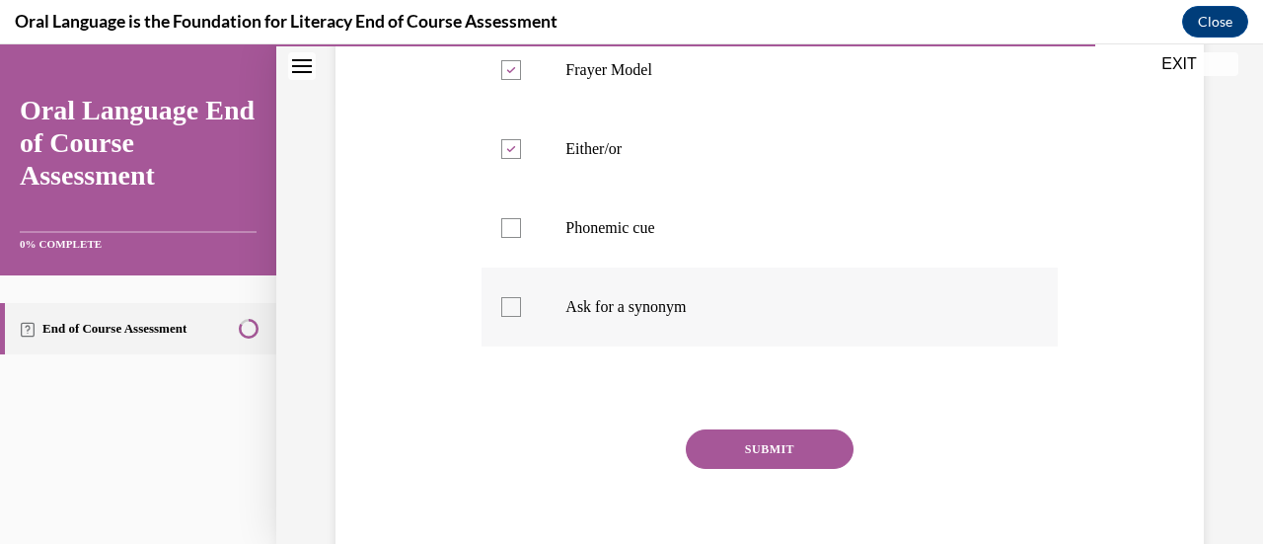
click at [505, 305] on div at bounding box center [511, 307] width 20 height 20
click at [505, 305] on input "Ask for a synonym" at bounding box center [511, 307] width 20 height 20
checkbox input "true"
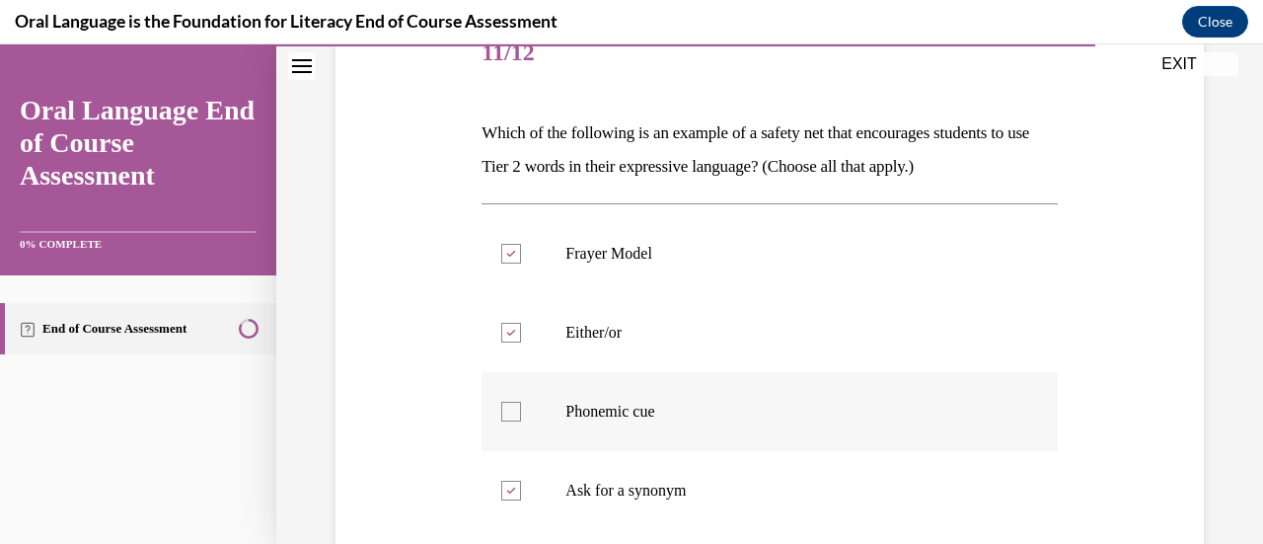
scroll to position [529, 0]
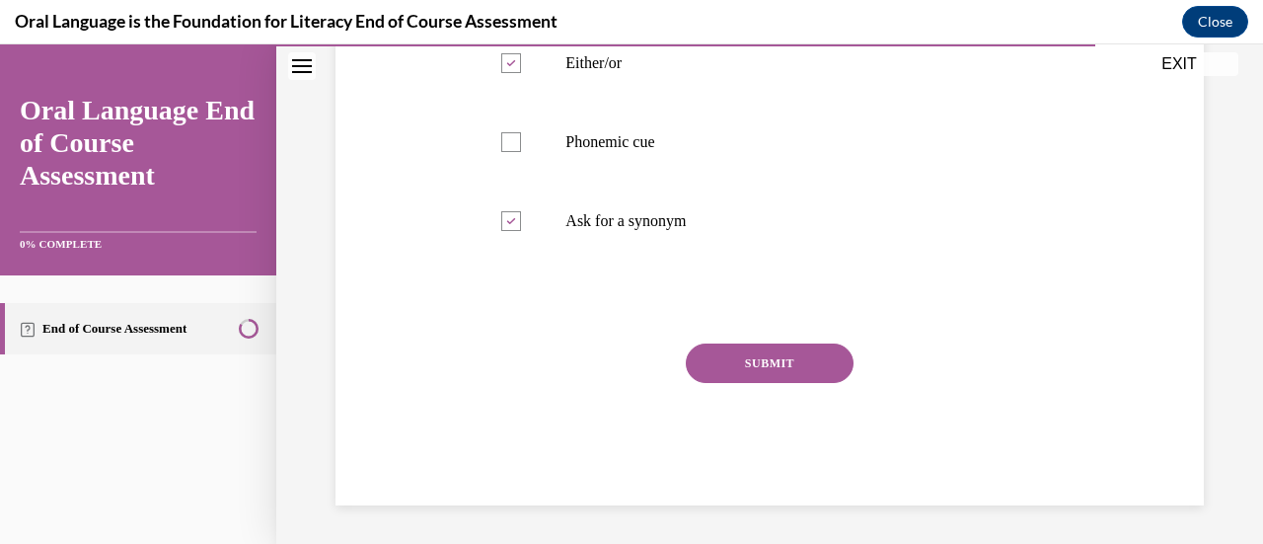
click at [754, 364] on button "SUBMIT" at bounding box center [770, 362] width 168 height 39
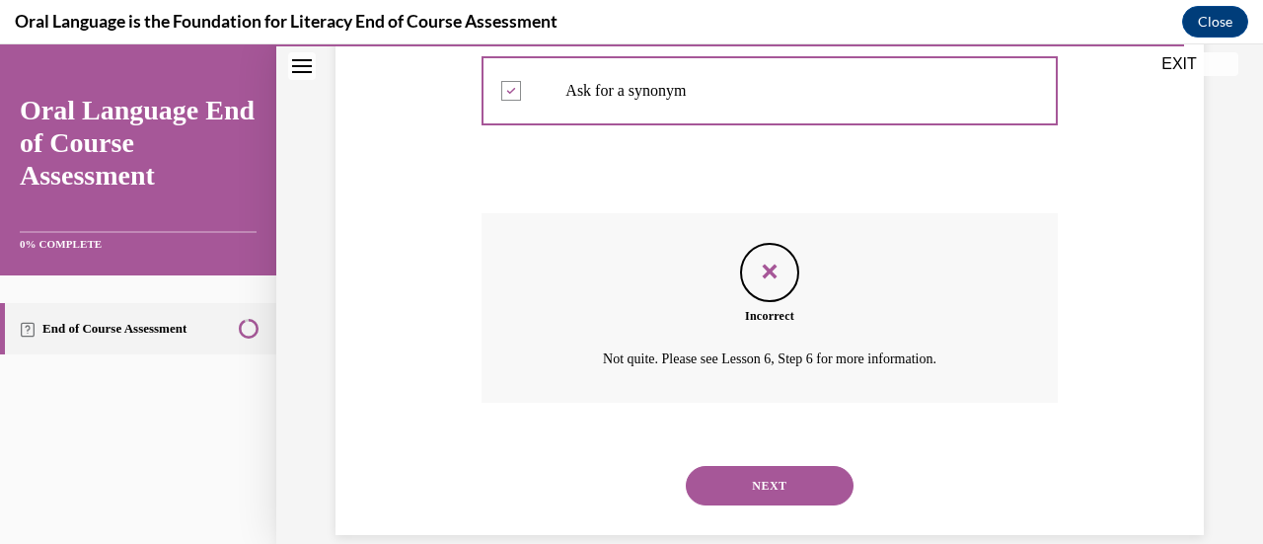
scroll to position [689, 0]
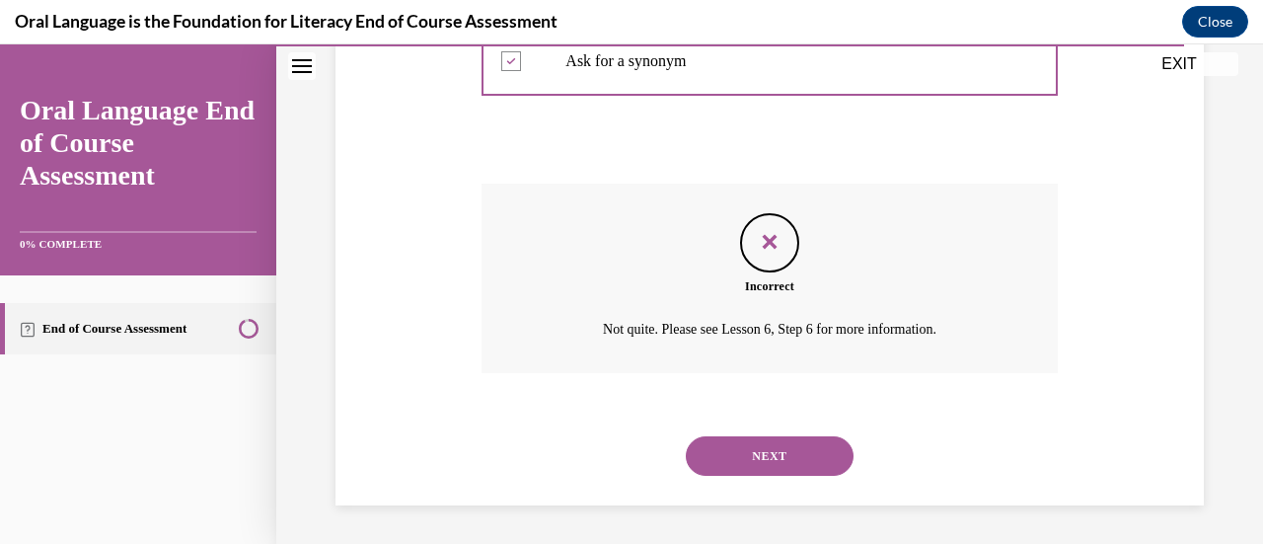
click at [756, 457] on button "NEXT" at bounding box center [770, 455] width 168 height 39
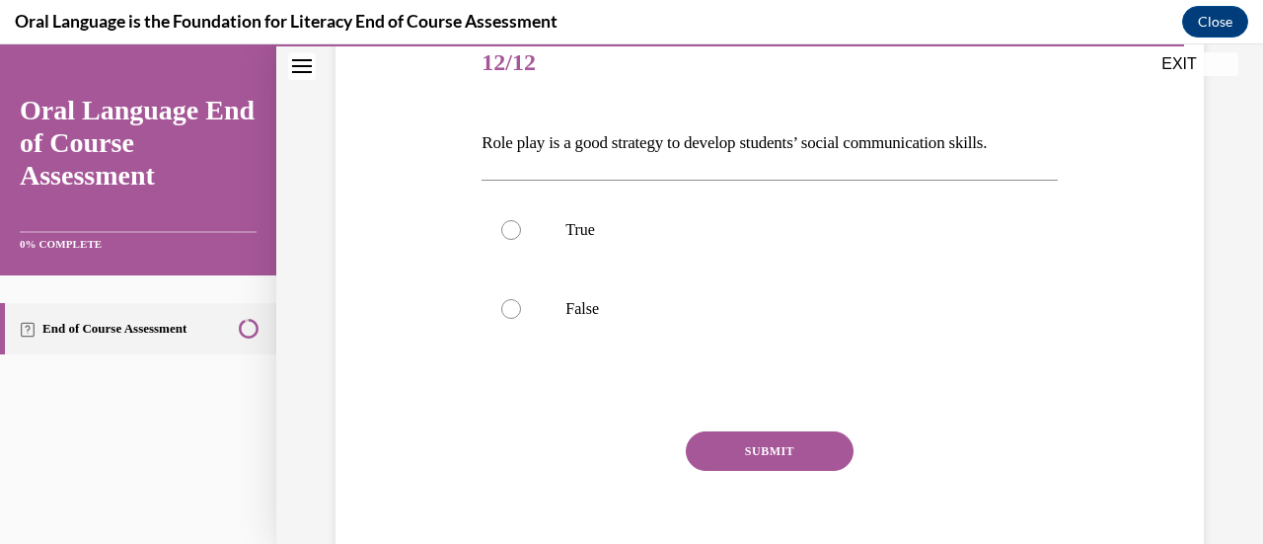
scroll to position [253, 0]
click at [619, 214] on label "True" at bounding box center [769, 226] width 575 height 79
click at [521, 217] on input "True" at bounding box center [511, 227] width 20 height 20
radio input "true"
click at [677, 139] on p "Role play is a good strategy to develop students’ social communication skills." at bounding box center [769, 140] width 575 height 34
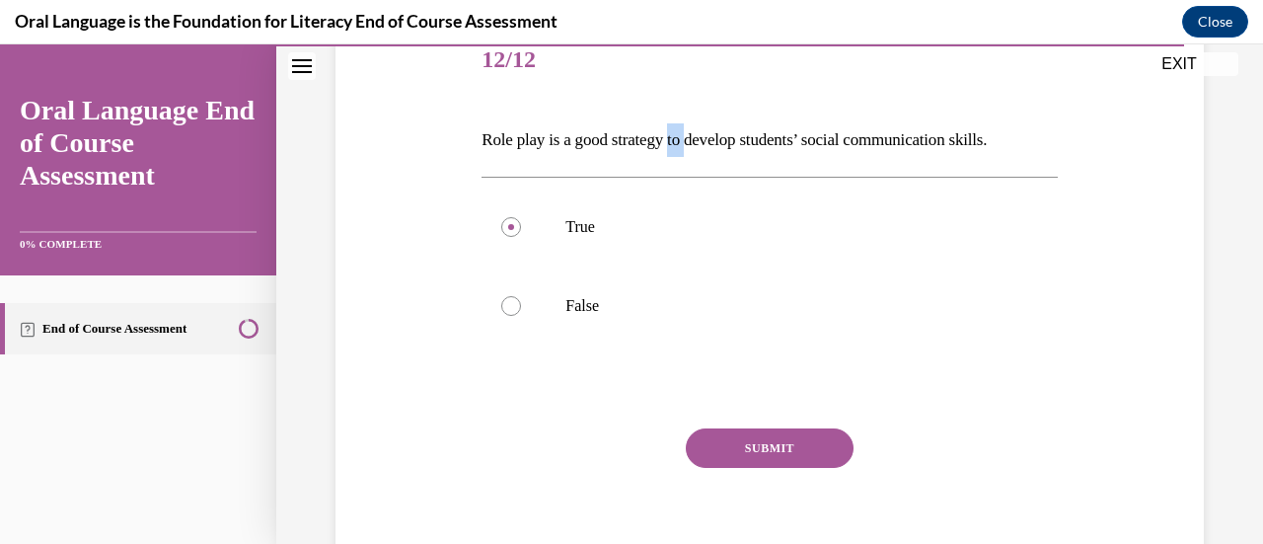
click at [677, 139] on p "Role play is a good strategy to develop students’ social communication skills." at bounding box center [769, 140] width 575 height 34
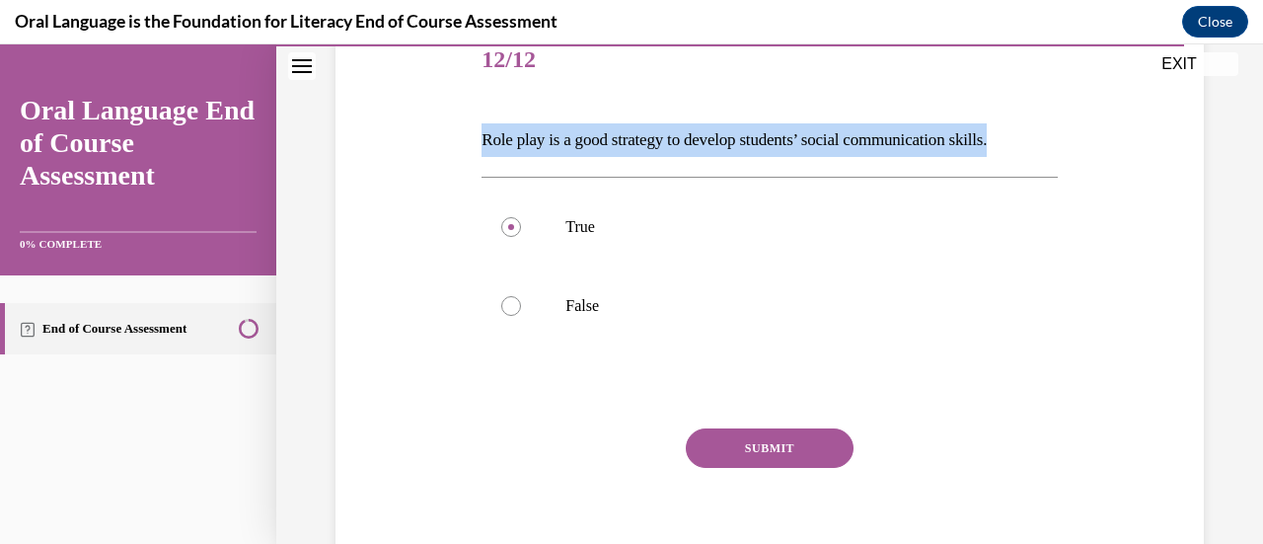
click at [677, 139] on p "Role play is a good strategy to develop students’ social communication skills." at bounding box center [769, 140] width 575 height 34
copy p "Role play is a good strategy to develop students’ social communication skills."
click at [726, 441] on button "SUBMIT" at bounding box center [770, 447] width 168 height 39
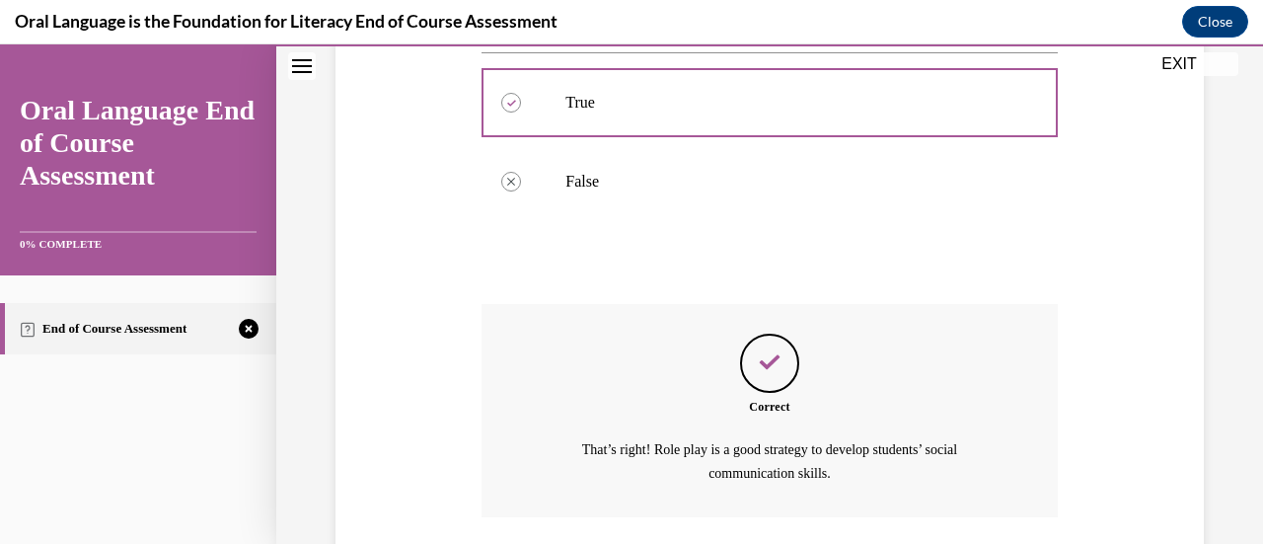
scroll to position [520, 0]
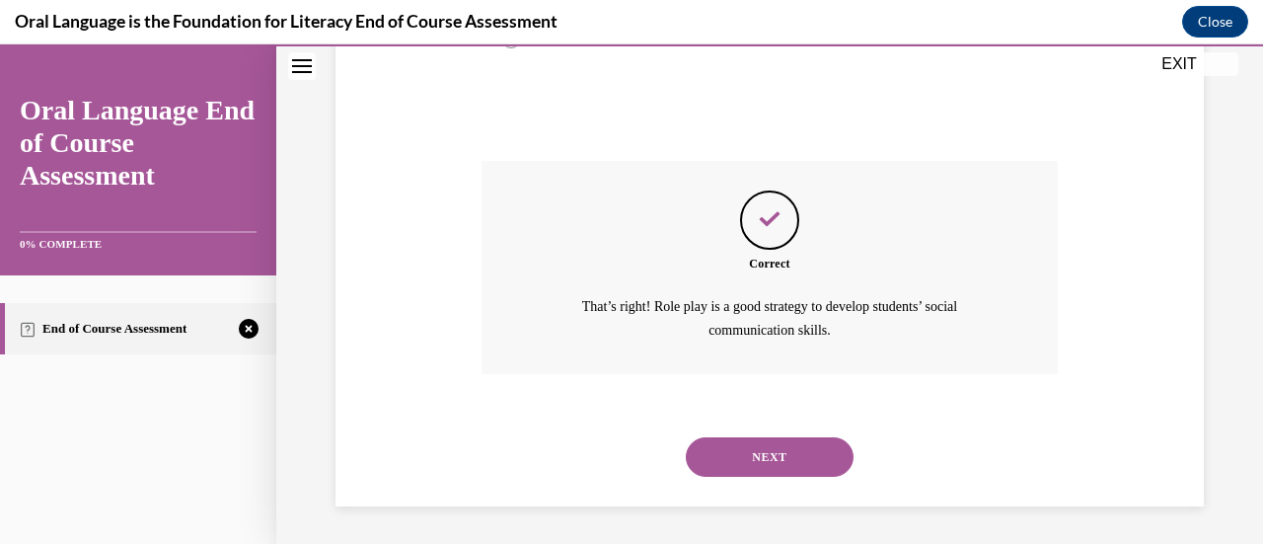
click at [736, 461] on button "NEXT" at bounding box center [770, 456] width 168 height 39
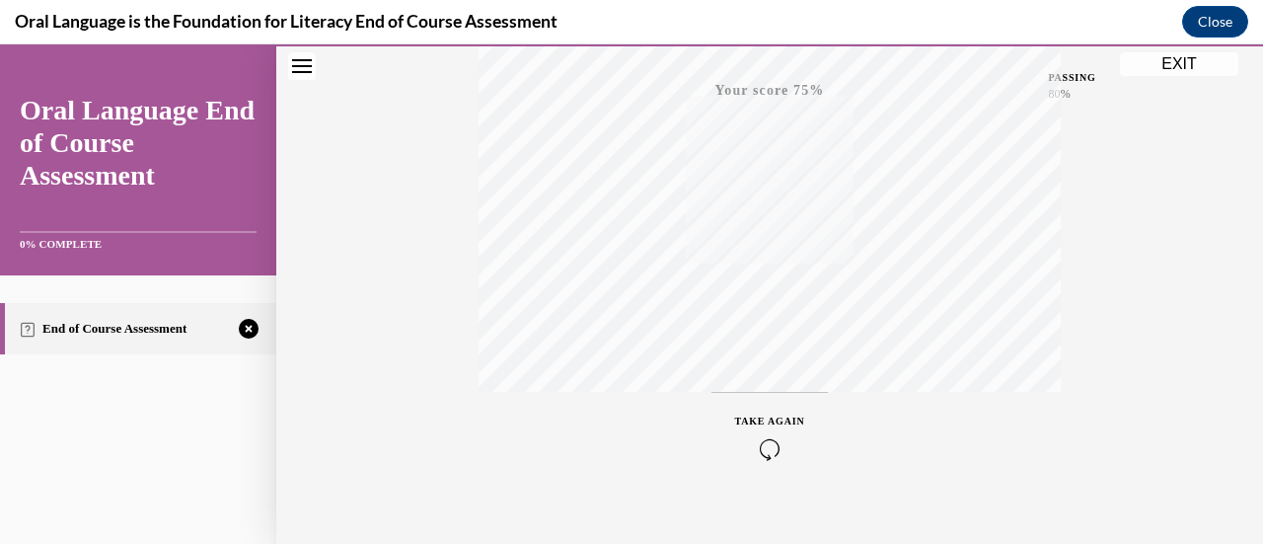
scroll to position [511, 0]
click at [767, 417] on icon "button" at bounding box center [770, 424] width 70 height 22
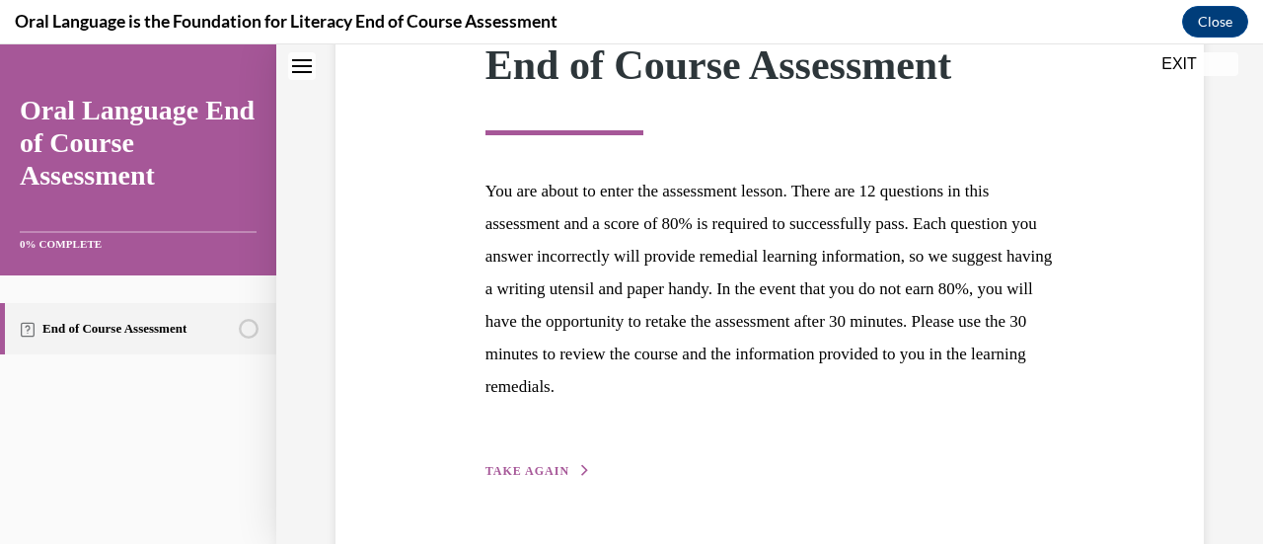
click at [551, 463] on button "TAKE AGAIN" at bounding box center [539, 471] width 106 height 18
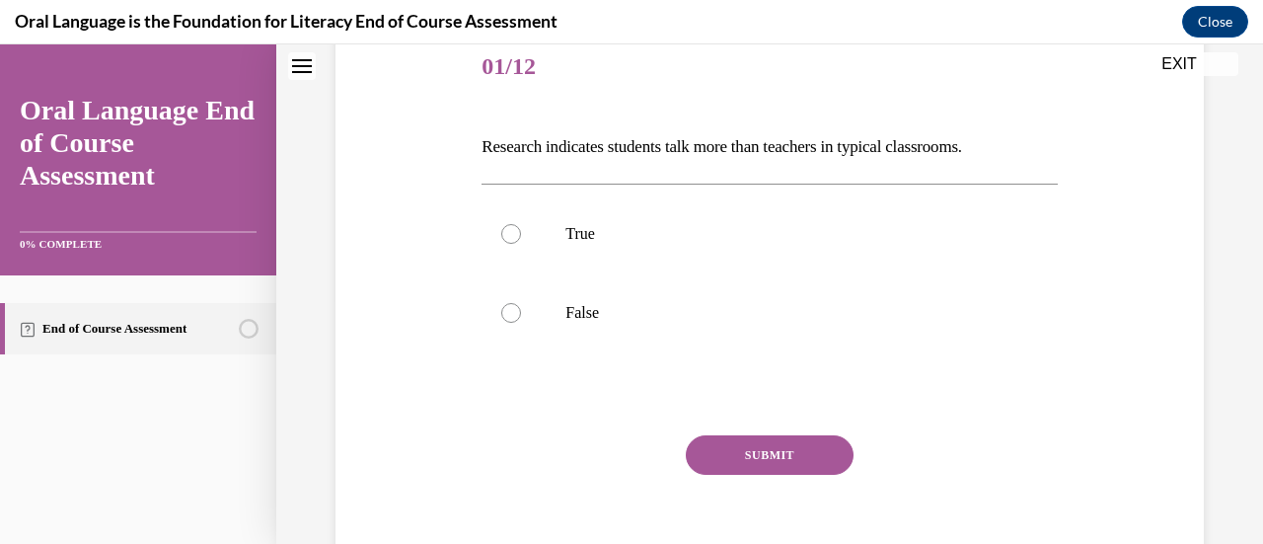
scroll to position [253, 0]
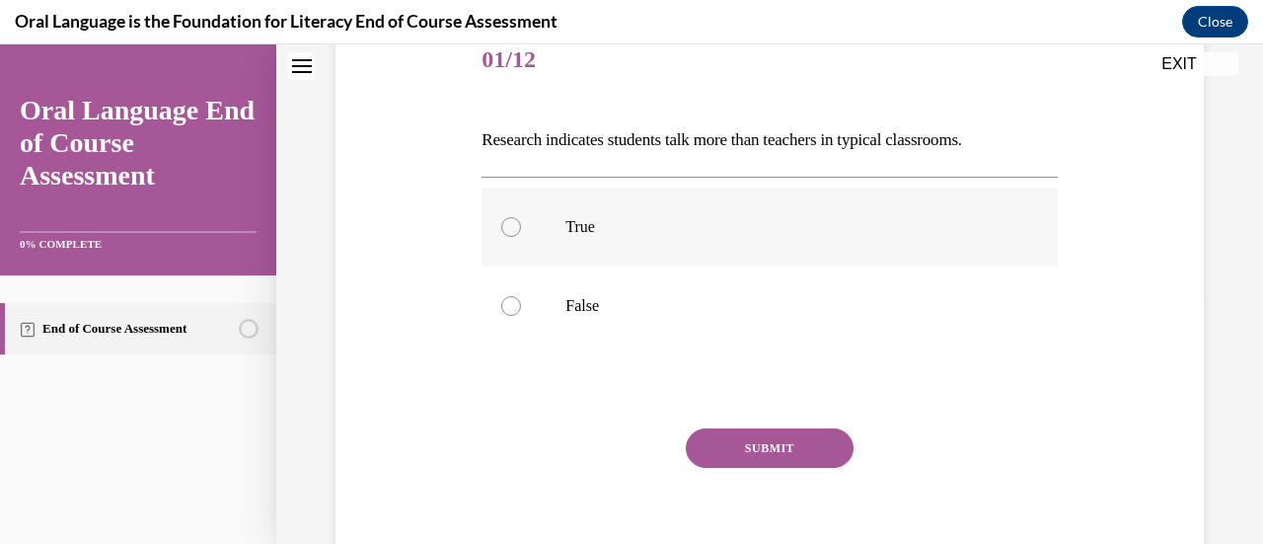
click at [699, 246] on label "True" at bounding box center [769, 226] width 575 height 79
click at [521, 237] on input "True" at bounding box center [511, 227] width 20 height 20
radio input "true"
click at [793, 136] on p "Research indicates students talk more than teachers in typical classrooms." at bounding box center [769, 140] width 575 height 34
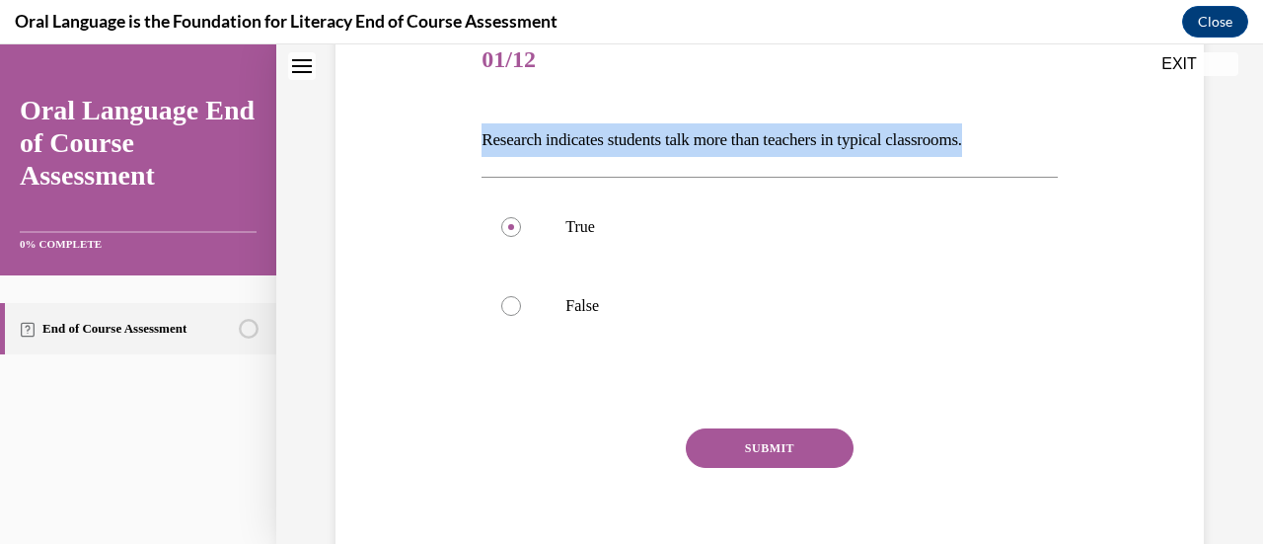
click at [793, 136] on p "Research indicates students talk more than teachers in typical classrooms." at bounding box center [769, 140] width 575 height 34
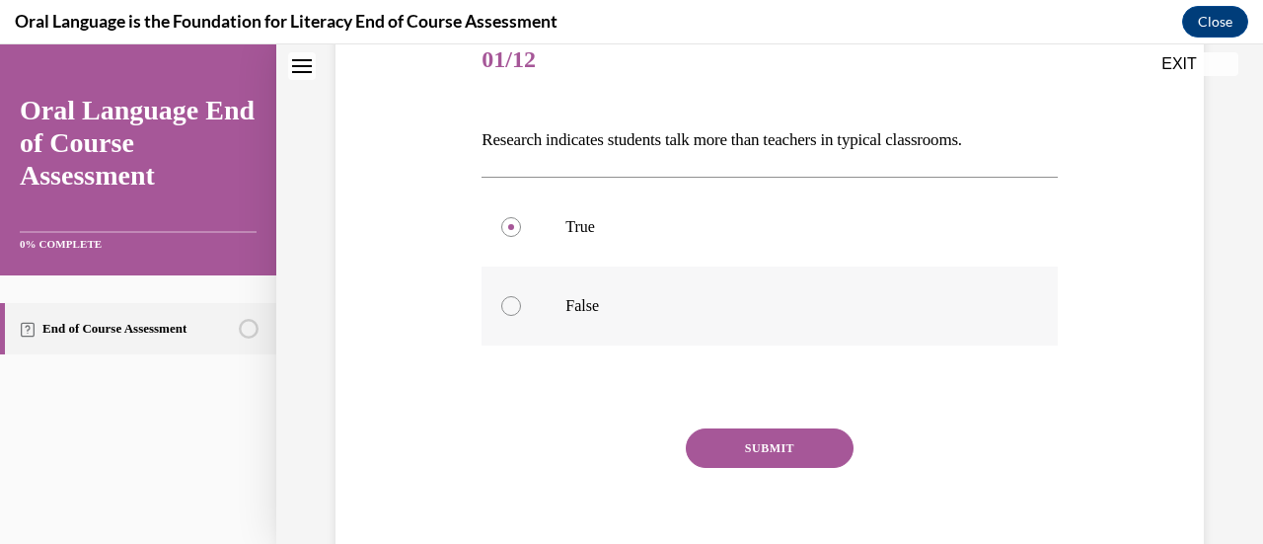
click at [559, 295] on label "False" at bounding box center [769, 305] width 575 height 79
click at [521, 296] on input "False" at bounding box center [511, 306] width 20 height 20
radio input "true"
click at [725, 439] on button "SUBMIT" at bounding box center [770, 447] width 168 height 39
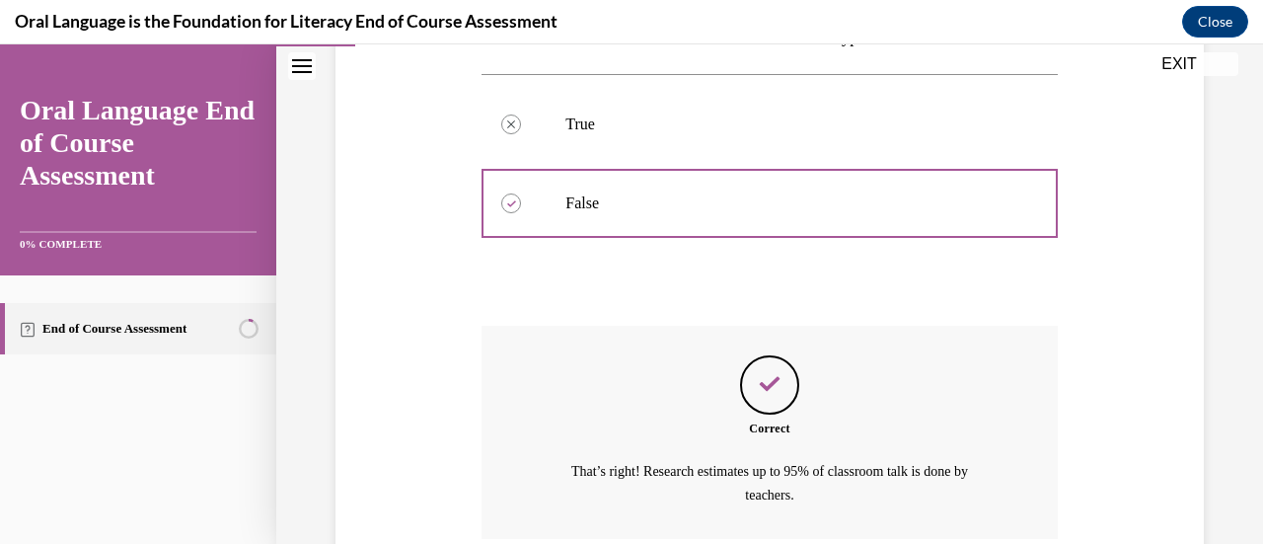
scroll to position [520, 0]
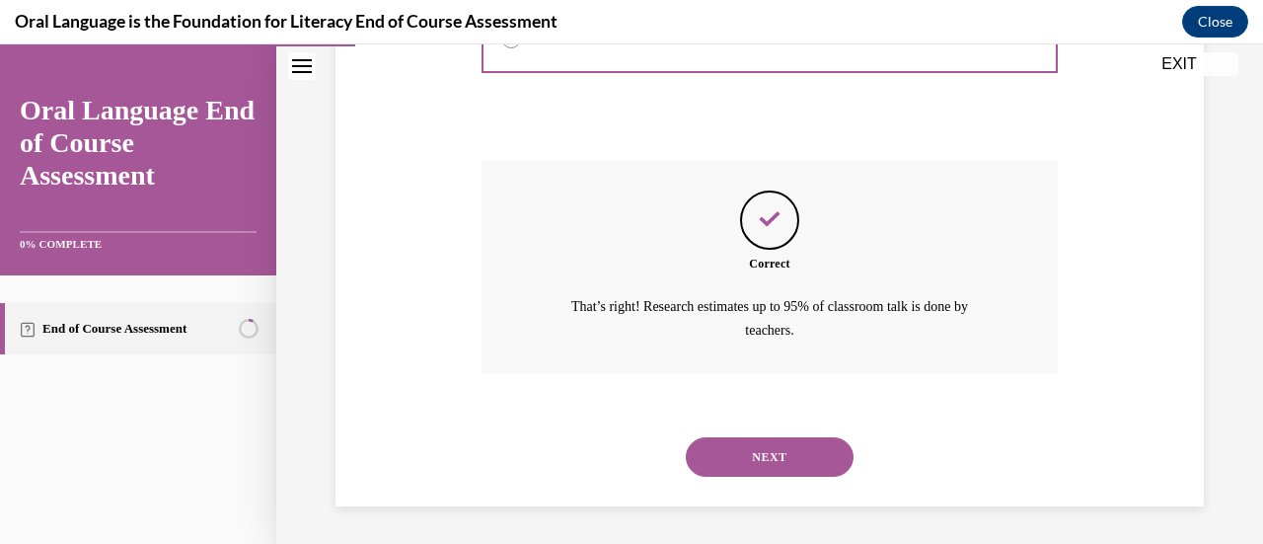
click at [770, 453] on button "NEXT" at bounding box center [770, 456] width 168 height 39
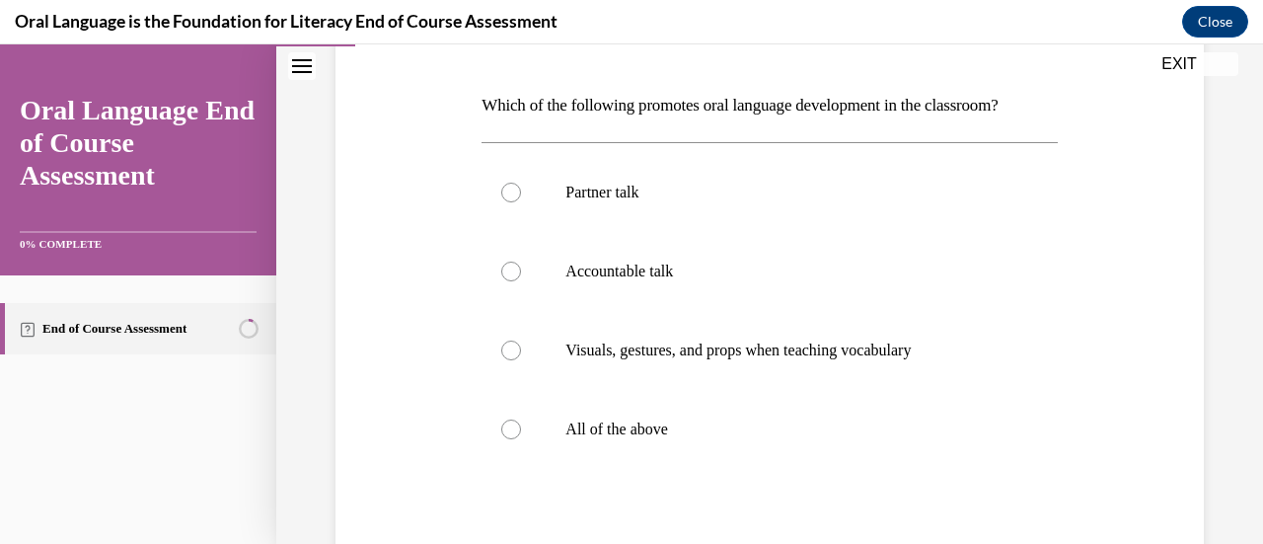
scroll to position [290, 0]
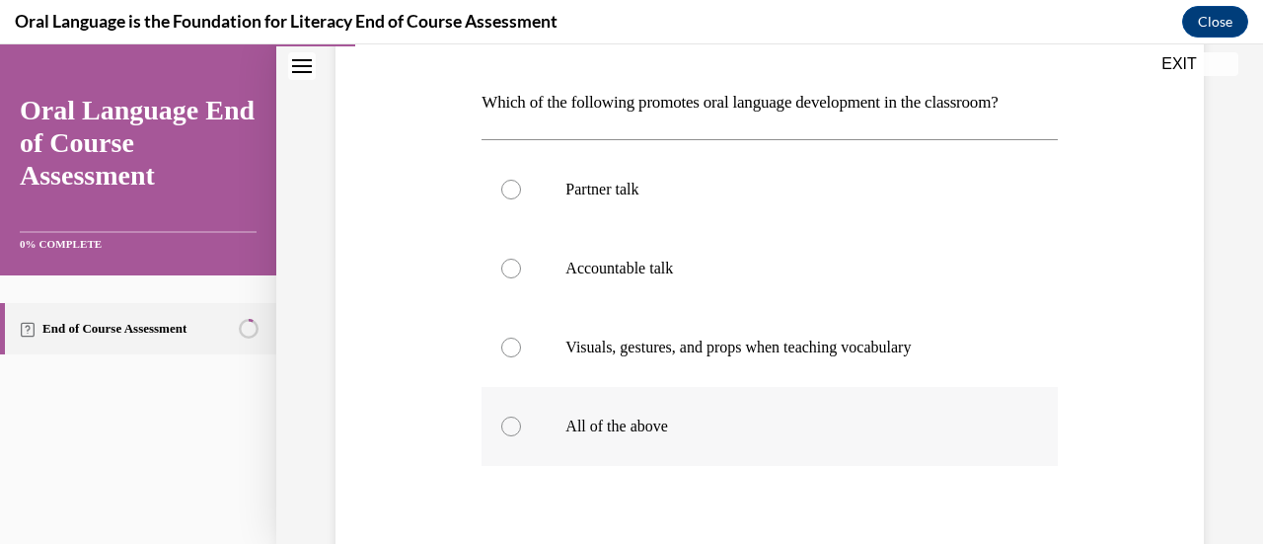
click at [747, 437] on label "All of the above" at bounding box center [769, 426] width 575 height 79
click at [521, 436] on input "All of the above" at bounding box center [511, 426] width 20 height 20
radio input "true"
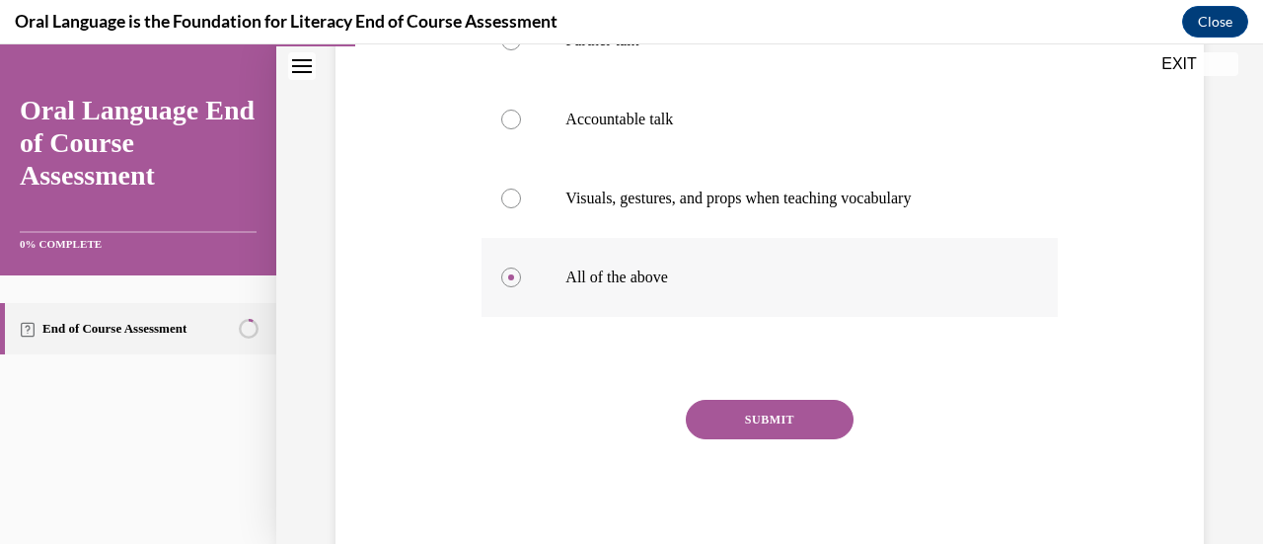
click at [747, 437] on button "SUBMIT" at bounding box center [770, 419] width 168 height 39
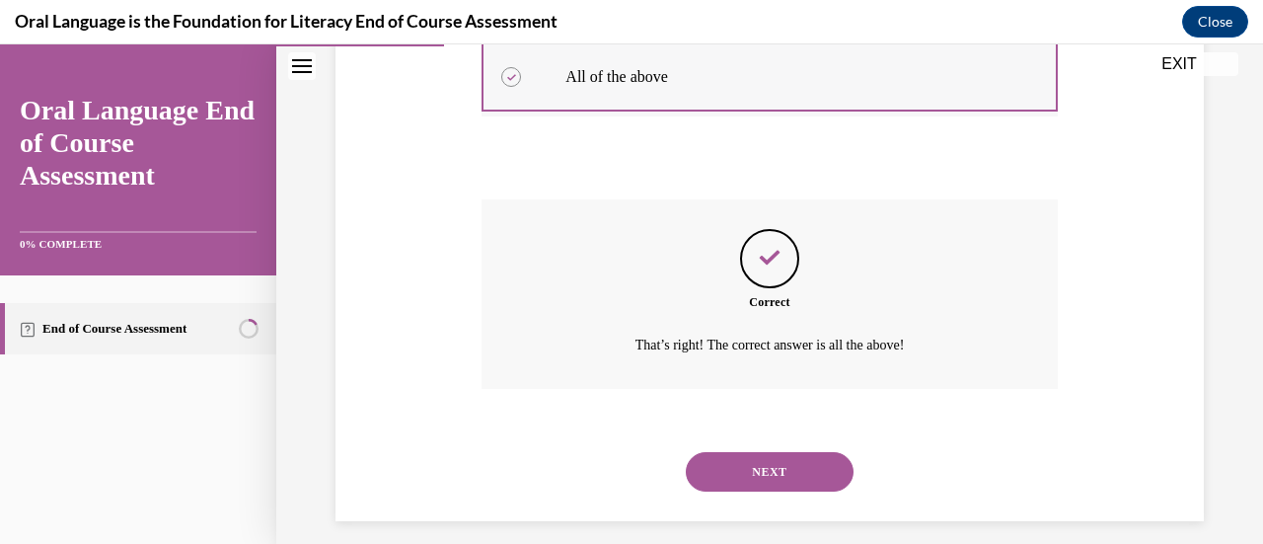
scroll to position [655, 0]
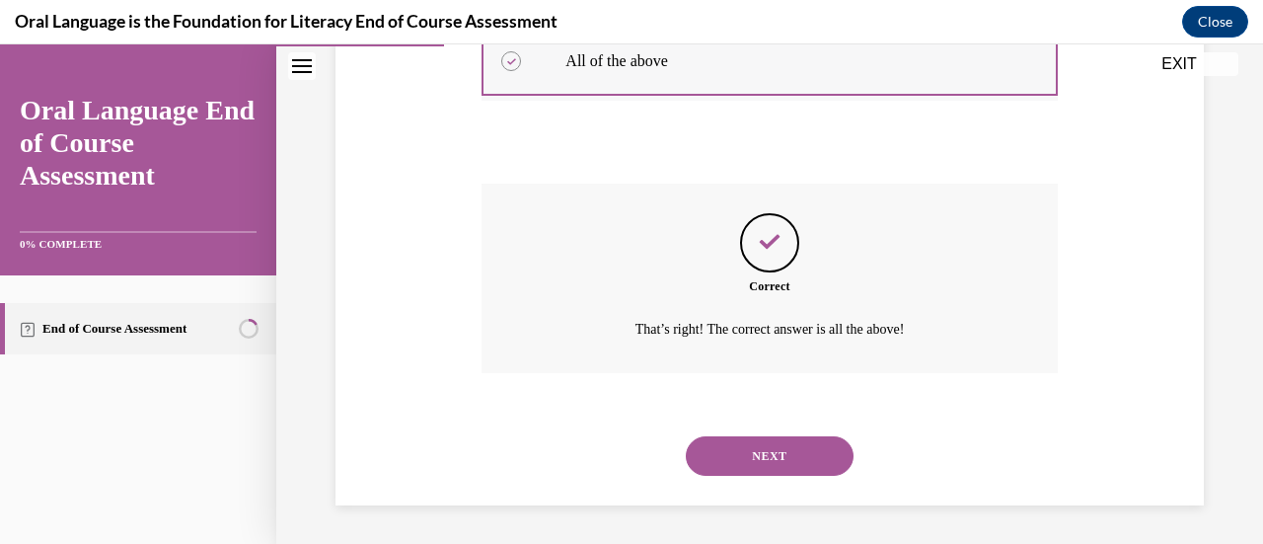
click at [747, 437] on button "NEXT" at bounding box center [770, 455] width 168 height 39
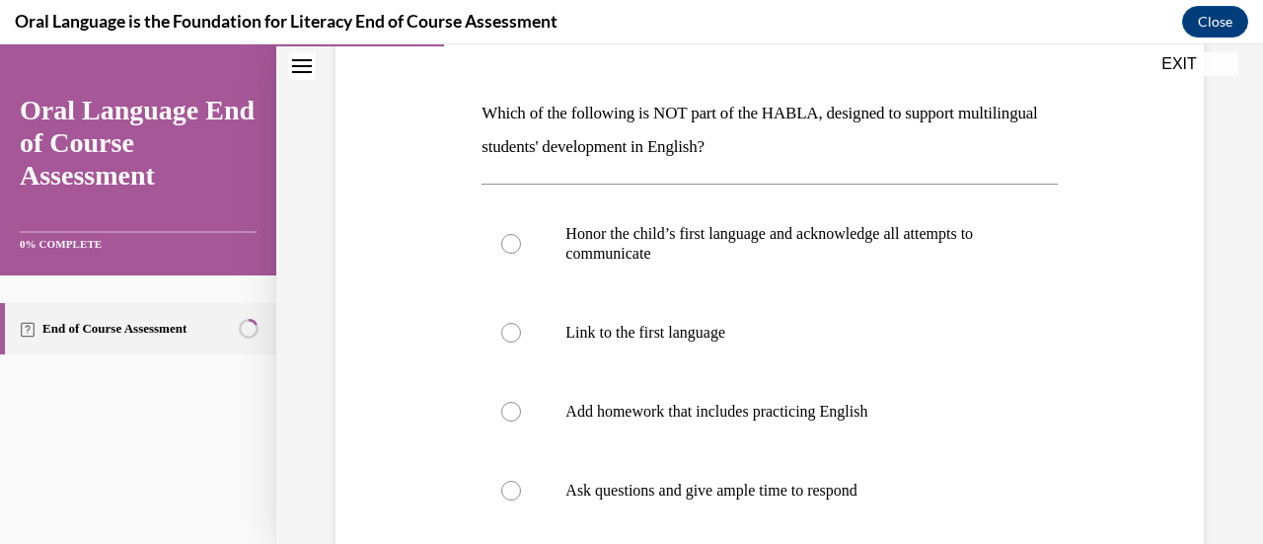
scroll to position [280, 0]
click at [747, 437] on label "Add homework that includes practicing English" at bounding box center [769, 410] width 575 height 79
click at [521, 420] on input "Add homework that includes practicing English" at bounding box center [511, 411] width 20 height 20
radio input "true"
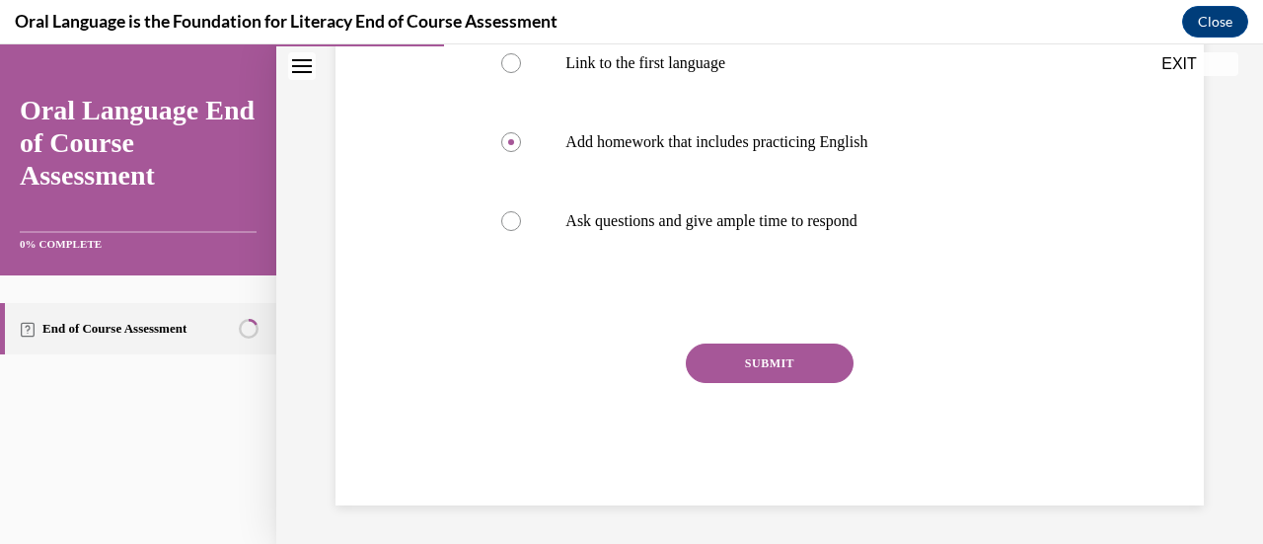
click at [754, 352] on button "SUBMIT" at bounding box center [770, 362] width 168 height 39
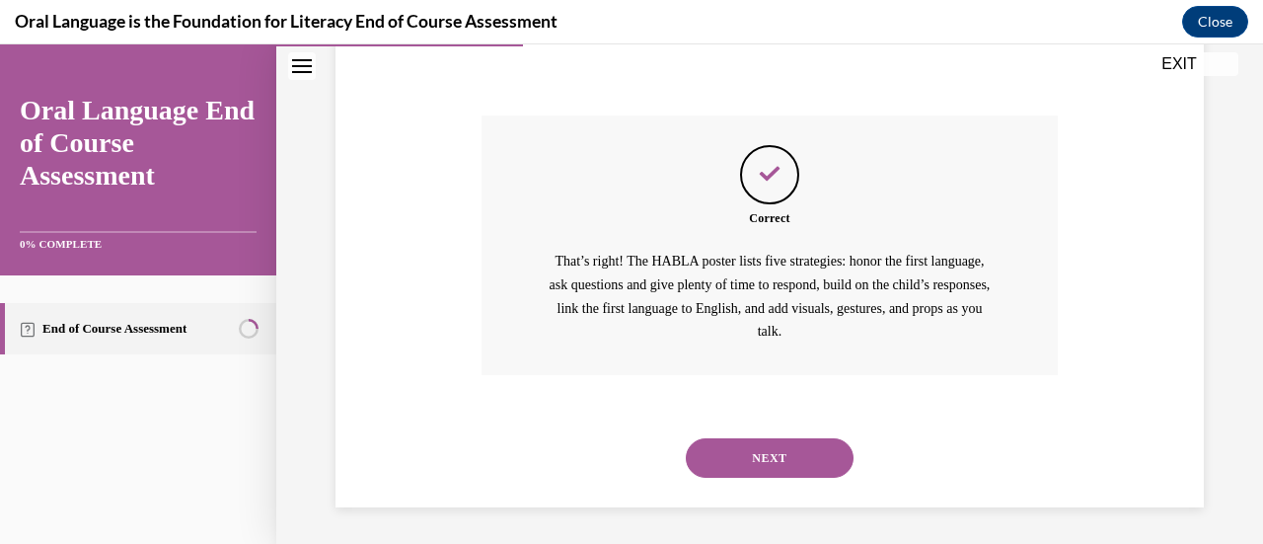
scroll to position [779, 0]
click at [736, 453] on button "NEXT" at bounding box center [770, 455] width 168 height 39
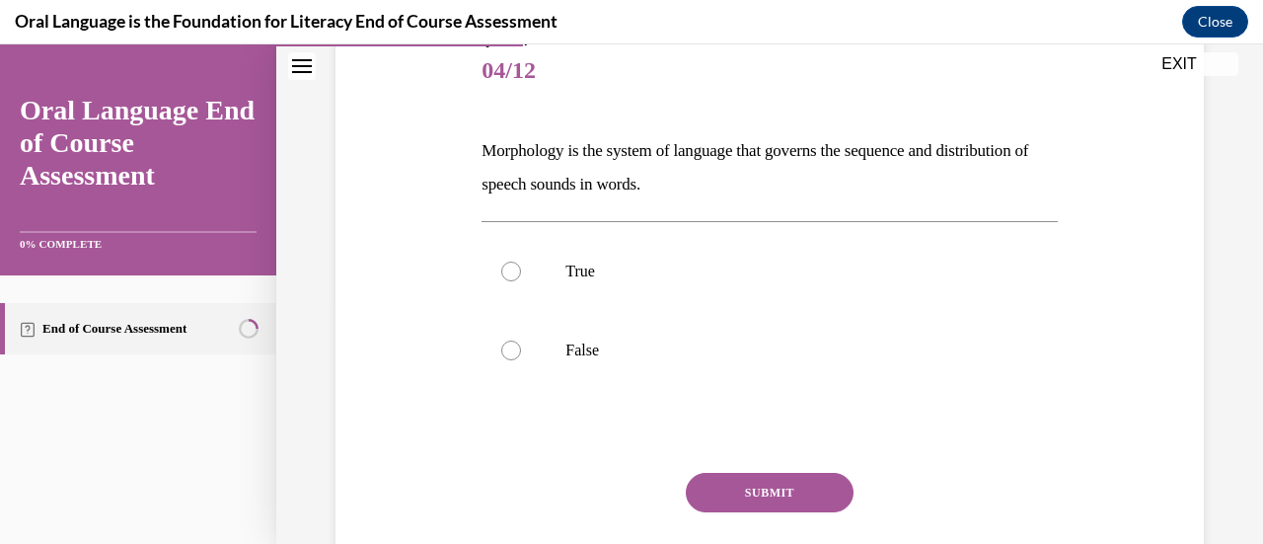
scroll to position [243, 0]
click at [734, 146] on p "Morphology is the system of language that governs the sequence and distribution…" at bounding box center [769, 166] width 575 height 67
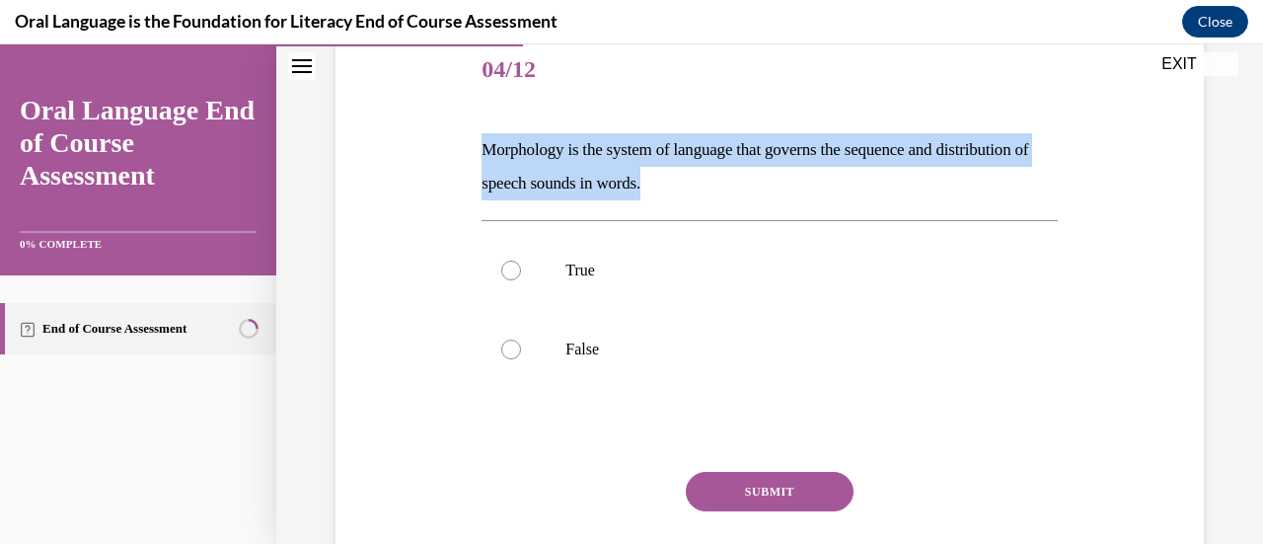
click at [734, 146] on p "Morphology is the system of language that governs the sequence and distribution…" at bounding box center [769, 166] width 575 height 67
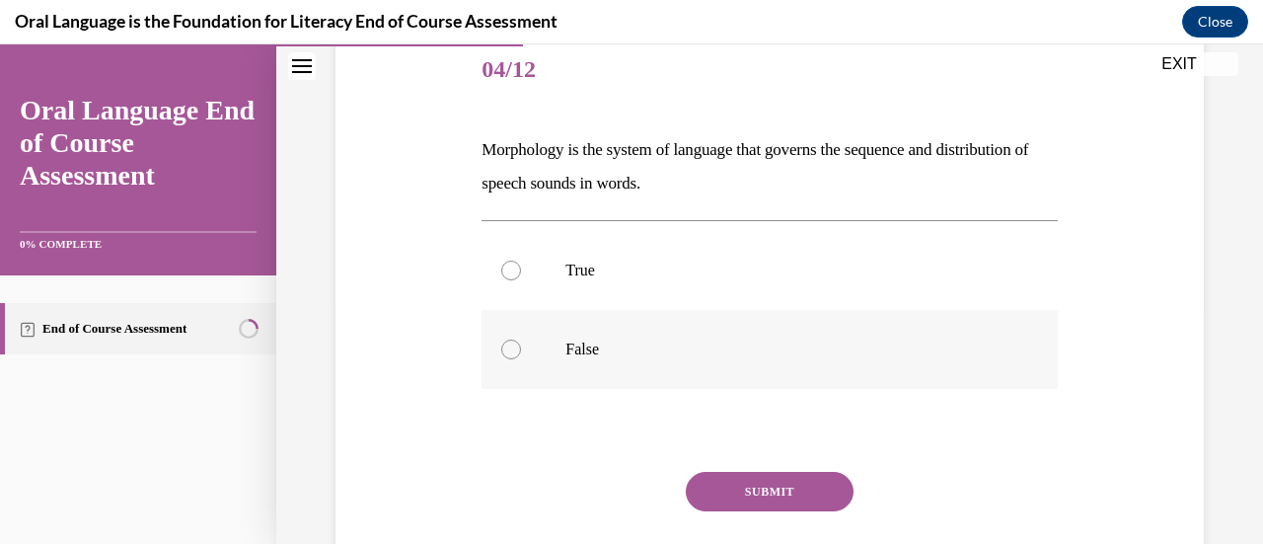
click at [612, 371] on label "False" at bounding box center [769, 349] width 575 height 79
click at [521, 359] on input "False" at bounding box center [511, 349] width 20 height 20
radio input "true"
click at [749, 496] on button "SUBMIT" at bounding box center [770, 491] width 168 height 39
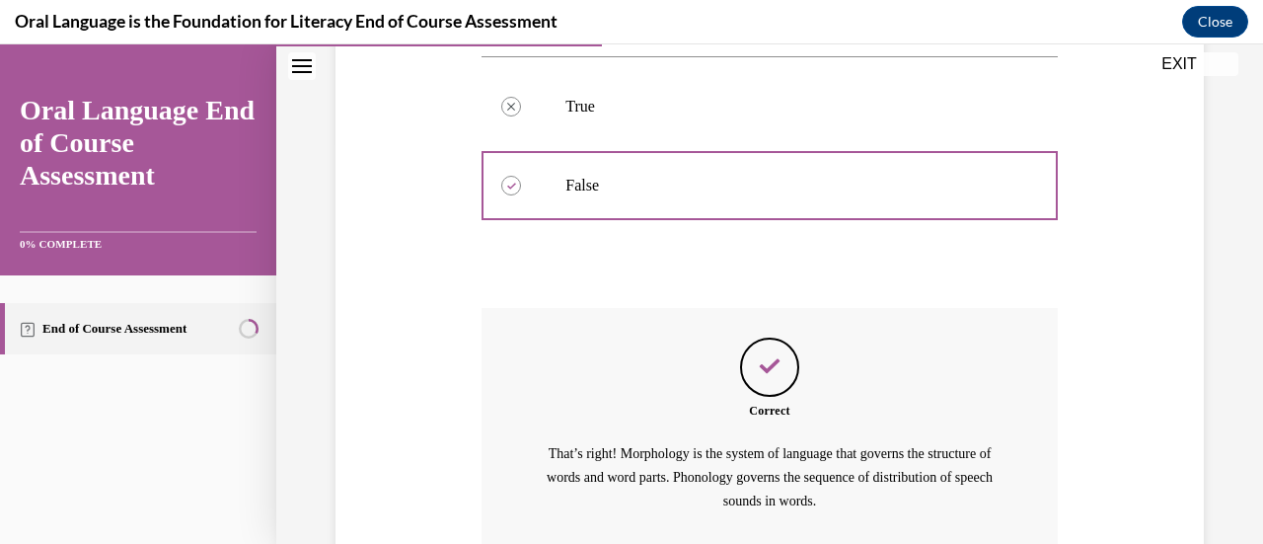
scroll to position [577, 0]
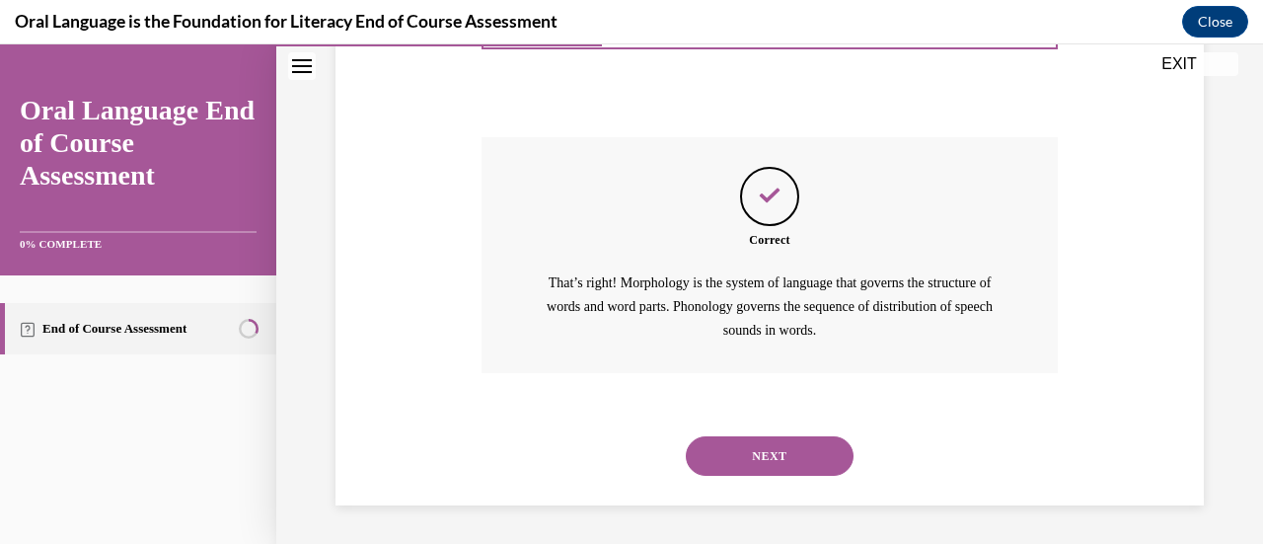
click at [754, 453] on button "NEXT" at bounding box center [770, 455] width 168 height 39
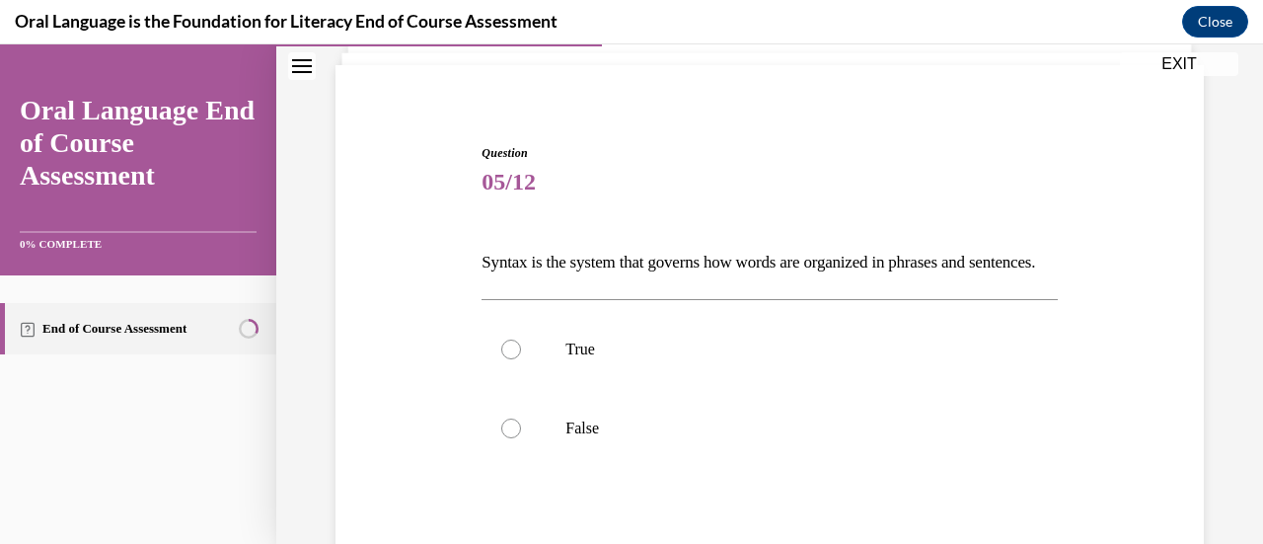
scroll to position [136, 0]
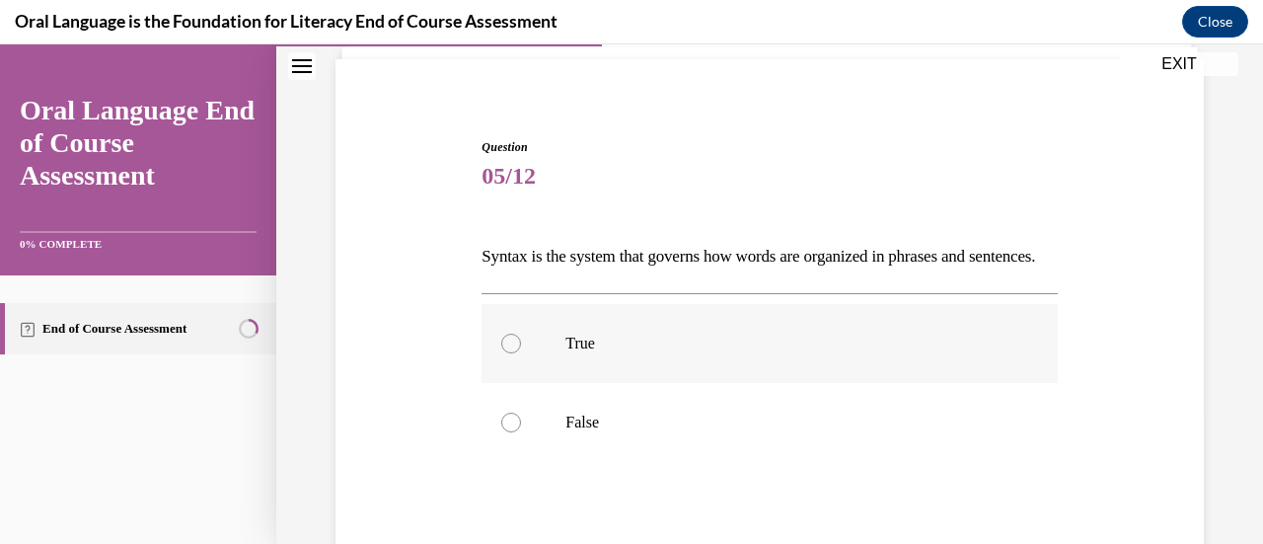
click at [688, 383] on label "True" at bounding box center [769, 343] width 575 height 79
click at [521, 353] on input "True" at bounding box center [511, 344] width 20 height 20
radio input "true"
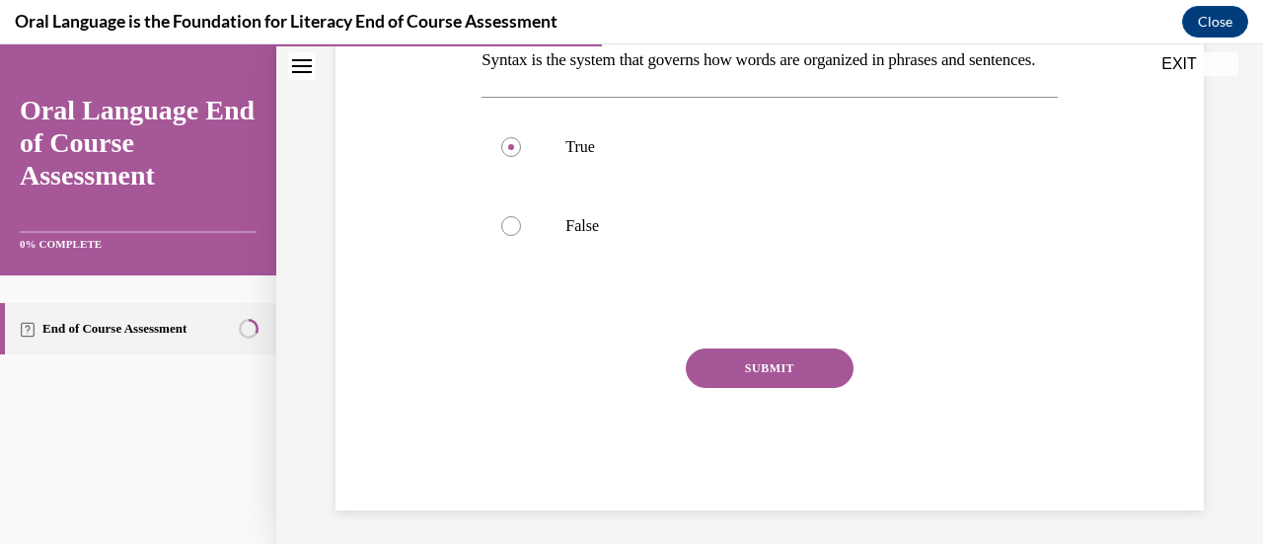
click at [742, 388] on button "SUBMIT" at bounding box center [770, 367] width 168 height 39
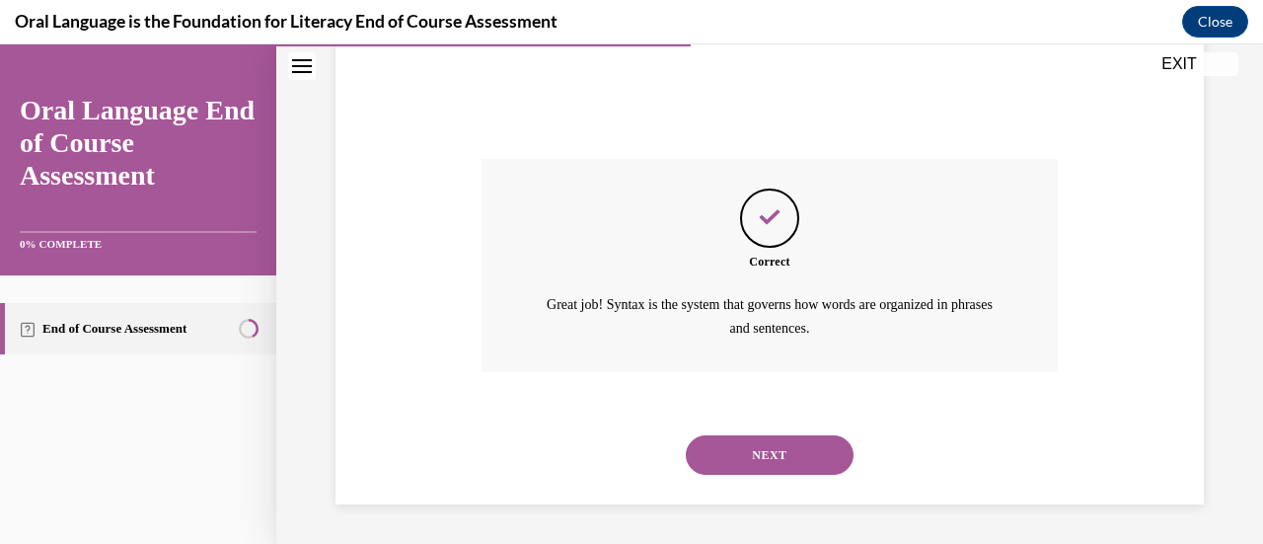
scroll to position [554, 0]
click at [747, 447] on button "NEXT" at bounding box center [770, 454] width 168 height 39
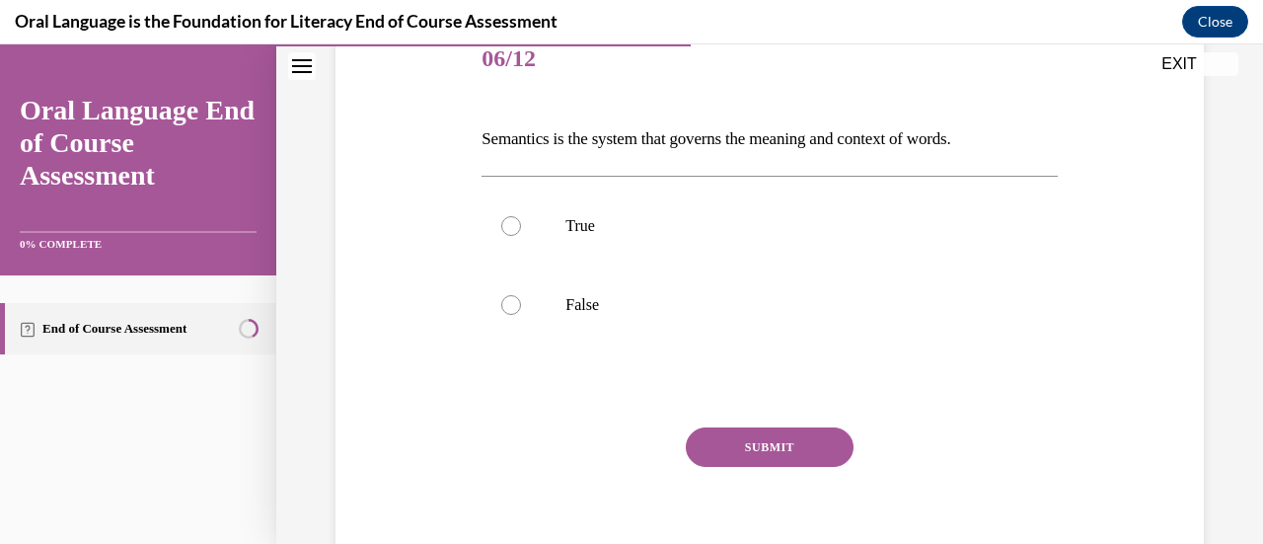
scroll to position [261, 0]
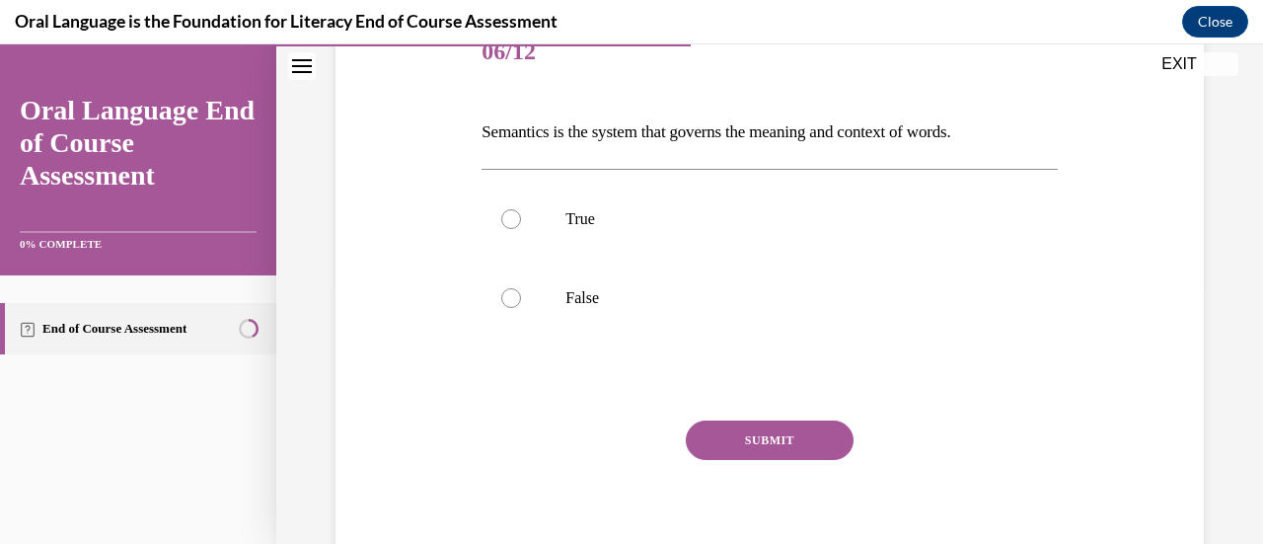
click at [745, 141] on p "Semantics is the system that governs the meaning and context of words." at bounding box center [769, 132] width 575 height 34
click at [738, 136] on p "Semantics is the system that governs the meaning and context of words." at bounding box center [769, 132] width 575 height 34
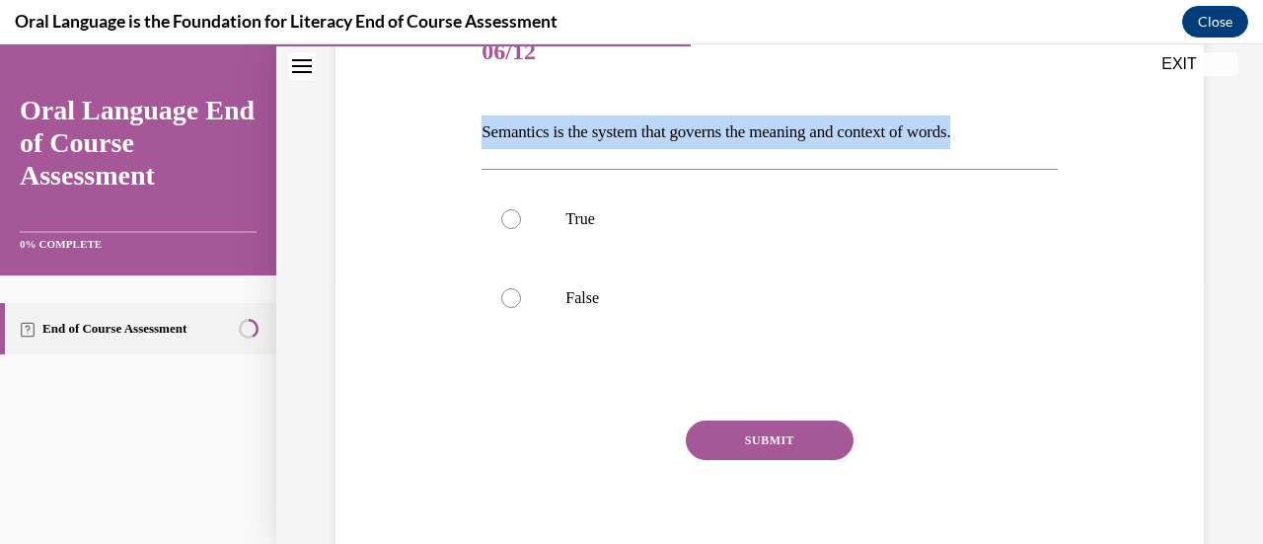
click at [738, 136] on p "Semantics is the system that governs the meaning and context of words." at bounding box center [769, 132] width 575 height 34
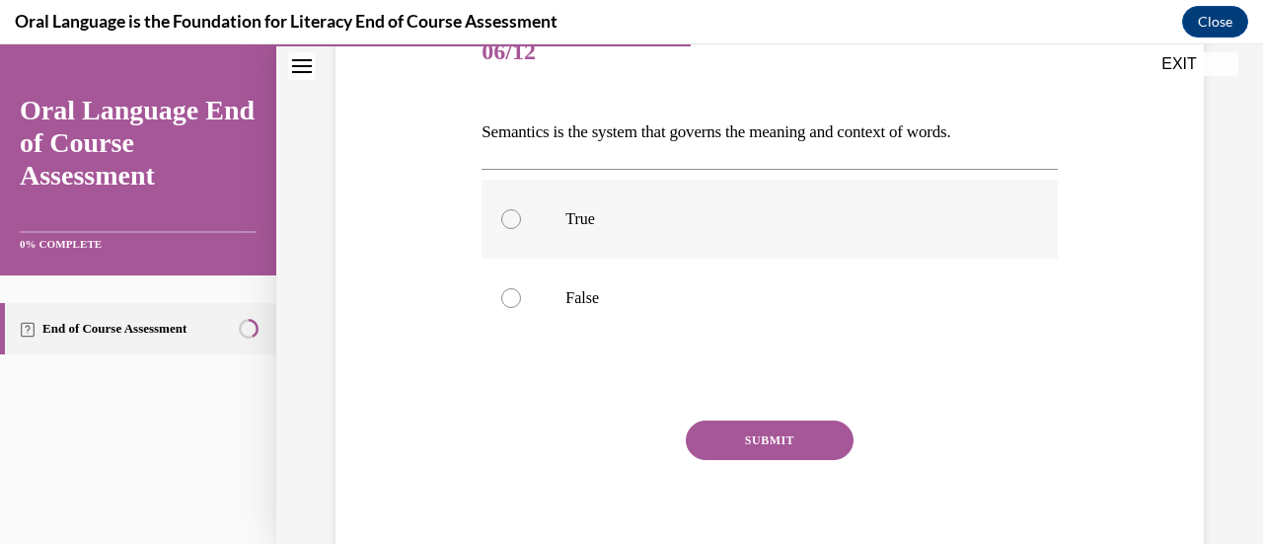
click at [611, 234] on label "True" at bounding box center [769, 219] width 575 height 79
click at [521, 229] on input "True" at bounding box center [511, 219] width 20 height 20
radio input "true"
click at [795, 428] on button "SUBMIT" at bounding box center [770, 439] width 168 height 39
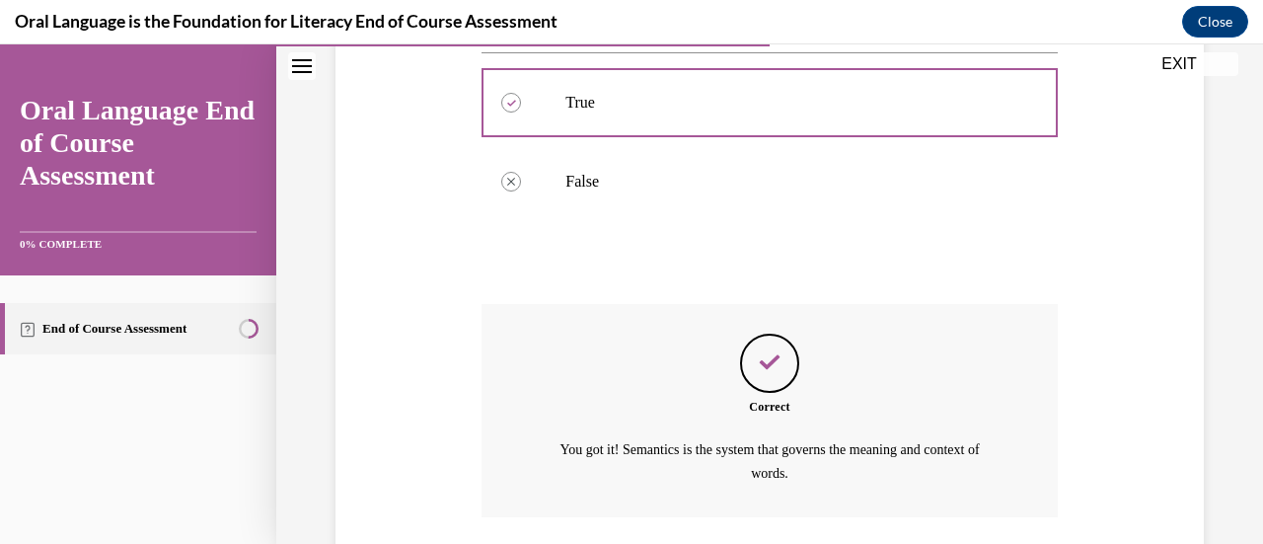
scroll to position [520, 0]
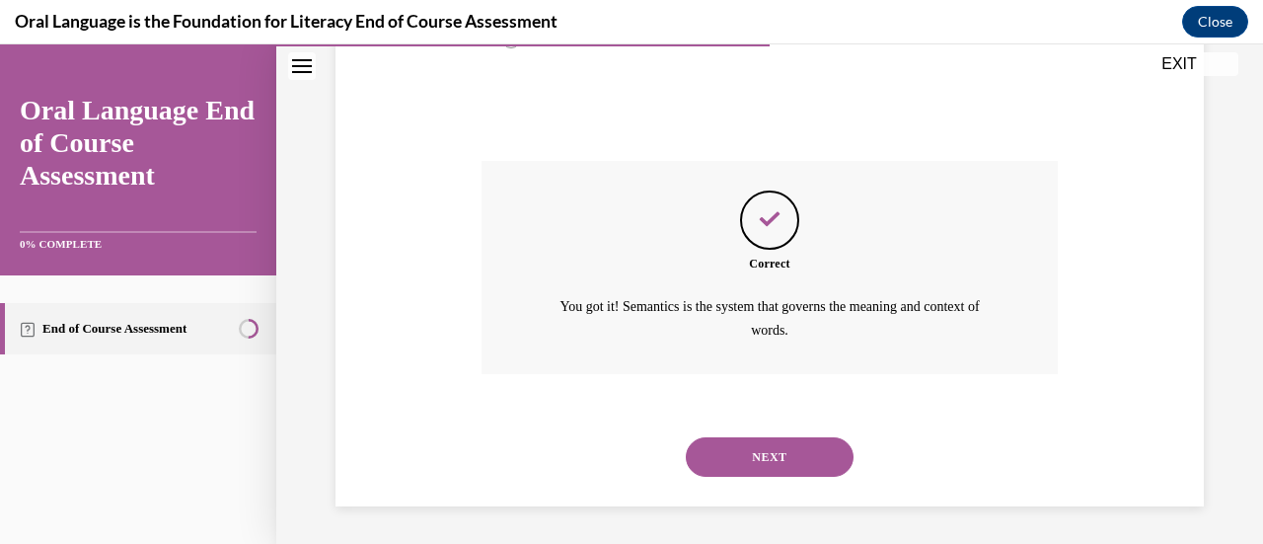
click at [780, 458] on button "NEXT" at bounding box center [770, 456] width 168 height 39
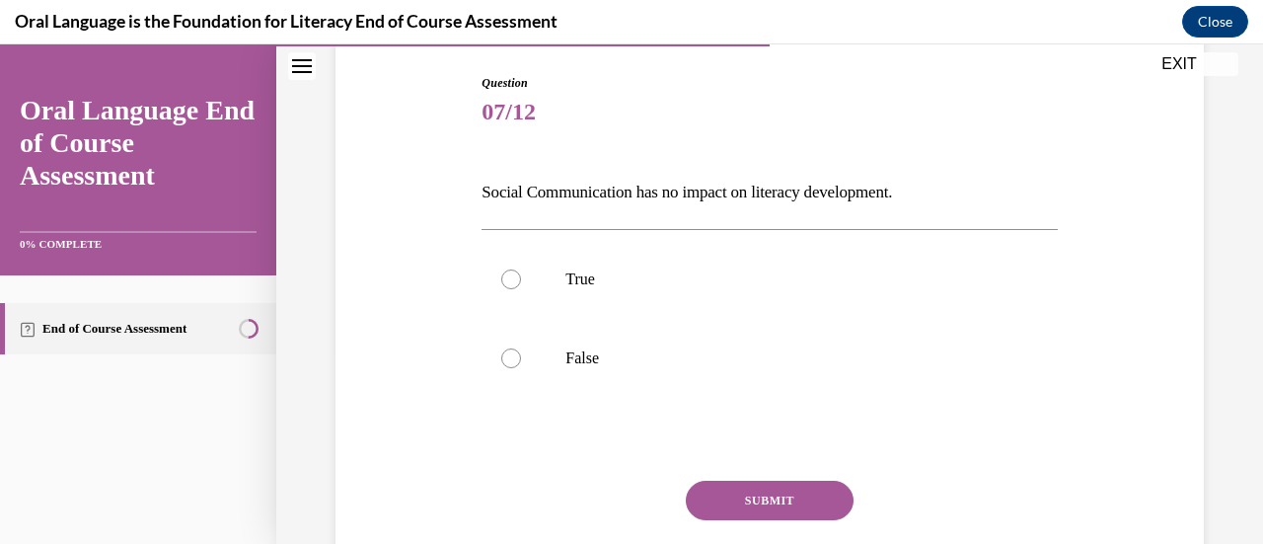
scroll to position [201, 0]
click at [682, 196] on p "Social Communication has no impact on literacy development." at bounding box center [769, 192] width 575 height 34
click at [590, 344] on label "False" at bounding box center [769, 357] width 575 height 79
click at [521, 347] on input "False" at bounding box center [511, 357] width 20 height 20
radio input "true"
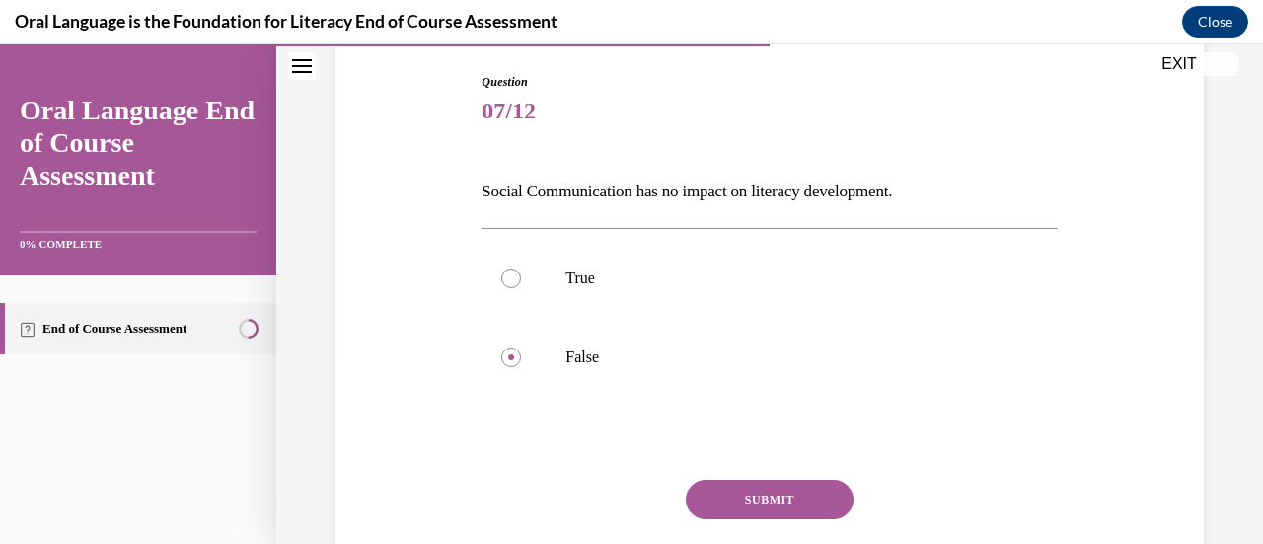
click at [750, 496] on button "SUBMIT" at bounding box center [770, 499] width 168 height 39
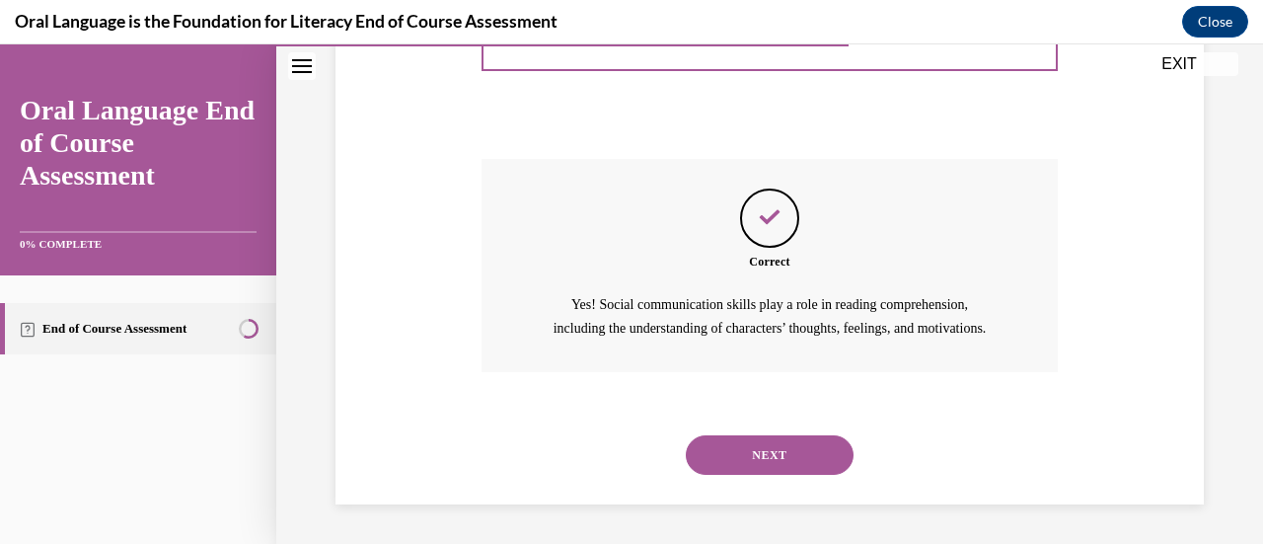
scroll to position [544, 0]
click at [714, 460] on button "NEXT" at bounding box center [770, 454] width 168 height 39
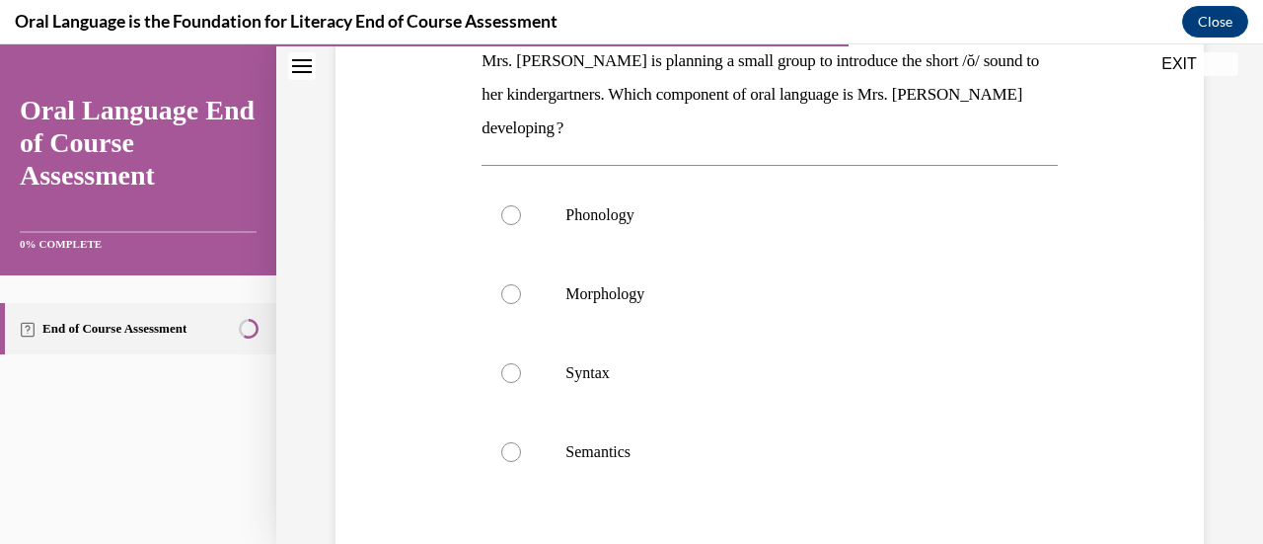
scroll to position [300, 0]
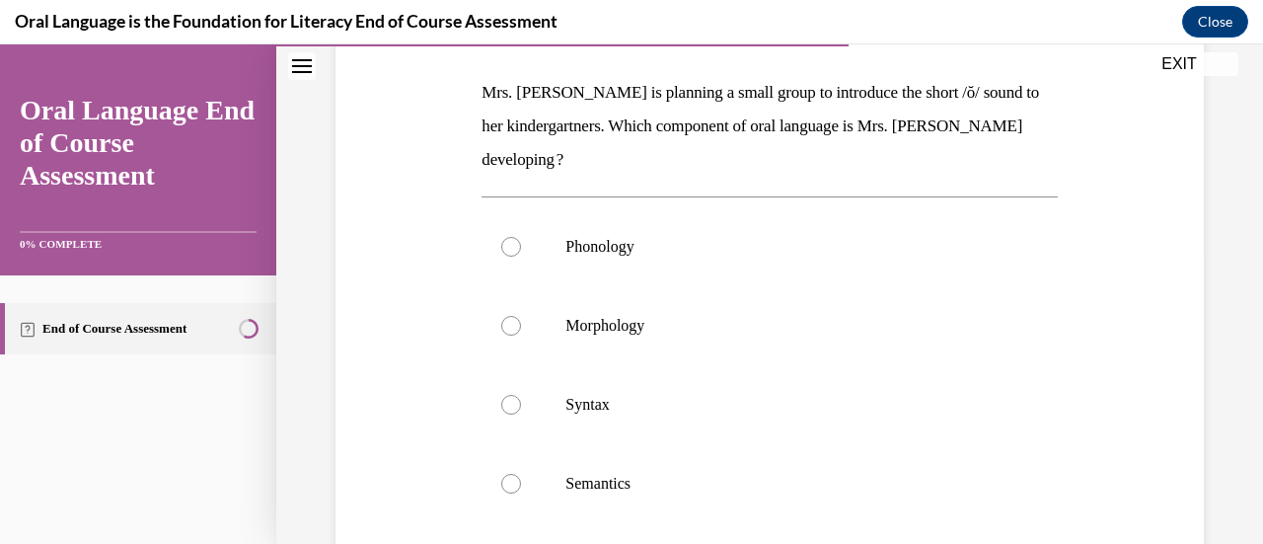
click at [720, 122] on p "Mrs. [PERSON_NAME] is planning a small group to introduce the short /ŏ/ sound t…" at bounding box center [769, 126] width 575 height 101
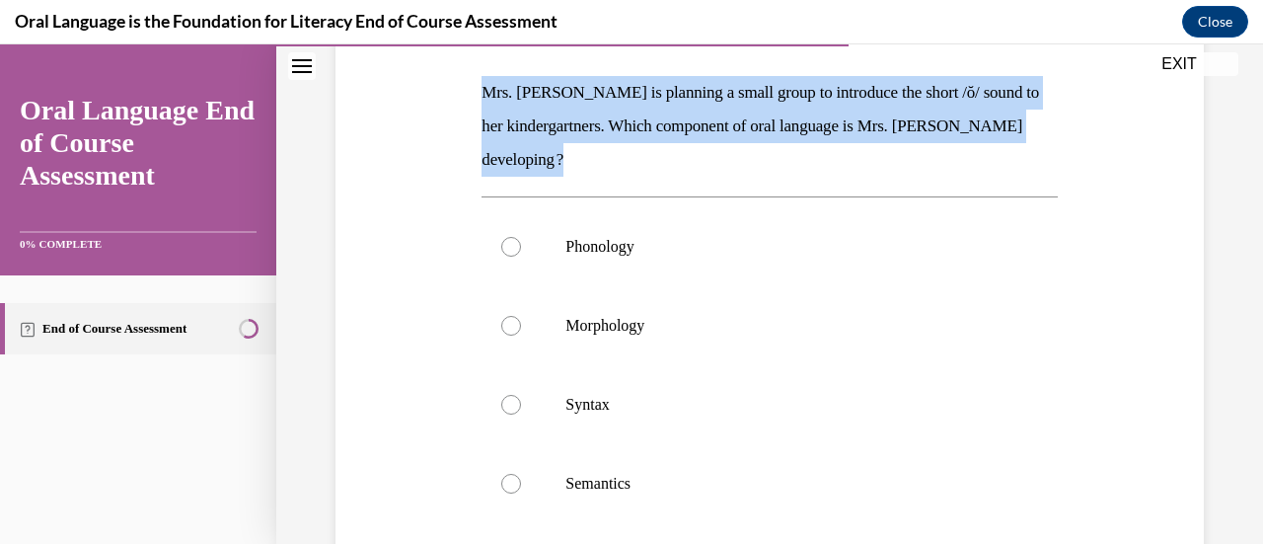
click at [720, 122] on p "Mrs. [PERSON_NAME] is planning a small group to introduce the short /ŏ/ sound t…" at bounding box center [769, 126] width 575 height 101
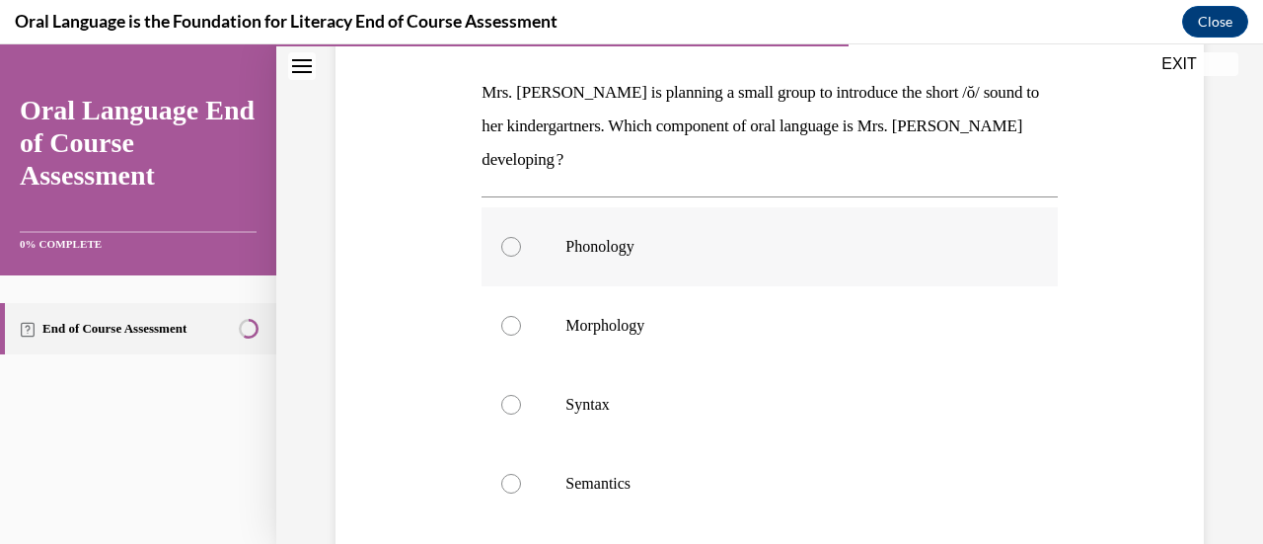
click at [640, 256] on label "Phonology" at bounding box center [769, 246] width 575 height 79
click at [521, 256] on input "Phonology" at bounding box center [511, 247] width 20 height 20
radio input "true"
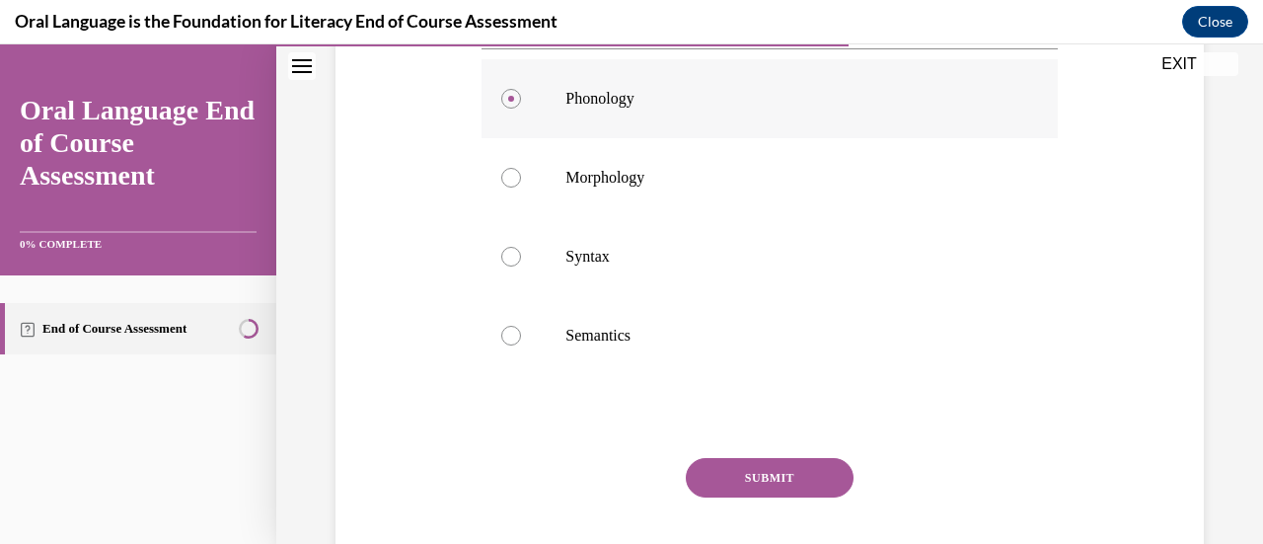
scroll to position [462, 0]
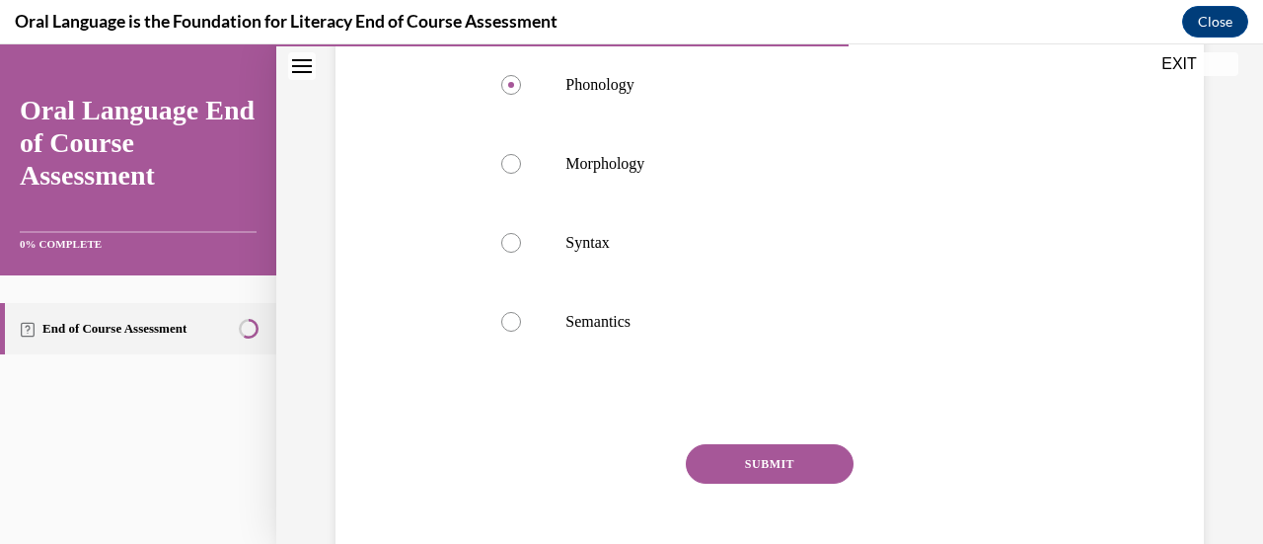
click at [737, 459] on button "SUBMIT" at bounding box center [770, 463] width 168 height 39
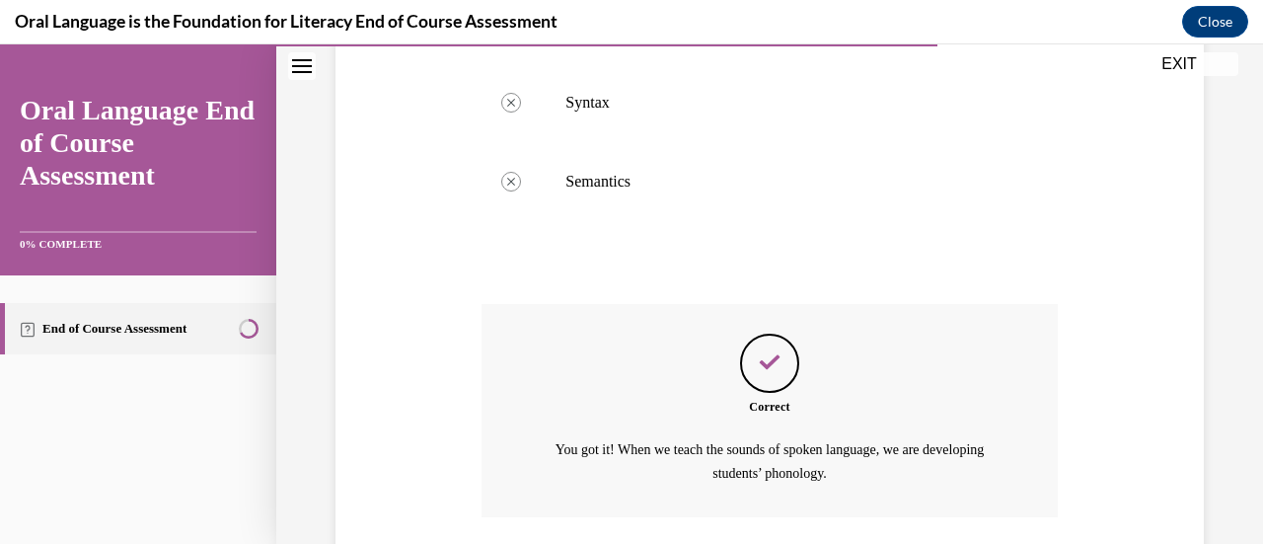
scroll to position [745, 0]
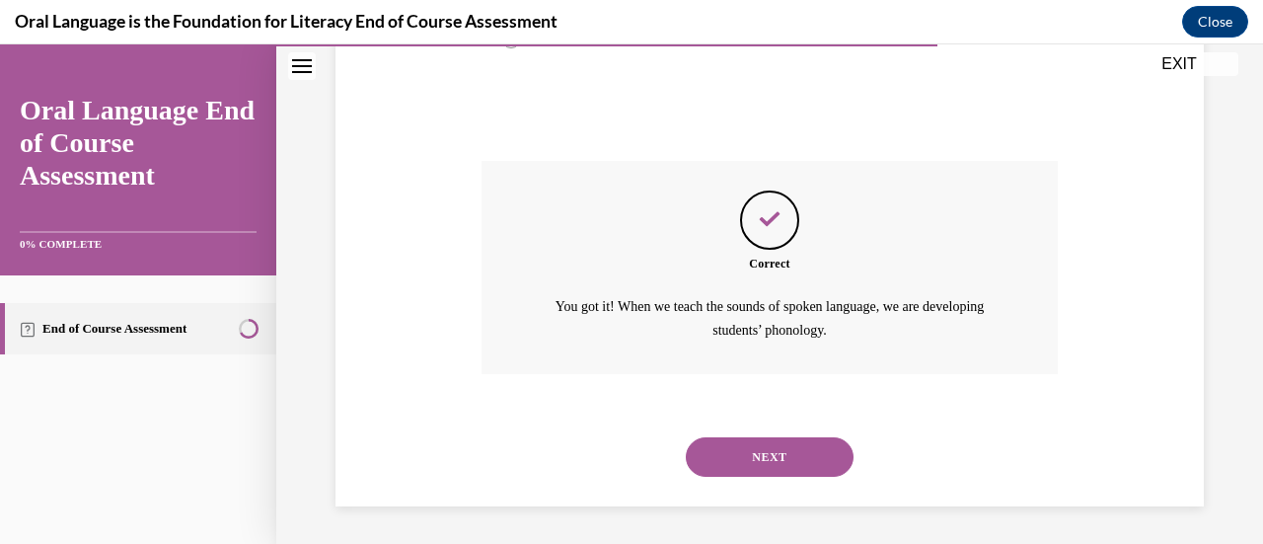
click at [737, 459] on button "NEXT" at bounding box center [770, 456] width 168 height 39
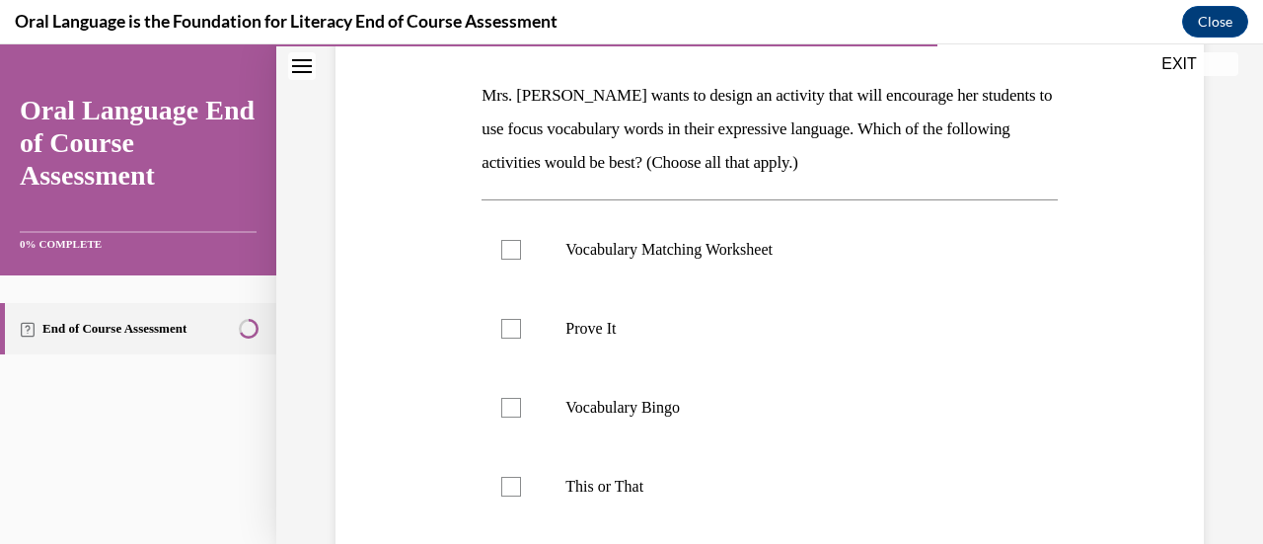
scroll to position [262, 0]
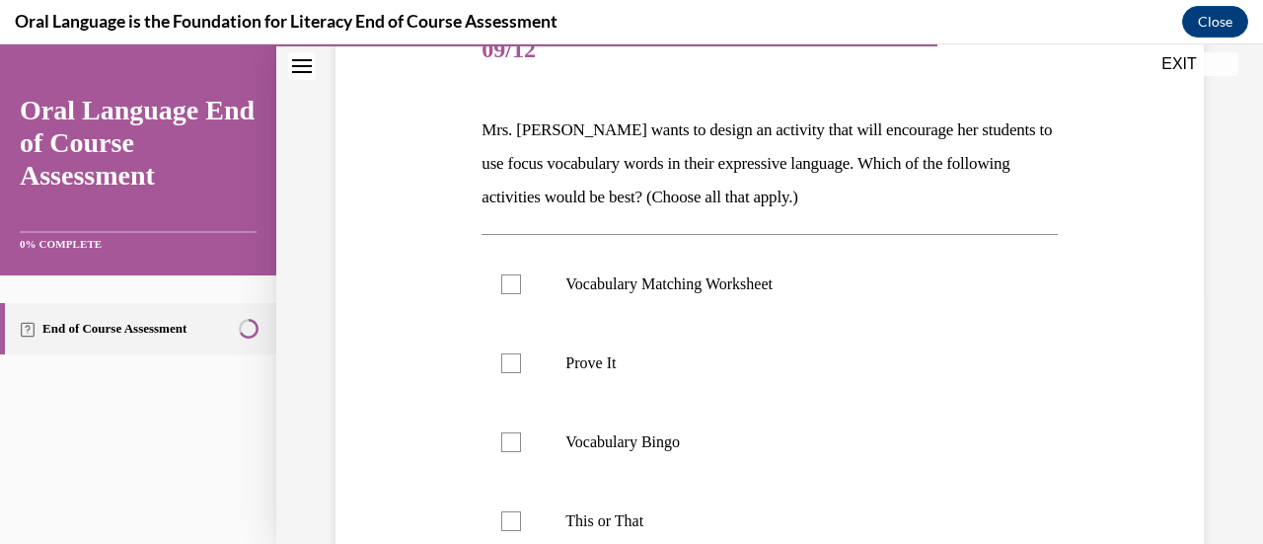
click at [684, 149] on p "Mrs. [PERSON_NAME] wants to design an activity that will encourage her students…" at bounding box center [769, 163] width 575 height 101
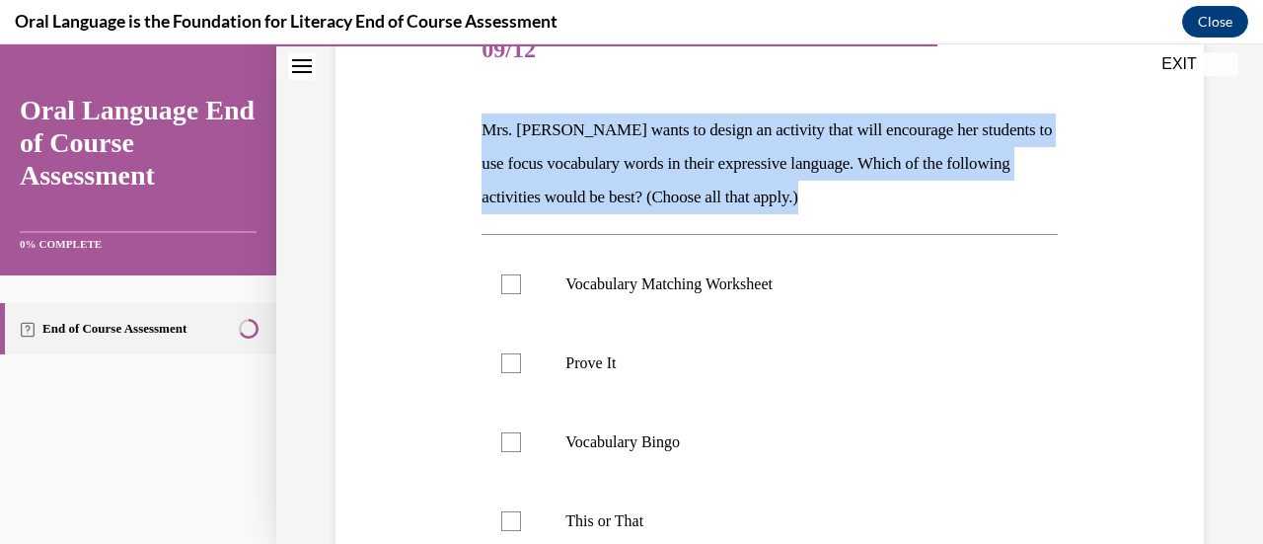
click at [684, 149] on p "Mrs. [PERSON_NAME] wants to design an activity that will encourage her students…" at bounding box center [769, 163] width 575 height 101
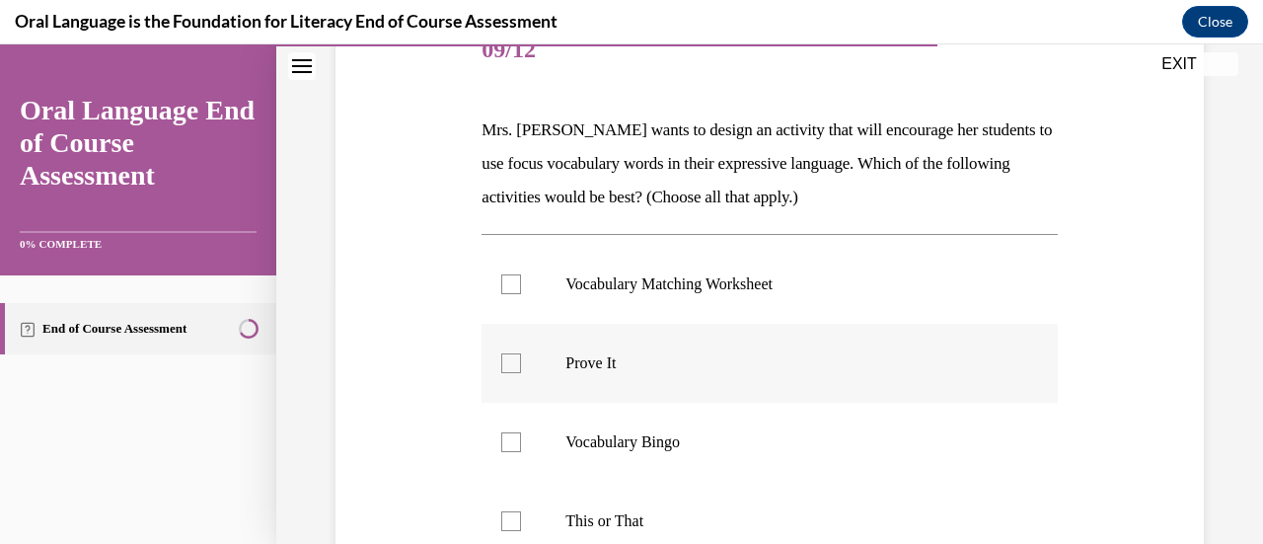
click at [651, 357] on p "Prove It" at bounding box center [786, 363] width 442 height 20
click at [521, 357] on input "Prove It" at bounding box center [511, 363] width 20 height 20
checkbox input "true"
click at [647, 441] on p "Vocabulary Bingo" at bounding box center [786, 442] width 442 height 20
click at [521, 441] on input "Vocabulary Bingo" at bounding box center [511, 442] width 20 height 20
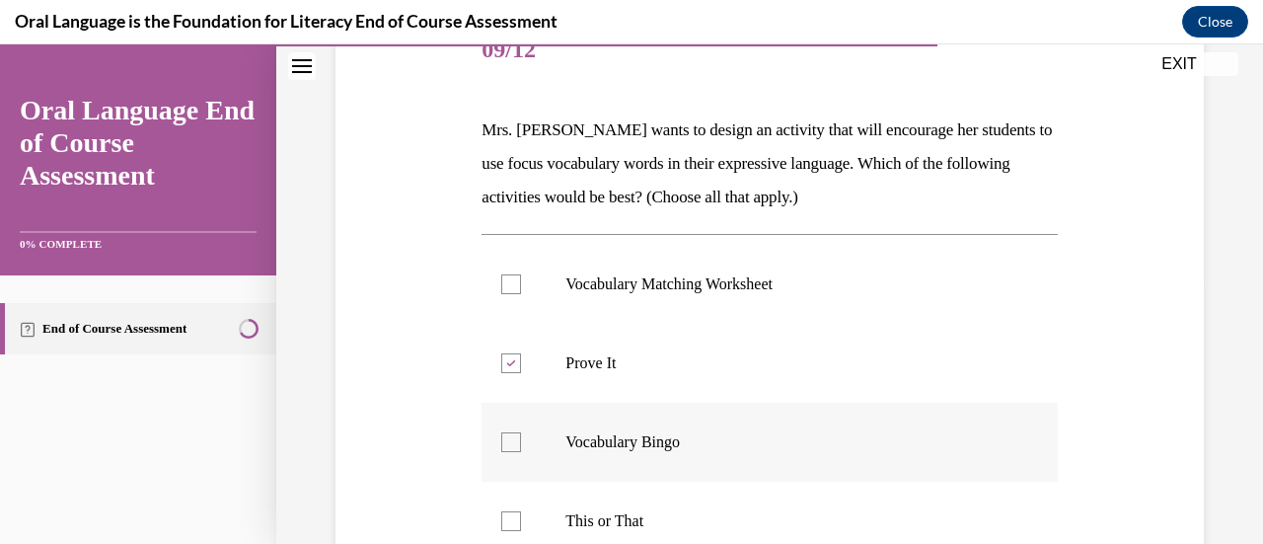
checkbox input "true"
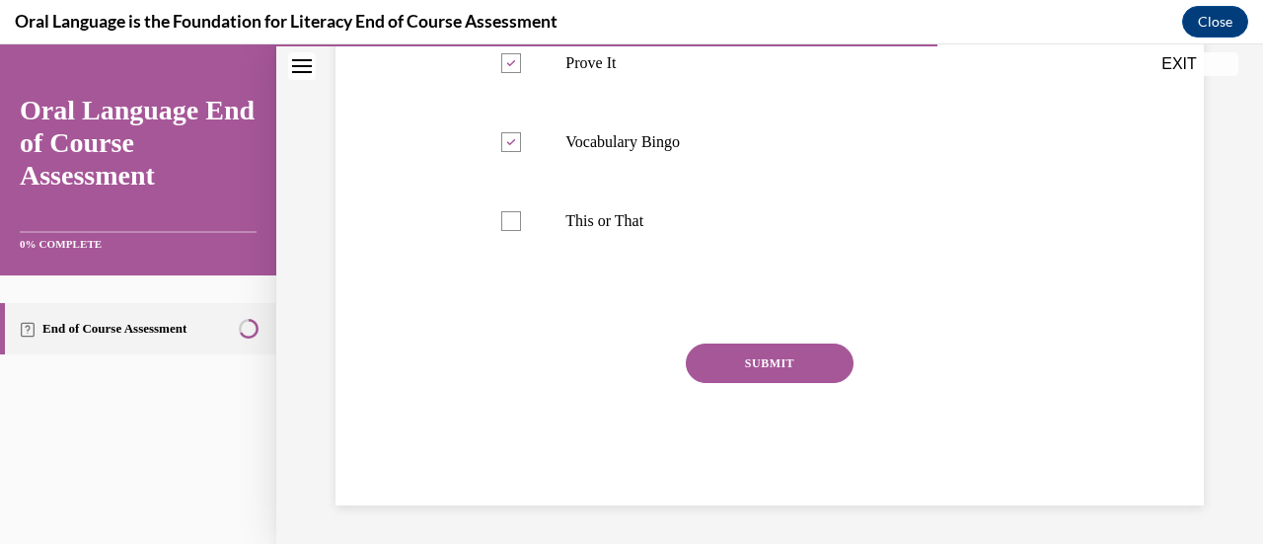
click at [774, 356] on font "SUBMIT" at bounding box center [769, 363] width 49 height 14
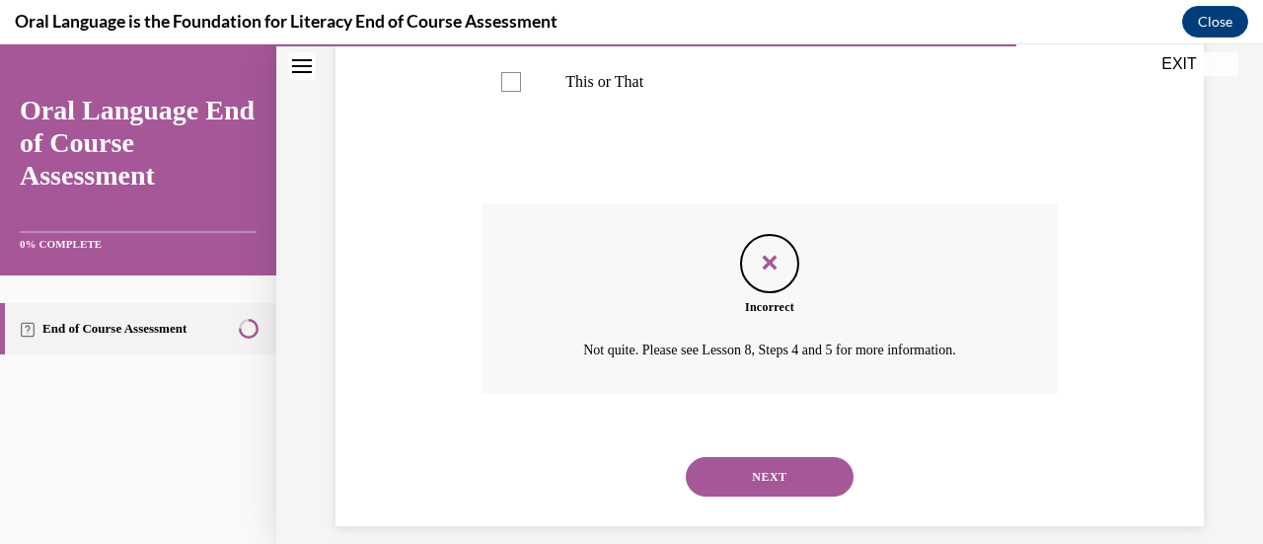
scroll to position [722, 0]
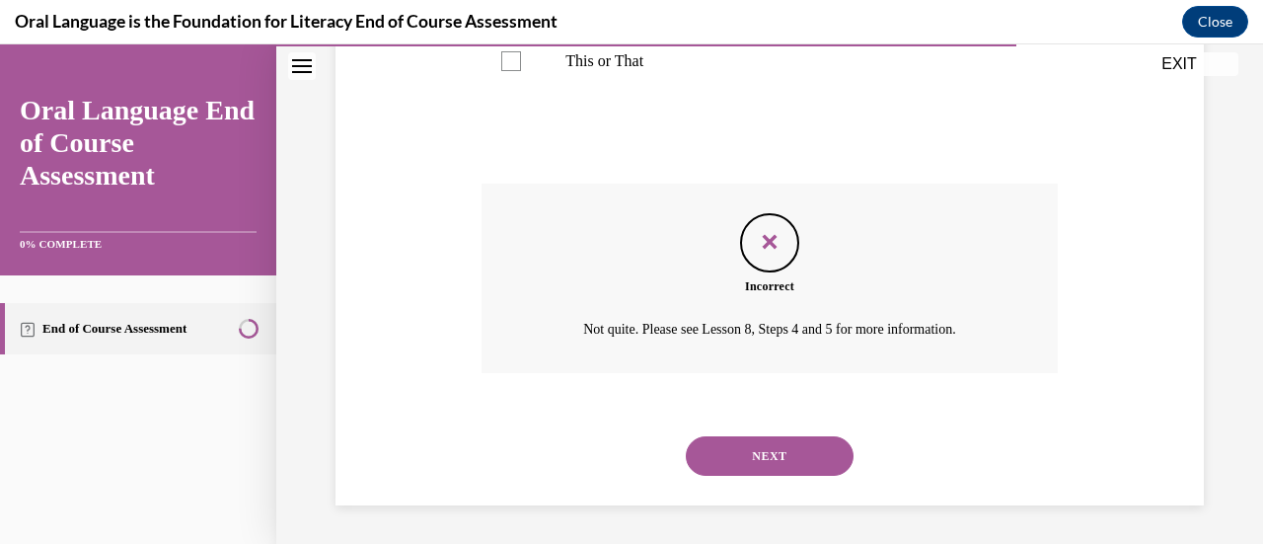
click at [734, 449] on button "NEXT" at bounding box center [770, 455] width 168 height 39
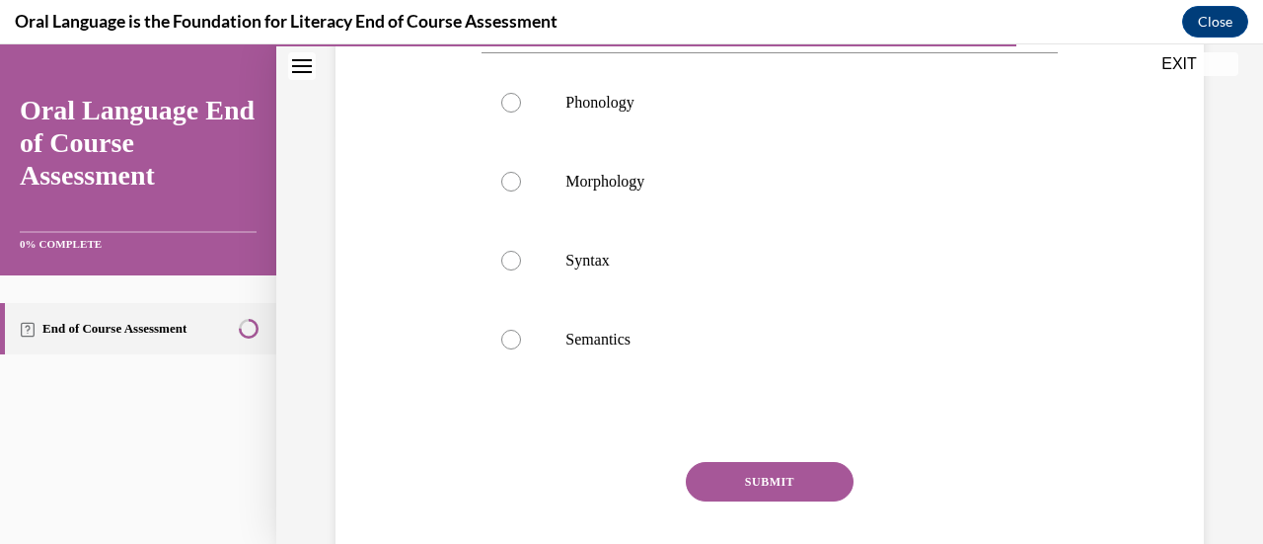
scroll to position [180, 0]
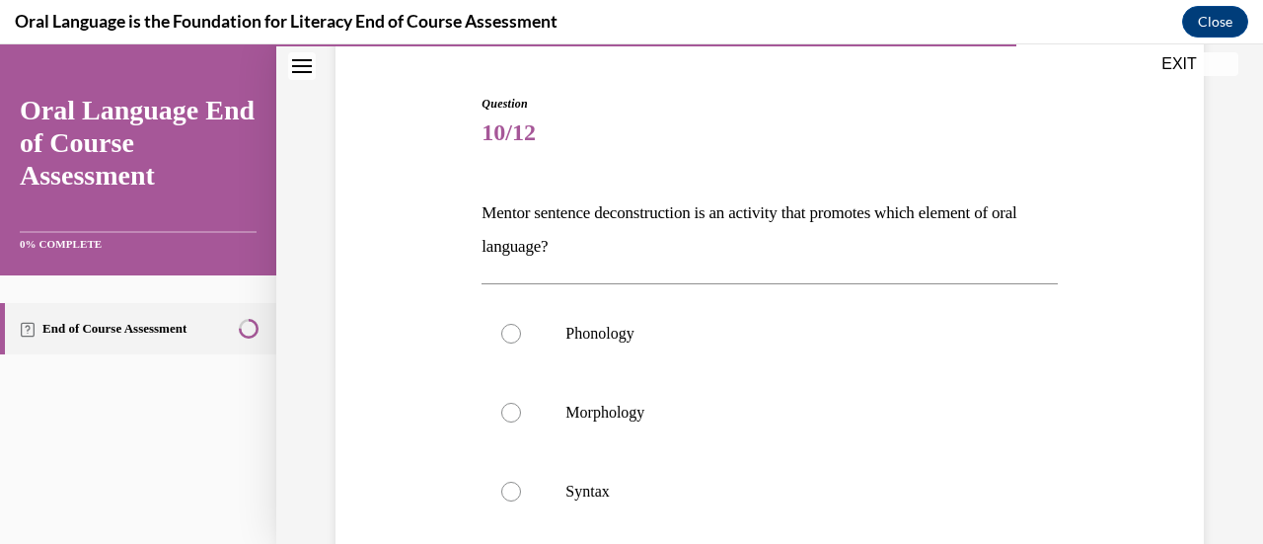
click at [726, 213] on p "Mentor sentence deconstruction is an activity that promotes which element of or…" at bounding box center [769, 229] width 575 height 67
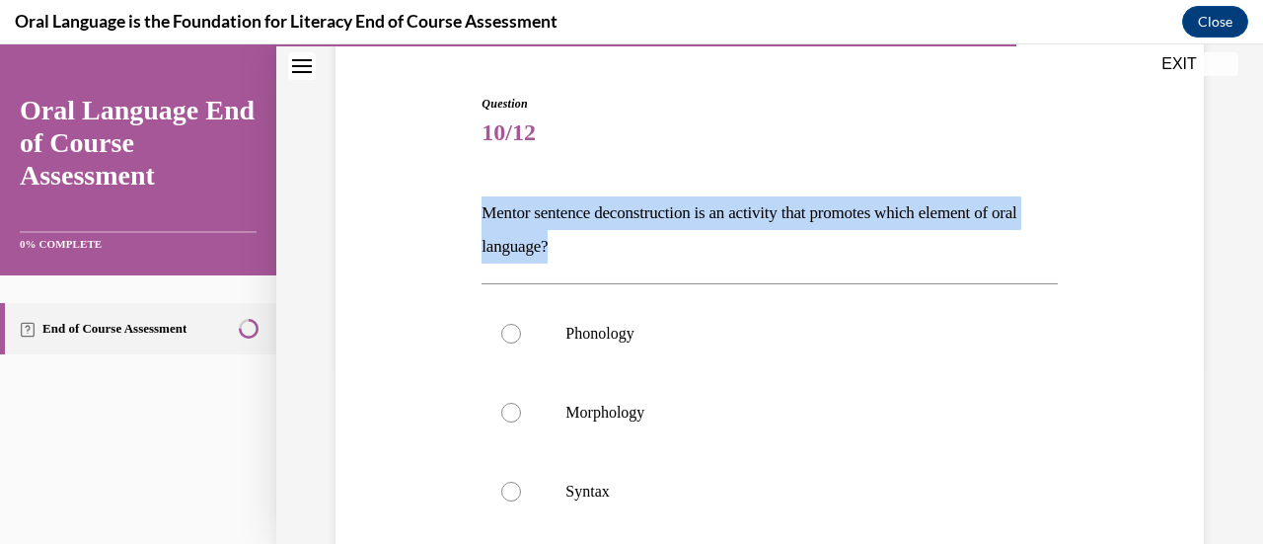
click at [726, 213] on p "Mentor sentence deconstruction is an activity that promotes which element of or…" at bounding box center [769, 229] width 575 height 67
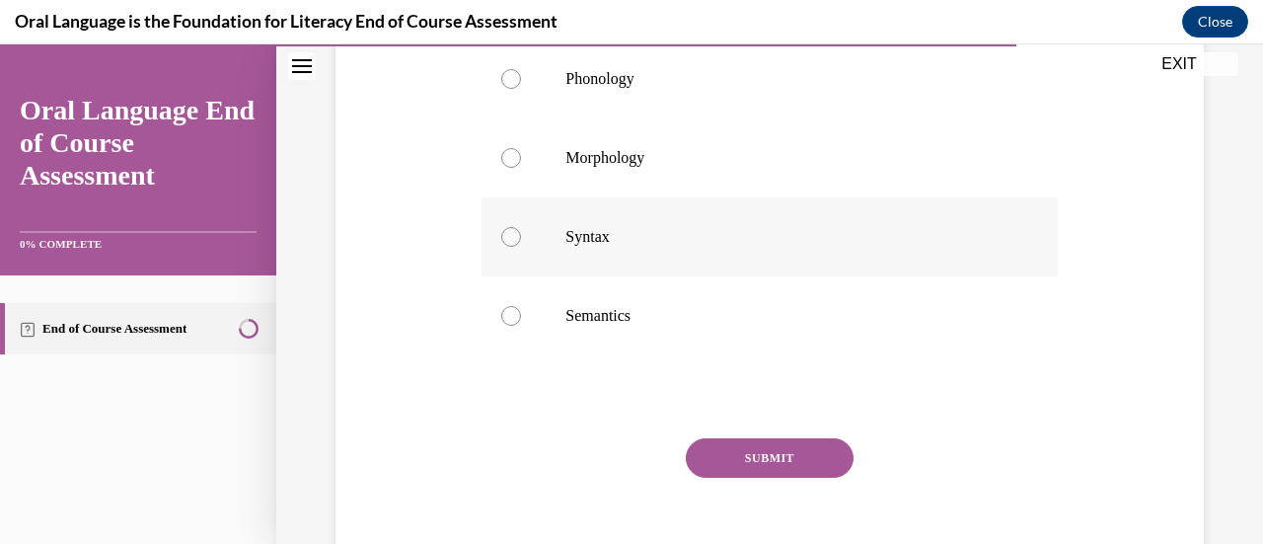
click at [665, 233] on p "Syntax" at bounding box center [786, 237] width 442 height 20
click at [521, 233] on input "Syntax" at bounding box center [511, 237] width 20 height 20
radio input "true"
click at [766, 459] on button "SUBMIT" at bounding box center [770, 457] width 168 height 39
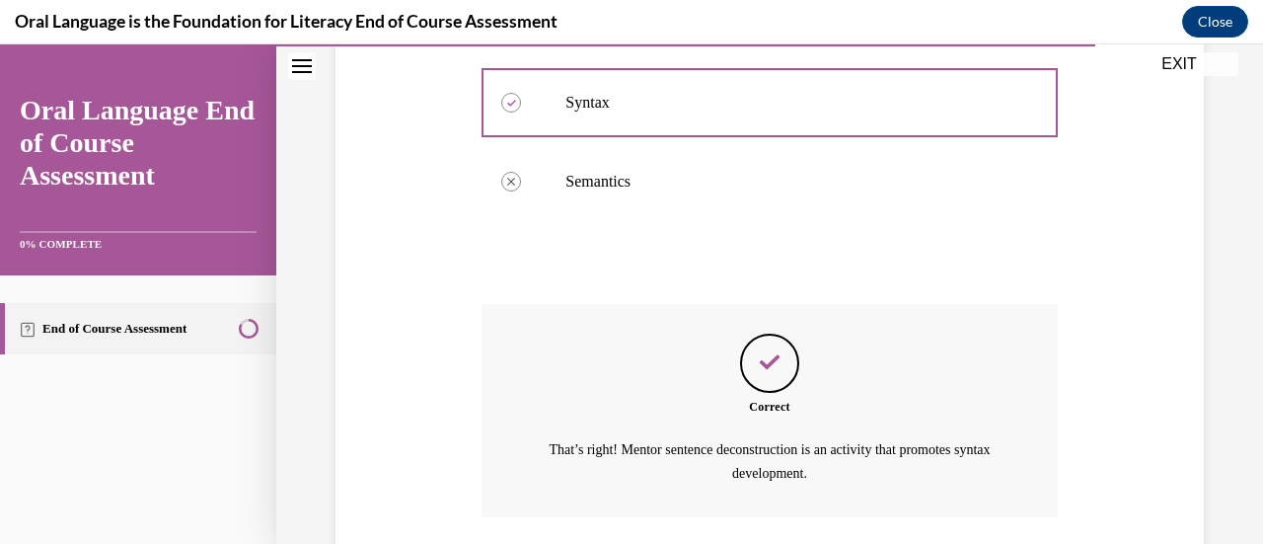
scroll to position [712, 0]
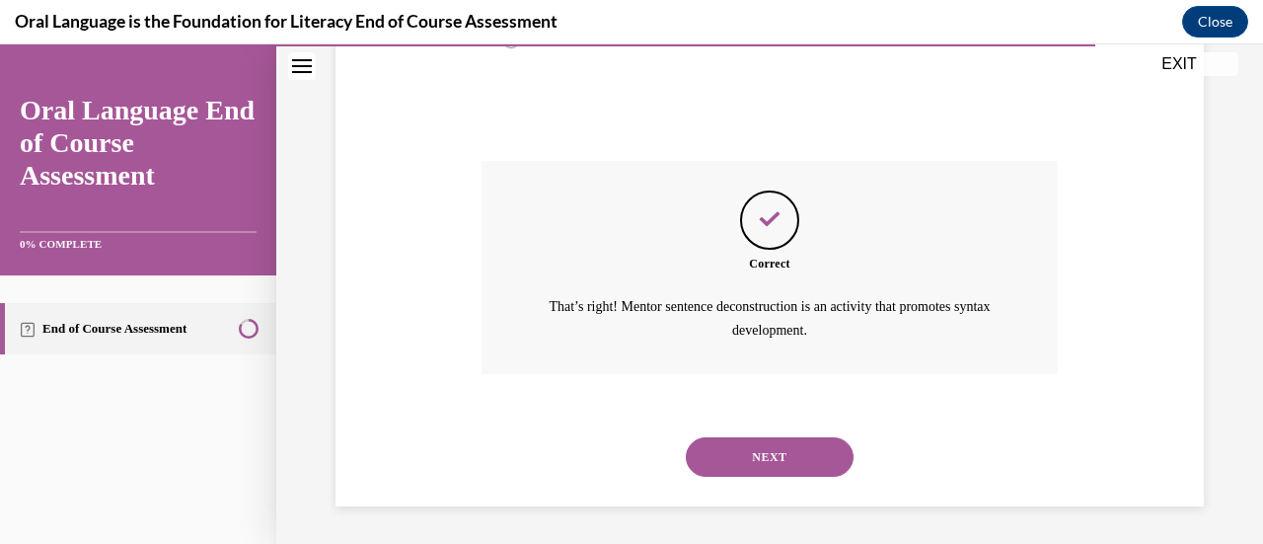
click at [766, 459] on button "NEXT" at bounding box center [770, 456] width 168 height 39
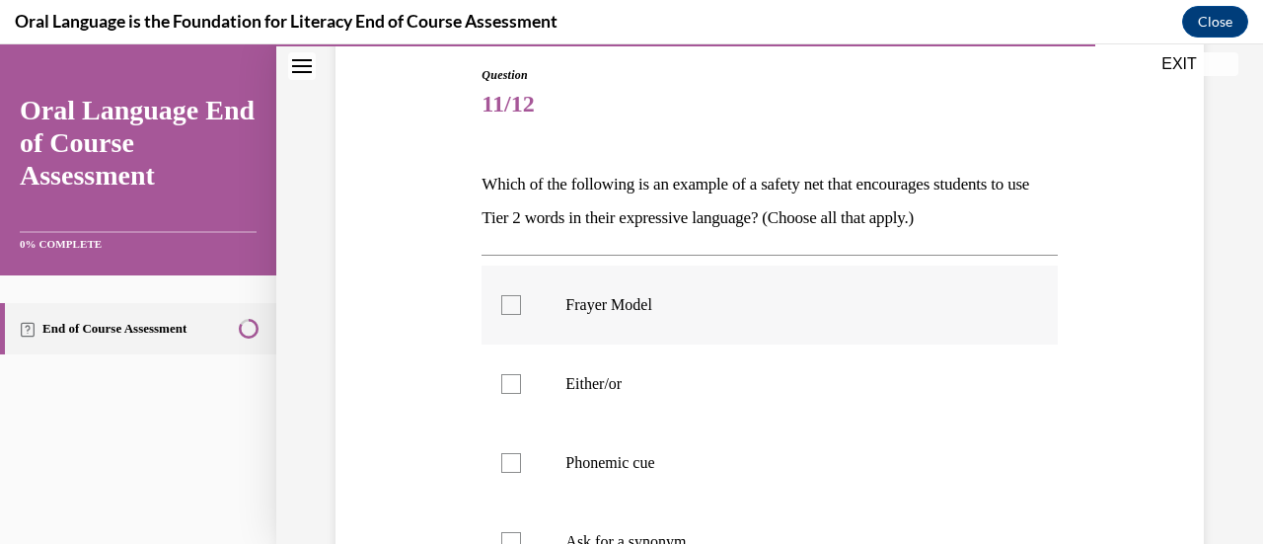
scroll to position [207, 0]
click at [762, 182] on p "Which of the following is an example of a safety net that encourages students t…" at bounding box center [769, 202] width 575 height 67
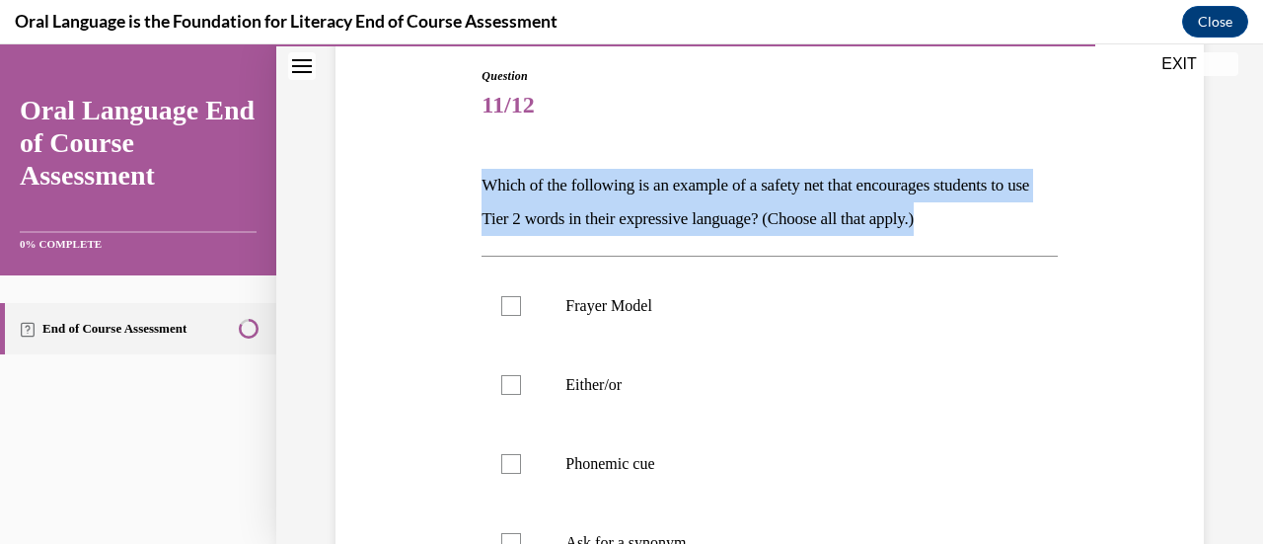
click at [762, 182] on p "Which of the following is an example of a safety net that encourages students t…" at bounding box center [769, 202] width 575 height 67
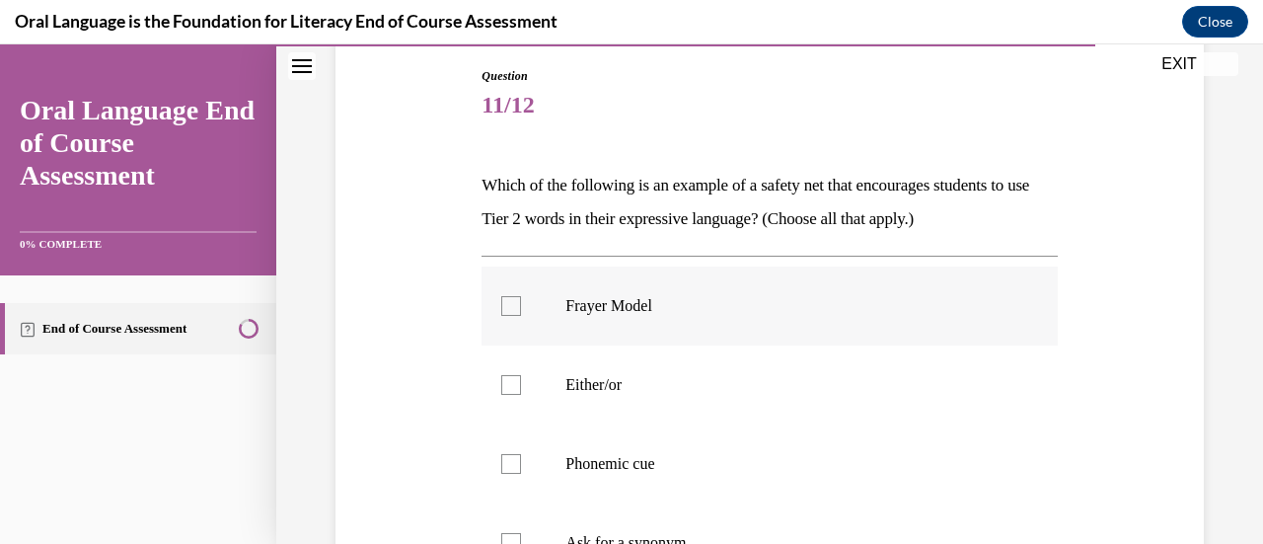
click at [507, 299] on div at bounding box center [511, 306] width 20 height 20
click at [507, 299] on input "Frayer Model" at bounding box center [511, 306] width 20 height 20
checkbox input "true"
click at [511, 377] on div at bounding box center [511, 385] width 20 height 20
click at [511, 377] on input "Either/or" at bounding box center [511, 385] width 20 height 20
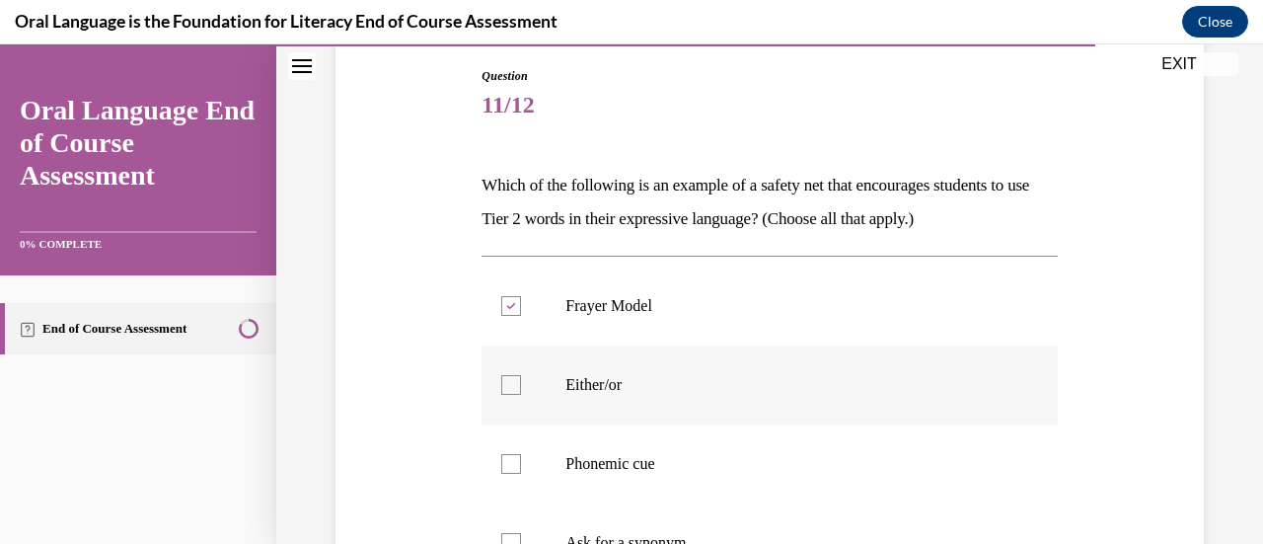
checkbox input "true"
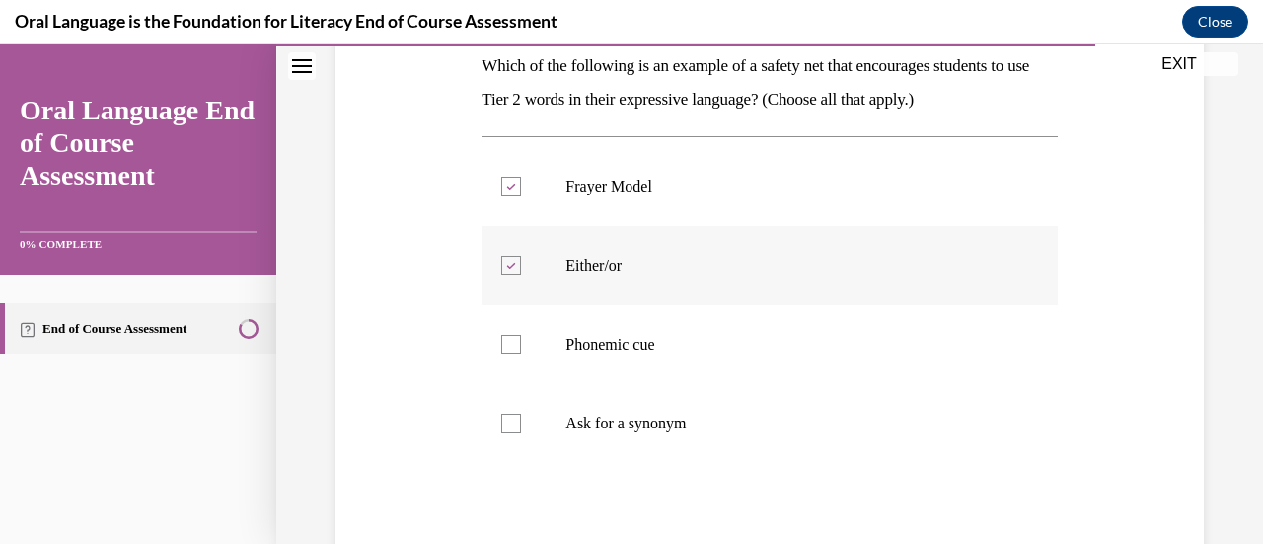
scroll to position [328, 0]
click at [511, 353] on label "Phonemic cue" at bounding box center [769, 343] width 575 height 79
click at [511, 353] on input "Phonemic cue" at bounding box center [511, 344] width 20 height 20
checkbox input "true"
click at [519, 425] on label "Ask for a synonym" at bounding box center [769, 422] width 575 height 79
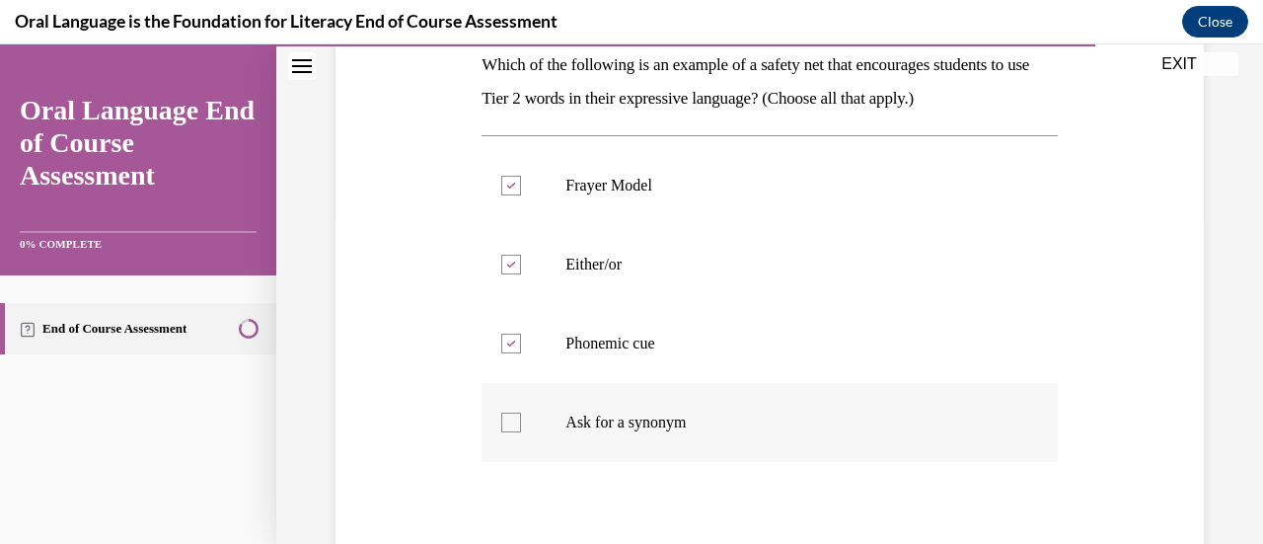
click at [519, 425] on input "Ask for a synonym" at bounding box center [511, 422] width 20 height 20
checkbox input "true"
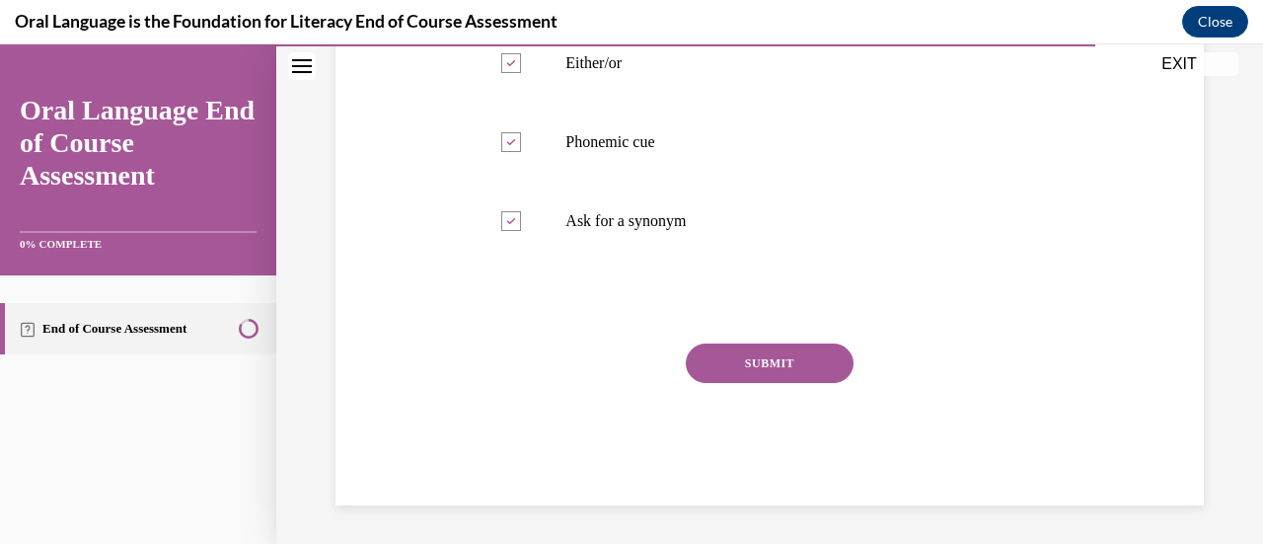
drag, startPoint x: 726, startPoint y: 358, endPoint x: 714, endPoint y: 358, distance: 11.8
click at [714, 358] on button "SUBMIT" at bounding box center [770, 362] width 168 height 39
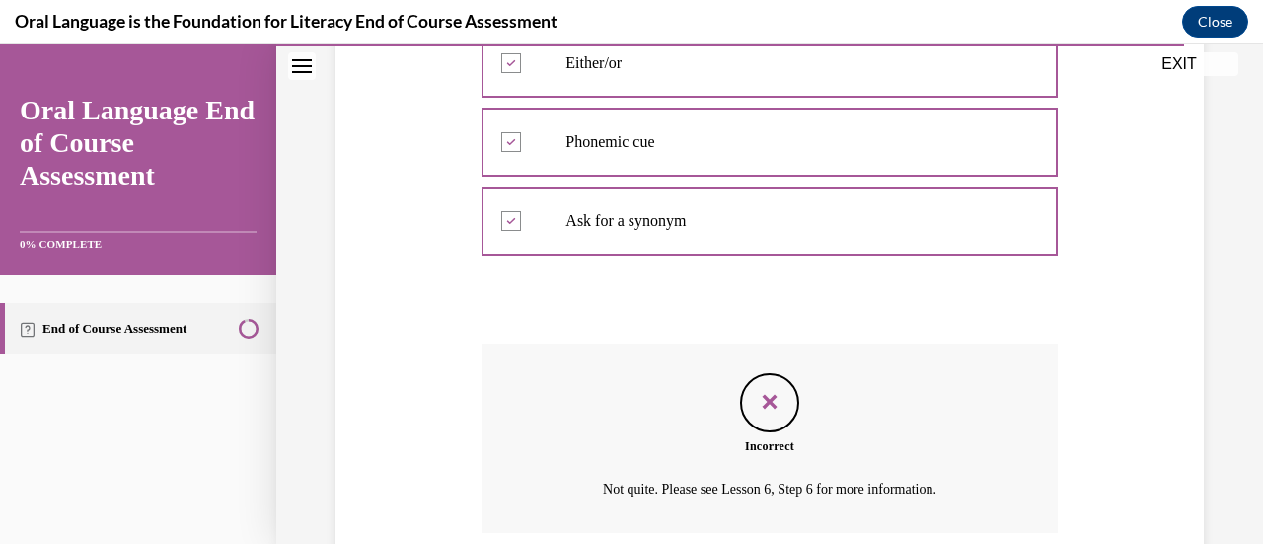
scroll to position [689, 0]
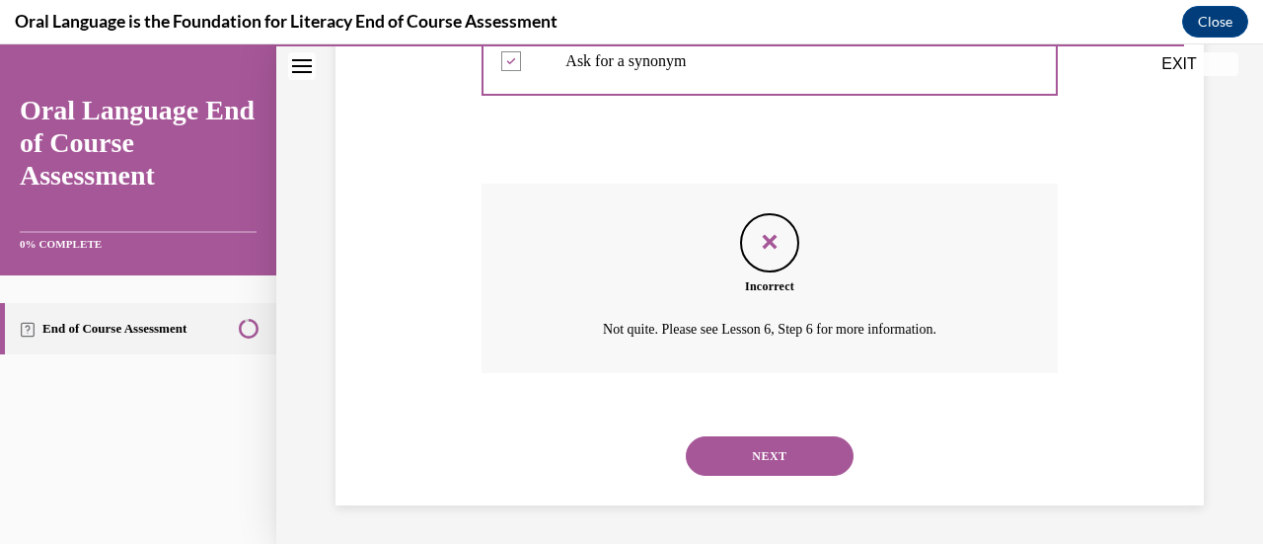
click at [730, 457] on button "NEXT" at bounding box center [770, 455] width 168 height 39
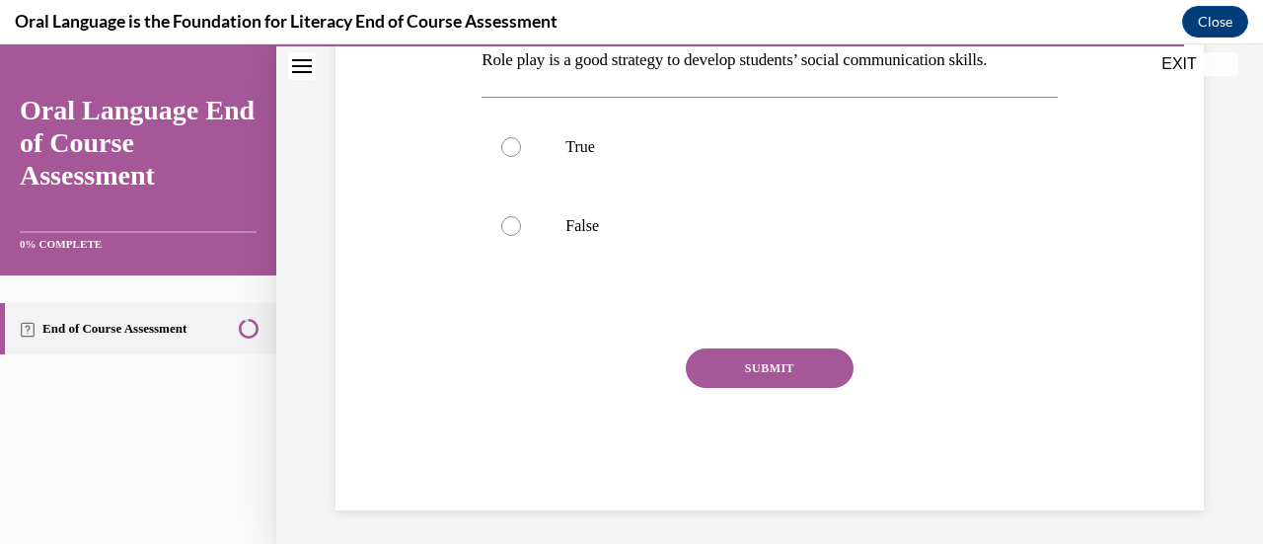
scroll to position [275, 0]
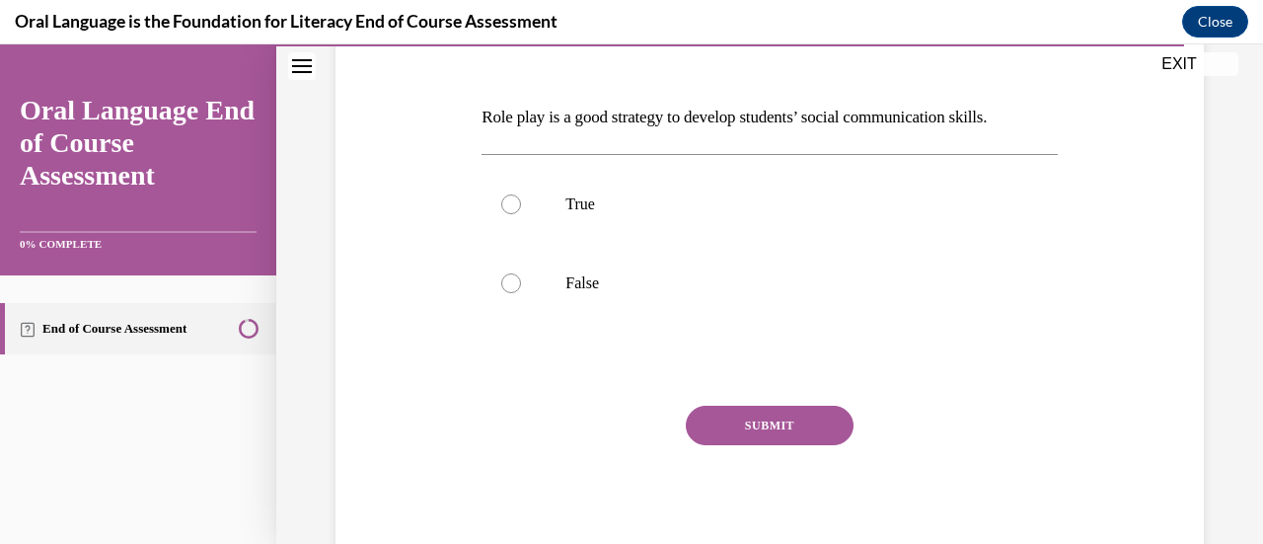
click at [754, 118] on p "Role play is a good strategy to develop students’ social communication skills." at bounding box center [769, 118] width 575 height 34
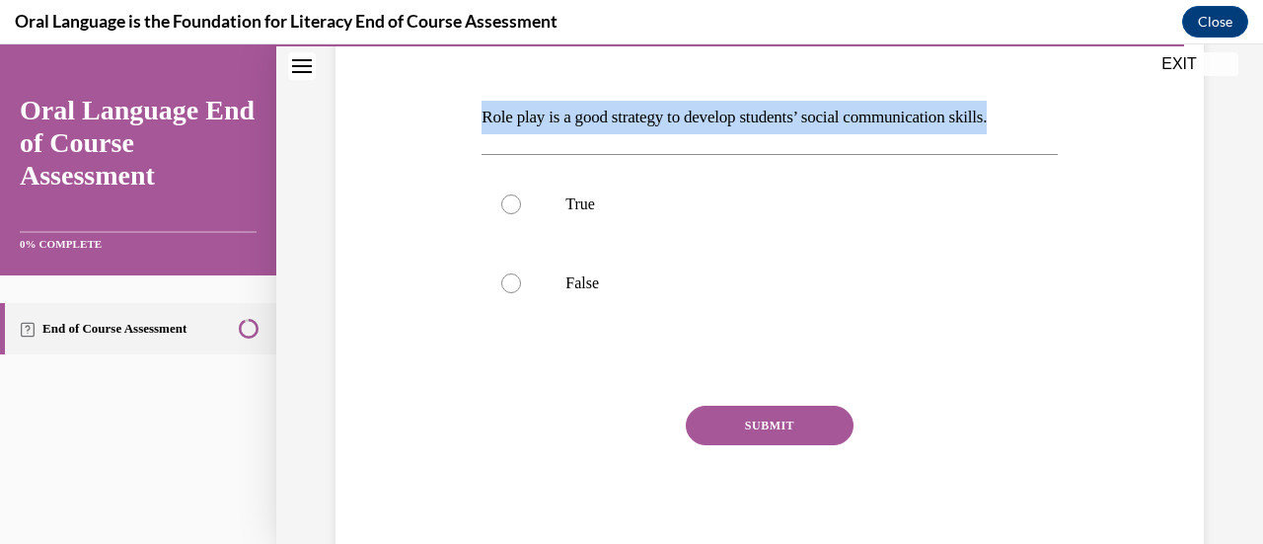
click at [754, 118] on p "Role play is a good strategy to develop students’ social communication skills." at bounding box center [769, 118] width 575 height 34
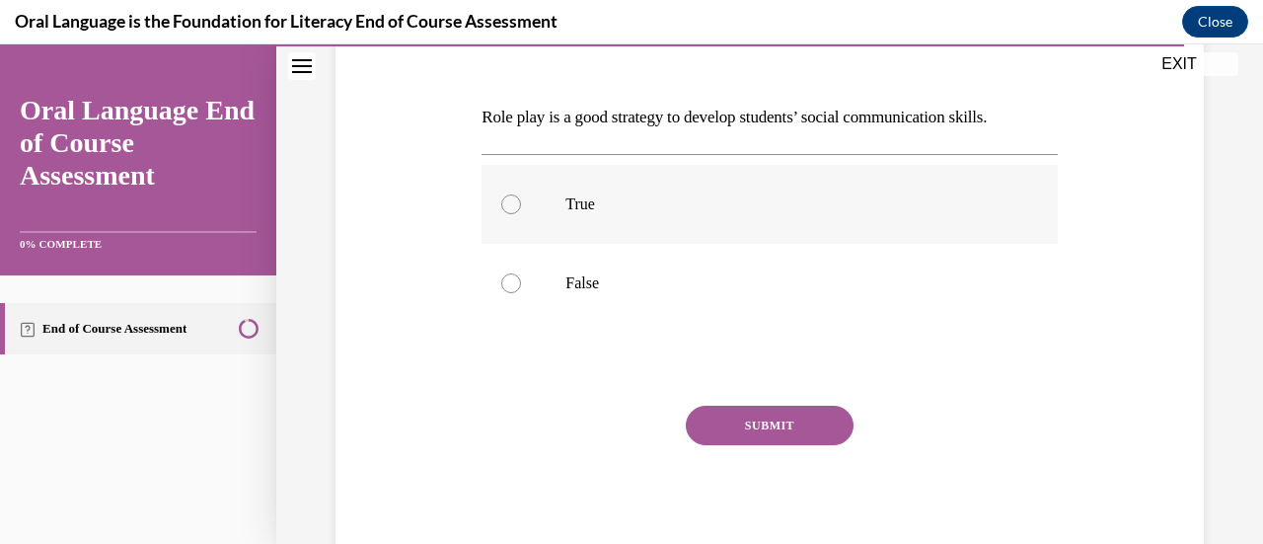
click at [586, 214] on label "True" at bounding box center [769, 204] width 575 height 79
click at [521, 214] on input "True" at bounding box center [511, 204] width 20 height 20
radio input "true"
click at [736, 418] on button "SUBMIT" at bounding box center [770, 425] width 168 height 39
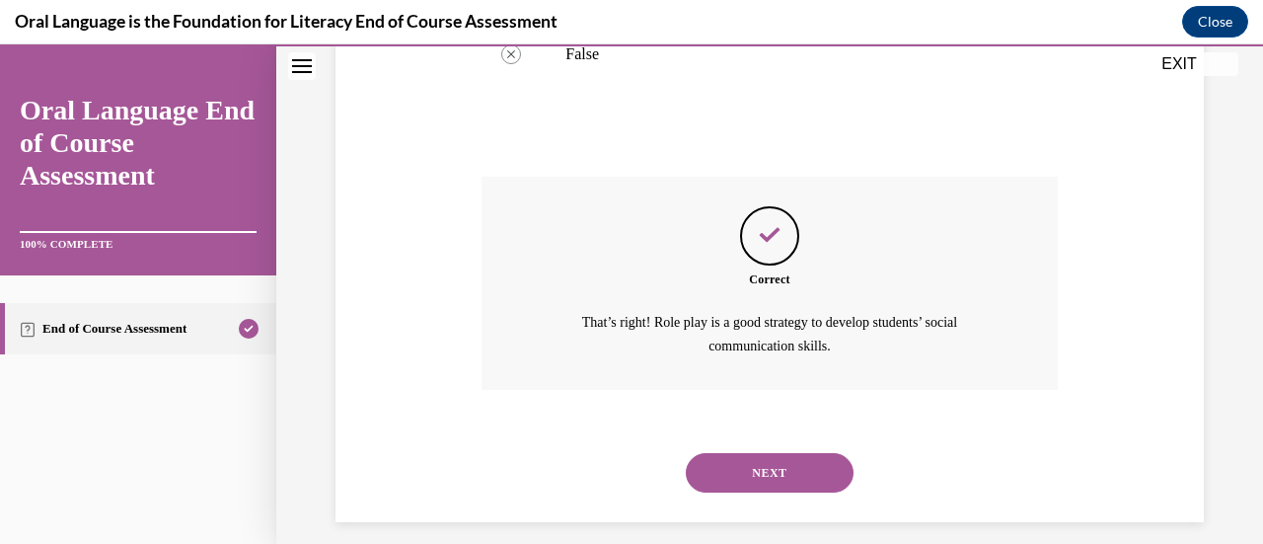
scroll to position [520, 0]
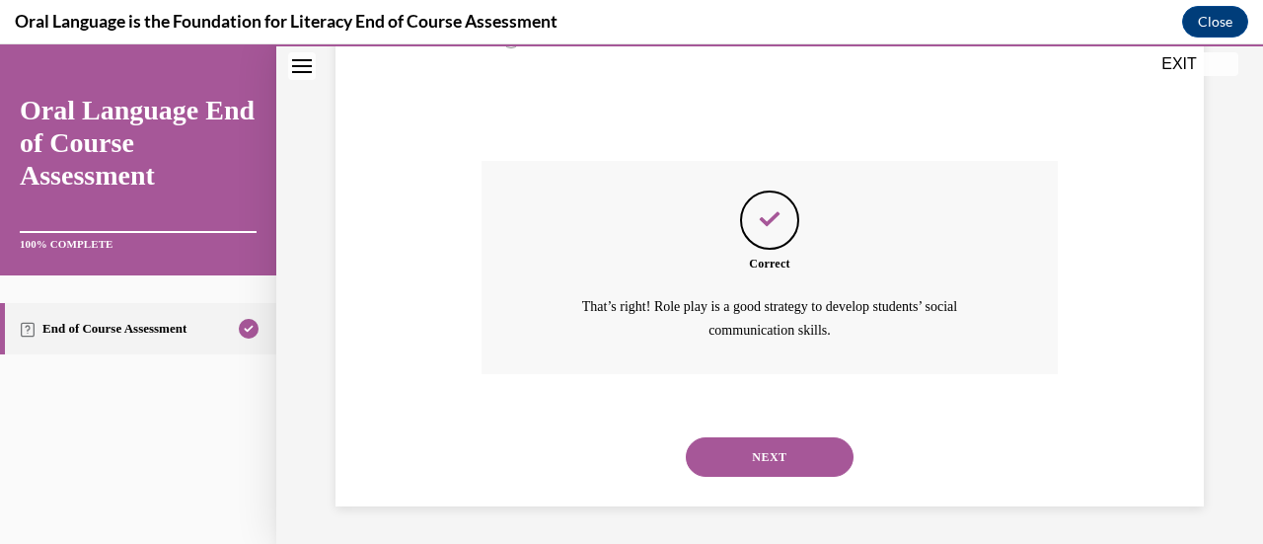
click at [740, 443] on button "NEXT" at bounding box center [770, 456] width 168 height 39
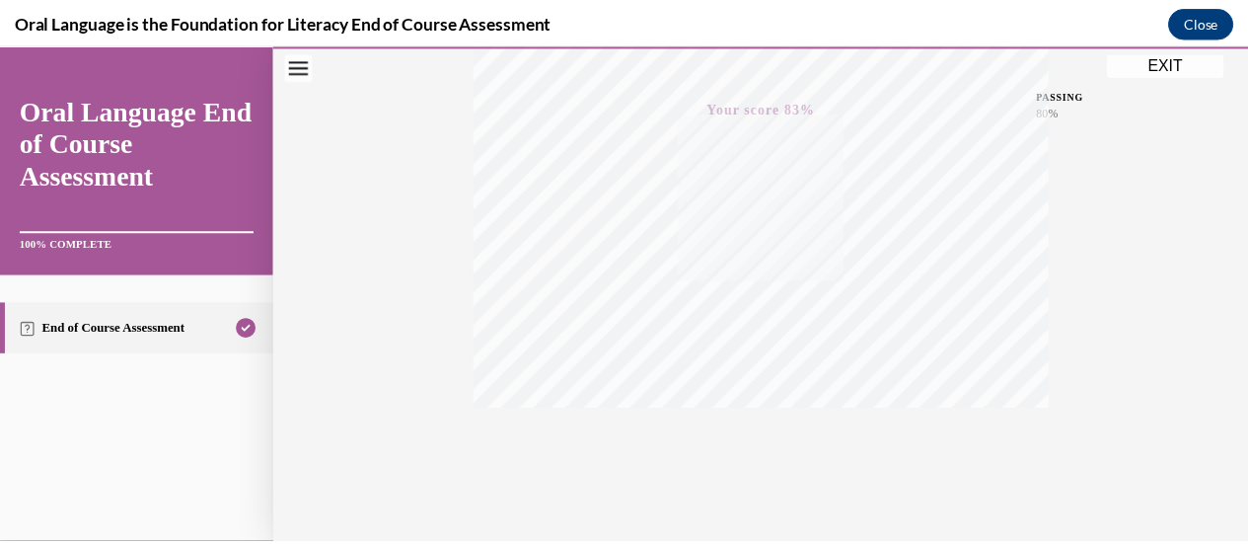
scroll to position [511, 0]
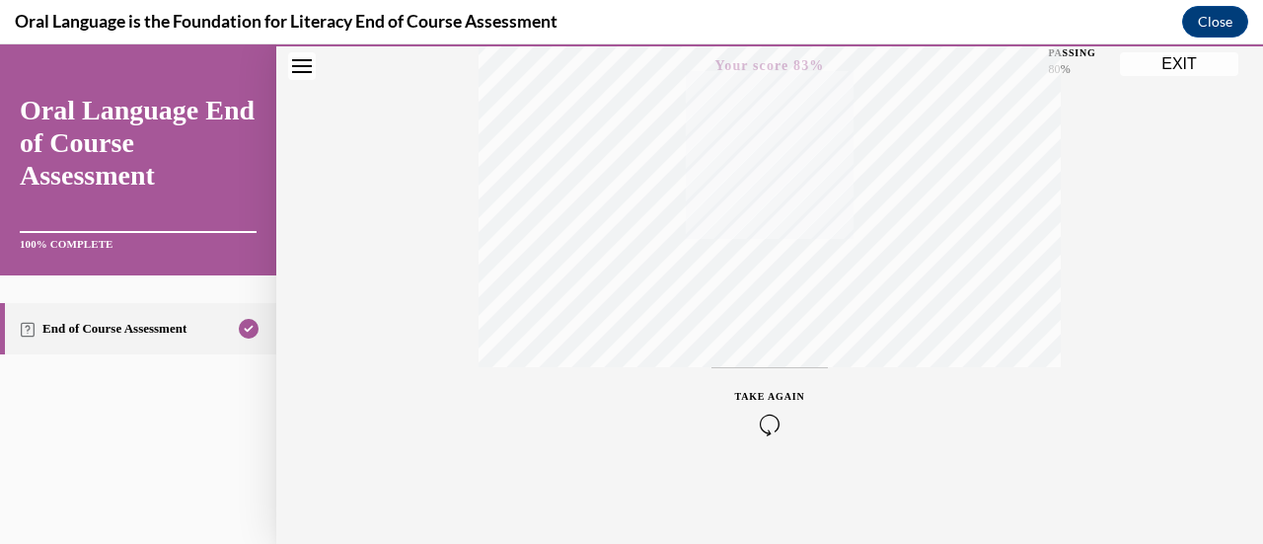
click at [1193, 65] on button "EXIT" at bounding box center [1179, 64] width 118 height 24
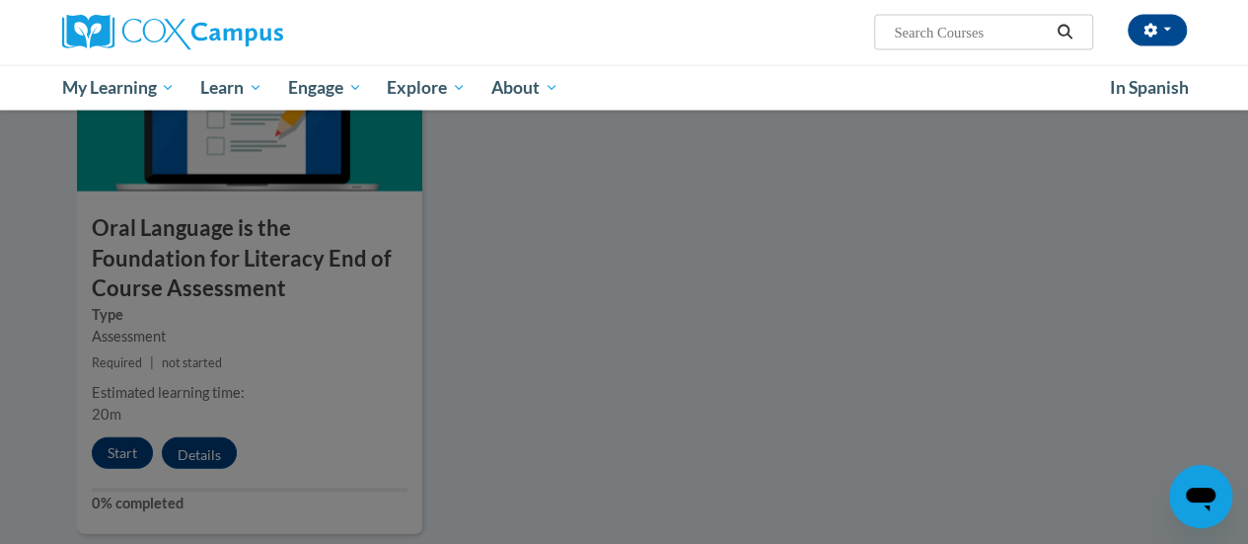
scroll to position [2218, 0]
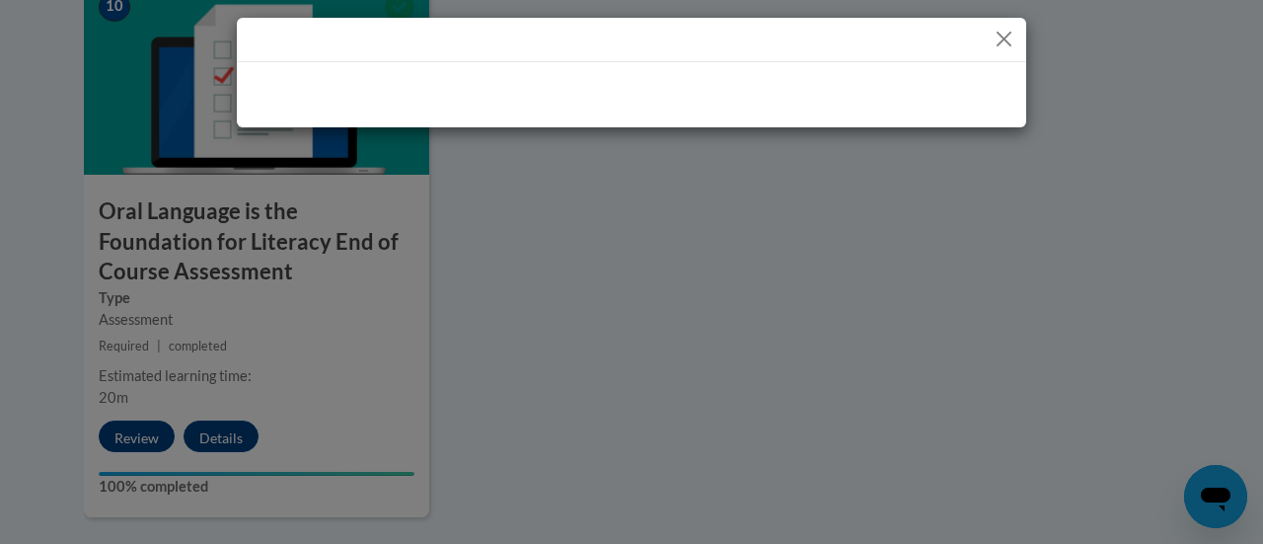
drag, startPoint x: 634, startPoint y: 329, endPoint x: 525, endPoint y: 315, distance: 109.4
click at [525, 315] on div at bounding box center [631, 272] width 1263 height 544
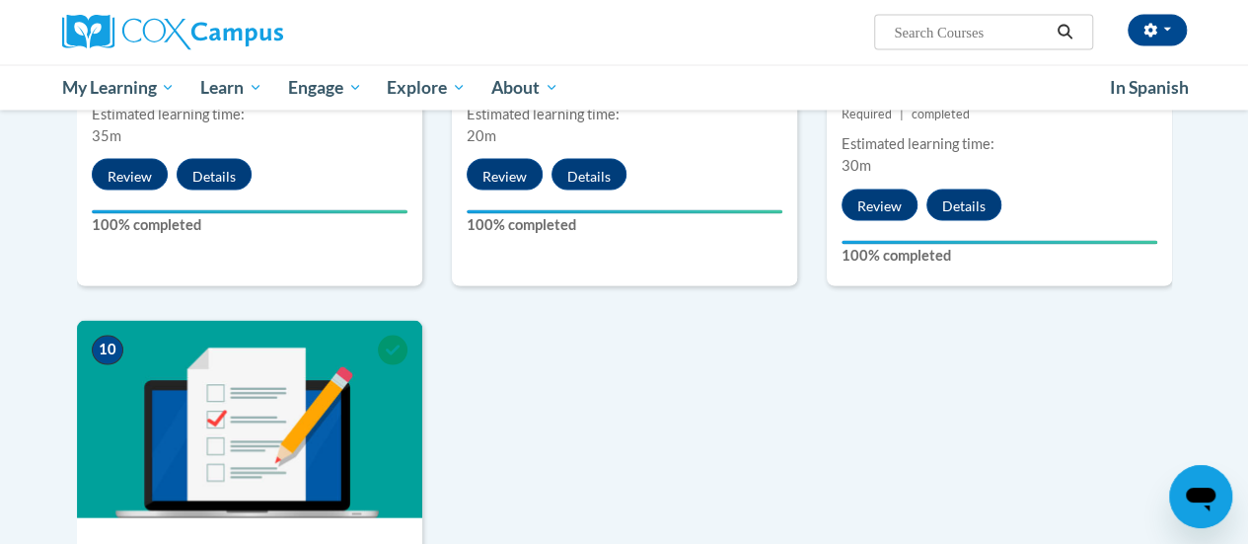
scroll to position [1802, 0]
